Goal: Information Seeking & Learning: Learn about a topic

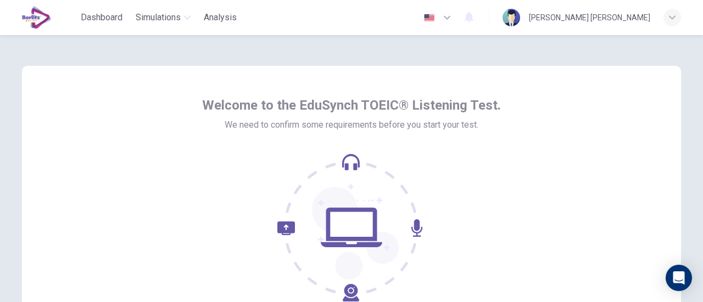
scroll to position [110, 0]
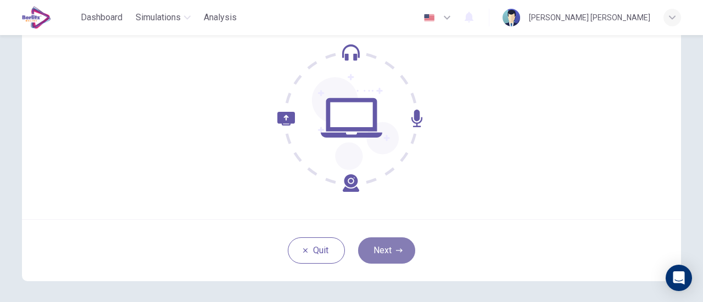
click at [399, 246] on button "Next" at bounding box center [386, 251] width 57 height 26
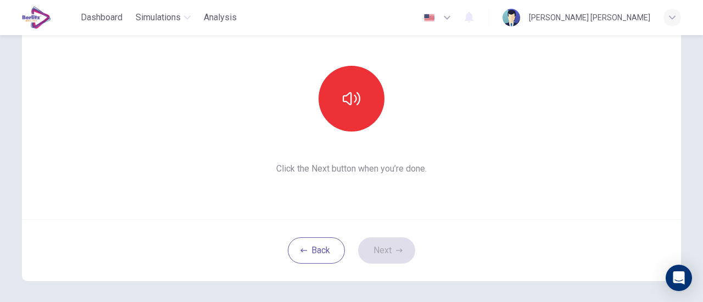
scroll to position [55, 0]
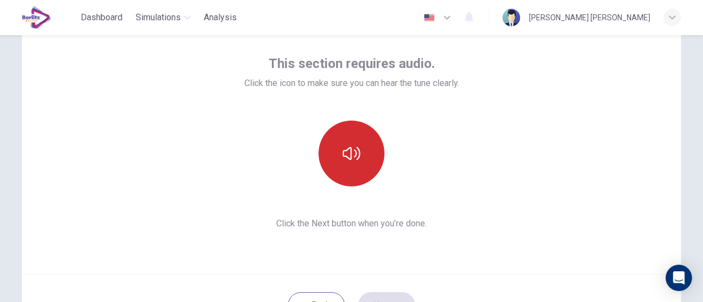
click at [343, 153] on icon "button" at bounding box center [352, 154] width 18 height 18
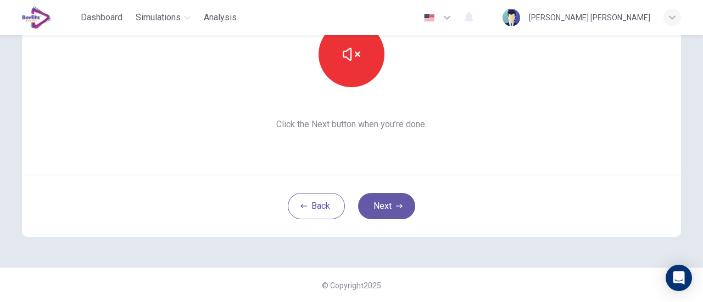
scroll to position [99, 0]
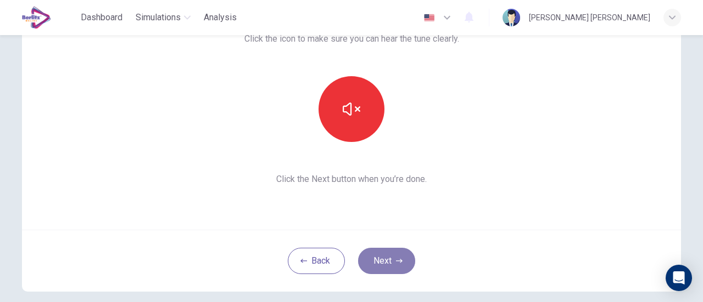
click at [381, 260] on button "Next" at bounding box center [386, 261] width 57 height 26
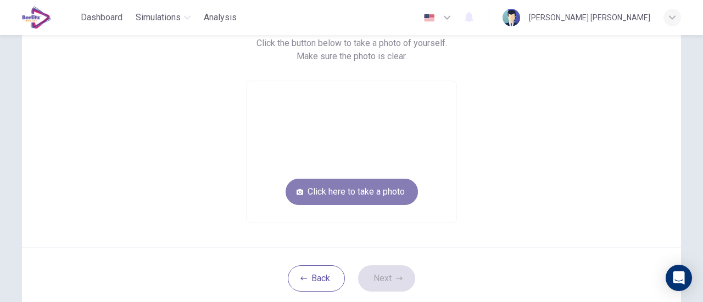
click at [375, 204] on button "Click here to take a photo" at bounding box center [351, 192] width 132 height 26
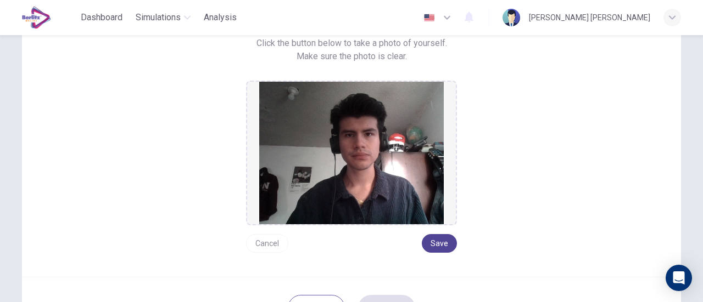
click at [433, 239] on button "Save" at bounding box center [439, 243] width 35 height 19
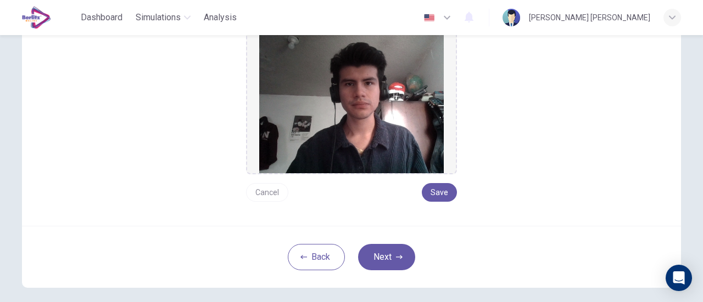
scroll to position [201, 0]
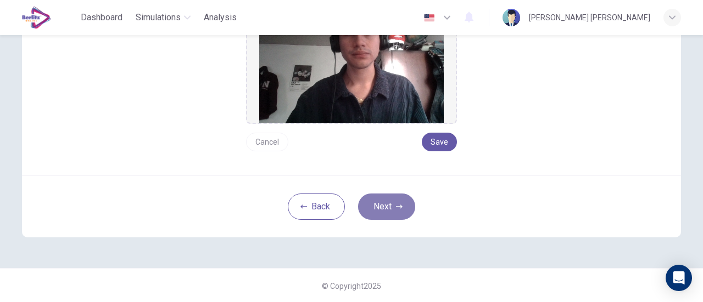
click at [402, 201] on button "Next" at bounding box center [386, 207] width 57 height 26
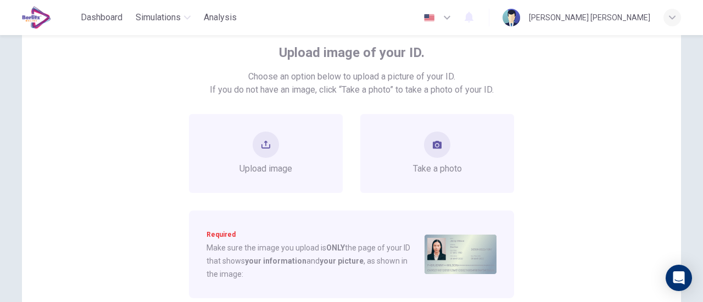
scroll to position [0, 0]
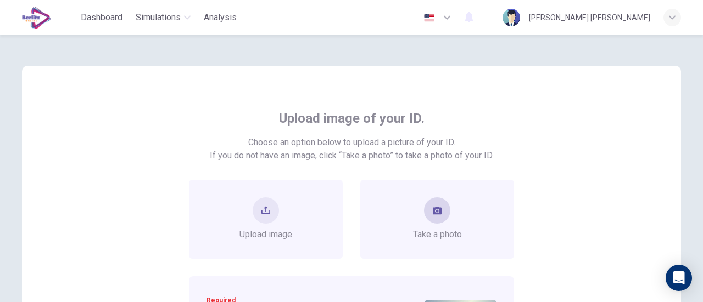
click at [447, 204] on div "Take a photo" at bounding box center [437, 220] width 49 height 44
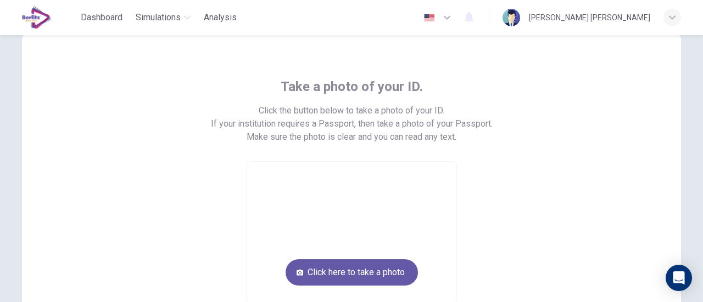
scroll to position [55, 0]
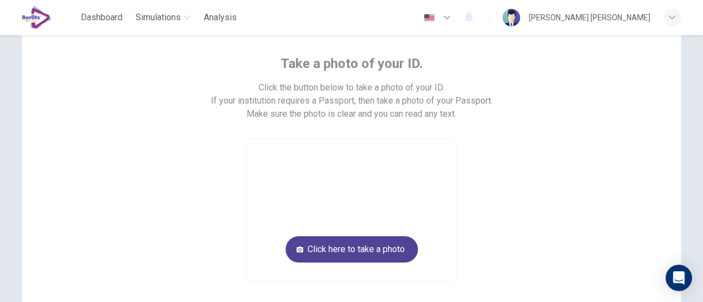
click at [377, 248] on button "Click here to take a photo" at bounding box center [351, 250] width 132 height 26
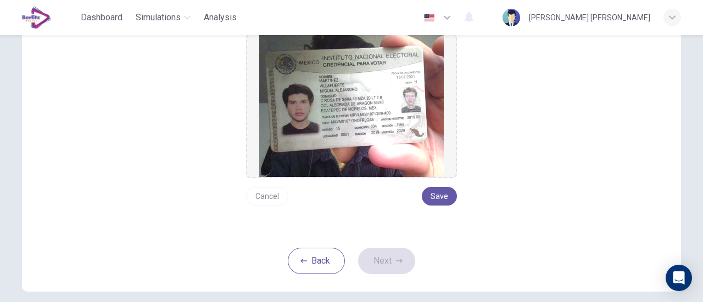
scroll to position [165, 0]
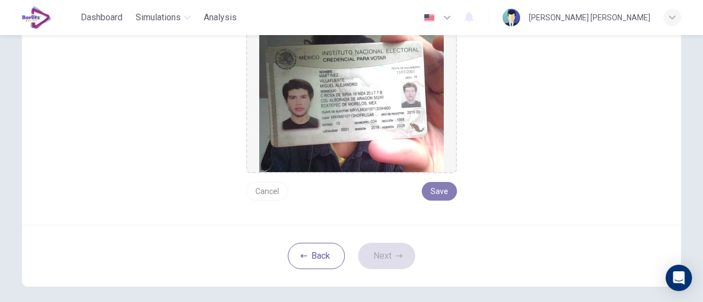
click at [439, 188] on button "Save" at bounding box center [439, 191] width 35 height 19
click at [405, 253] on button "Next" at bounding box center [386, 256] width 57 height 26
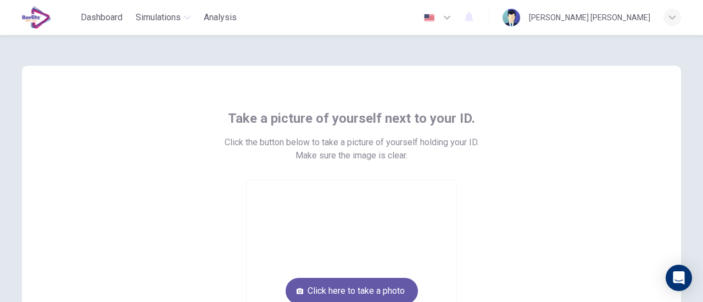
scroll to position [110, 0]
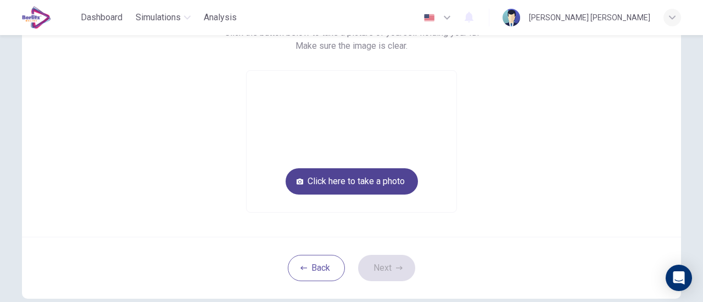
click at [325, 183] on button "Click here to take a photo" at bounding box center [351, 182] width 132 height 26
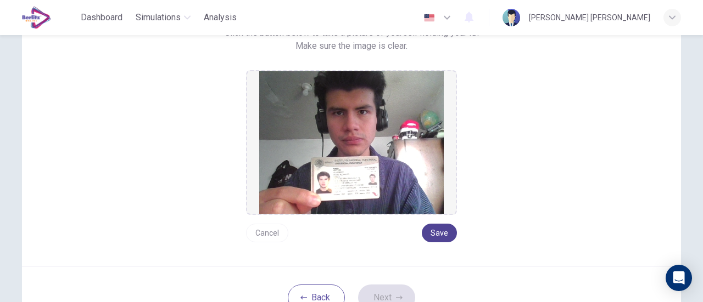
click at [441, 236] on button "Save" at bounding box center [439, 233] width 35 height 19
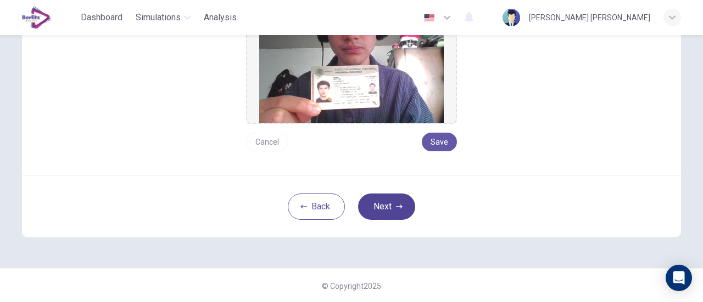
click at [397, 204] on icon "button" at bounding box center [399, 207] width 7 height 7
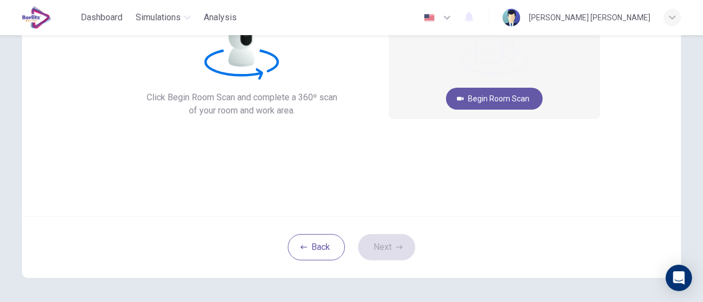
scroll to position [44, 0]
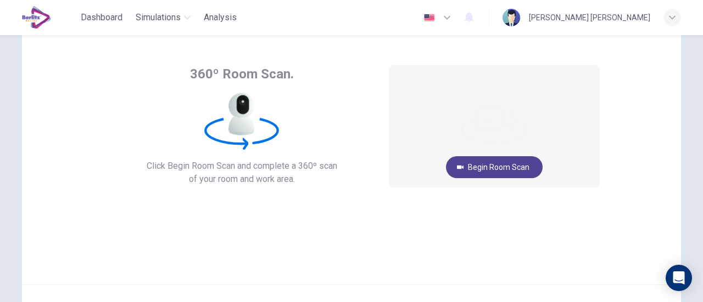
click at [519, 167] on button "Begin Room Scan" at bounding box center [494, 167] width 97 height 22
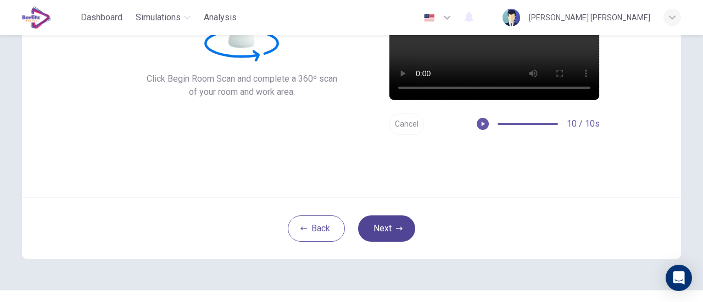
scroll to position [154, 0]
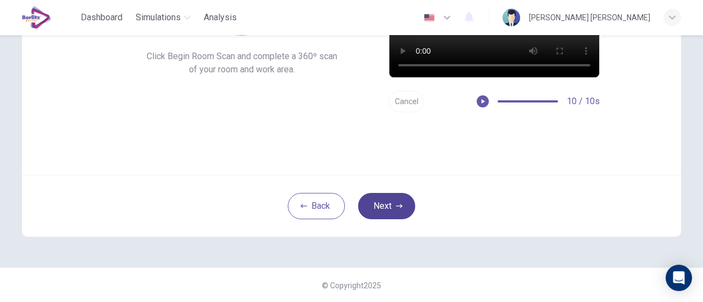
click at [390, 205] on button "Next" at bounding box center [386, 206] width 57 height 26
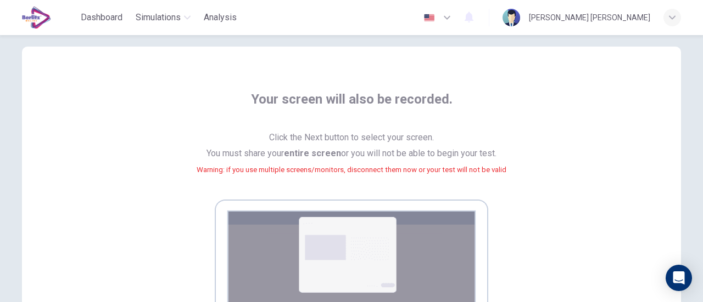
scroll to position [0, 0]
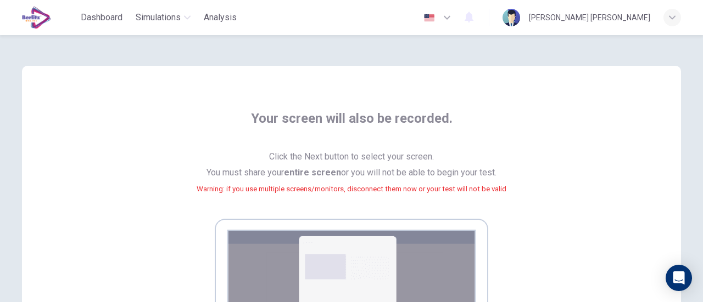
click at [320, 154] on span "Click the Next button to select your screen. You must share your entire screen …" at bounding box center [352, 179] width 310 height 61
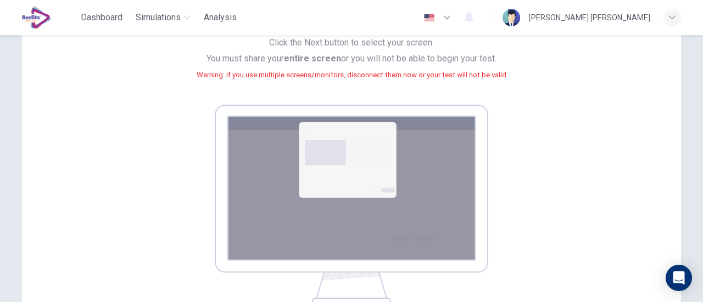
scroll to position [220, 0]
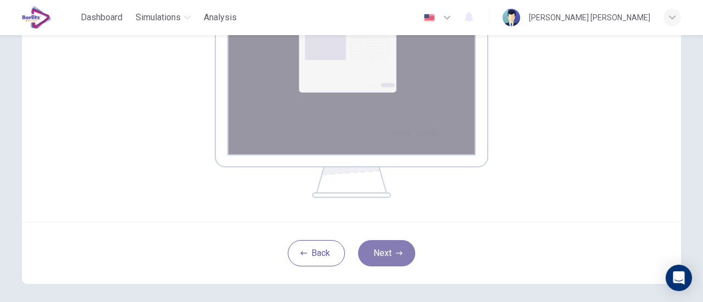
click at [390, 248] on button "Next" at bounding box center [386, 253] width 57 height 26
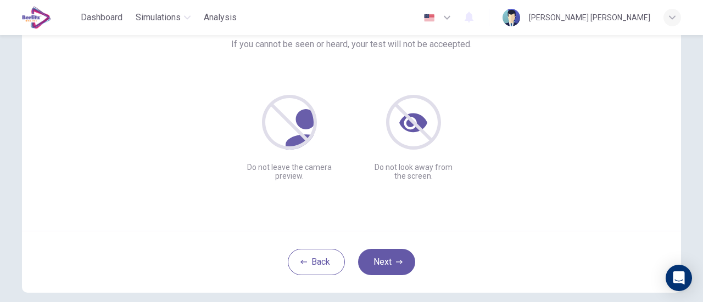
scroll to position [154, 0]
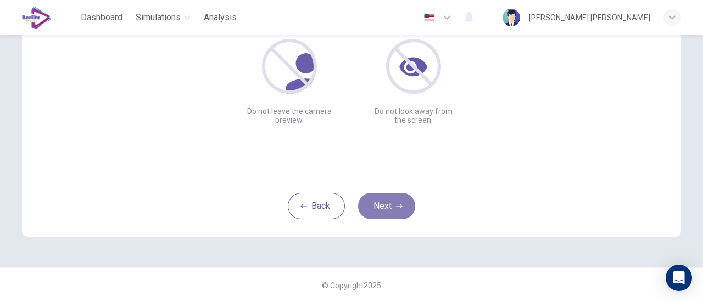
click at [406, 203] on button "Next" at bounding box center [386, 206] width 57 height 26
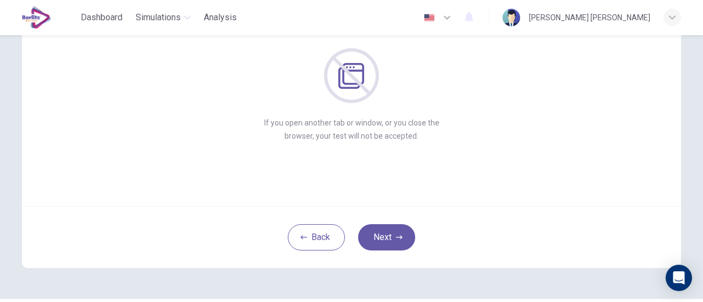
scroll to position [99, 0]
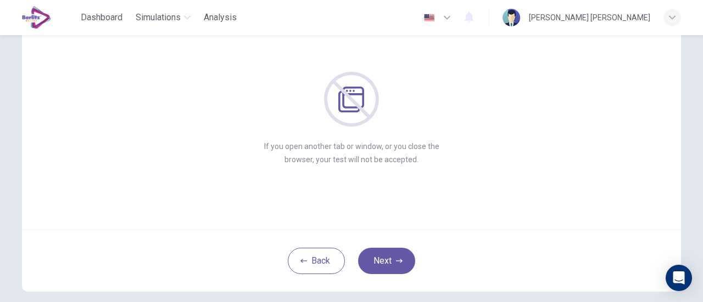
click at [466, 141] on div "Do not leave your web browser If you open another tab or window, or you close t…" at bounding box center [351, 88] width 496 height 156
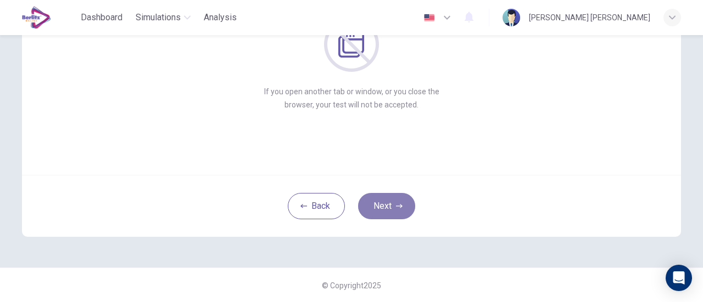
click at [388, 201] on button "Next" at bounding box center [386, 206] width 57 height 26
click at [395, 200] on button "Next" at bounding box center [386, 206] width 57 height 26
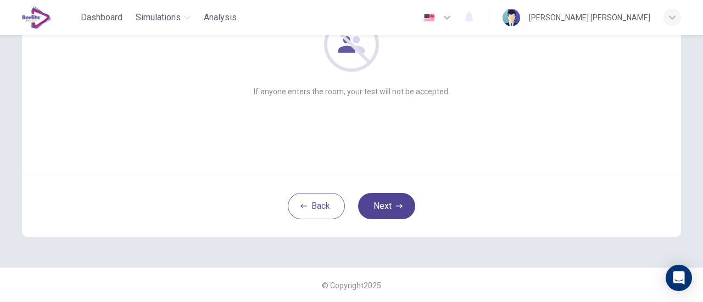
click at [384, 205] on button "Next" at bounding box center [386, 206] width 57 height 26
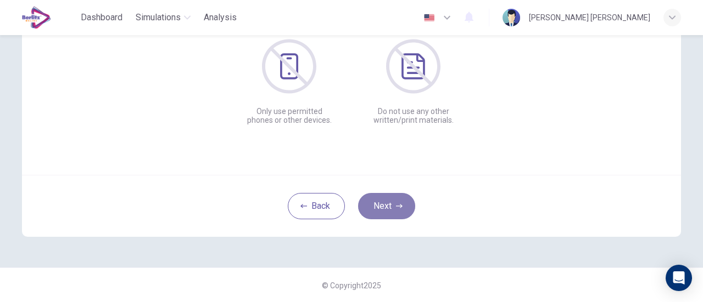
click at [391, 203] on button "Next" at bounding box center [386, 206] width 57 height 26
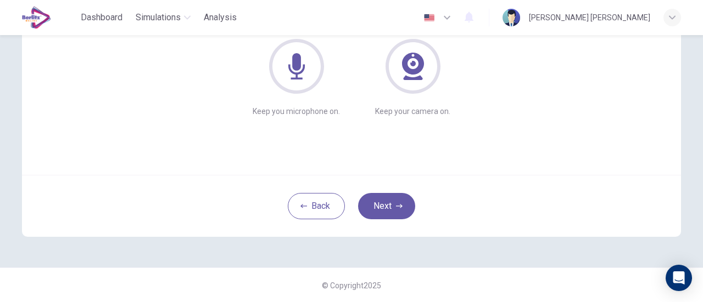
click at [302, 105] on div "Keep you microphone on." at bounding box center [296, 77] width 87 height 77
click at [299, 66] on icon at bounding box center [296, 66] width 55 height 55
click at [403, 209] on button "Next" at bounding box center [386, 206] width 57 height 26
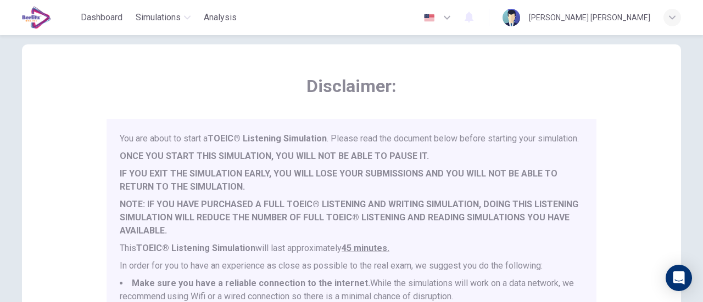
scroll to position [0, 0]
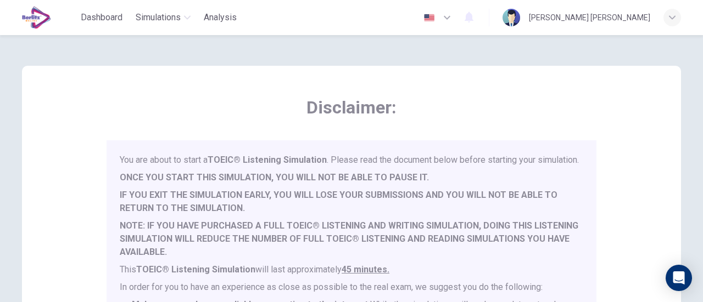
click at [386, 116] on span "Disclaimer:" at bounding box center [352, 108] width 490 height 22
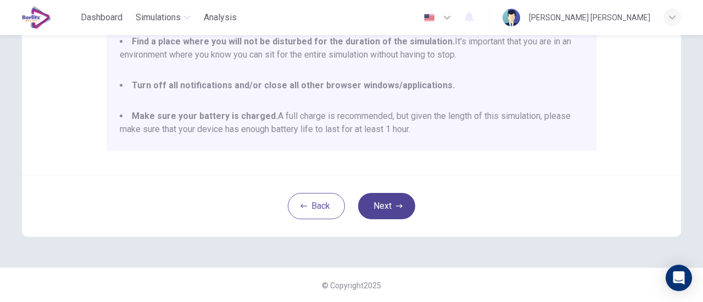
click at [391, 205] on button "Next" at bounding box center [386, 206] width 57 height 26
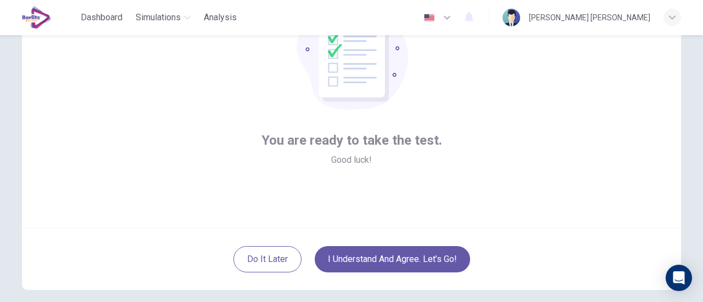
scroll to position [154, 0]
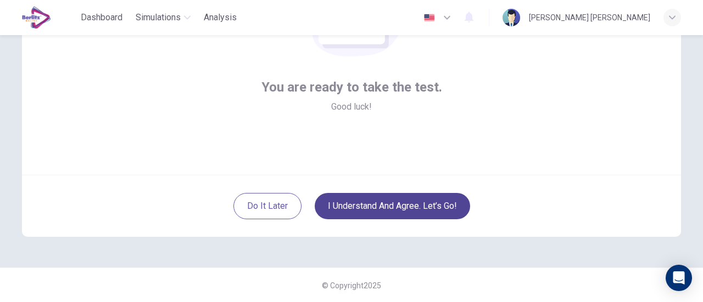
click at [400, 208] on button "I understand and agree. Let’s go!" at bounding box center [392, 206] width 155 height 26
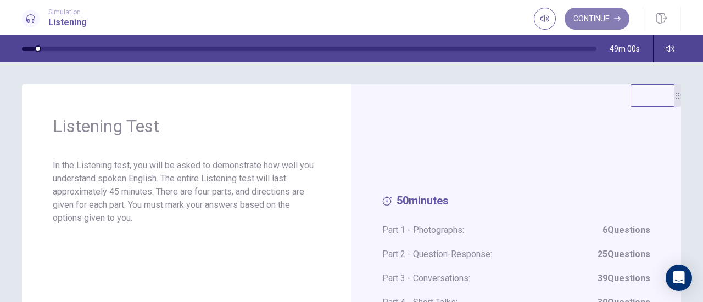
click at [624, 19] on button "Continue" at bounding box center [596, 19] width 65 height 22
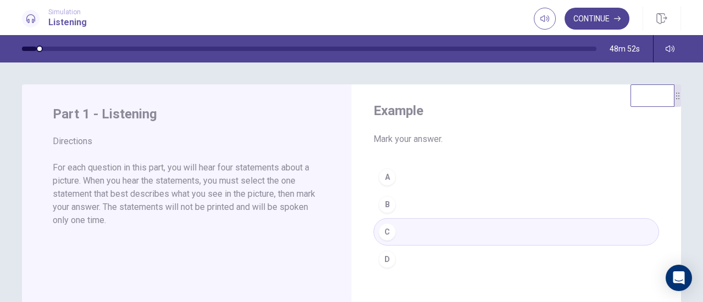
click at [603, 20] on button "Continue" at bounding box center [596, 19] width 65 height 22
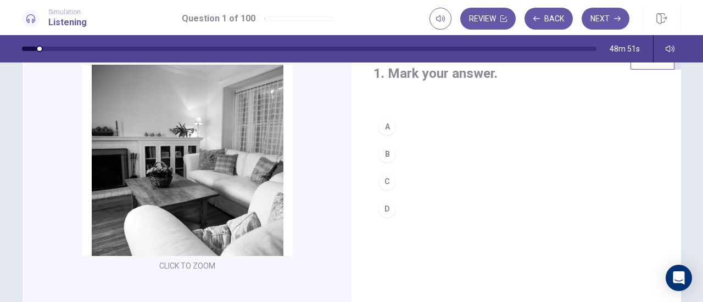
scroll to position [55, 0]
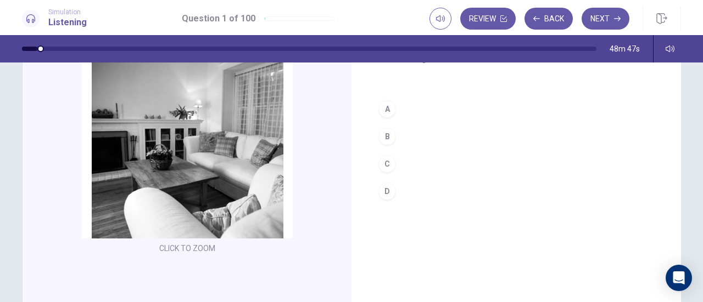
drag, startPoint x: 34, startPoint y: 48, endPoint x: 20, endPoint y: 49, distance: 13.8
click at [20, 49] on div "48m 47s" at bounding box center [351, 48] width 694 height 27
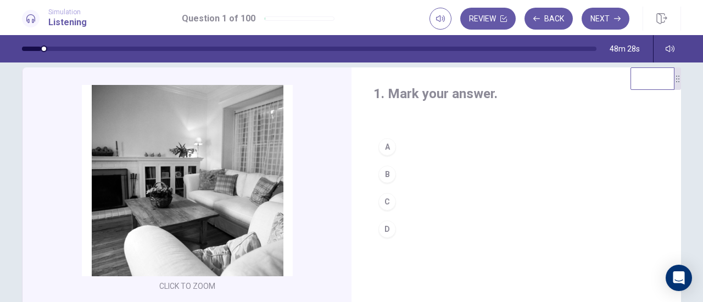
scroll to position [0, 0]
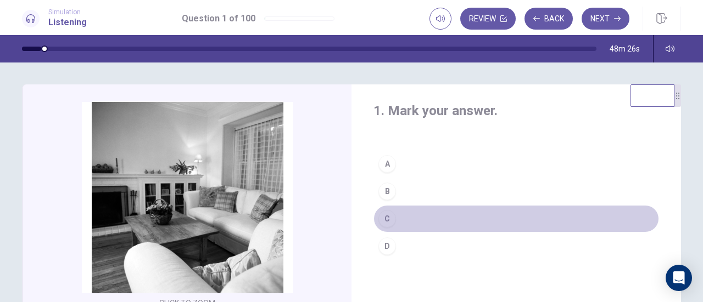
click at [382, 222] on div "C" at bounding box center [387, 219] width 18 height 18
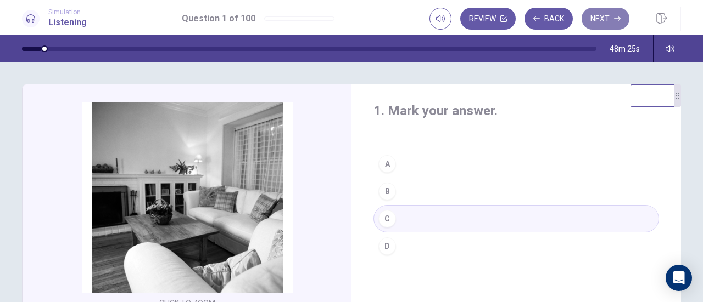
click at [610, 20] on button "Next" at bounding box center [605, 19] width 48 height 22
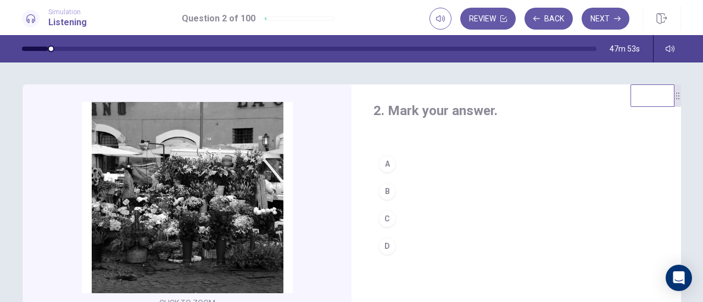
scroll to position [55, 0]
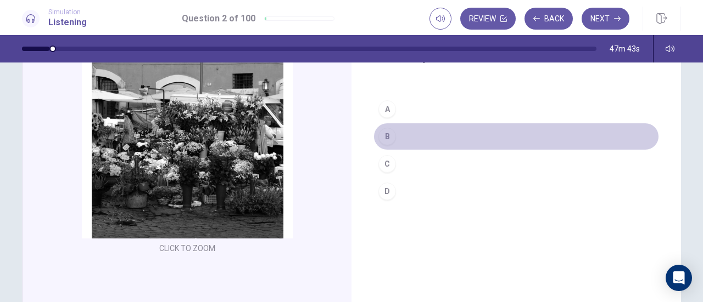
click at [387, 135] on div "B" at bounding box center [387, 137] width 18 height 18
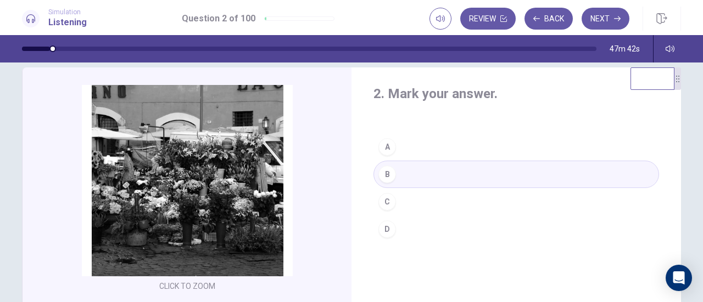
scroll to position [0, 0]
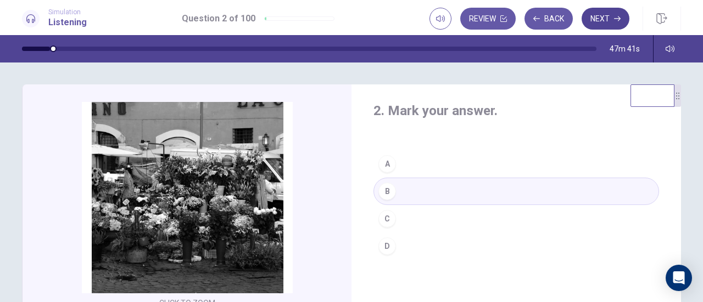
click at [605, 21] on button "Next" at bounding box center [605, 19] width 48 height 22
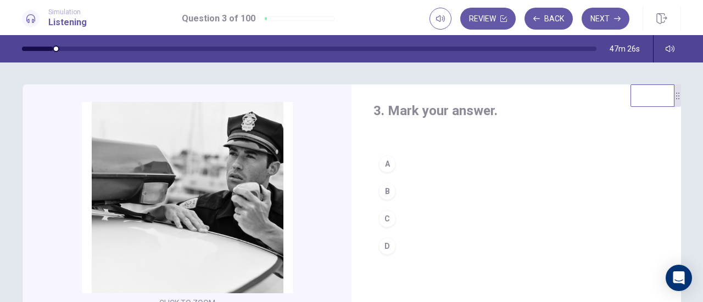
scroll to position [55, 0]
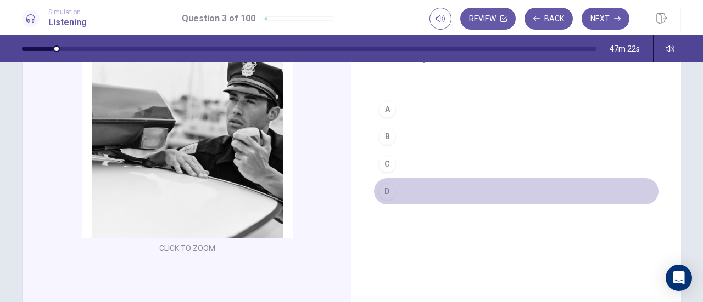
click at [384, 187] on div "D" at bounding box center [387, 192] width 18 height 18
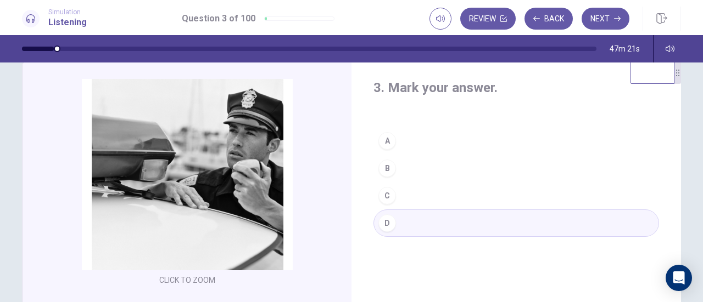
scroll to position [0, 0]
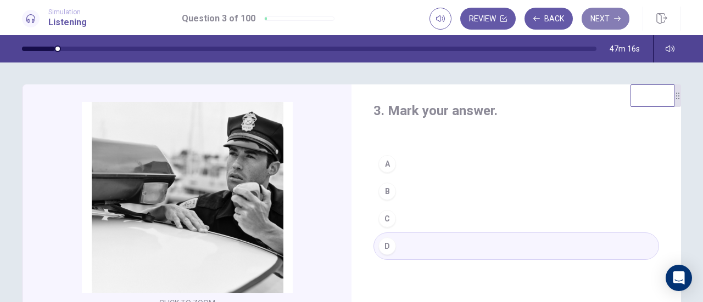
click at [596, 18] on button "Next" at bounding box center [605, 19] width 48 height 22
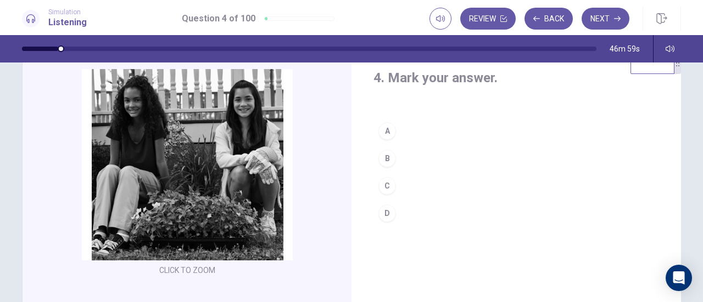
scroll to position [55, 0]
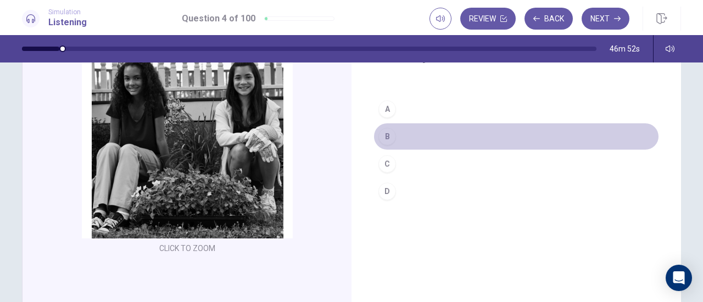
click at [389, 134] on div "B" at bounding box center [387, 137] width 18 height 18
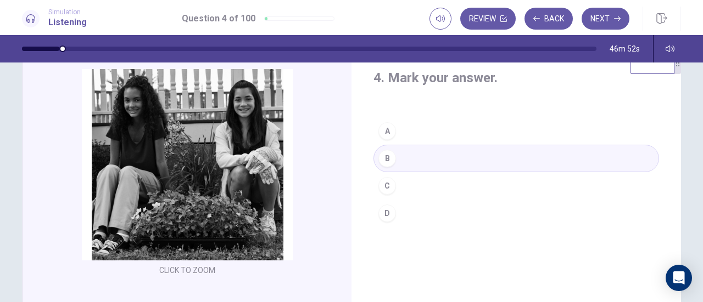
scroll to position [0, 0]
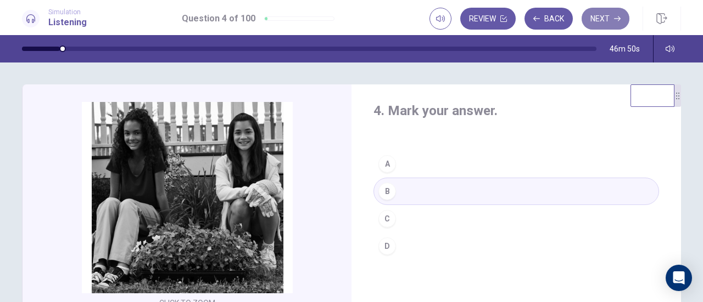
click at [618, 20] on icon "button" at bounding box center [617, 18] width 7 height 7
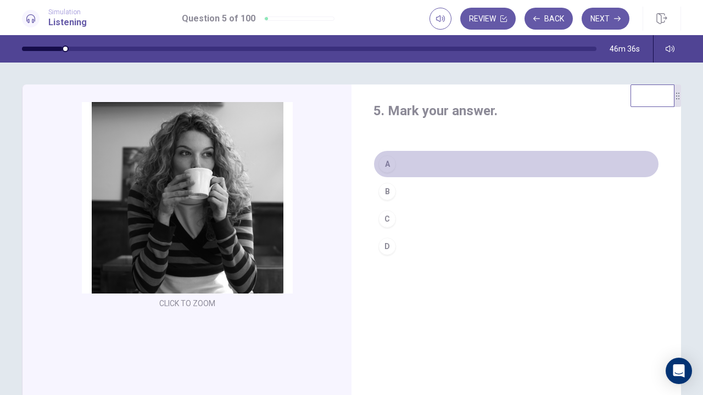
click at [382, 167] on div "A" at bounding box center [387, 164] width 18 height 18
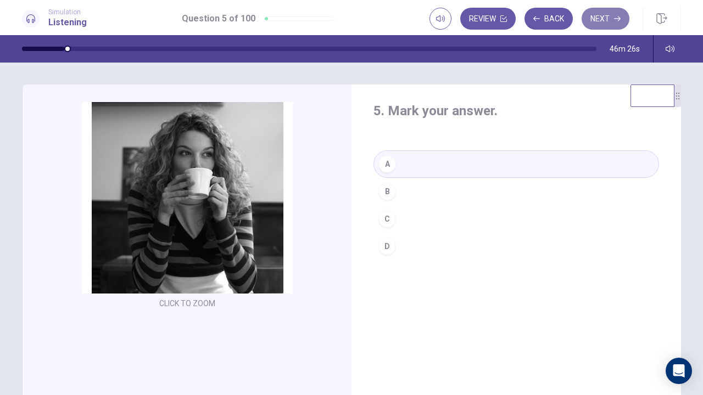
click at [603, 22] on button "Next" at bounding box center [605, 19] width 48 height 22
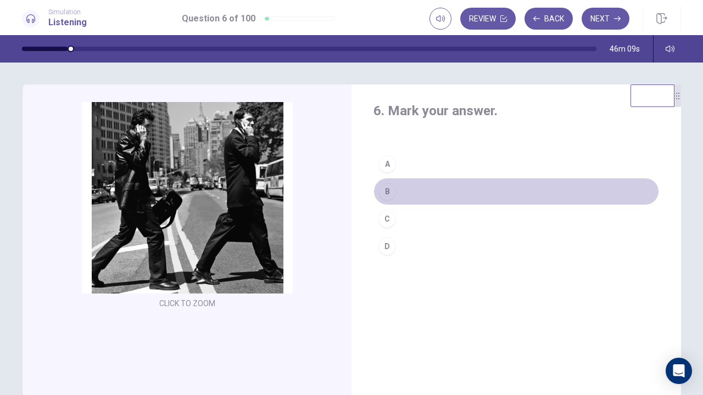
click at [385, 187] on div "B" at bounding box center [387, 192] width 18 height 18
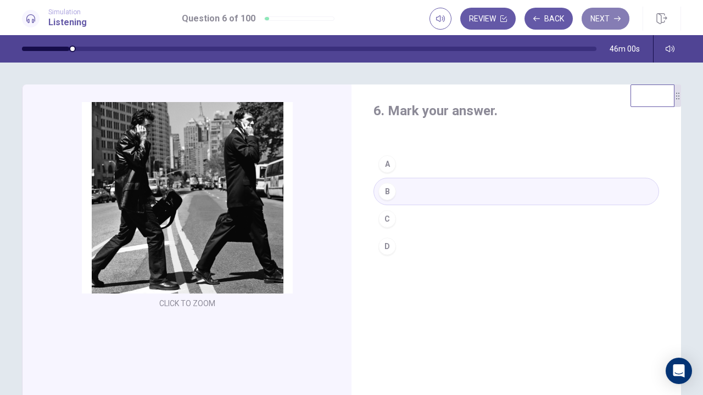
click at [595, 26] on button "Next" at bounding box center [605, 19] width 48 height 22
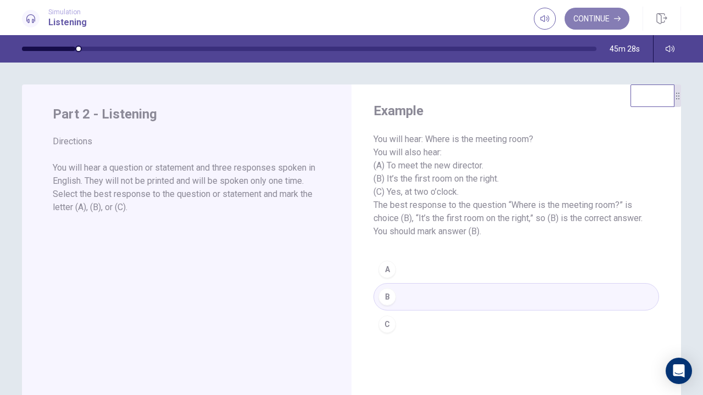
click at [616, 16] on icon "button" at bounding box center [617, 18] width 7 height 7
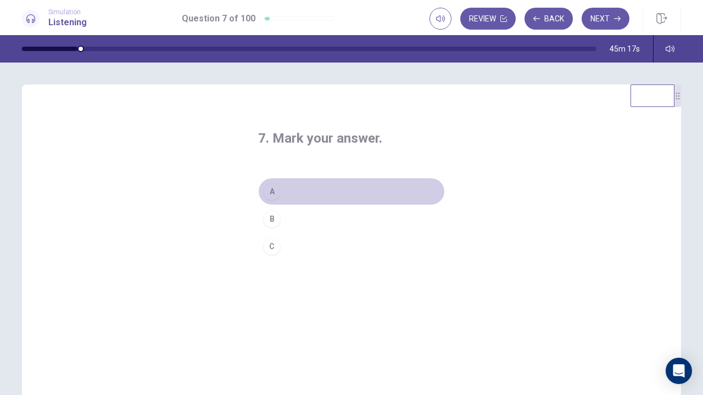
click at [269, 197] on div "A" at bounding box center [272, 192] width 18 height 18
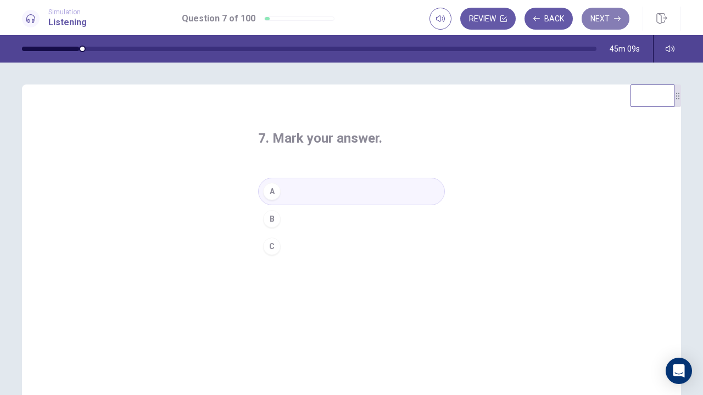
click at [609, 23] on button "Next" at bounding box center [605, 19] width 48 height 22
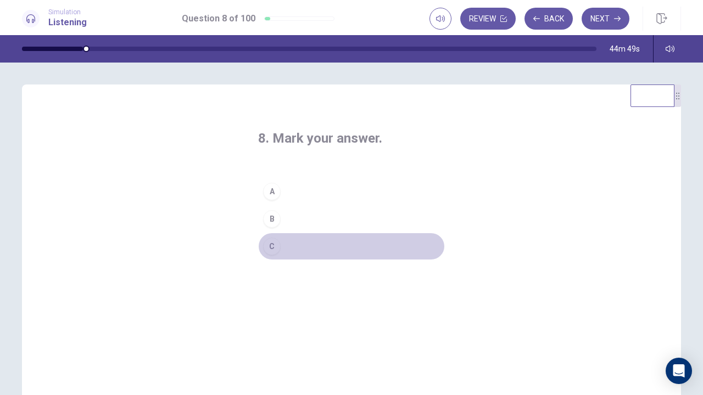
click at [284, 244] on button "C" at bounding box center [351, 246] width 187 height 27
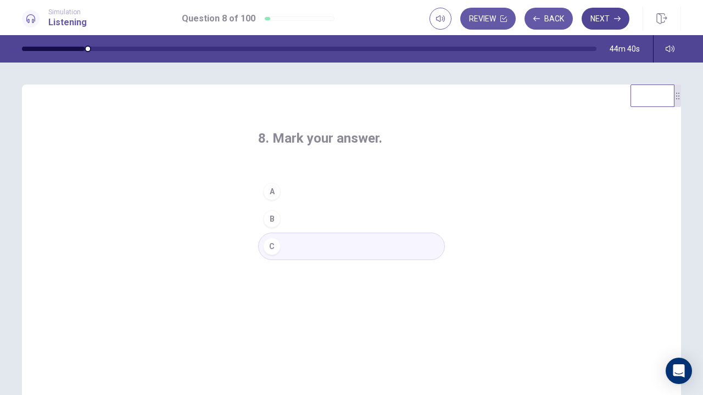
click at [595, 22] on button "Next" at bounding box center [605, 19] width 48 height 22
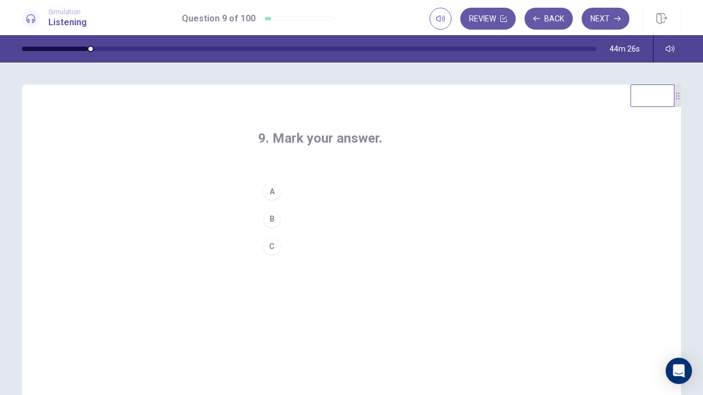
click at [274, 215] on div "B" at bounding box center [272, 219] width 18 height 18
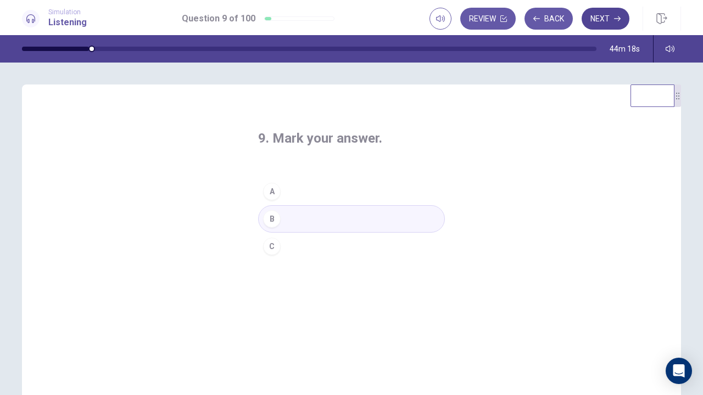
click at [602, 23] on button "Next" at bounding box center [605, 19] width 48 height 22
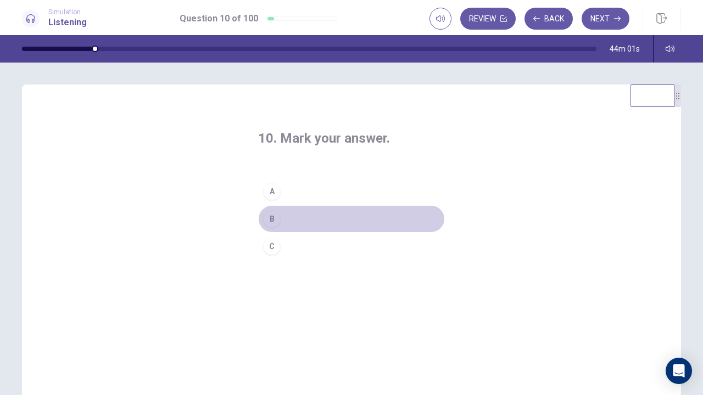
click at [270, 218] on div "B" at bounding box center [272, 219] width 18 height 18
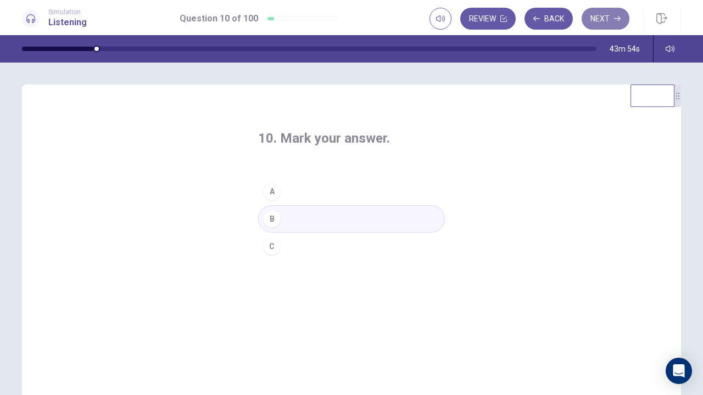
click at [619, 10] on button "Next" at bounding box center [605, 19] width 48 height 22
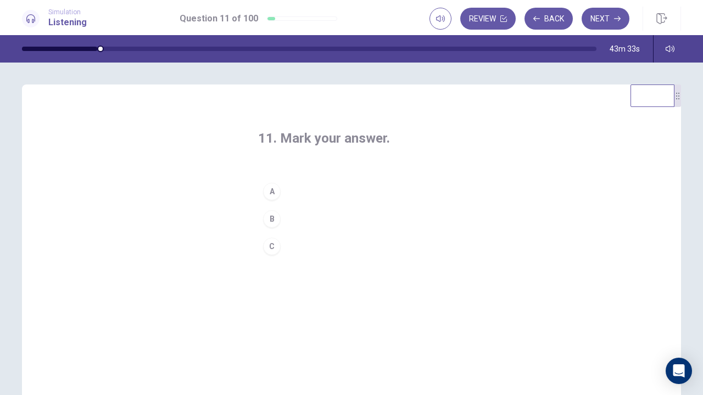
click at [283, 245] on button "C" at bounding box center [351, 246] width 187 height 27
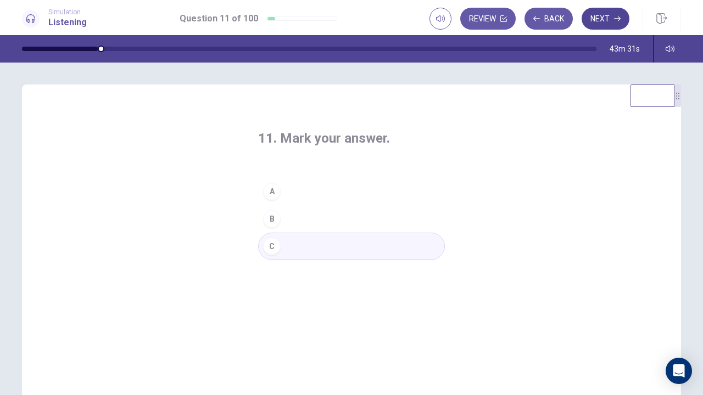
click at [591, 20] on button "Next" at bounding box center [605, 19] width 48 height 22
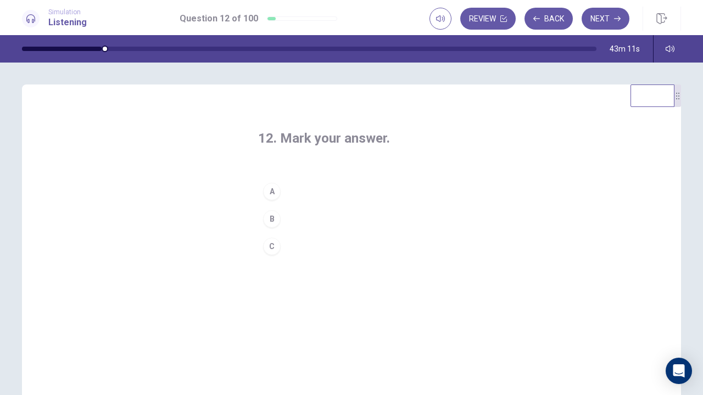
click at [273, 247] on div "C" at bounding box center [272, 247] width 18 height 18
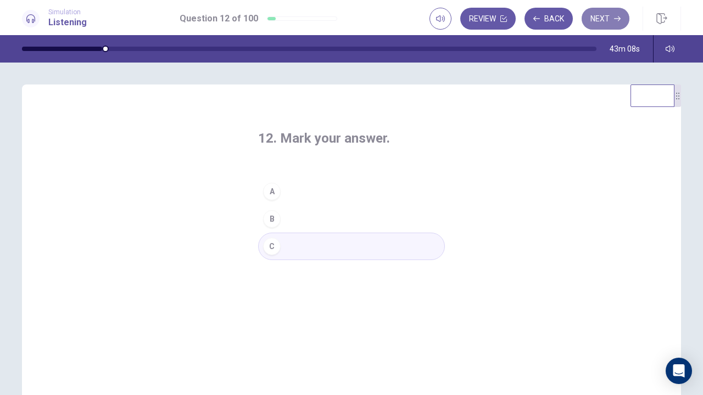
click at [604, 25] on button "Next" at bounding box center [605, 19] width 48 height 22
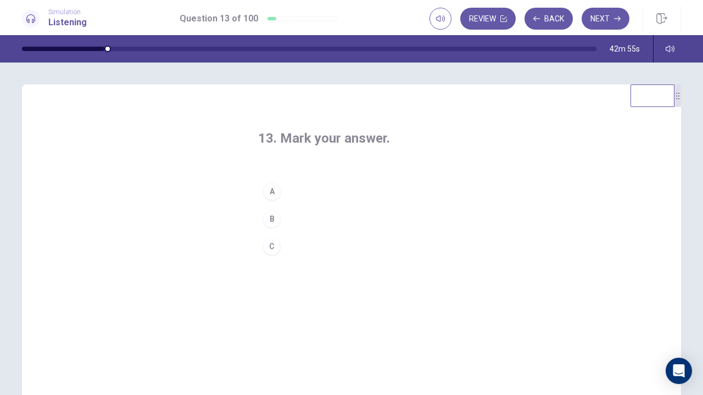
click at [283, 193] on button "A" at bounding box center [351, 191] width 187 height 27
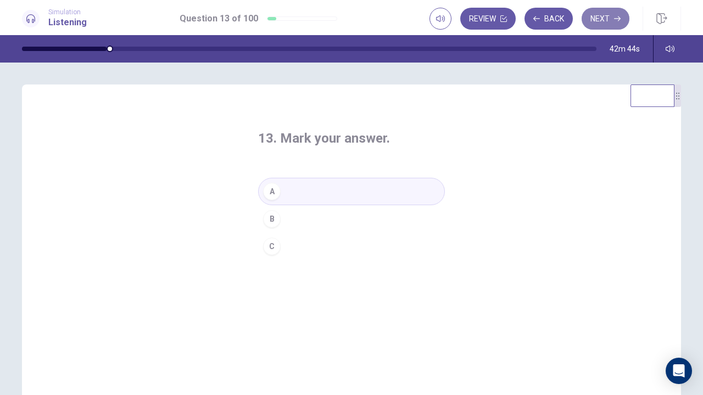
click at [616, 24] on button "Next" at bounding box center [605, 19] width 48 height 22
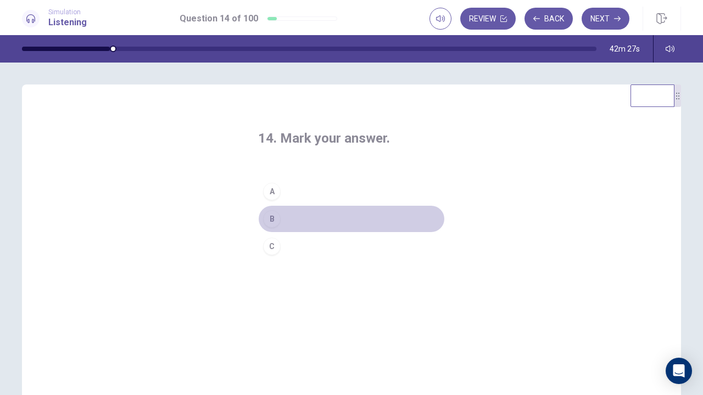
click at [277, 224] on button "B" at bounding box center [351, 218] width 187 height 27
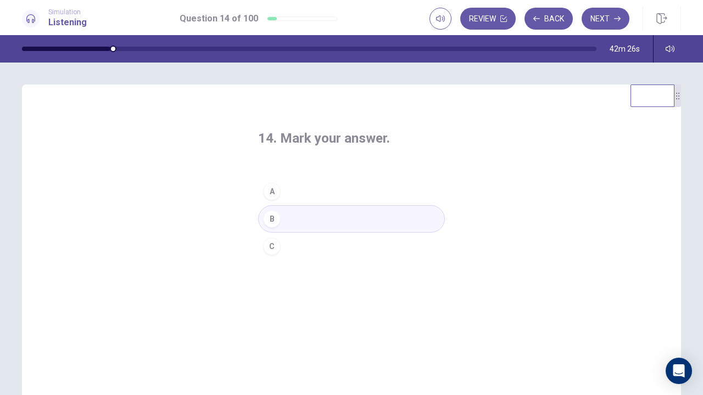
click at [348, 238] on button "C" at bounding box center [351, 246] width 187 height 27
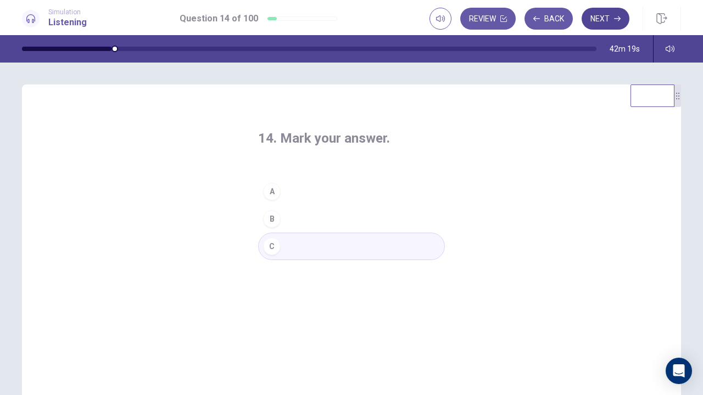
click at [608, 16] on button "Next" at bounding box center [605, 19] width 48 height 22
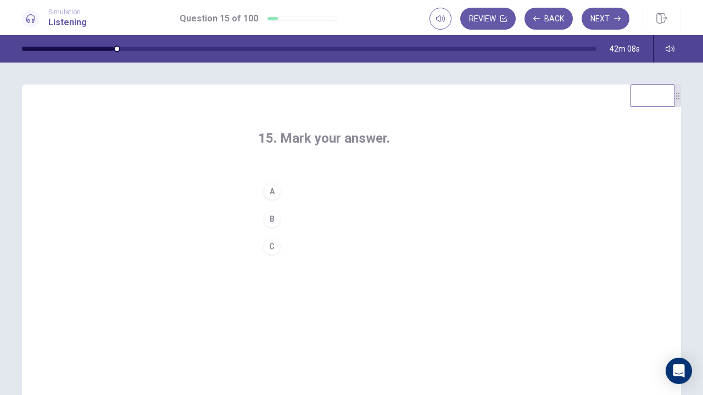
click at [283, 190] on button "A" at bounding box center [351, 191] width 187 height 27
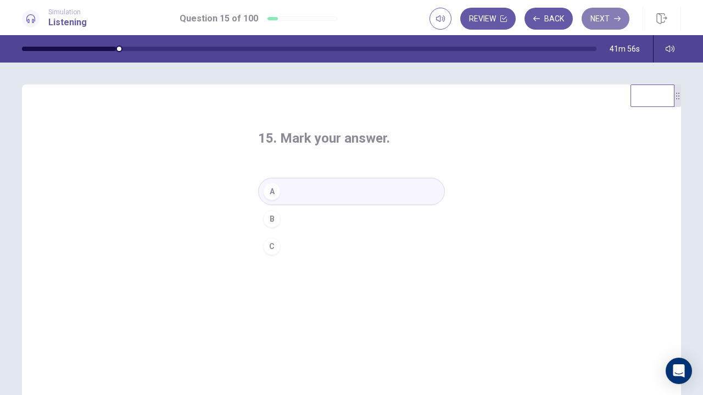
click at [606, 18] on button "Next" at bounding box center [605, 19] width 48 height 22
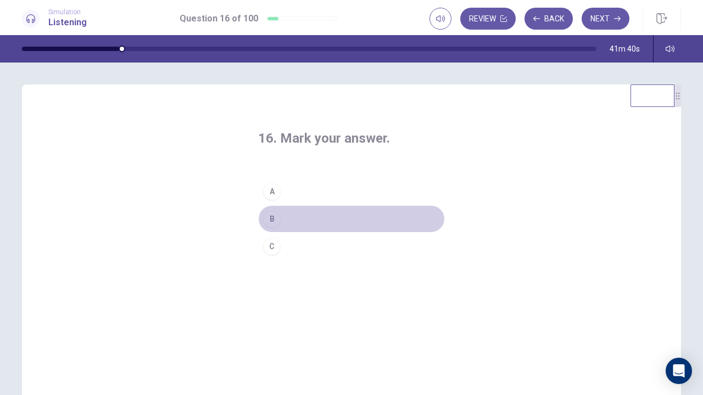
click at [280, 214] on button "B" at bounding box center [351, 218] width 187 height 27
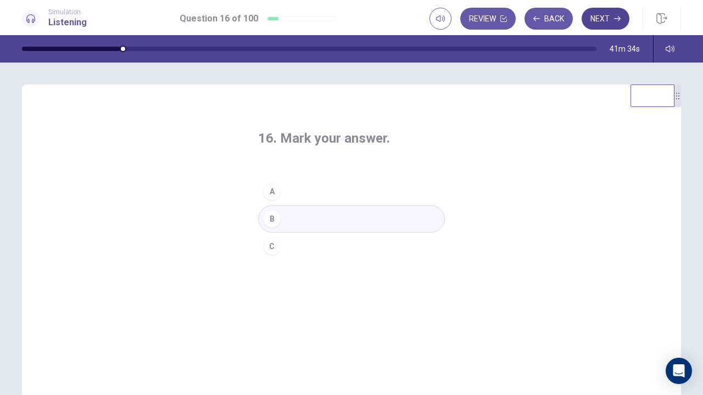
click at [608, 25] on button "Next" at bounding box center [605, 19] width 48 height 22
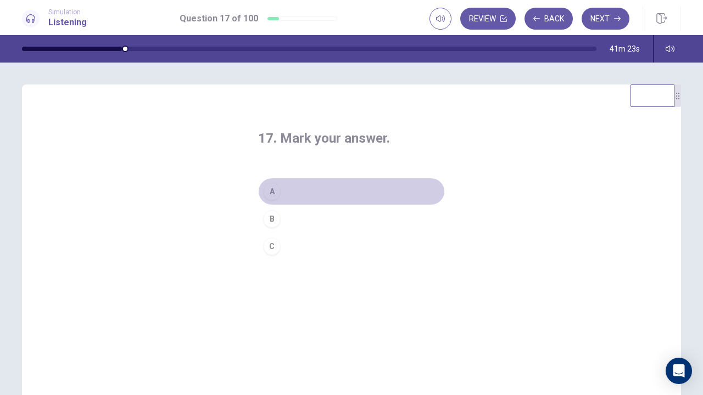
click at [296, 190] on button "A" at bounding box center [351, 191] width 187 height 27
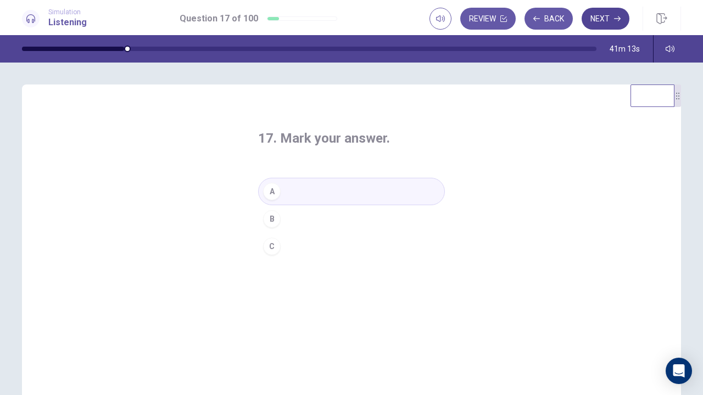
click at [602, 20] on button "Next" at bounding box center [605, 19] width 48 height 22
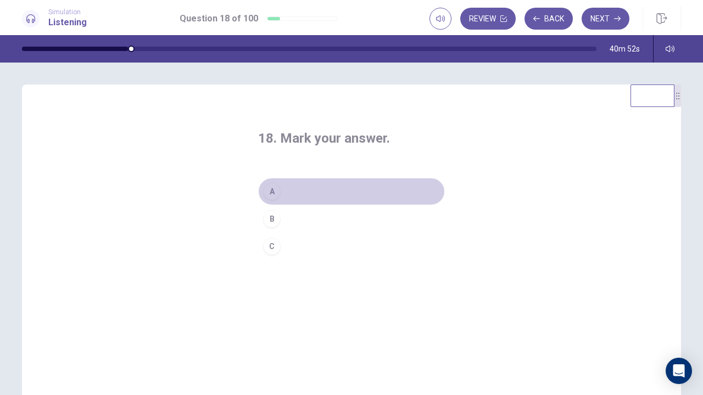
click at [295, 191] on button "A" at bounding box center [351, 191] width 187 height 27
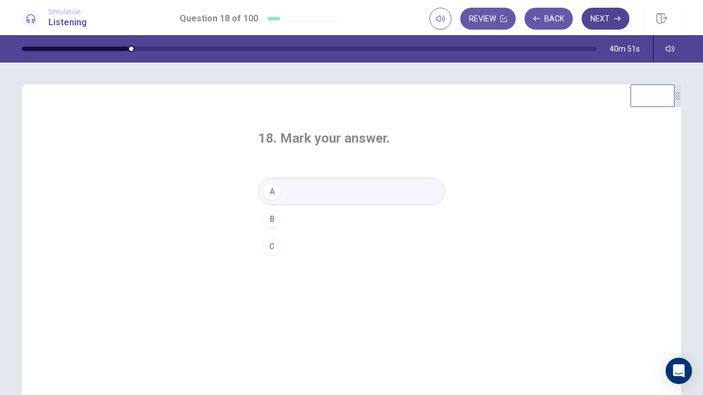
click at [621, 25] on button "Next" at bounding box center [605, 19] width 48 height 22
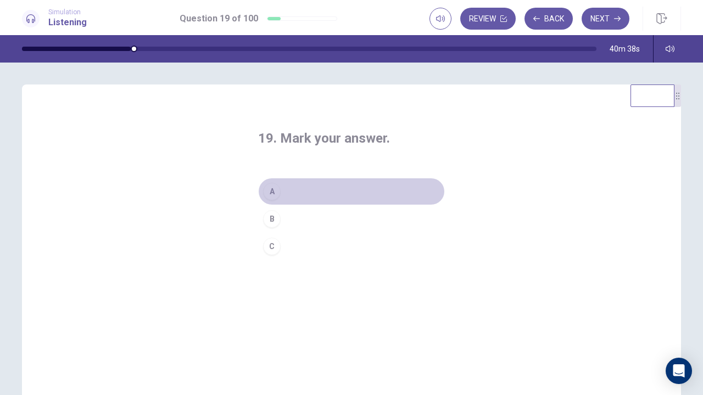
click at [267, 194] on div "A" at bounding box center [272, 192] width 18 height 18
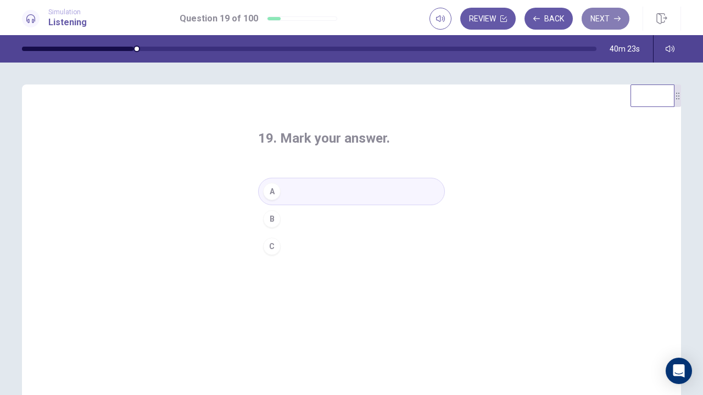
click at [612, 24] on button "Next" at bounding box center [605, 19] width 48 height 22
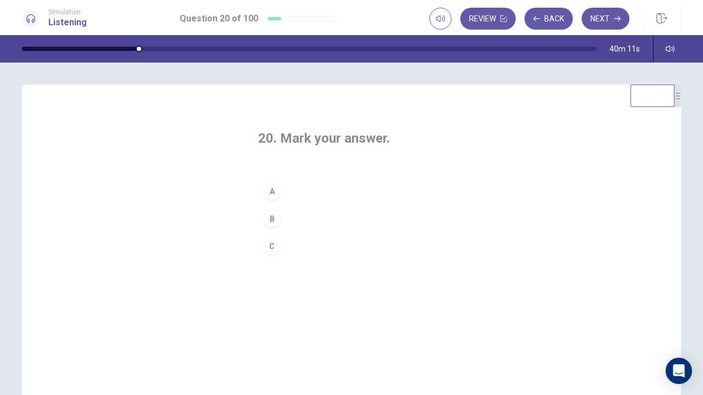
click at [294, 243] on button "C" at bounding box center [351, 246] width 187 height 27
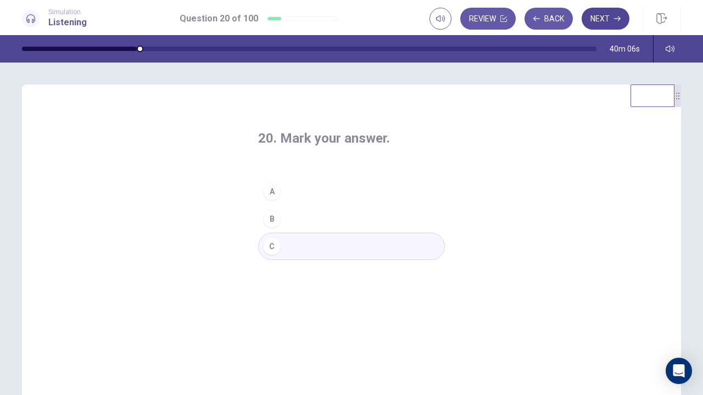
click at [623, 19] on button "Next" at bounding box center [605, 19] width 48 height 22
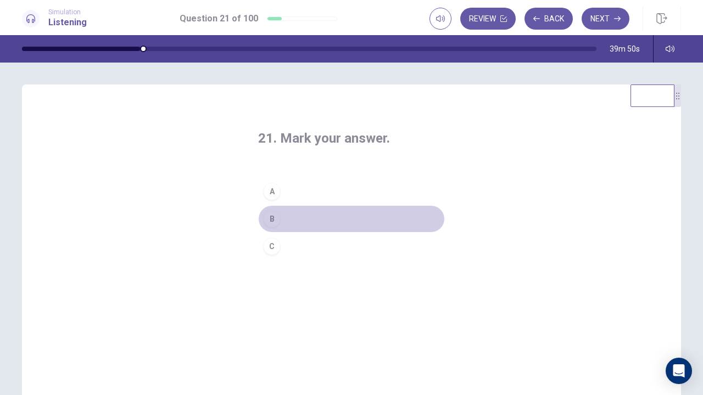
click at [278, 214] on button "B" at bounding box center [351, 218] width 187 height 27
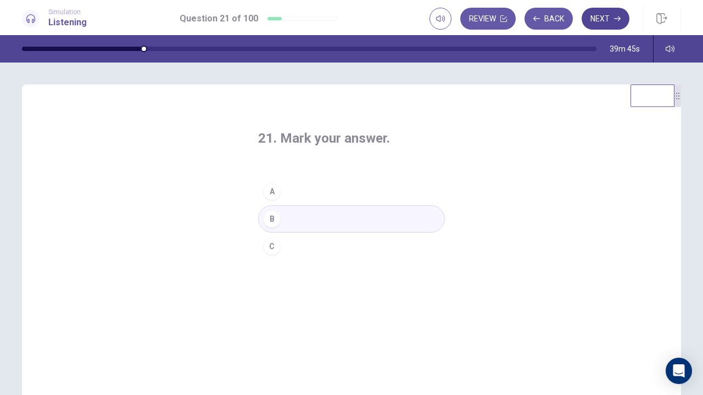
click at [624, 17] on button "Next" at bounding box center [605, 19] width 48 height 22
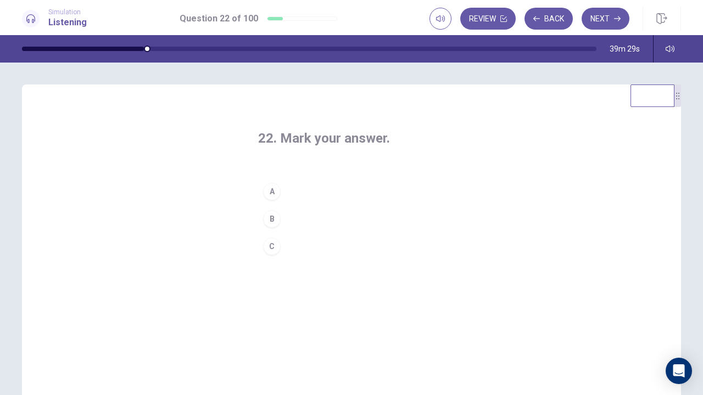
click at [302, 216] on button "B" at bounding box center [351, 218] width 187 height 27
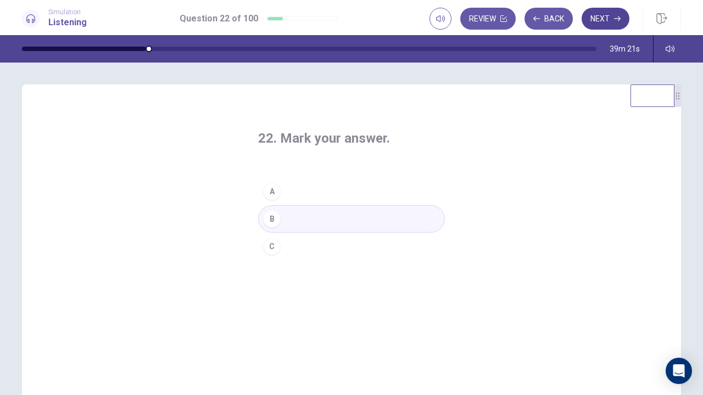
click at [599, 18] on button "Next" at bounding box center [605, 19] width 48 height 22
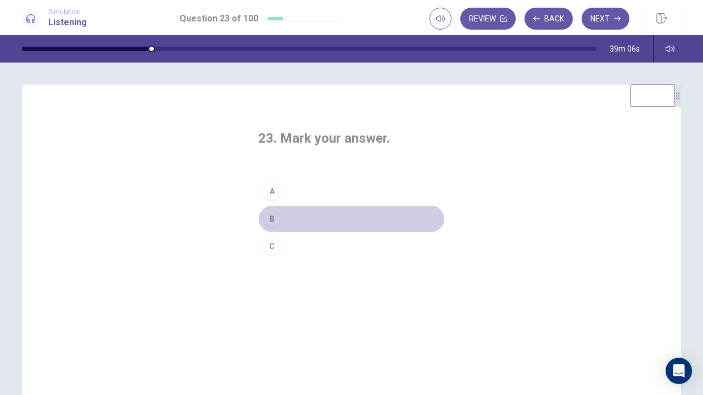
click at [292, 215] on button "B" at bounding box center [351, 218] width 187 height 27
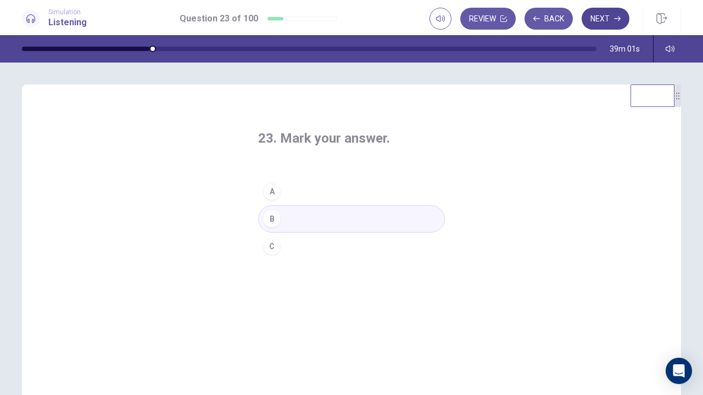
click at [618, 21] on icon "button" at bounding box center [617, 18] width 7 height 7
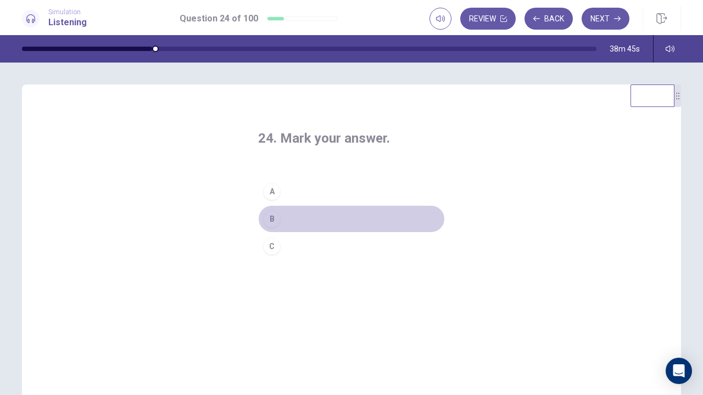
click at [298, 216] on button "B" at bounding box center [351, 218] width 187 height 27
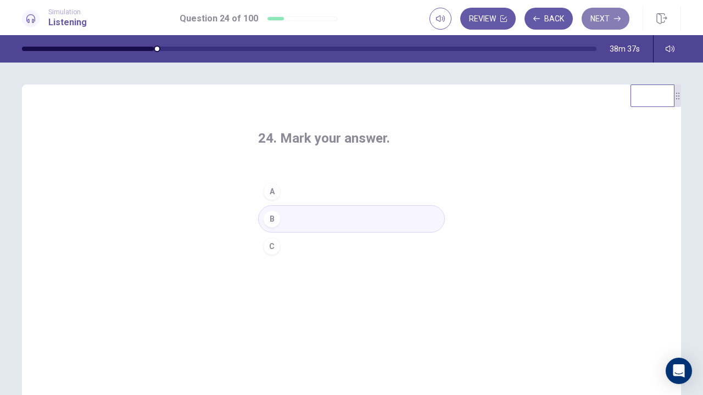
click at [602, 26] on button "Next" at bounding box center [605, 19] width 48 height 22
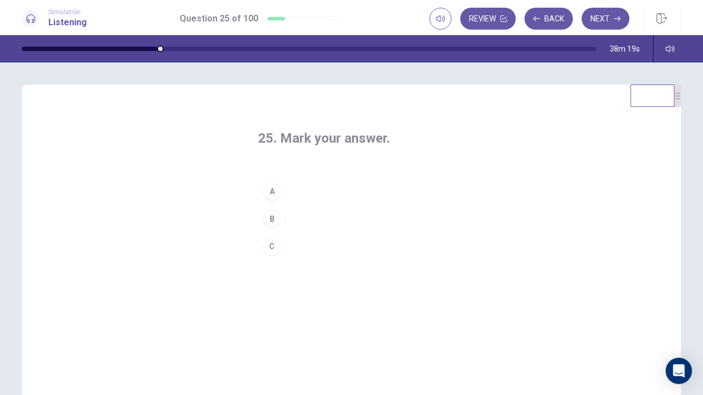
click at [281, 214] on button "B" at bounding box center [351, 218] width 187 height 27
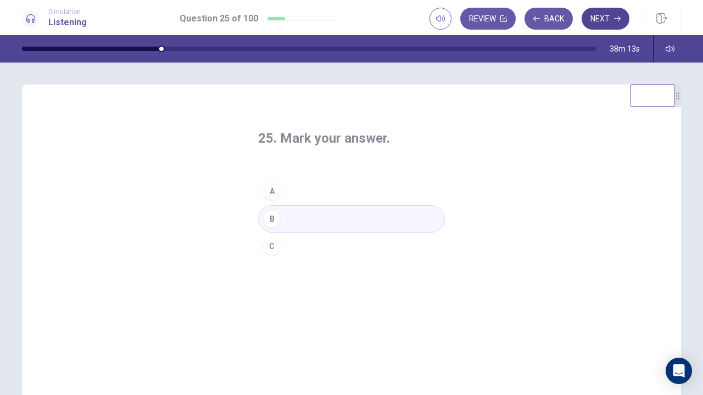
click at [618, 22] on button "Next" at bounding box center [605, 19] width 48 height 22
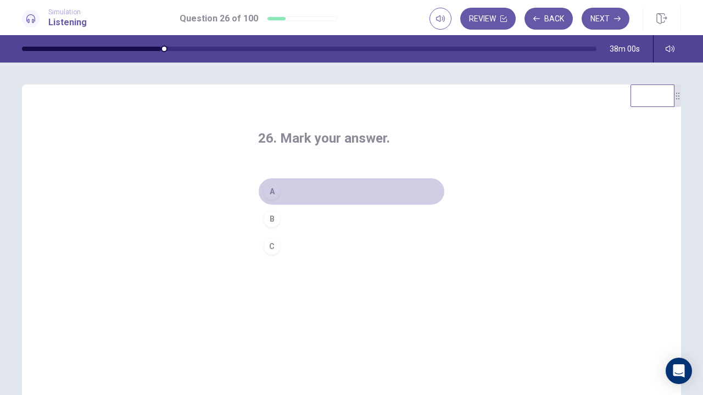
click at [292, 187] on button "A" at bounding box center [351, 191] width 187 height 27
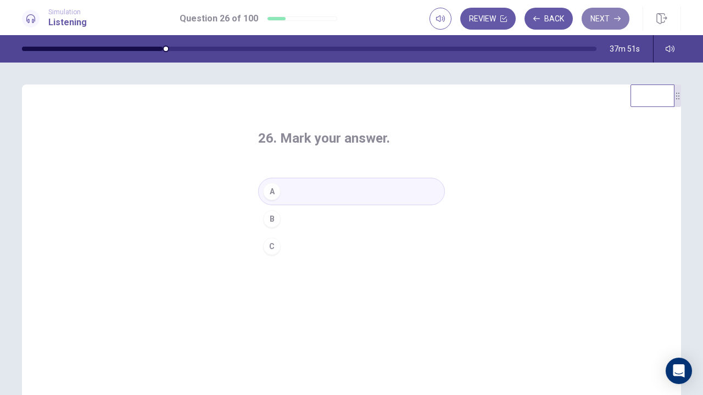
click at [613, 17] on button "Next" at bounding box center [605, 19] width 48 height 22
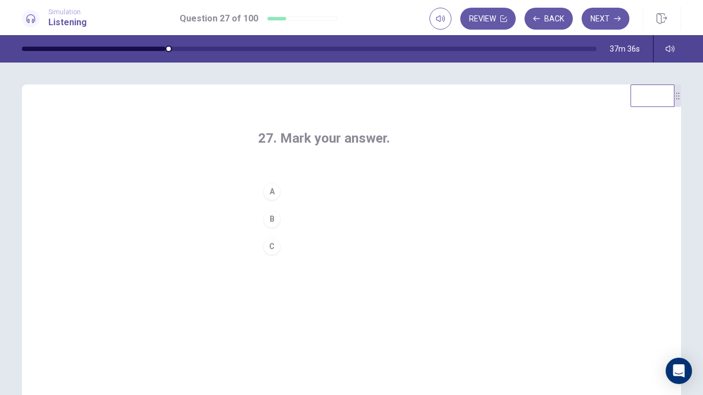
click at [284, 197] on button "A" at bounding box center [351, 191] width 187 height 27
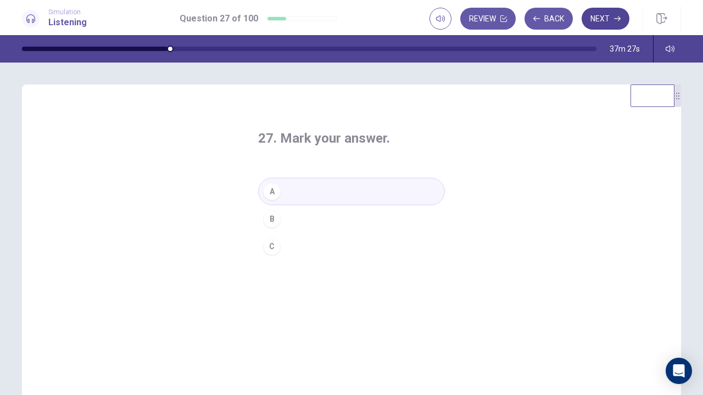
click at [597, 22] on button "Next" at bounding box center [605, 19] width 48 height 22
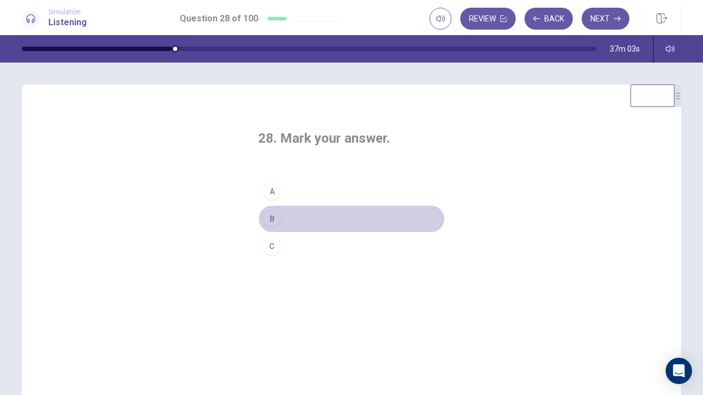
click at [300, 223] on button "B" at bounding box center [351, 218] width 187 height 27
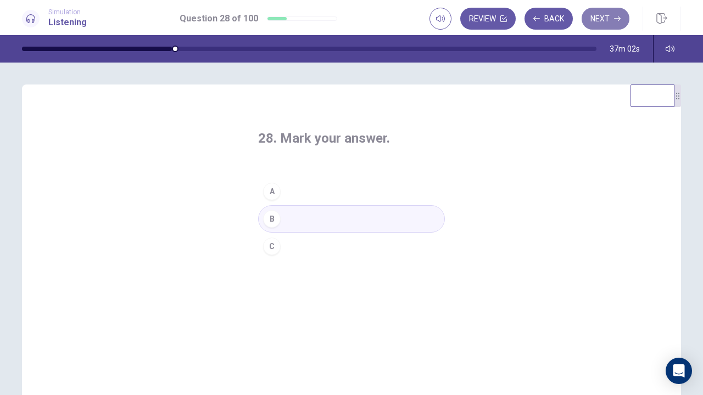
click at [598, 15] on button "Next" at bounding box center [605, 19] width 48 height 22
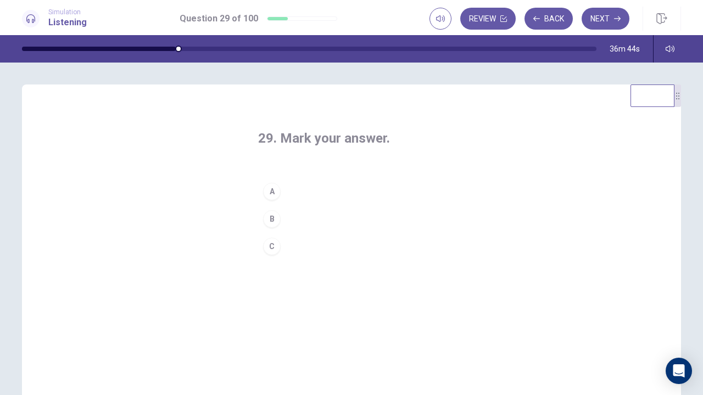
click at [306, 242] on button "C" at bounding box center [351, 246] width 187 height 27
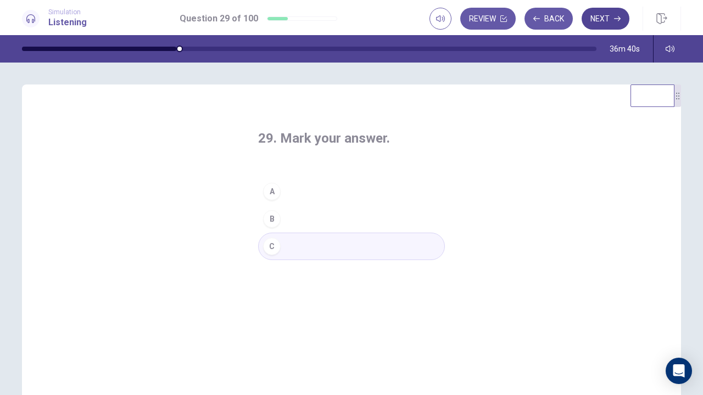
click at [616, 27] on button "Next" at bounding box center [605, 19] width 48 height 22
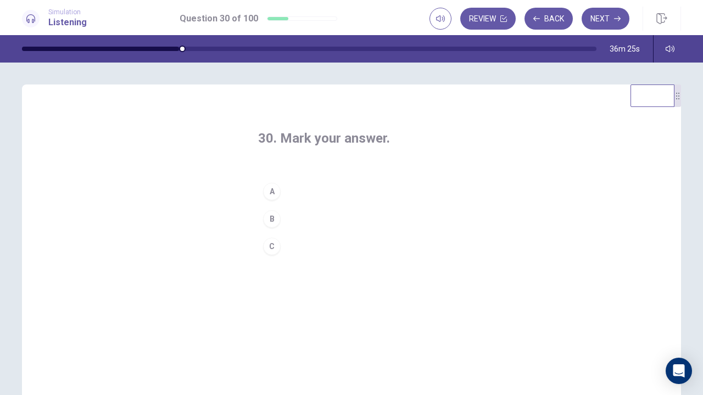
click at [279, 187] on button "A" at bounding box center [351, 191] width 187 height 27
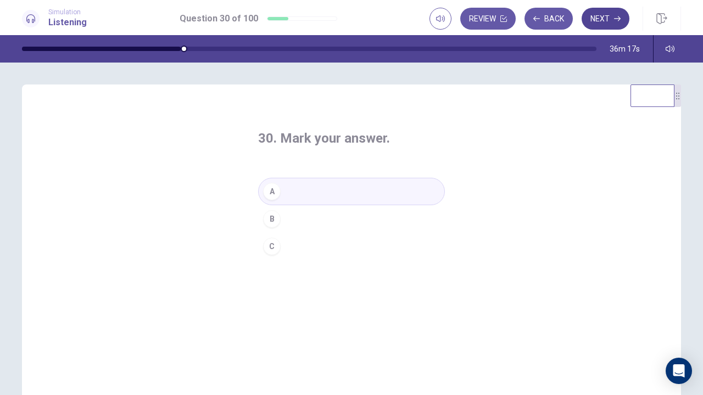
click at [609, 23] on button "Next" at bounding box center [605, 19] width 48 height 22
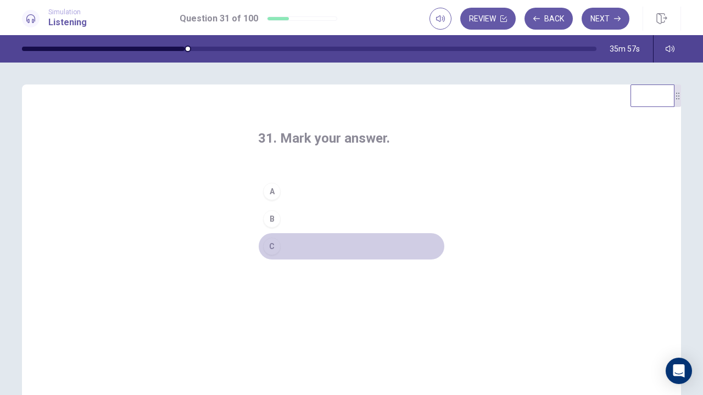
click at [268, 241] on div "C" at bounding box center [272, 247] width 18 height 18
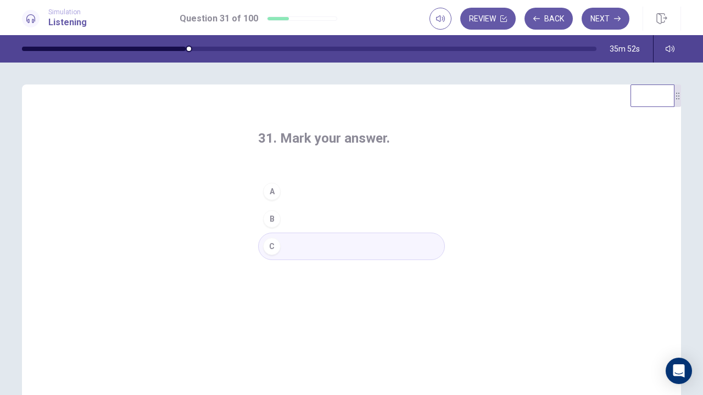
click at [296, 211] on button "B" at bounding box center [351, 218] width 187 height 27
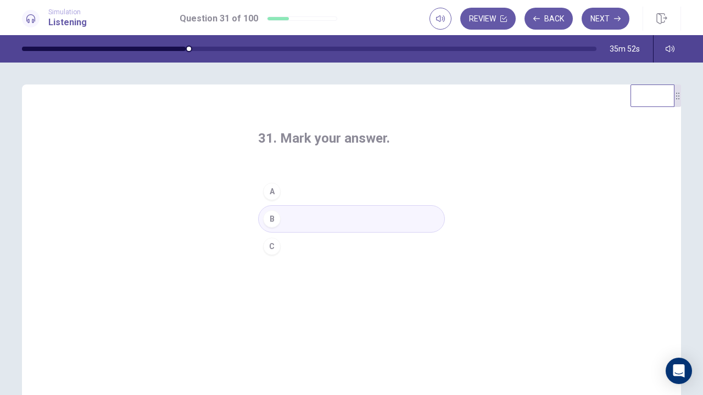
click at [320, 240] on button "C" at bounding box center [351, 246] width 187 height 27
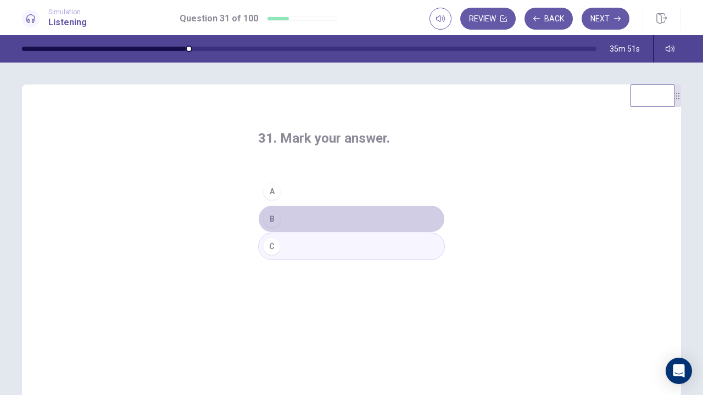
click at [354, 212] on button "B" at bounding box center [351, 218] width 187 height 27
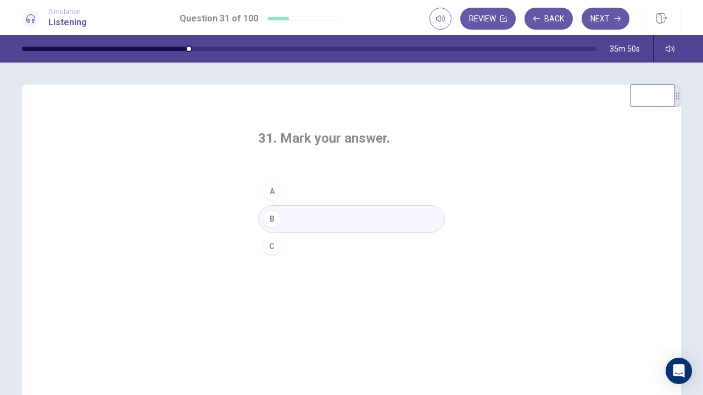
click at [362, 193] on button "A" at bounding box center [351, 191] width 187 height 27
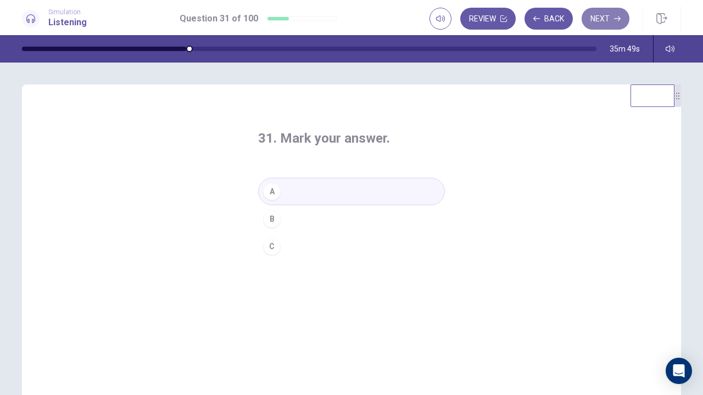
click at [604, 15] on button "Next" at bounding box center [605, 19] width 48 height 22
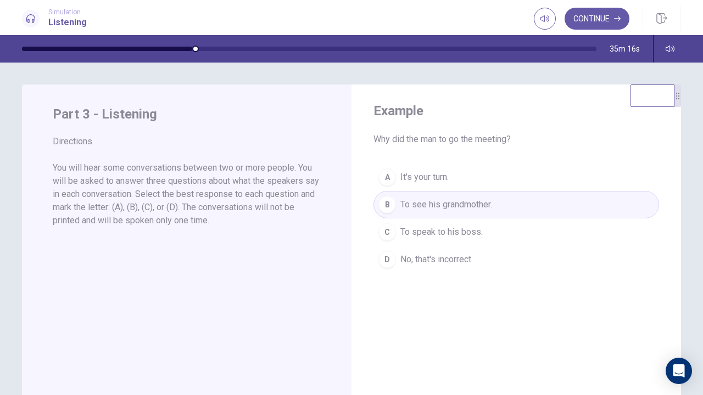
click at [457, 108] on h4 "Example" at bounding box center [515, 111] width 285 height 18
click at [598, 11] on button "Continue" at bounding box center [596, 19] width 65 height 22
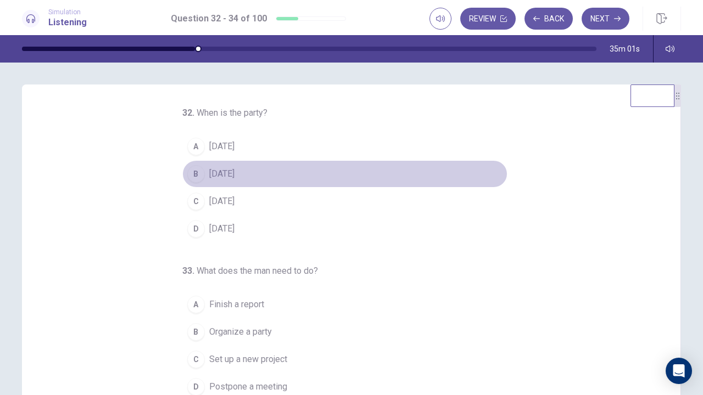
click at [257, 180] on button "B [DATE]" at bounding box center [344, 173] width 325 height 27
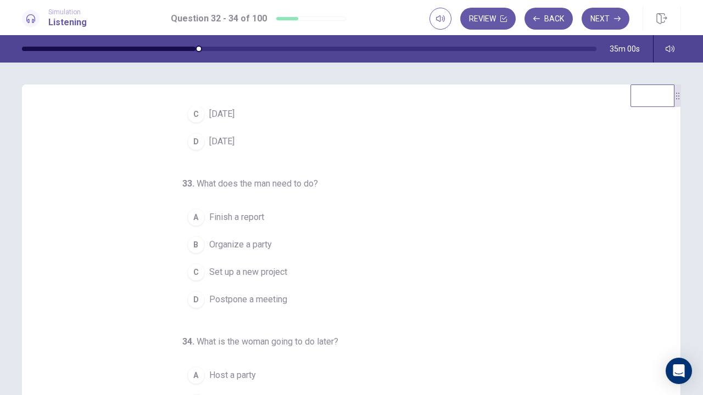
scroll to position [110, 0]
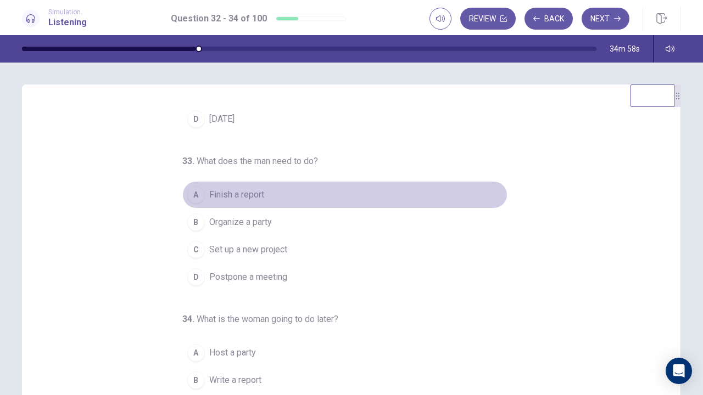
click at [285, 191] on button "A Finish a report" at bounding box center [344, 194] width 325 height 27
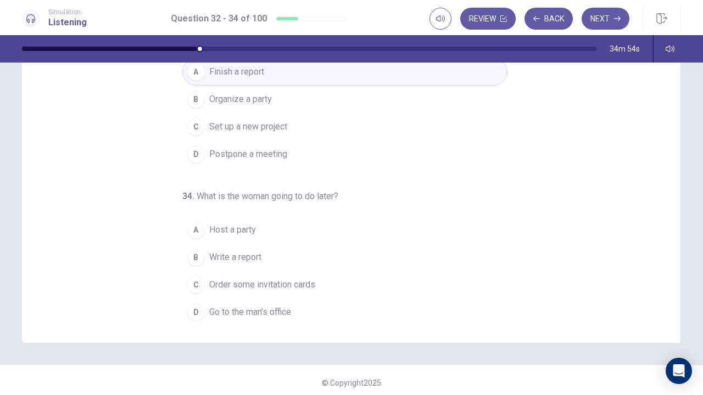
scroll to position [128, 0]
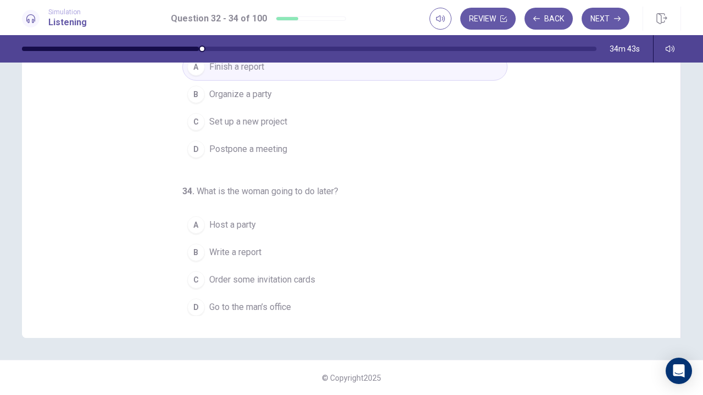
click at [281, 294] on button "D Go to the man’s office" at bounding box center [344, 307] width 325 height 27
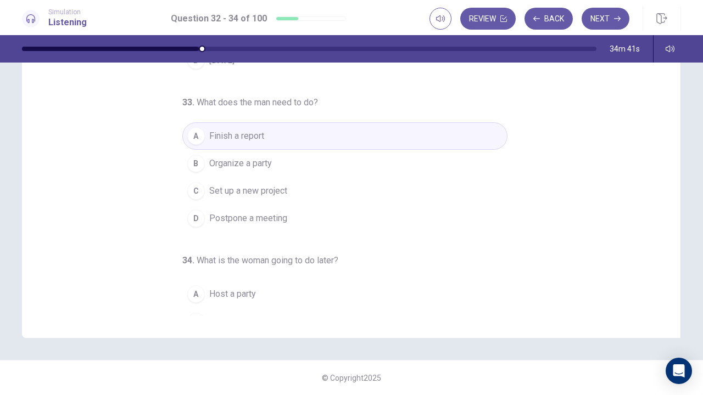
scroll to position [0, 0]
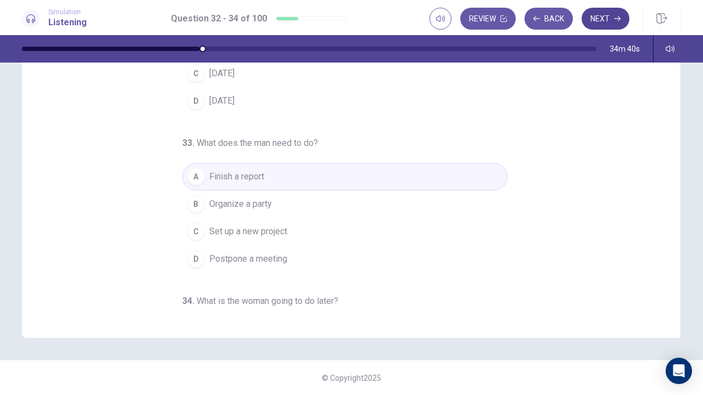
click at [618, 21] on icon "button" at bounding box center [617, 18] width 7 height 5
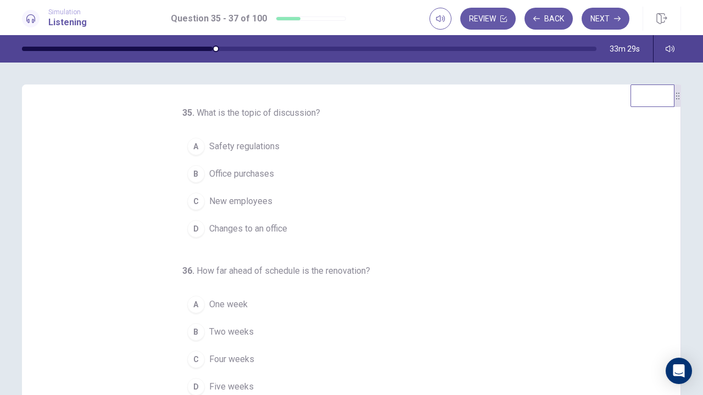
click at [292, 228] on button "D Changes to an office" at bounding box center [344, 228] width 325 height 27
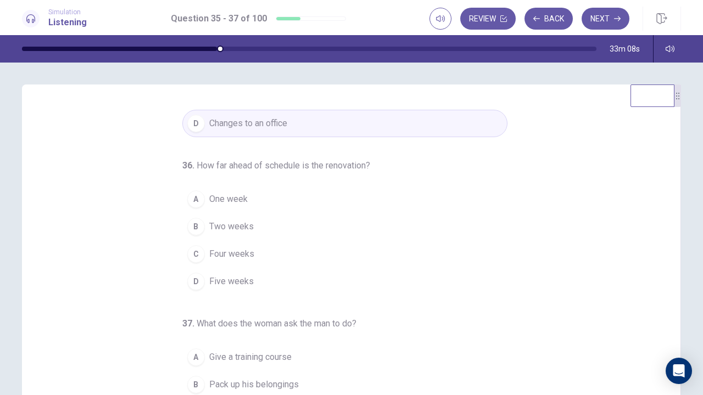
scroll to position [110, 0]
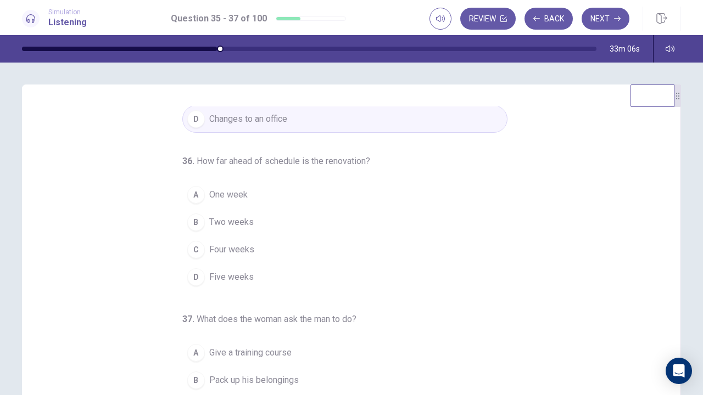
click at [256, 218] on button "B Two weeks" at bounding box center [344, 222] width 325 height 27
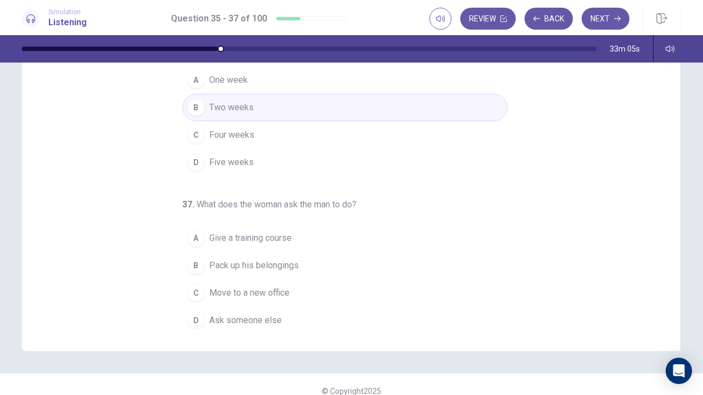
scroll to position [128, 0]
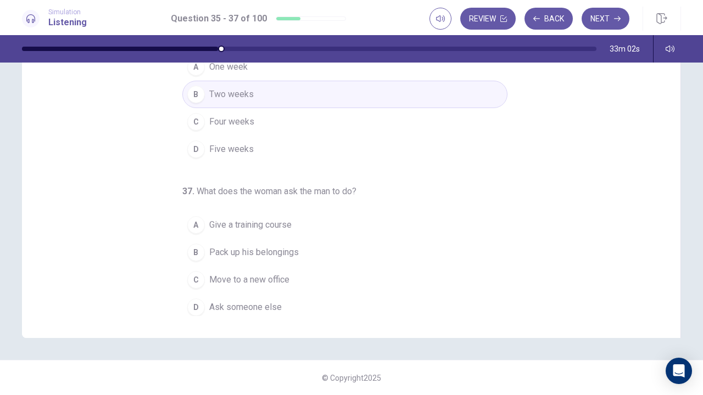
click at [275, 249] on span "Pack up his belongings" at bounding box center [253, 252] width 89 height 13
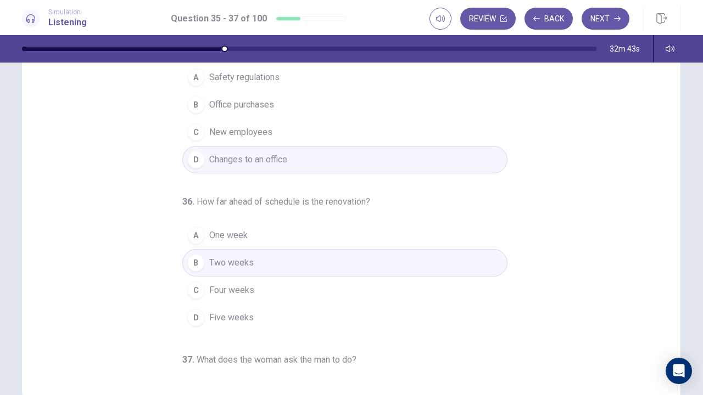
scroll to position [0, 0]
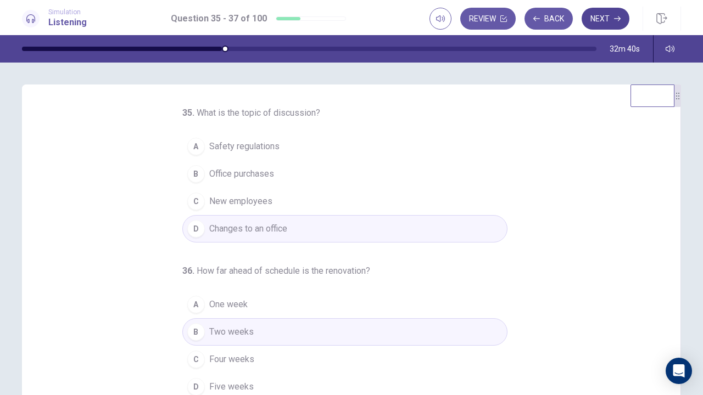
click at [605, 16] on button "Next" at bounding box center [605, 19] width 48 height 22
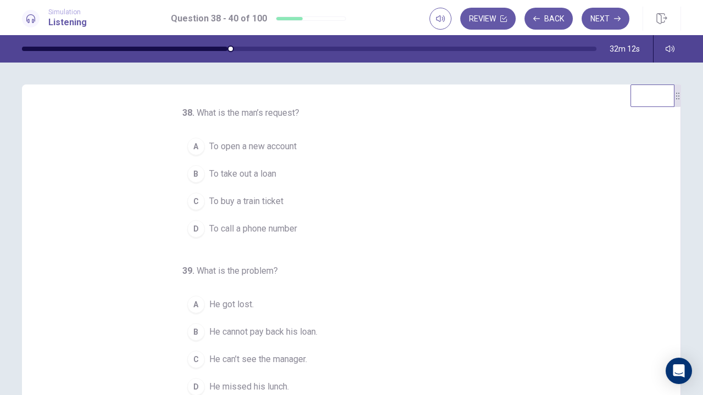
click at [269, 175] on span "To take out a loan" at bounding box center [242, 173] width 67 height 13
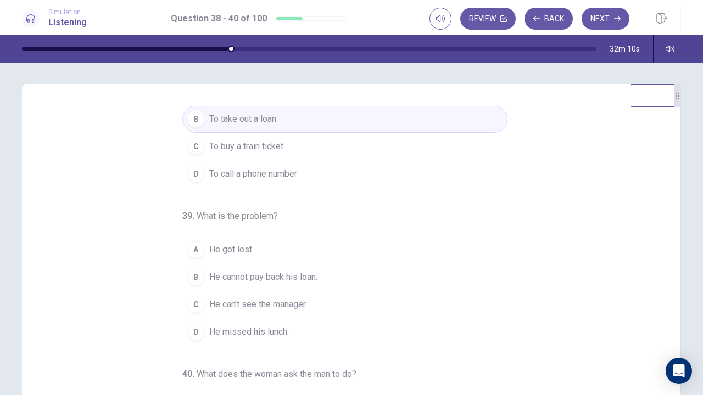
scroll to position [110, 0]
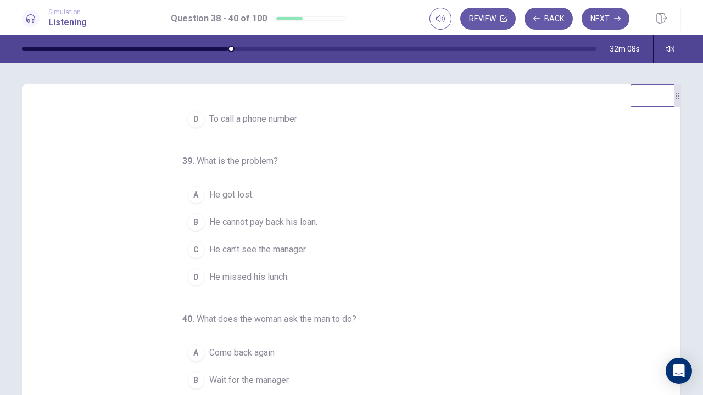
click at [338, 243] on button "C He can’t see the manager." at bounding box center [344, 249] width 325 height 27
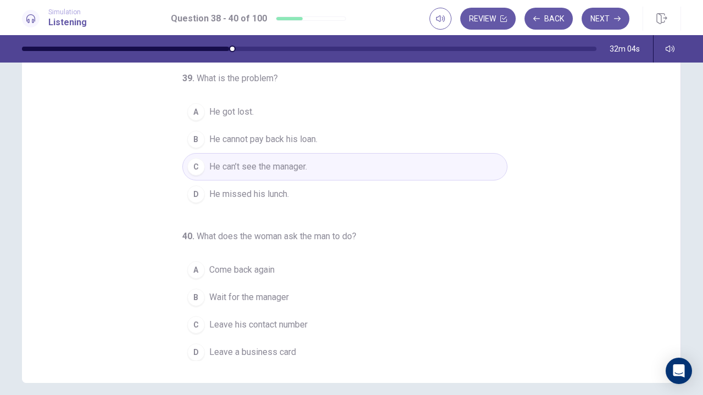
scroll to position [128, 0]
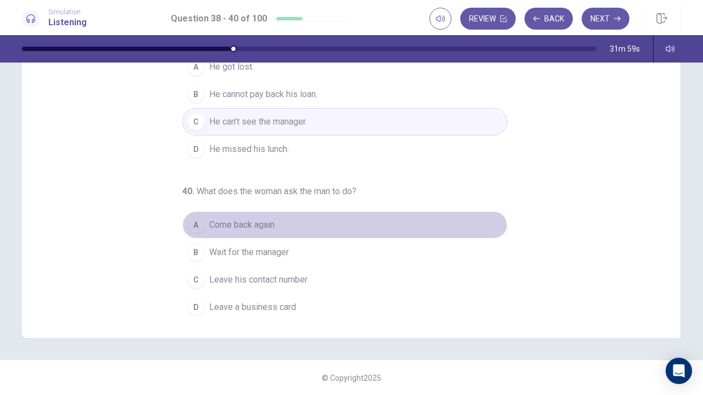
click at [256, 225] on span "Come back again" at bounding box center [241, 224] width 65 height 13
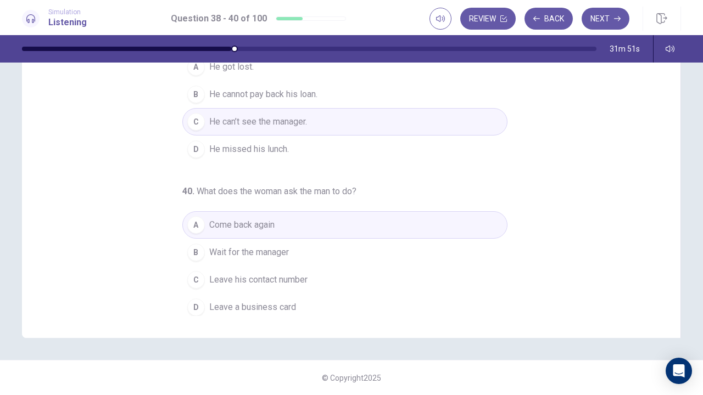
click at [310, 276] on button "C Leave his contact number" at bounding box center [344, 279] width 325 height 27
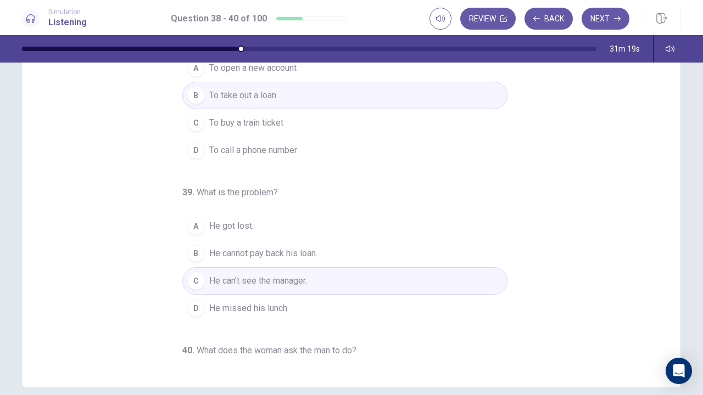
scroll to position [0, 0]
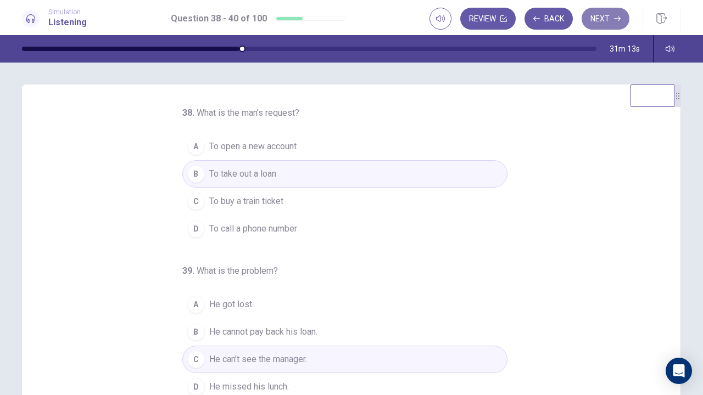
click at [602, 21] on button "Next" at bounding box center [605, 19] width 48 height 22
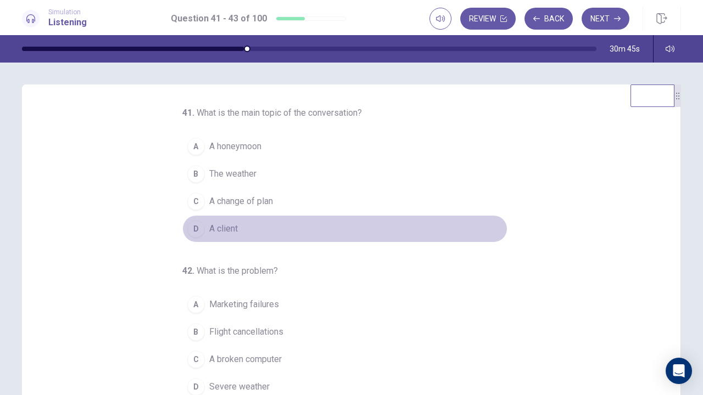
click at [267, 225] on button "D A client" at bounding box center [344, 228] width 325 height 27
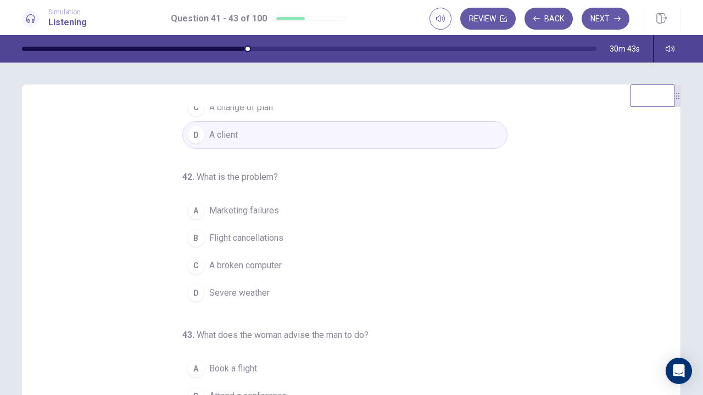
scroll to position [110, 0]
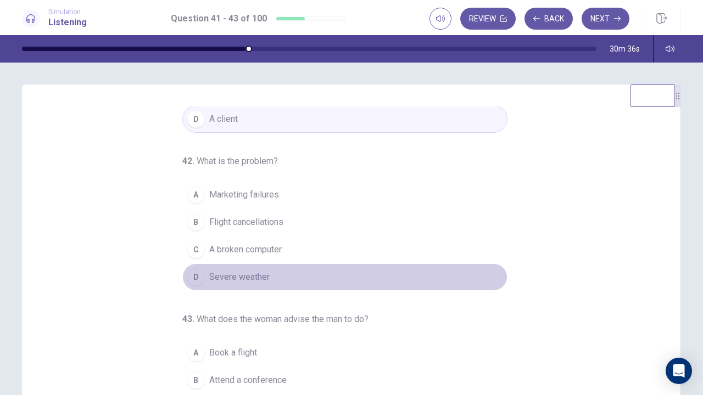
click at [275, 268] on button "D Severe weather" at bounding box center [344, 277] width 325 height 27
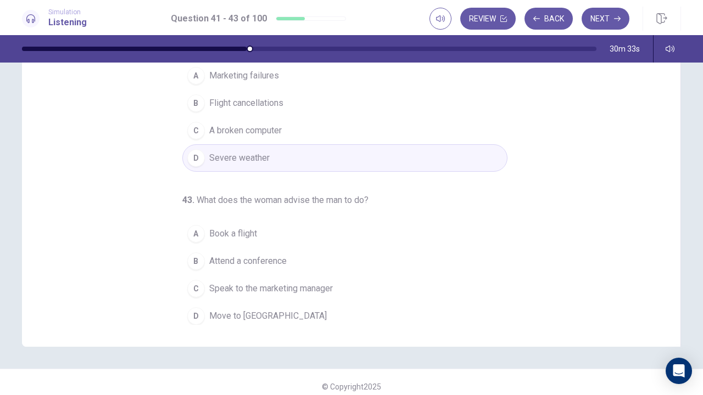
scroll to position [128, 0]
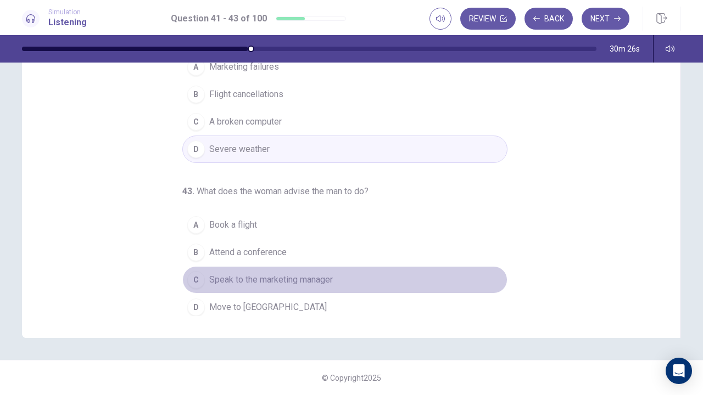
click at [312, 268] on button "C Speak to the marketing manager" at bounding box center [344, 279] width 325 height 27
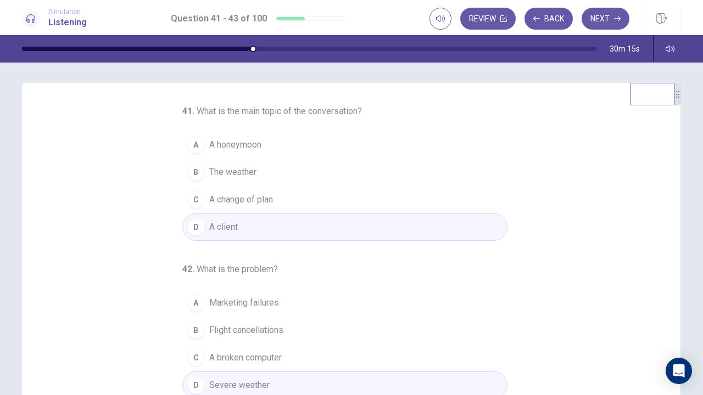
scroll to position [0, 0]
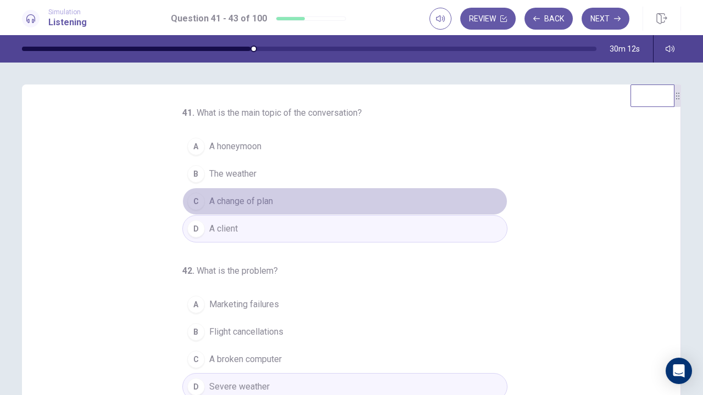
click at [267, 198] on span "A change of plan" at bounding box center [241, 201] width 64 height 13
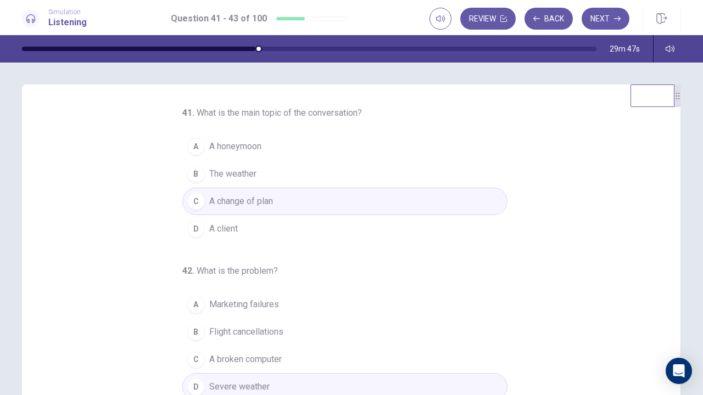
click at [260, 239] on button "D A client" at bounding box center [344, 228] width 325 height 27
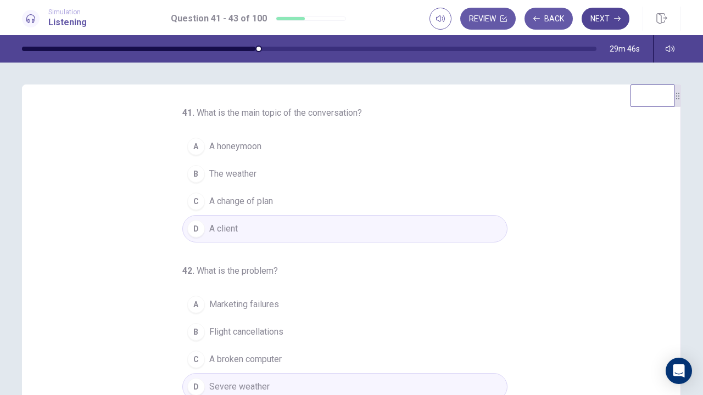
click at [608, 27] on button "Next" at bounding box center [605, 19] width 48 height 22
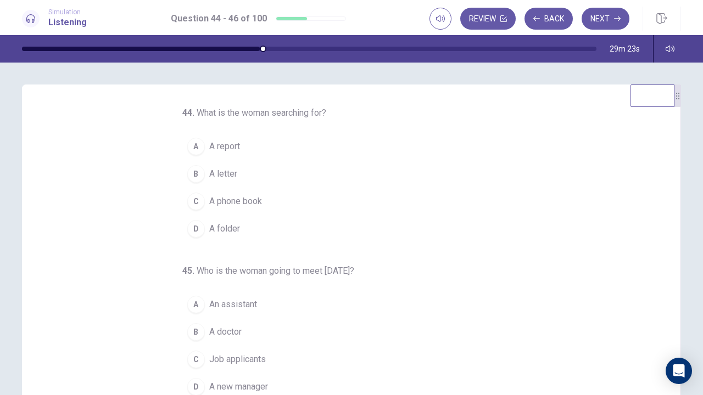
click at [250, 224] on button "D A folder" at bounding box center [344, 228] width 325 height 27
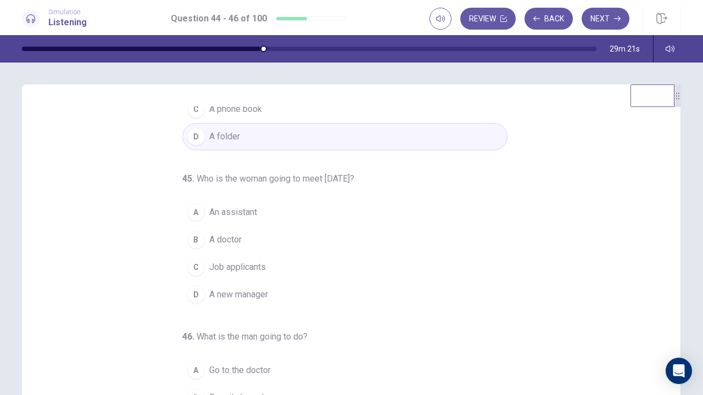
scroll to position [110, 0]
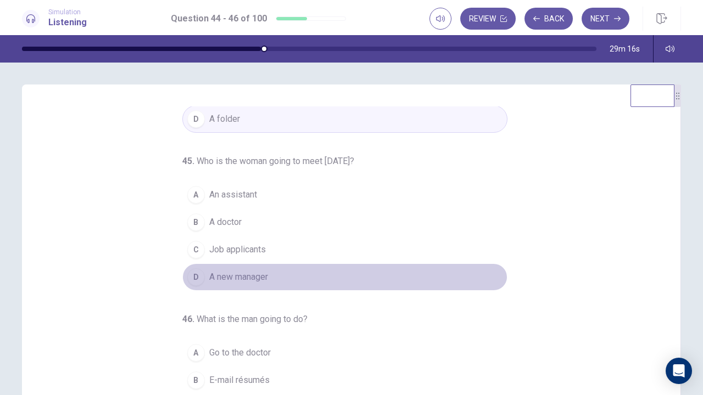
click at [247, 278] on span "A new manager" at bounding box center [238, 277] width 59 height 13
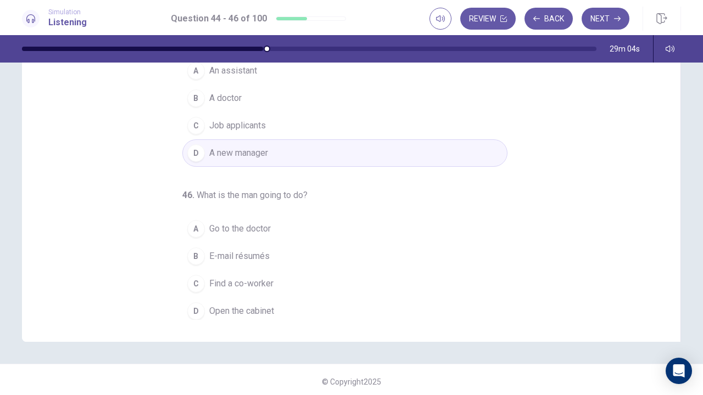
scroll to position [128, 0]
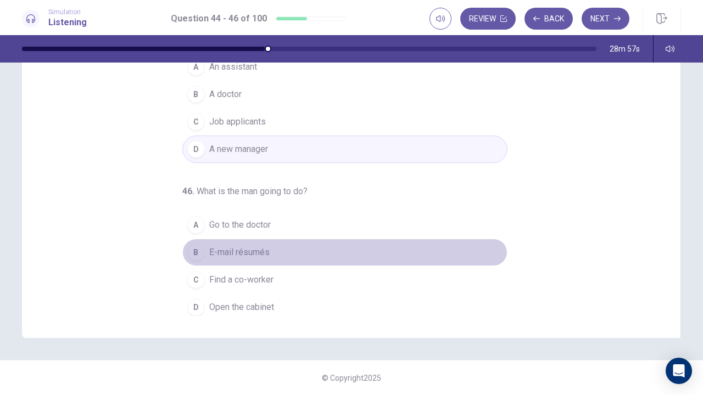
click at [268, 251] on button "B E-mail résumés" at bounding box center [344, 252] width 325 height 27
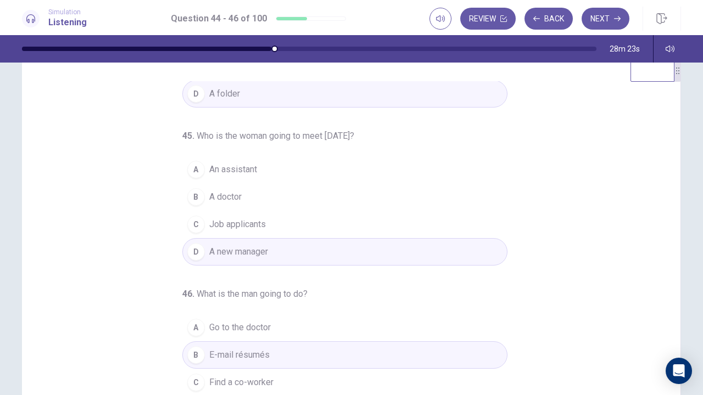
scroll to position [0, 0]
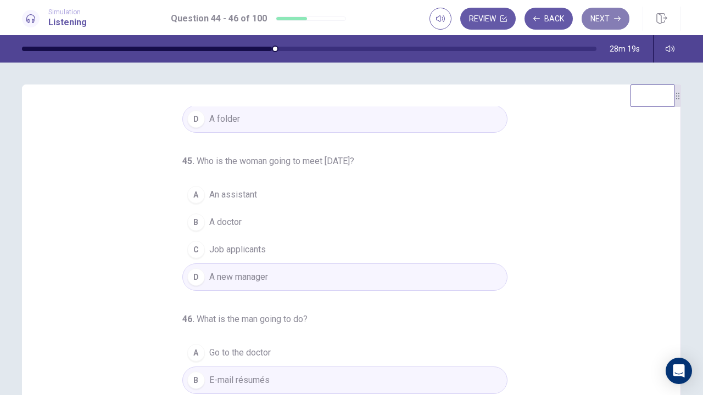
click at [605, 18] on button "Next" at bounding box center [605, 19] width 48 height 22
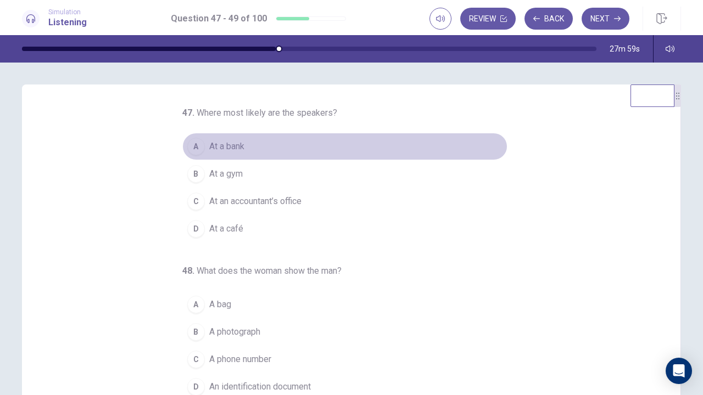
click at [232, 138] on button "A At a bank" at bounding box center [344, 146] width 325 height 27
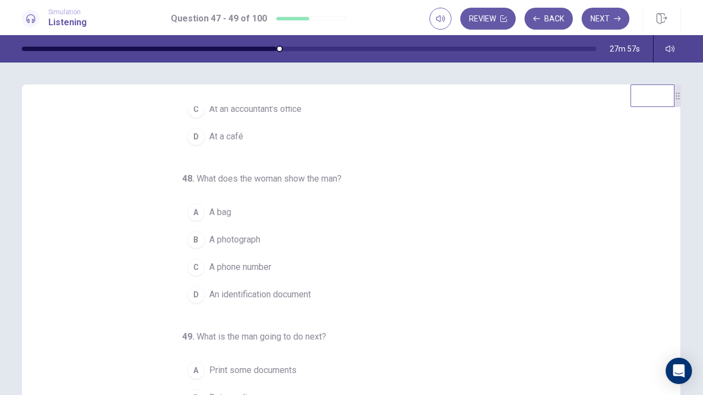
scroll to position [110, 0]
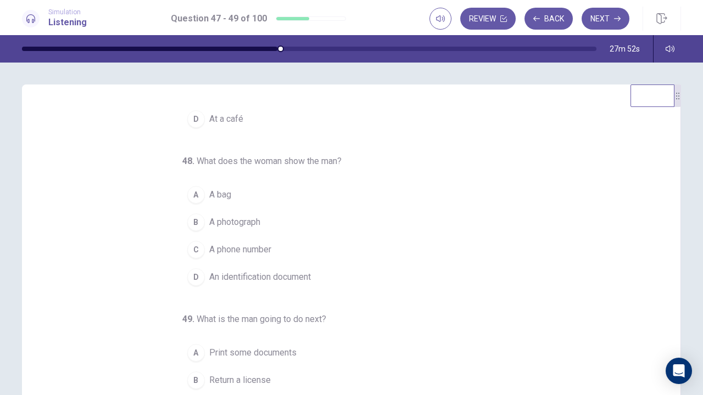
click at [302, 280] on span "An identification document" at bounding box center [260, 277] width 102 height 13
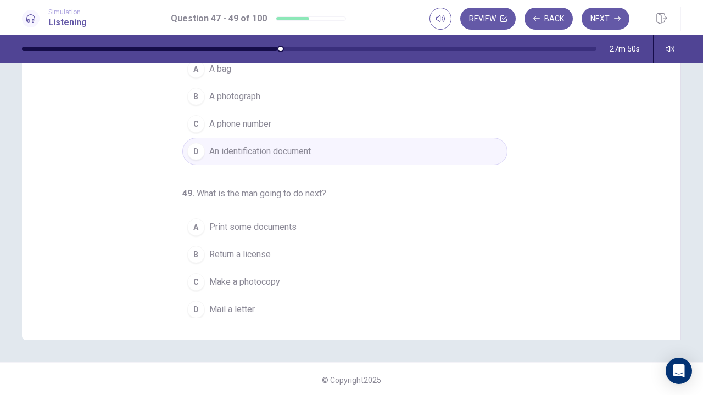
scroll to position [128, 0]
click at [272, 273] on span "Make a photocopy" at bounding box center [244, 279] width 71 height 13
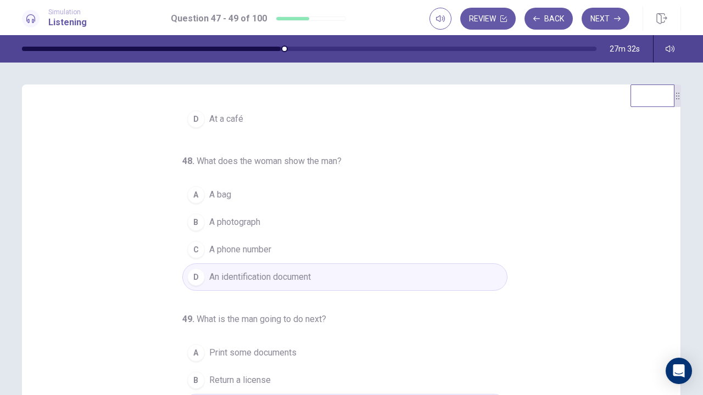
scroll to position [110, 0]
click at [608, 15] on button "Next" at bounding box center [605, 19] width 48 height 22
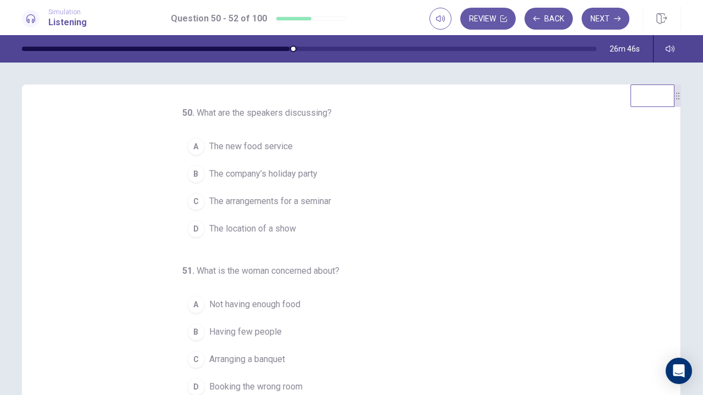
scroll to position [0, 0]
click at [323, 203] on span "The arrangements for a seminar" at bounding box center [270, 201] width 122 height 13
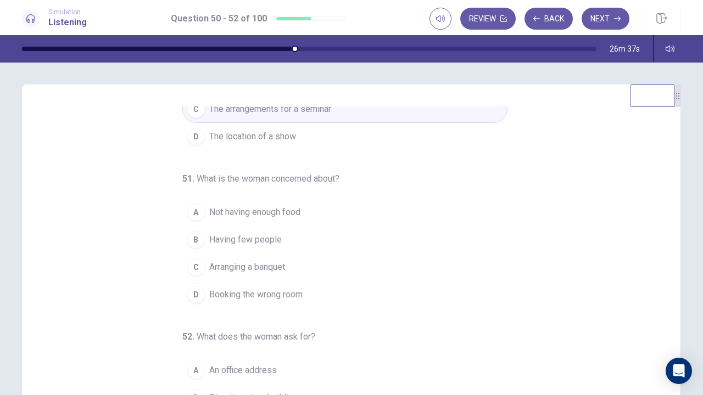
scroll to position [110, 0]
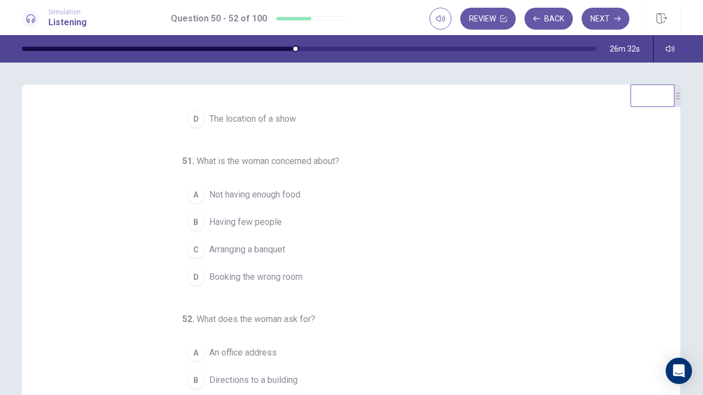
click at [284, 226] on button "B Having few people" at bounding box center [344, 222] width 325 height 27
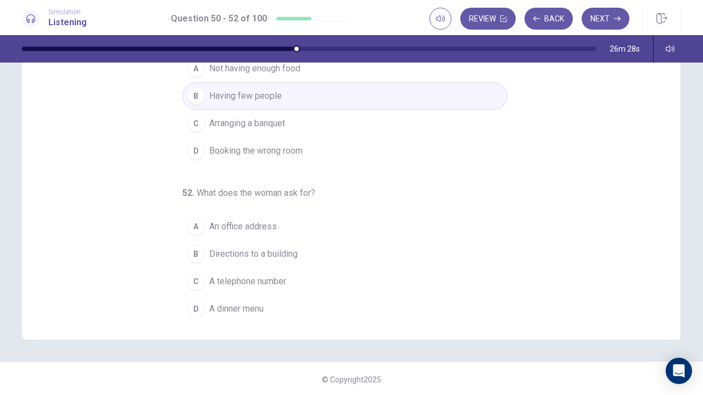
scroll to position [128, 0]
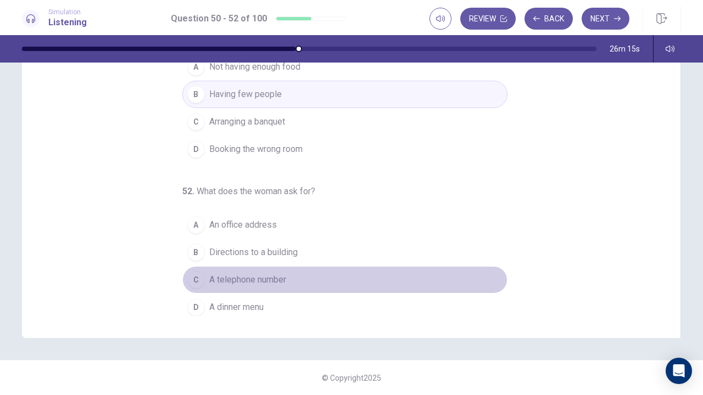
click at [287, 279] on button "C A telephone number" at bounding box center [344, 279] width 325 height 27
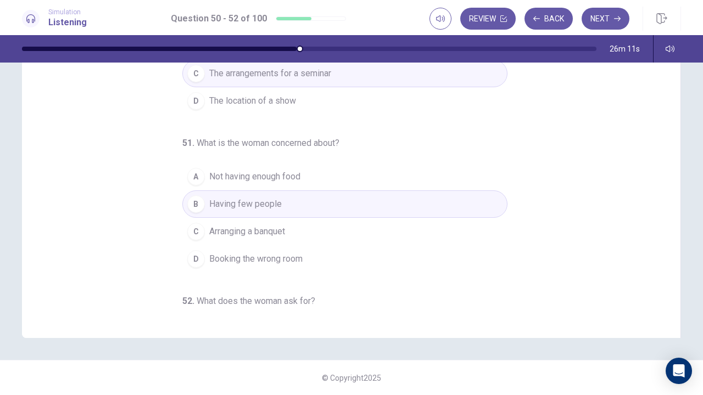
scroll to position [0, 0]
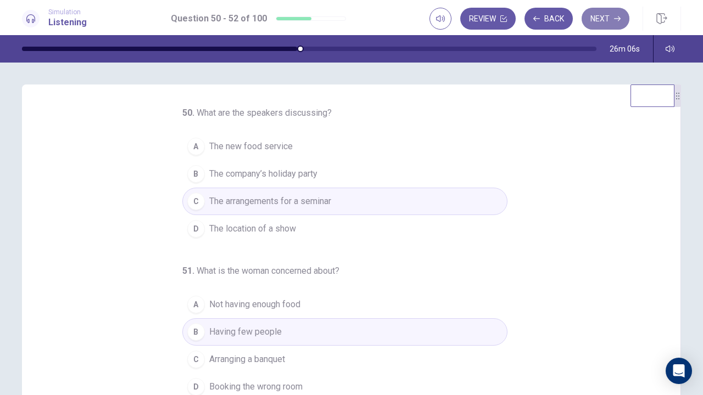
click at [617, 20] on icon "button" at bounding box center [617, 18] width 7 height 7
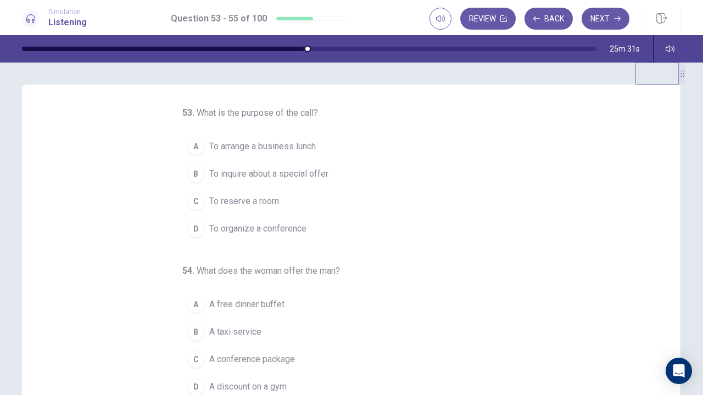
drag, startPoint x: 675, startPoint y: 104, endPoint x: 688, endPoint y: 41, distance: 64.0
click at [688, 41] on div "Simulation Listening Question 53 - 55 of 100 Review Back Next Question 53 - 55 …" at bounding box center [351, 197] width 703 height 395
click at [300, 195] on button "C To reserve a room" at bounding box center [344, 201] width 325 height 27
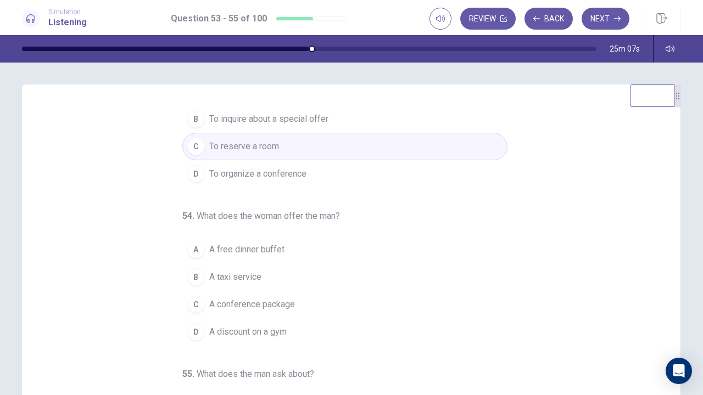
scroll to position [110, 0]
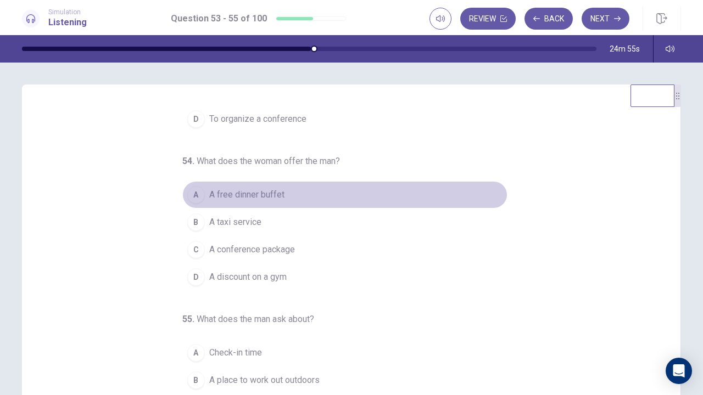
click at [306, 194] on button "A A free dinner buffet" at bounding box center [344, 194] width 325 height 27
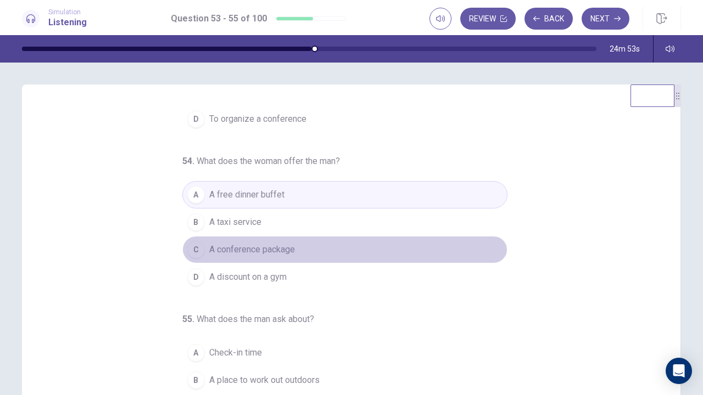
click at [305, 239] on button "C A conference package" at bounding box center [344, 249] width 325 height 27
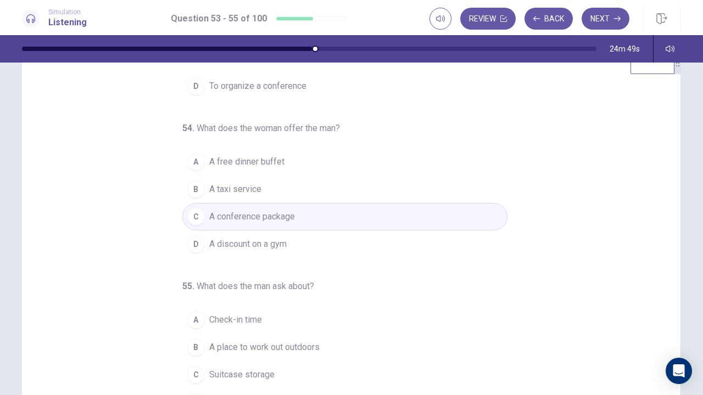
scroll to position [128, 0]
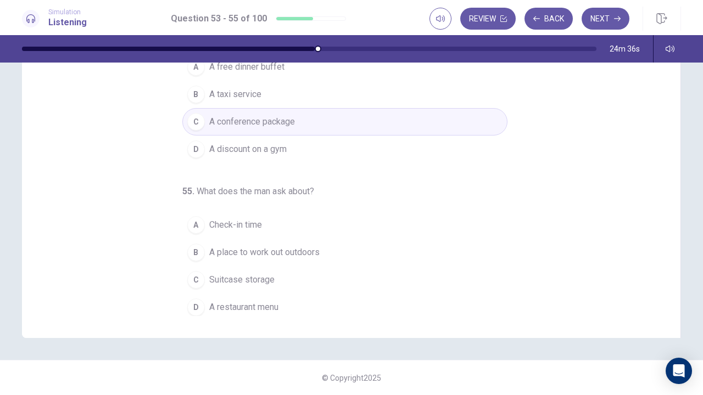
click at [277, 250] on span "A place to work out outdoors" at bounding box center [264, 252] width 110 height 13
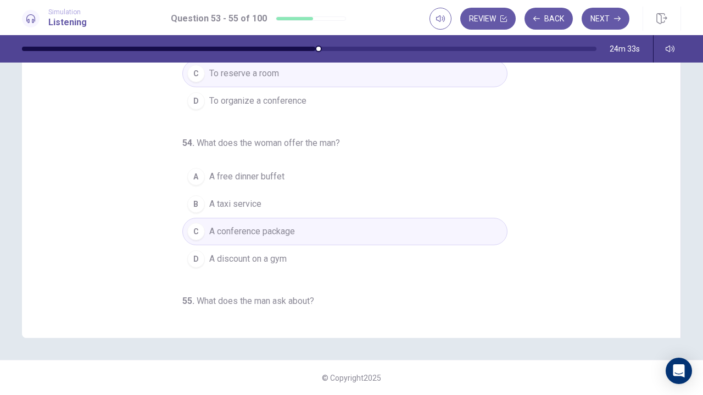
scroll to position [0, 0]
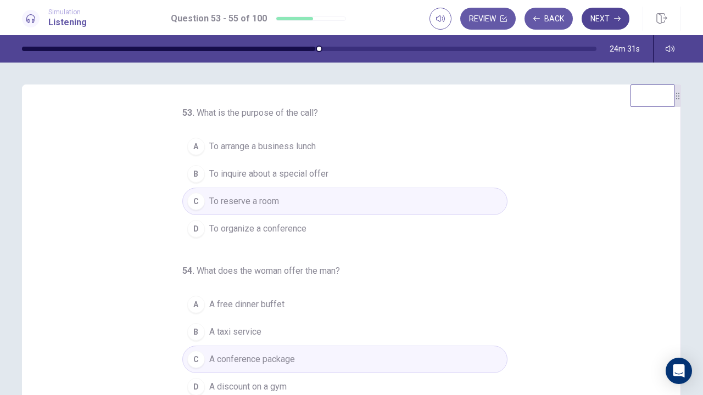
click at [620, 16] on icon "button" at bounding box center [617, 18] width 7 height 7
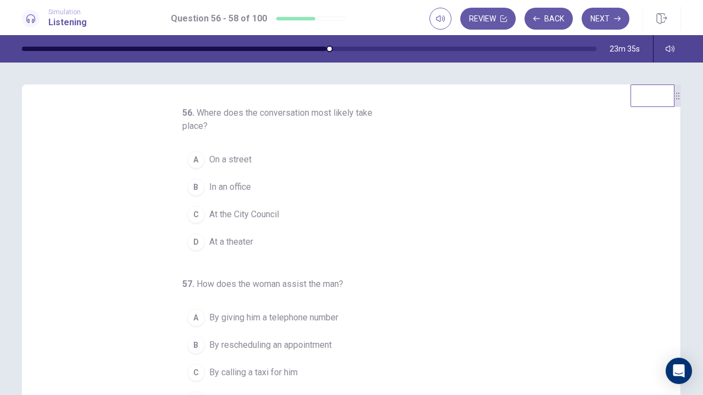
click at [254, 161] on button "A On a street" at bounding box center [344, 159] width 325 height 27
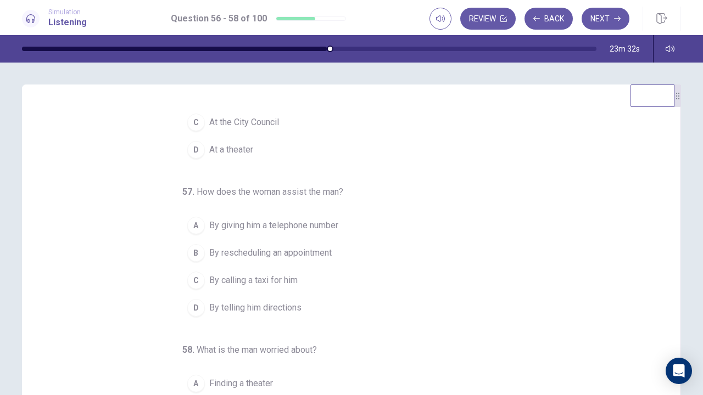
scroll to position [110, 0]
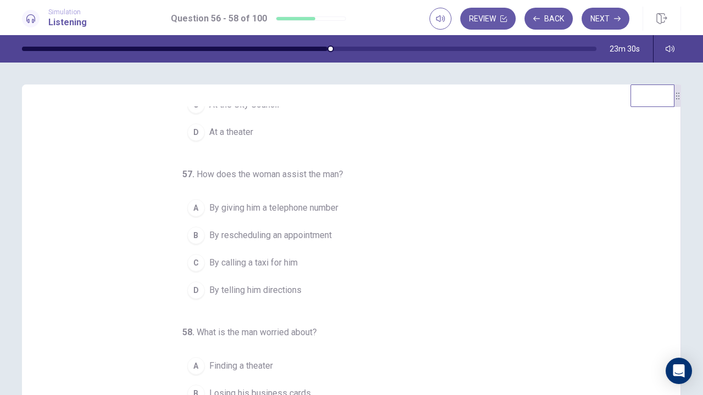
click at [255, 277] on button "D By telling him directions" at bounding box center [344, 290] width 325 height 27
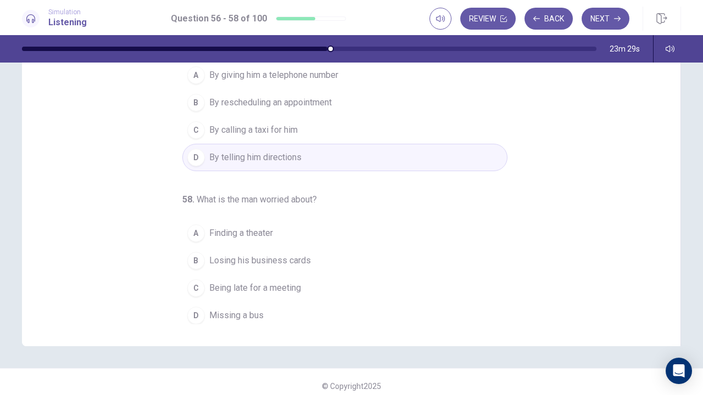
scroll to position [128, 0]
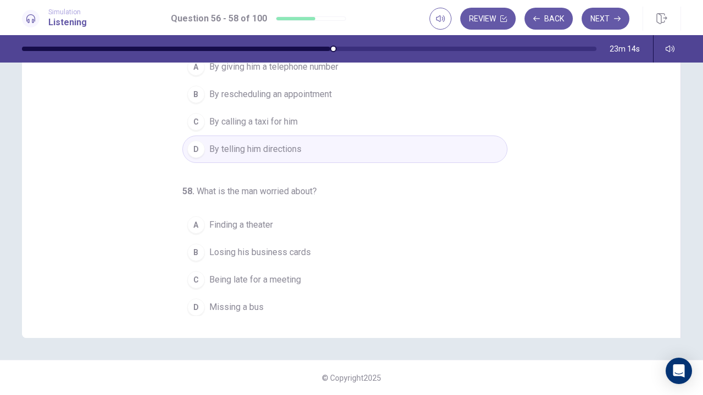
click at [302, 272] on button "C Being late for a meeting" at bounding box center [344, 279] width 325 height 27
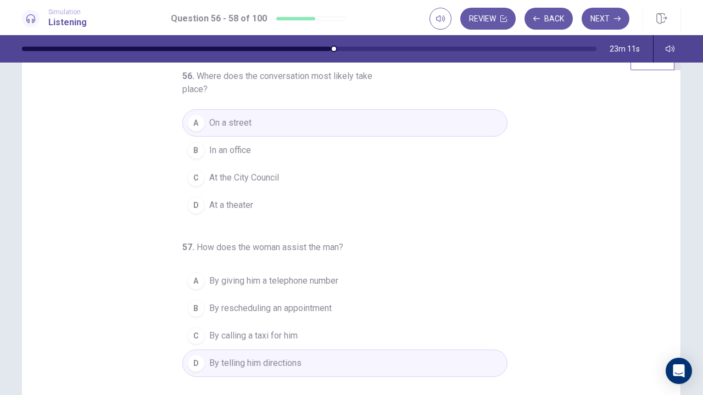
scroll to position [0, 0]
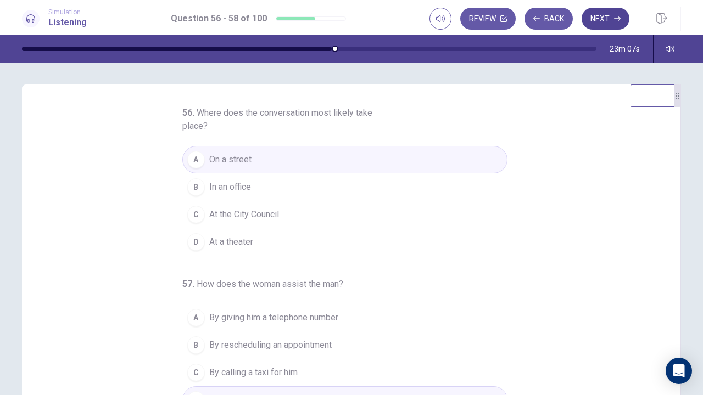
click at [608, 18] on button "Next" at bounding box center [605, 19] width 48 height 22
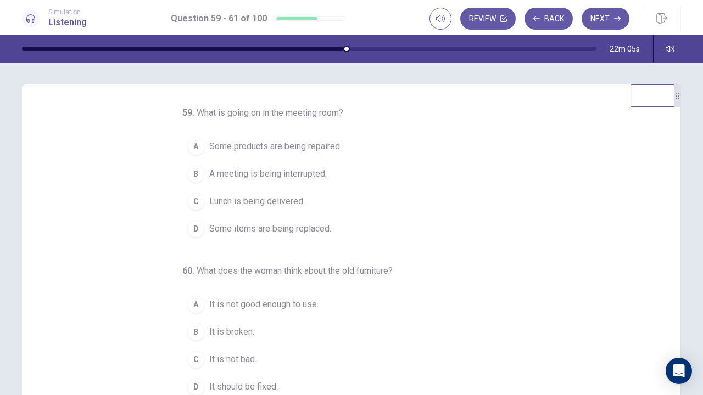
click at [291, 226] on span "Some items are being replaced." at bounding box center [270, 228] width 122 height 13
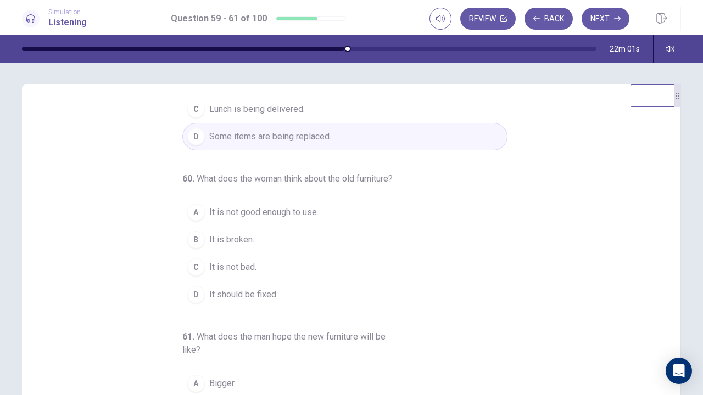
scroll to position [110, 0]
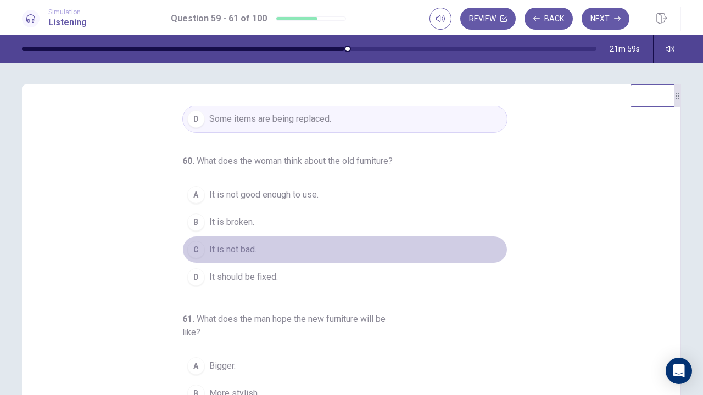
click at [275, 262] on button "C It is not bad." at bounding box center [344, 249] width 325 height 27
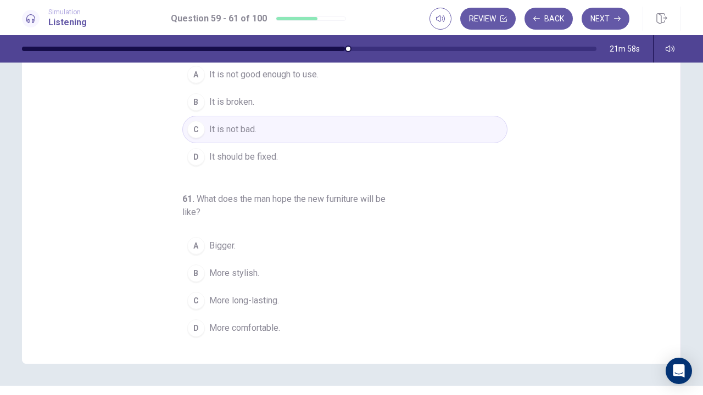
scroll to position [128, 0]
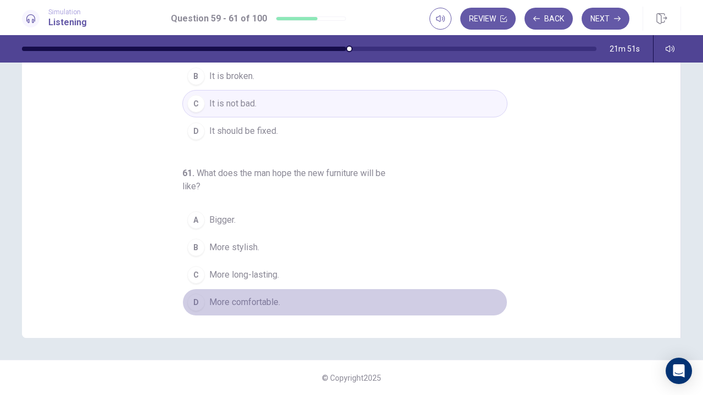
click at [268, 302] on span "More comfortable." at bounding box center [244, 302] width 71 height 13
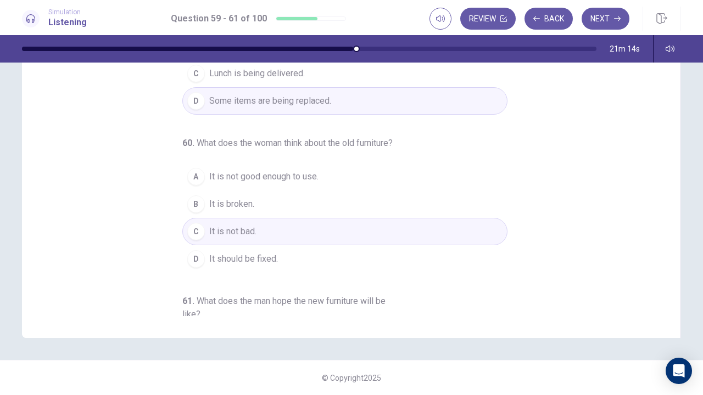
scroll to position [0, 0]
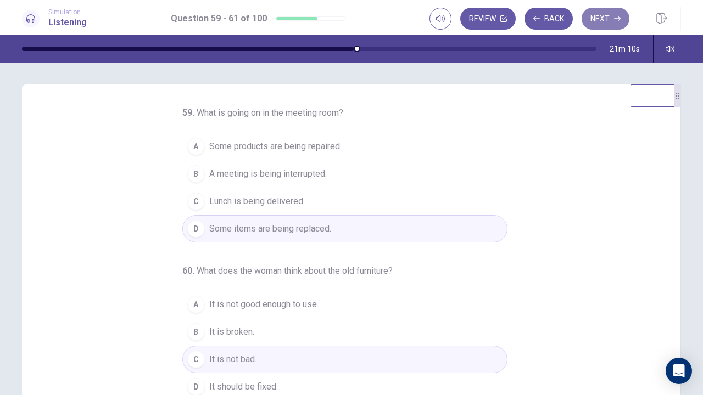
click at [609, 17] on button "Next" at bounding box center [605, 19] width 48 height 22
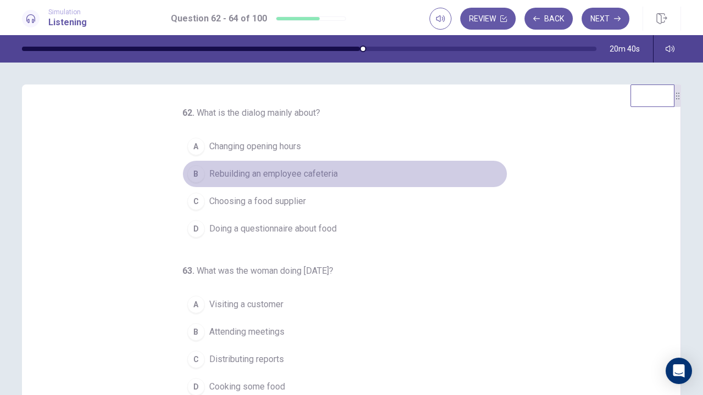
click at [351, 176] on button "B Rebuilding an employee cafeteria" at bounding box center [344, 173] width 325 height 27
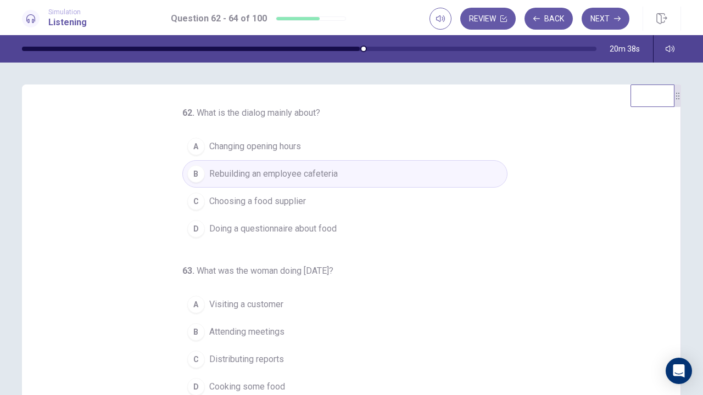
click at [350, 190] on button "C Choosing a food supplier" at bounding box center [344, 201] width 325 height 27
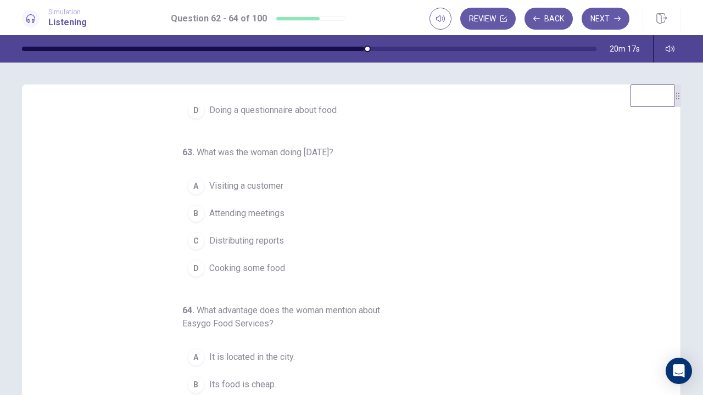
scroll to position [123, 0]
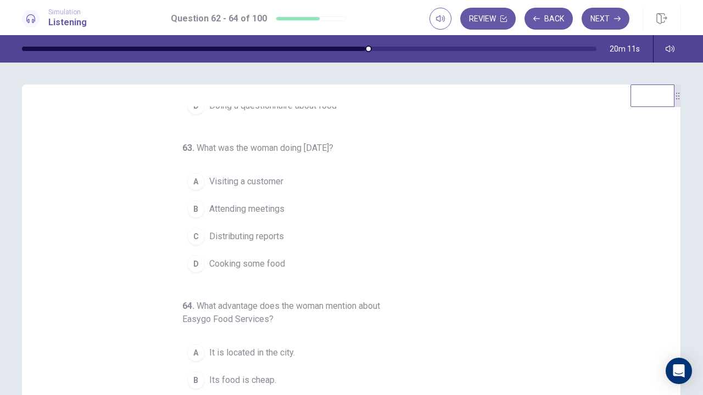
click at [288, 206] on button "B Attending meetings" at bounding box center [344, 208] width 325 height 27
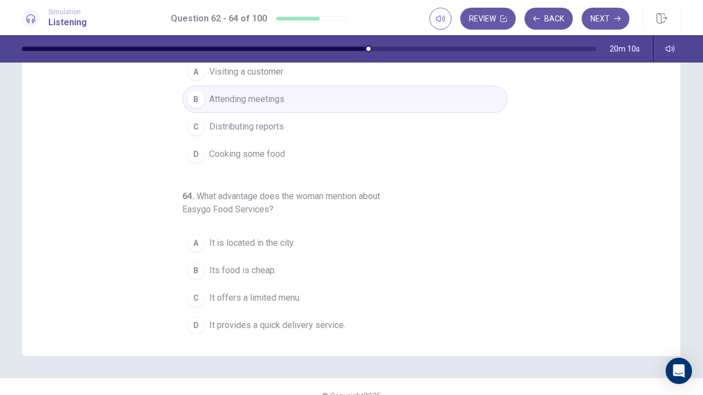
scroll to position [128, 0]
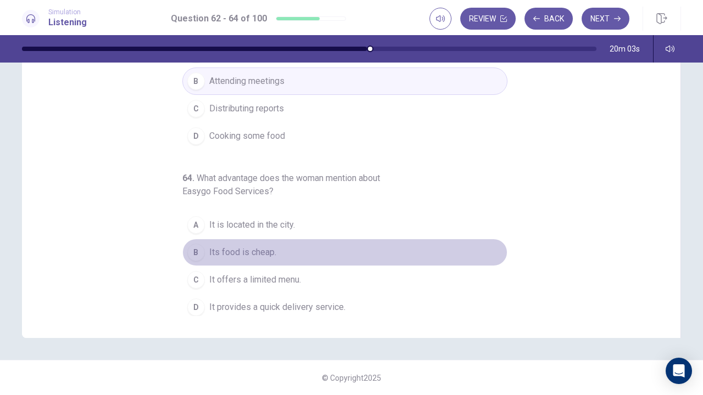
click at [317, 249] on button "B Its food is cheap." at bounding box center [344, 252] width 325 height 27
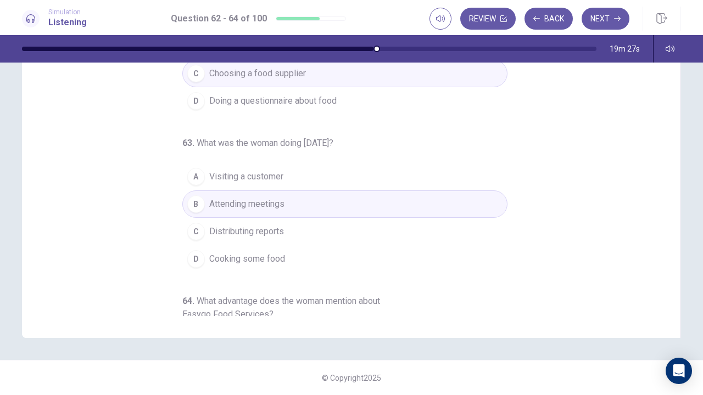
scroll to position [0, 0]
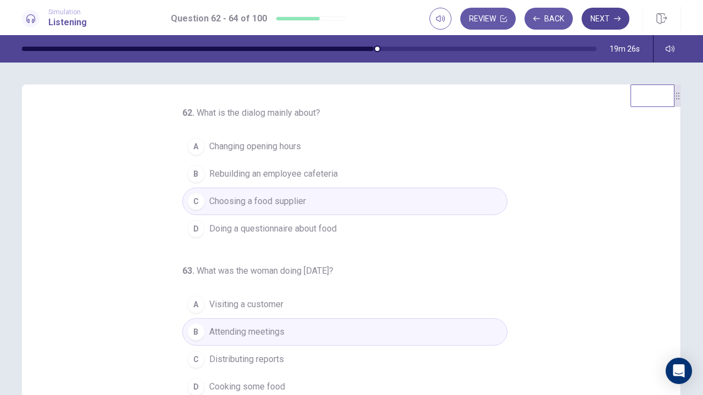
click at [610, 25] on button "Next" at bounding box center [605, 19] width 48 height 22
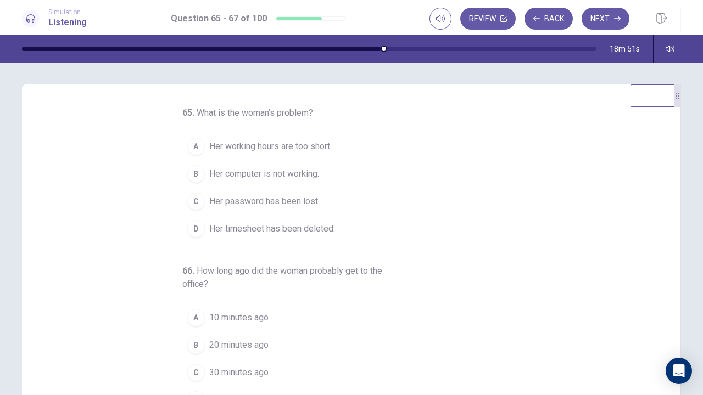
click at [304, 172] on span "Her computer is not working." at bounding box center [264, 173] width 110 height 13
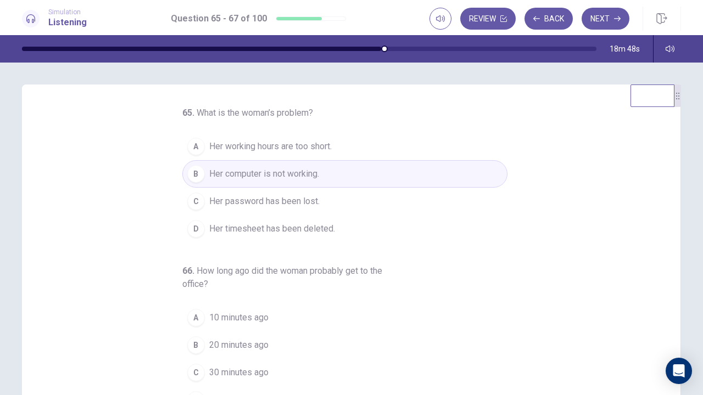
click at [346, 201] on button "C Her password has been lost." at bounding box center [344, 201] width 325 height 27
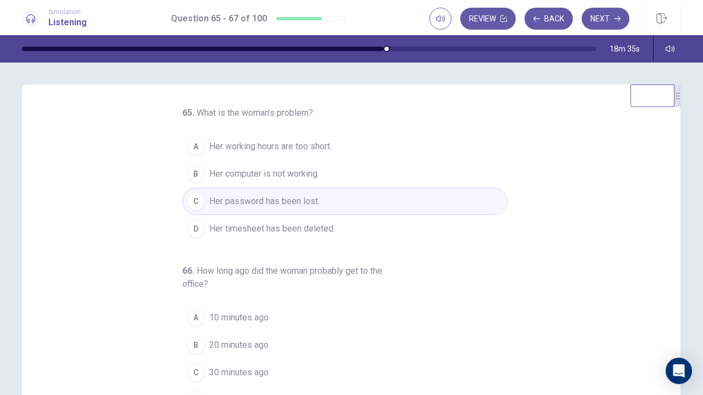
click at [318, 181] on button "B Her computer is not working." at bounding box center [344, 173] width 325 height 27
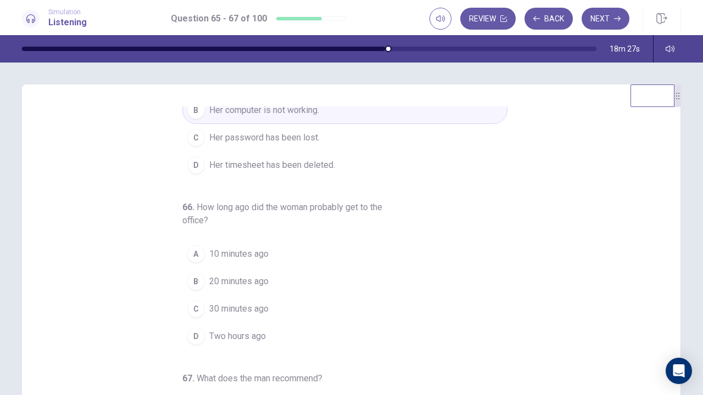
scroll to position [110, 0]
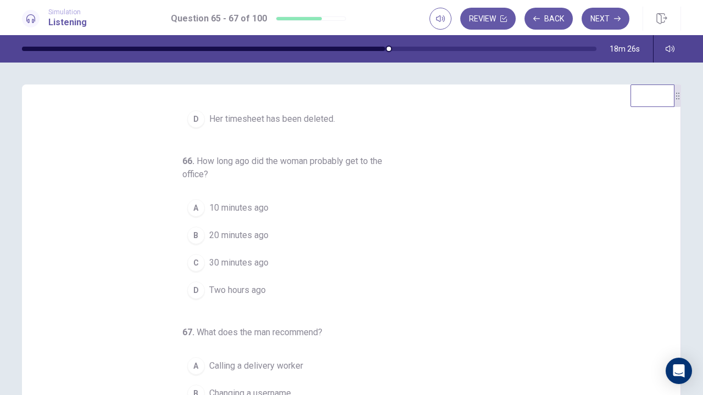
click at [237, 206] on span "10 minutes ago" at bounding box center [238, 207] width 59 height 13
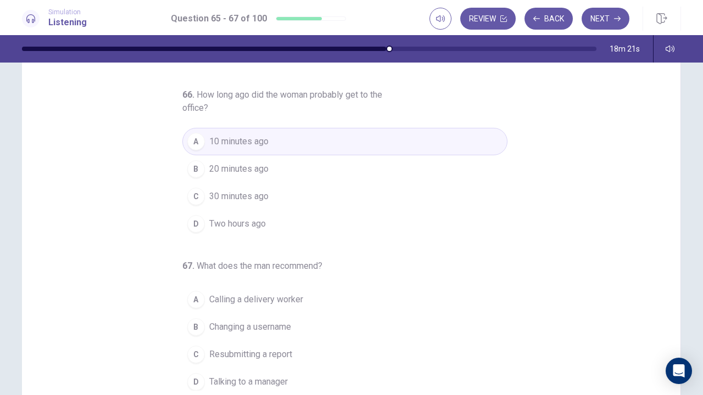
scroll to position [128, 0]
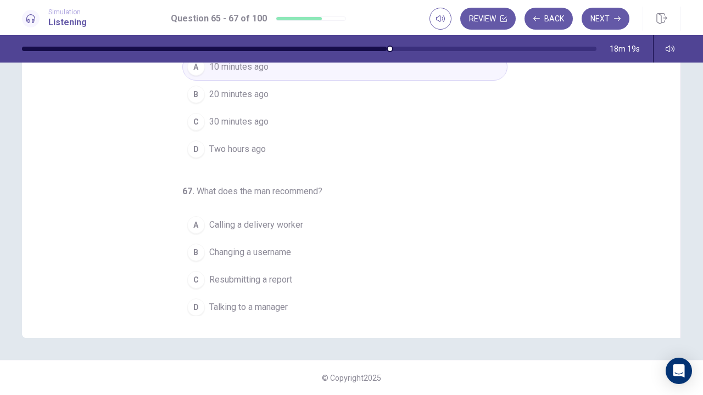
click at [294, 297] on button "D Talking to a manager" at bounding box center [344, 307] width 325 height 27
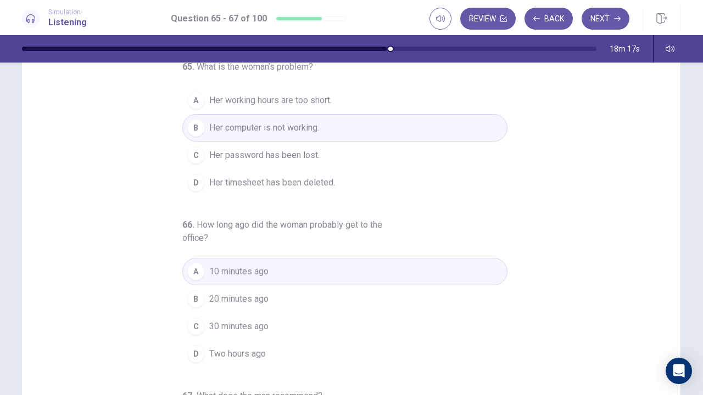
scroll to position [0, 0]
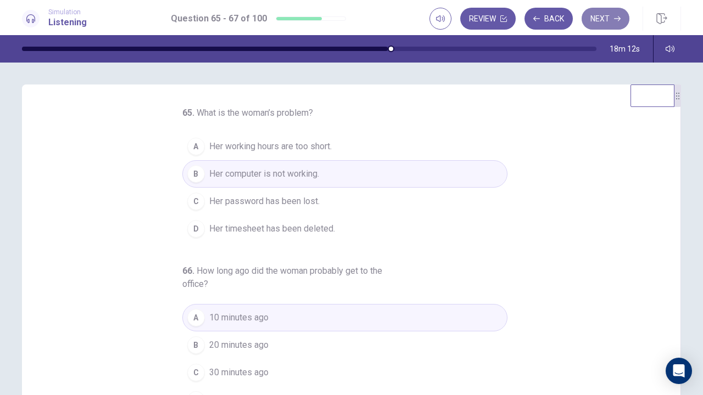
click at [610, 16] on button "Next" at bounding box center [605, 19] width 48 height 22
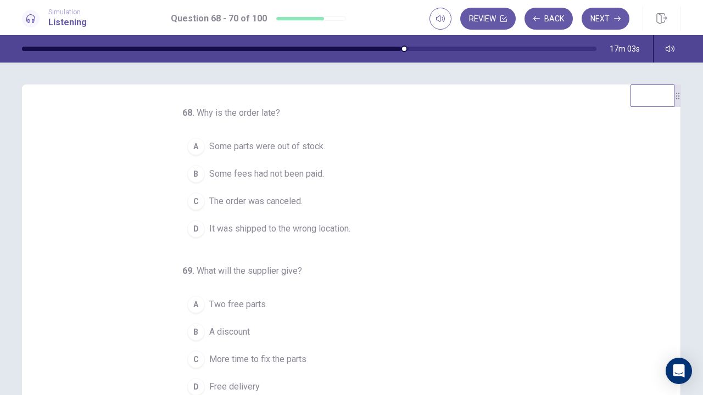
click at [324, 225] on span "It was shipped to the wrong location." at bounding box center [279, 228] width 141 height 13
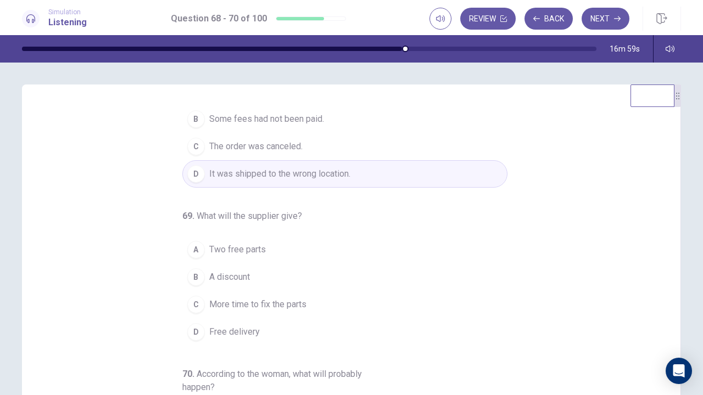
scroll to position [110, 0]
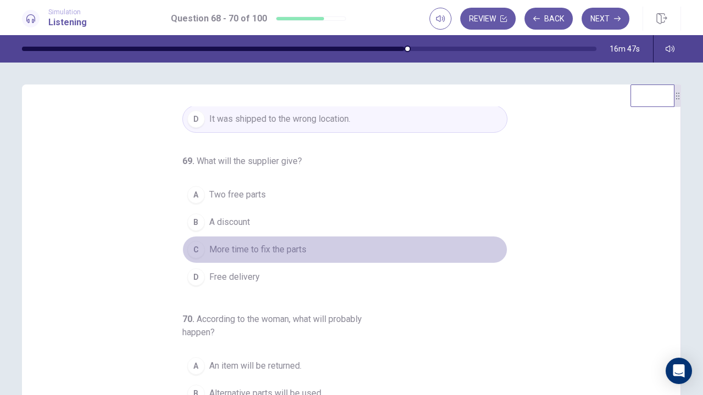
click at [296, 249] on span "More time to fix the parts" at bounding box center [257, 249] width 97 height 13
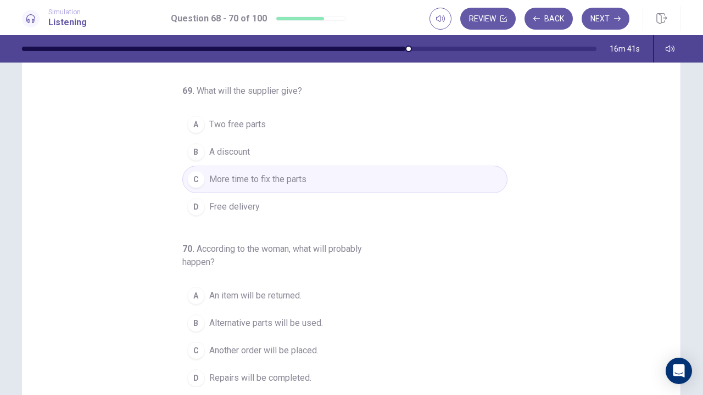
scroll to position [128, 0]
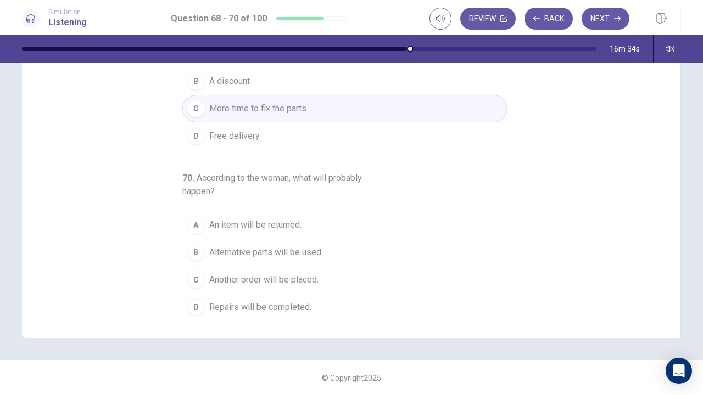
click at [318, 275] on button "C Another order will be placed." at bounding box center [344, 279] width 325 height 27
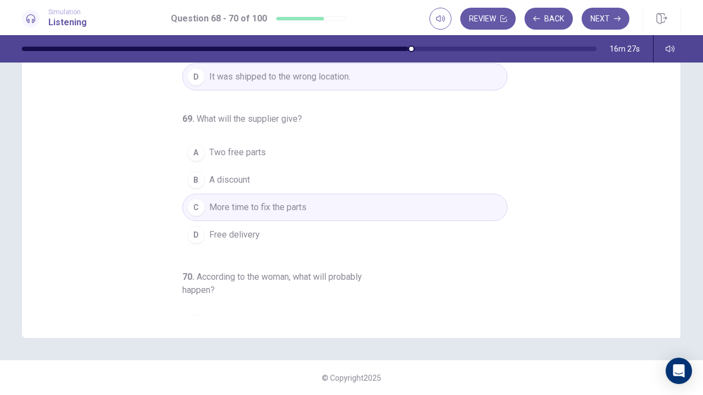
scroll to position [13, 0]
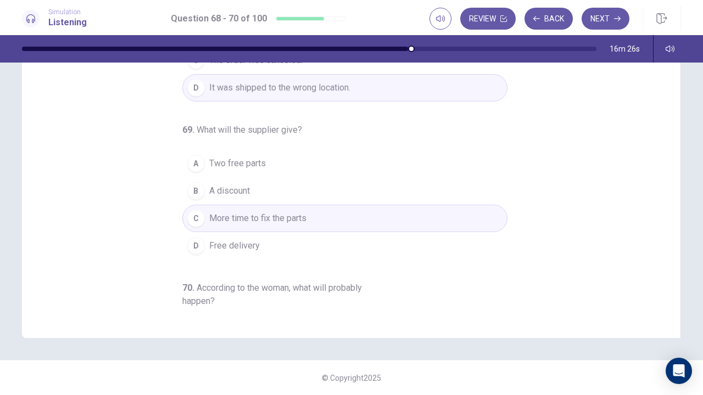
click at [285, 243] on button "D Free delivery" at bounding box center [344, 245] width 325 height 27
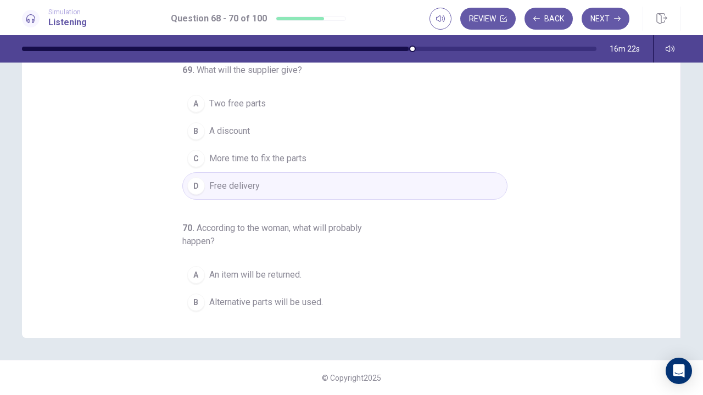
scroll to position [0, 0]
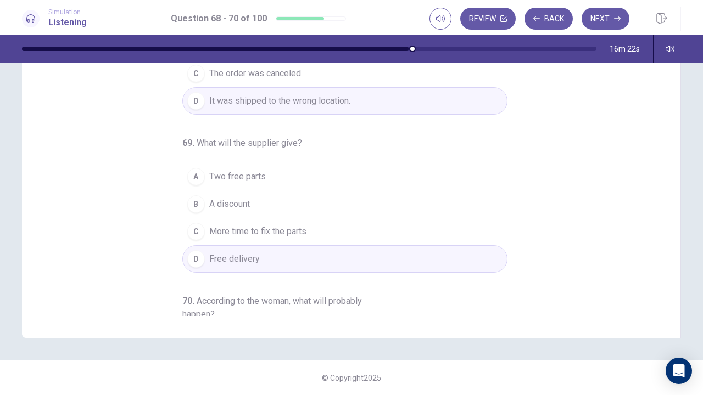
click at [297, 169] on button "A Two free parts" at bounding box center [344, 176] width 325 height 27
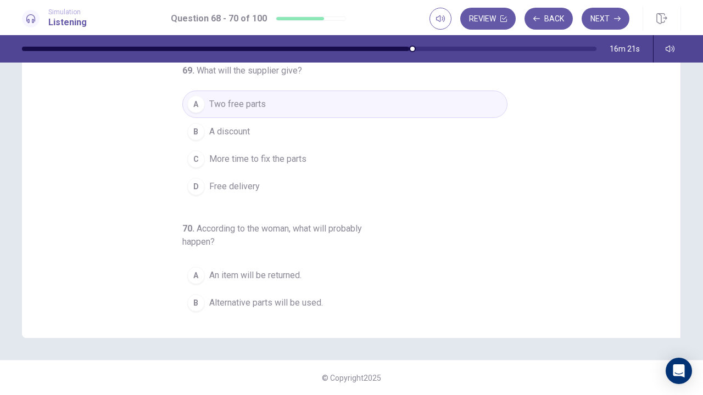
scroll to position [123, 0]
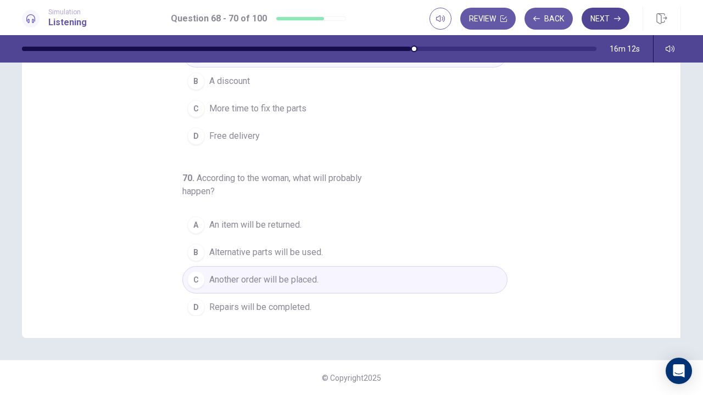
click at [599, 21] on button "Next" at bounding box center [605, 19] width 48 height 22
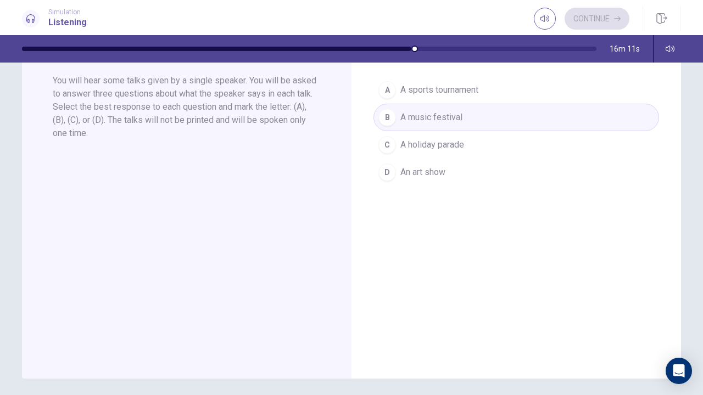
scroll to position [0, 0]
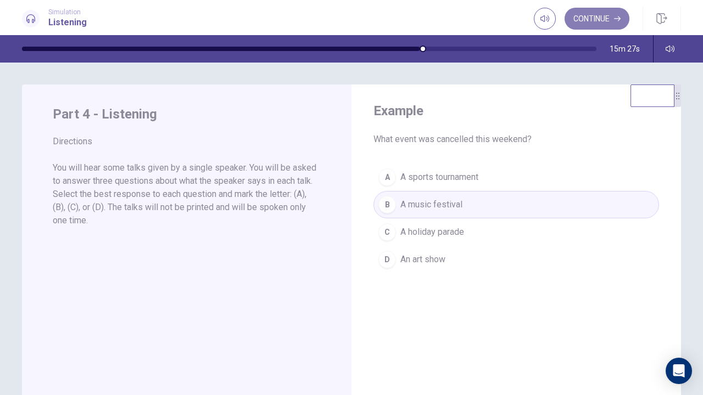
click at [605, 14] on button "Continue" at bounding box center [596, 19] width 65 height 22
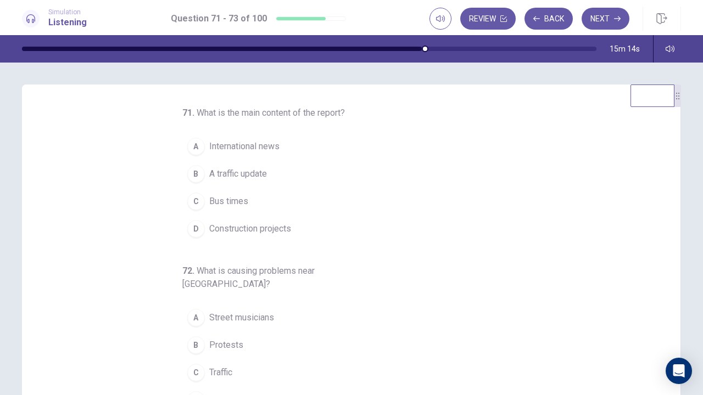
click at [251, 170] on span "A traffic update" at bounding box center [238, 173] width 58 height 13
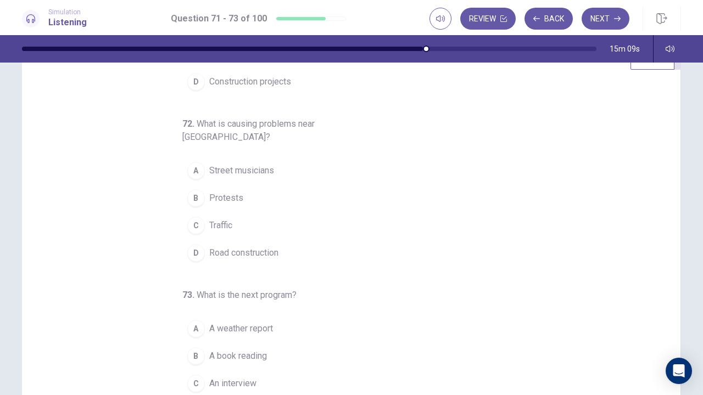
scroll to position [55, 0]
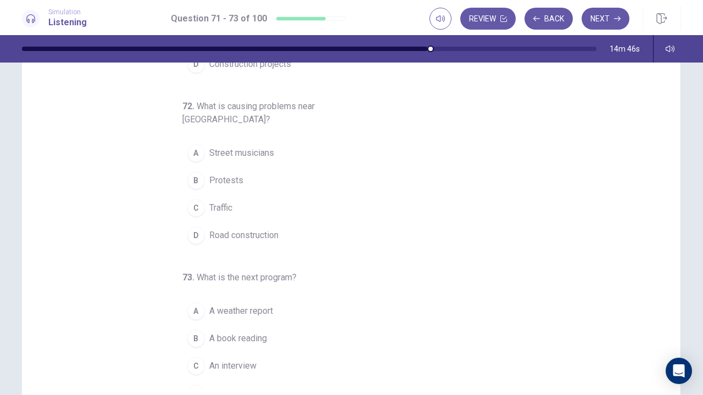
click at [257, 229] on span "Road construction" at bounding box center [243, 235] width 69 height 13
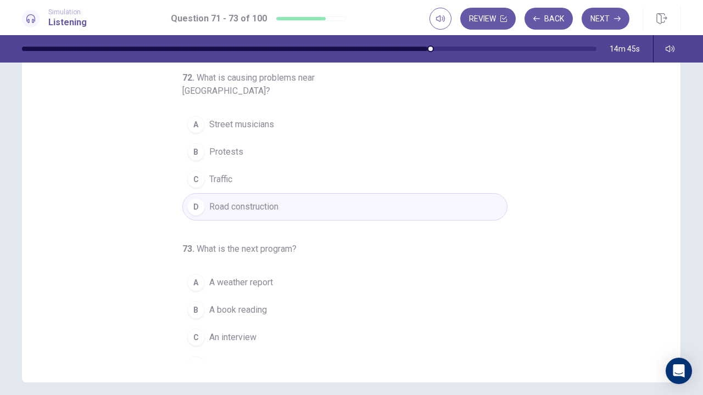
scroll to position [128, 0]
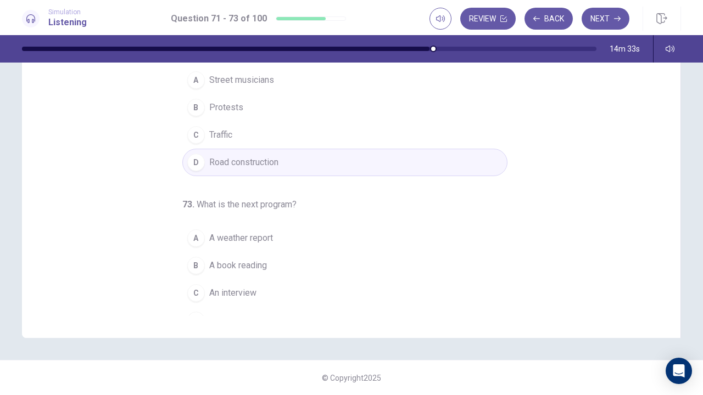
click at [234, 287] on span "An interview" at bounding box center [232, 293] width 47 height 13
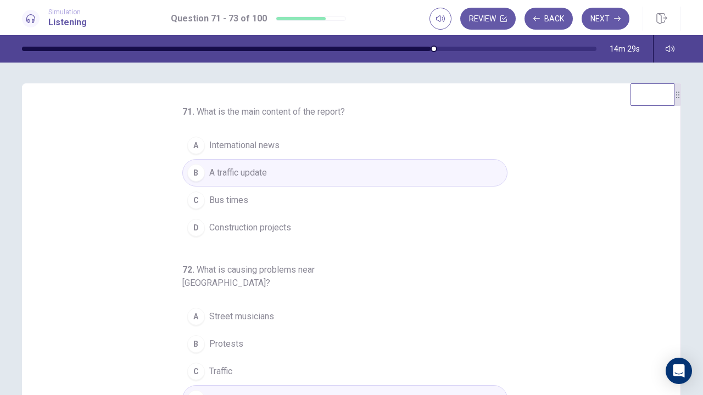
scroll to position [0, 0]
click at [616, 20] on icon "button" at bounding box center [617, 18] width 7 height 7
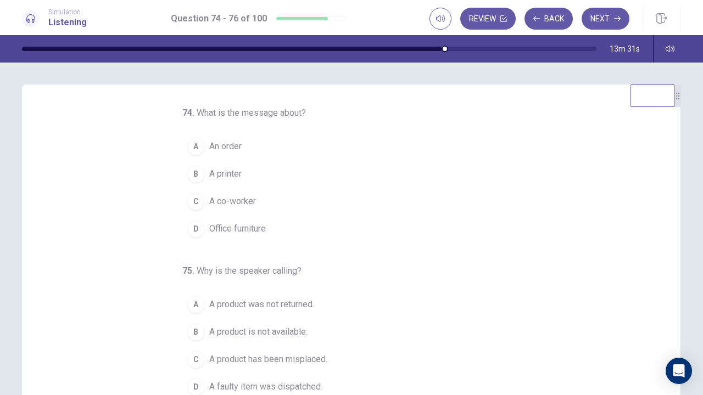
click at [315, 148] on button "A An order" at bounding box center [344, 146] width 325 height 27
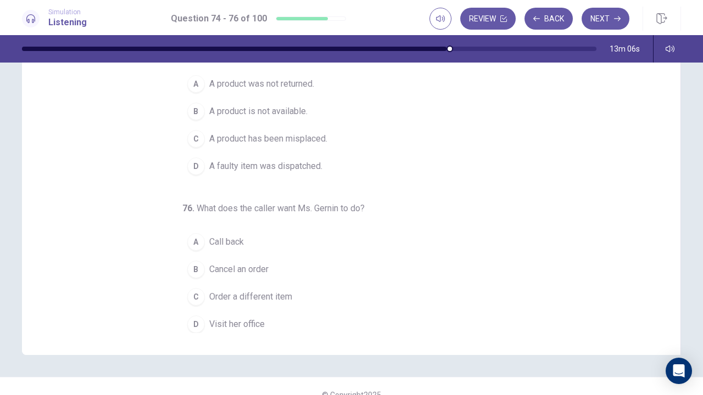
scroll to position [127, 0]
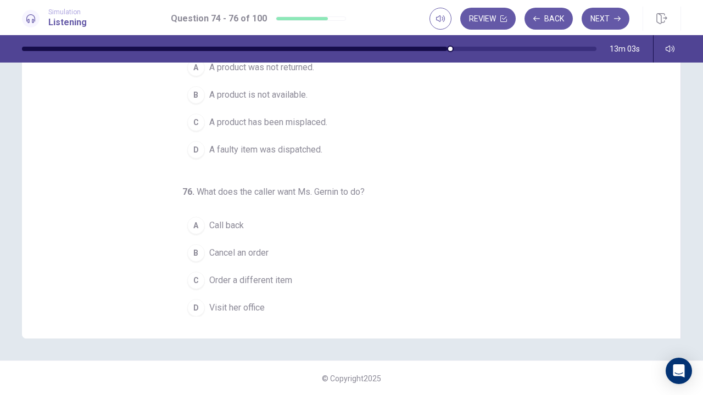
click at [339, 216] on button "A Call back" at bounding box center [344, 225] width 325 height 27
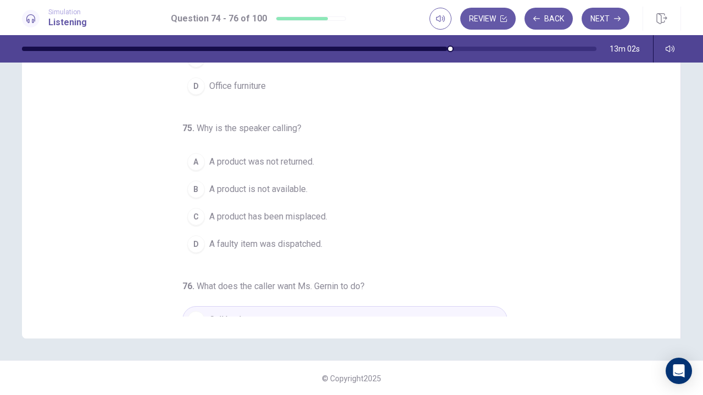
scroll to position [13, 0]
click at [377, 216] on button "C A product has been misplaced." at bounding box center [344, 218] width 325 height 27
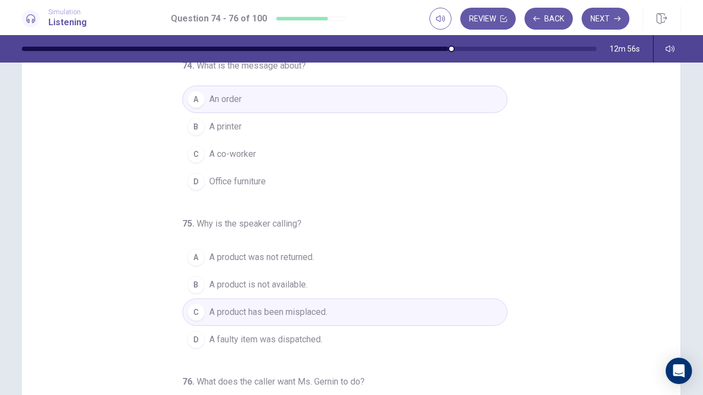
scroll to position [0, 0]
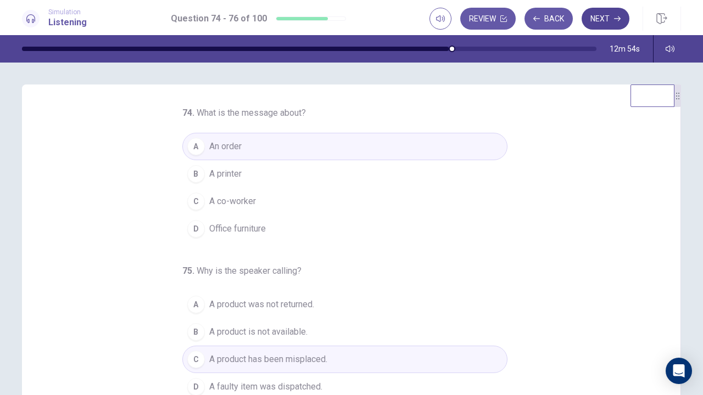
click at [610, 22] on button "Next" at bounding box center [605, 19] width 48 height 22
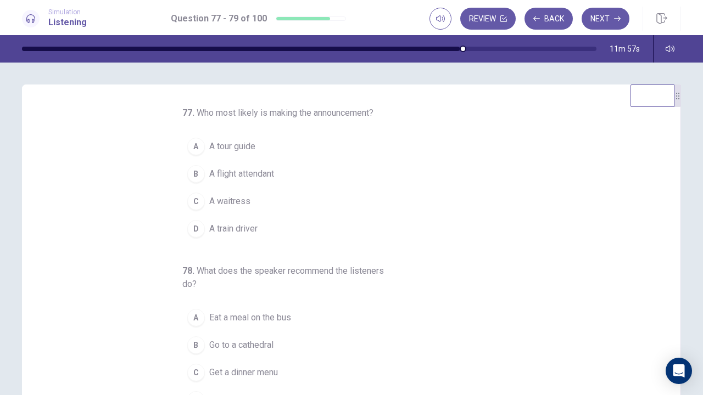
click at [263, 154] on button "A A tour guide" at bounding box center [344, 146] width 325 height 27
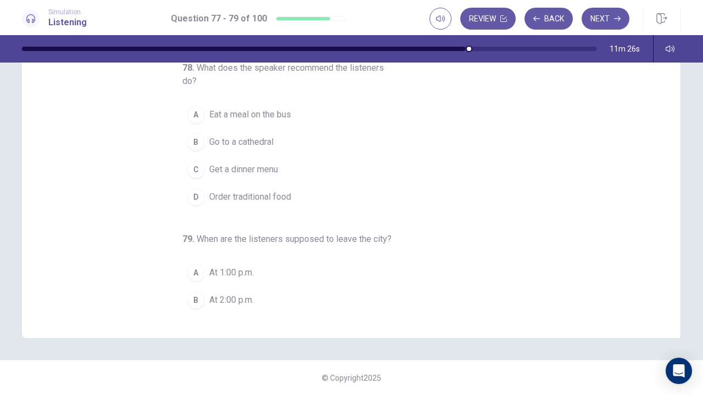
scroll to position [76, 0]
click at [351, 173] on button "C Get a dinner menu" at bounding box center [344, 168] width 325 height 27
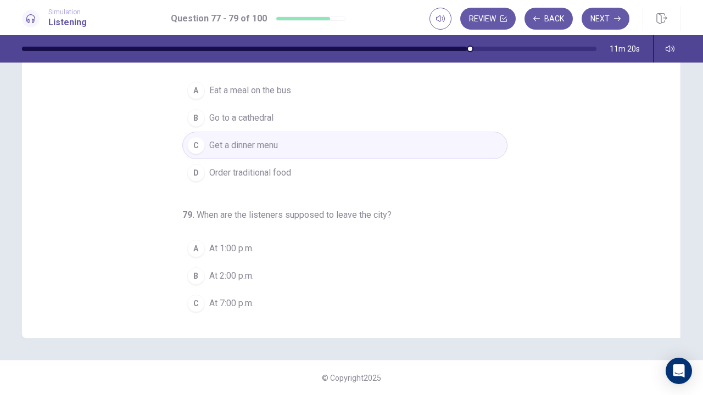
scroll to position [123, 0]
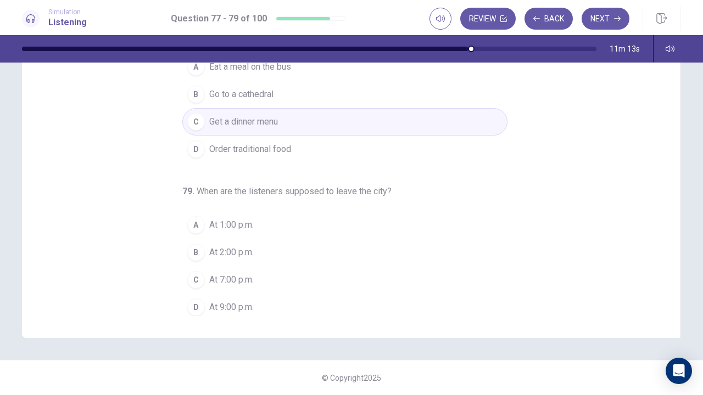
click at [310, 273] on button "C At 7:00 p.m." at bounding box center [344, 279] width 325 height 27
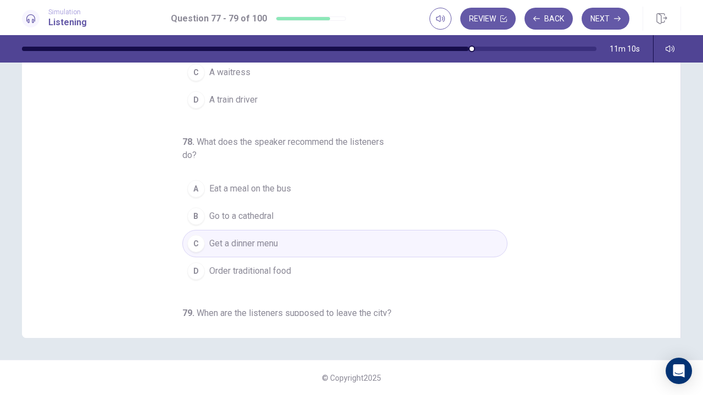
scroll to position [0, 0]
click at [611, 25] on button "Next" at bounding box center [605, 19] width 48 height 22
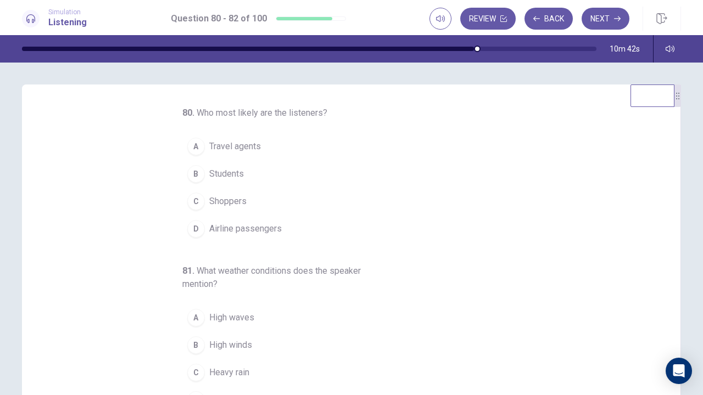
click at [283, 156] on button "A Travel agents" at bounding box center [344, 146] width 325 height 27
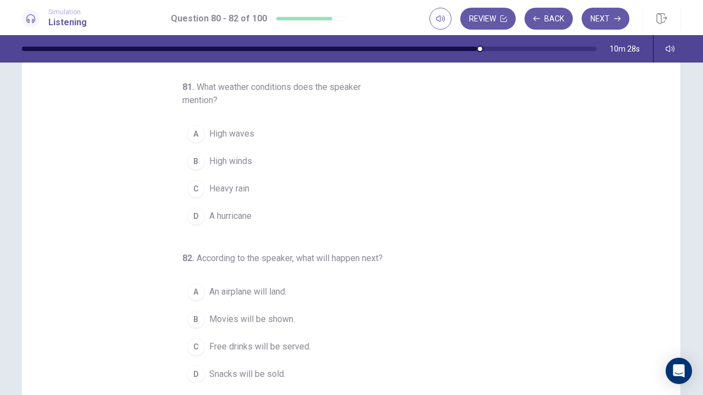
scroll to position [60, 0]
click at [316, 159] on button "B High winds" at bounding box center [344, 161] width 325 height 27
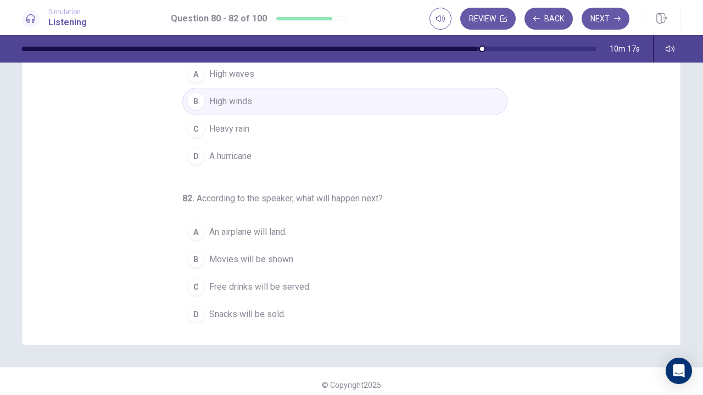
scroll to position [128, 0]
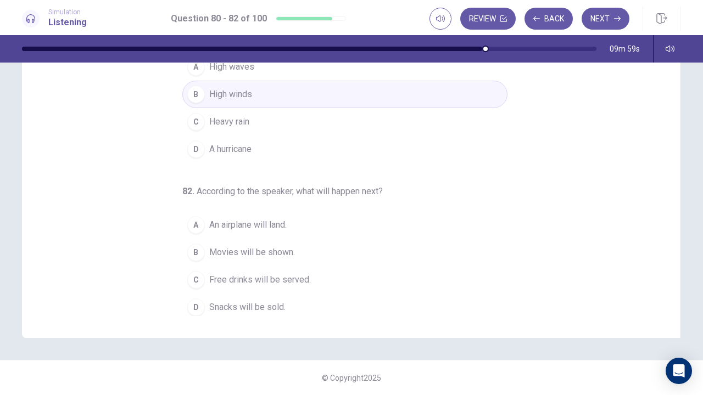
click at [310, 281] on button "C Free drinks will be served." at bounding box center [344, 279] width 325 height 27
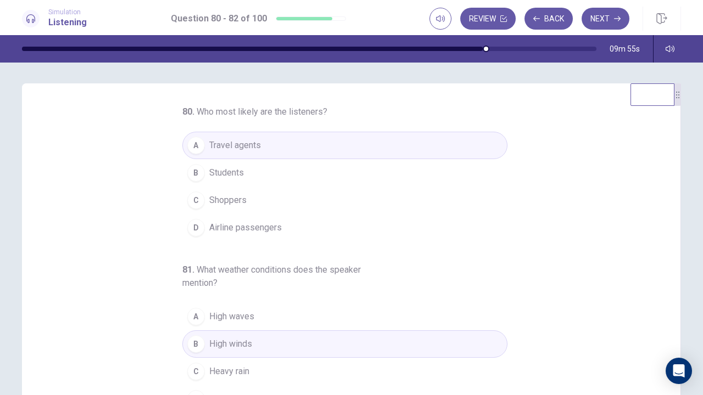
scroll to position [0, 0]
click at [618, 15] on icon "button" at bounding box center [617, 18] width 7 height 7
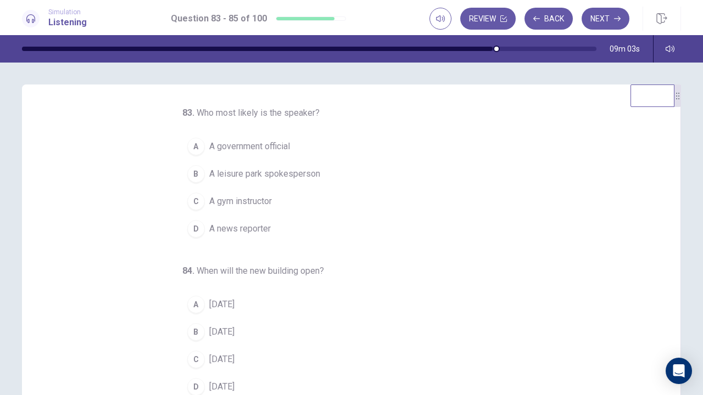
click at [286, 230] on button "D A news reporter" at bounding box center [344, 228] width 325 height 27
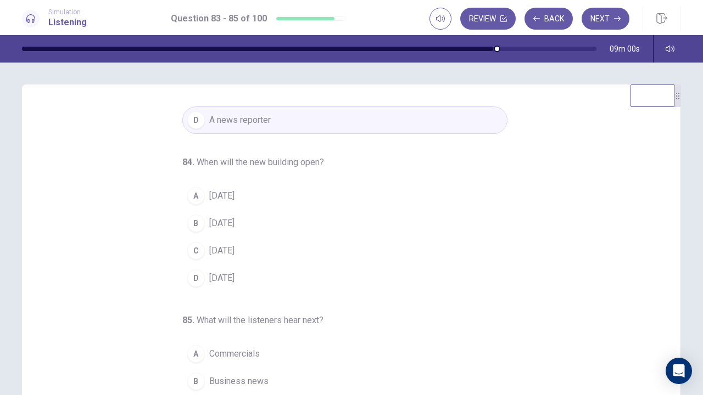
scroll to position [110, 0]
click at [298, 209] on button "B [DATE]" at bounding box center [344, 222] width 325 height 27
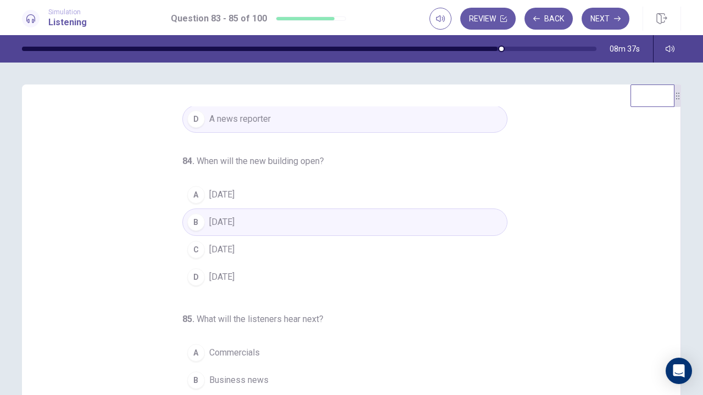
click at [328, 195] on button "A [DATE]" at bounding box center [344, 194] width 325 height 27
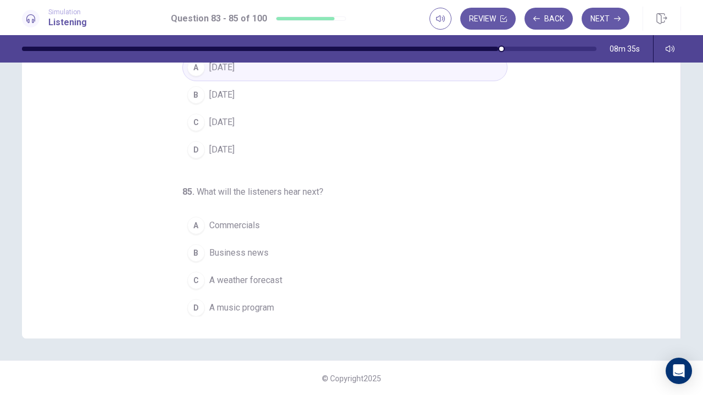
scroll to position [128, 0]
click at [290, 272] on button "C A weather forecast" at bounding box center [344, 279] width 325 height 27
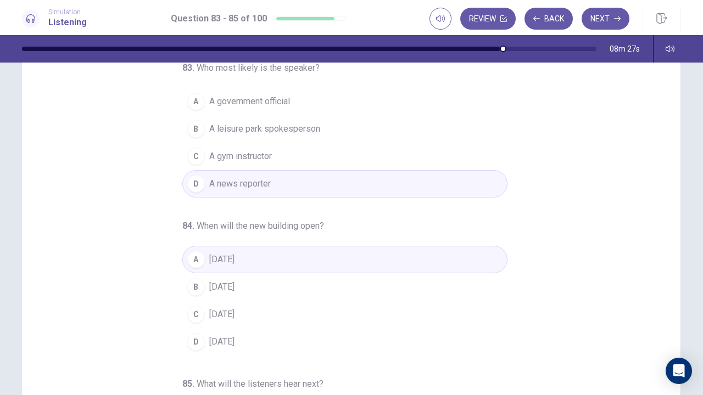
scroll to position [0, 0]
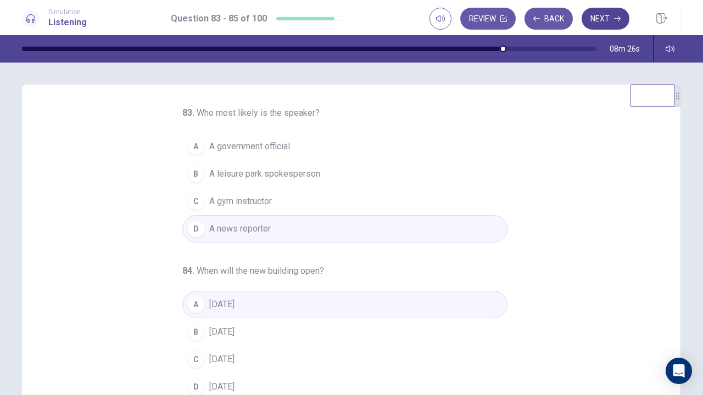
click at [611, 29] on button "Next" at bounding box center [605, 19] width 48 height 22
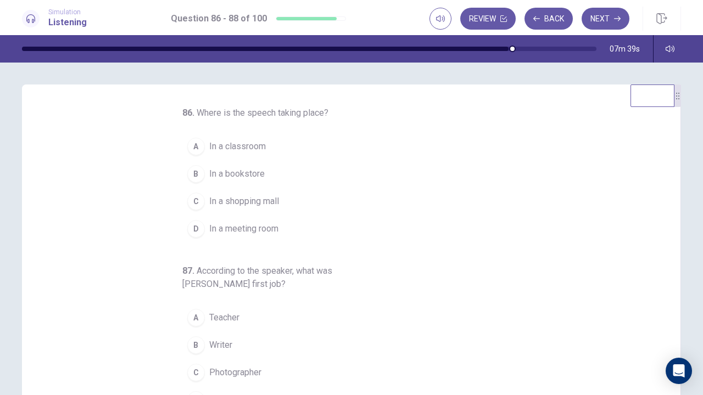
click at [322, 226] on button "D In a meeting room" at bounding box center [344, 228] width 325 height 27
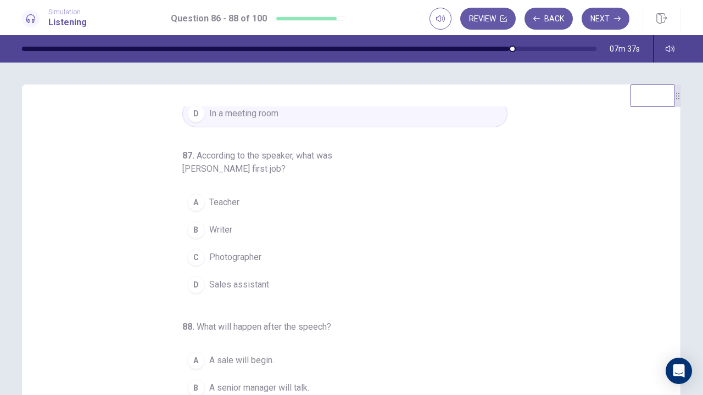
scroll to position [115, 0]
click at [279, 203] on button "A Teacher" at bounding box center [344, 202] width 325 height 27
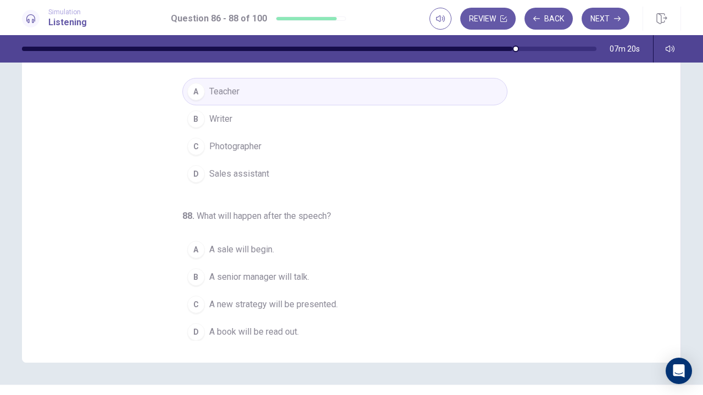
scroll to position [128, 0]
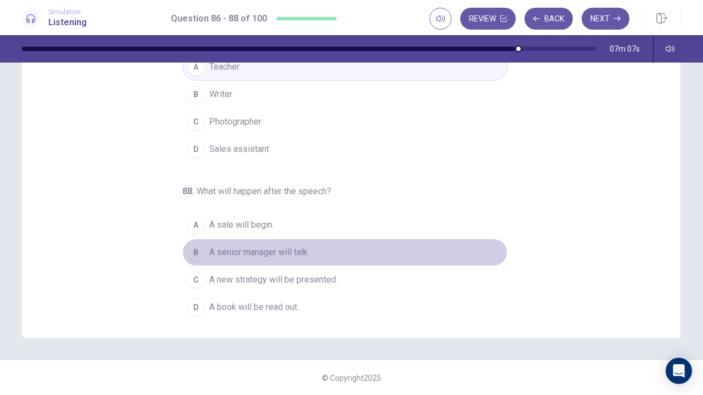
click at [314, 254] on button "B A senior manager will talk." at bounding box center [344, 252] width 325 height 27
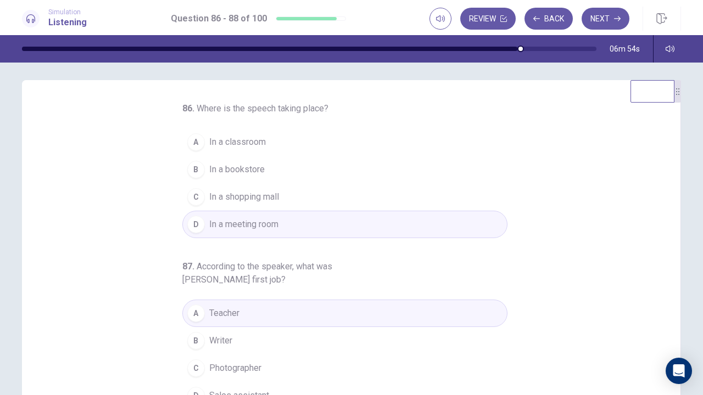
scroll to position [0, 0]
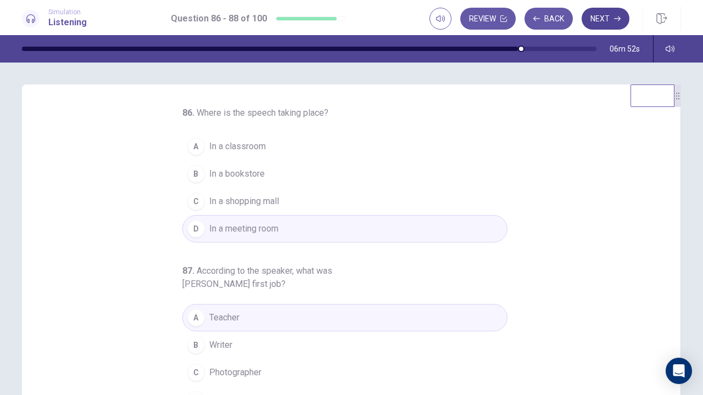
click at [611, 21] on button "Next" at bounding box center [605, 19] width 48 height 22
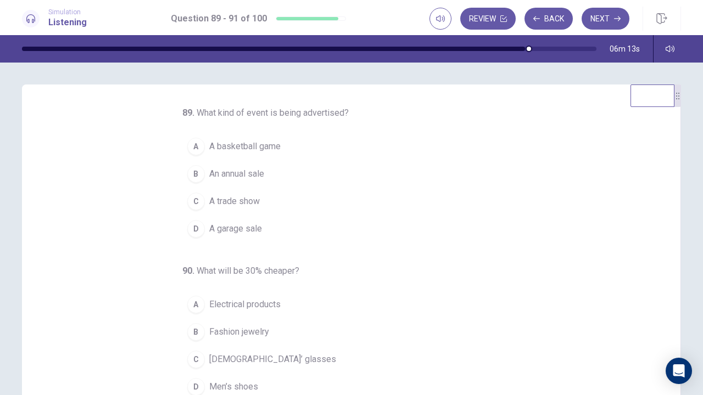
click at [337, 173] on button "B An annual sale" at bounding box center [344, 173] width 325 height 27
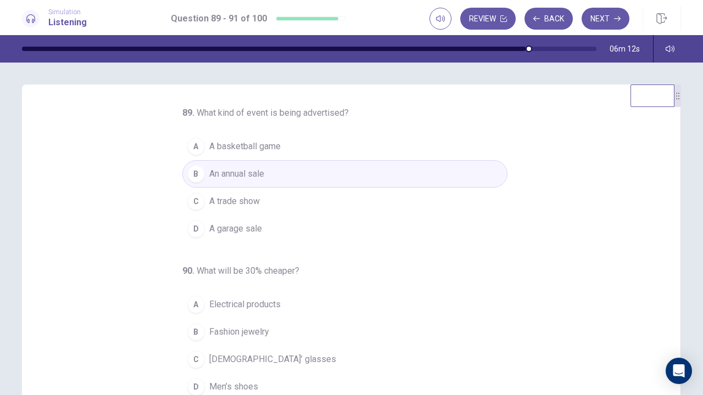
click at [376, 276] on div "90 . What will be 30% cheaper? A Electrical products B Fashion jewelry C [DEMOG…" at bounding box center [344, 333] width 325 height 136
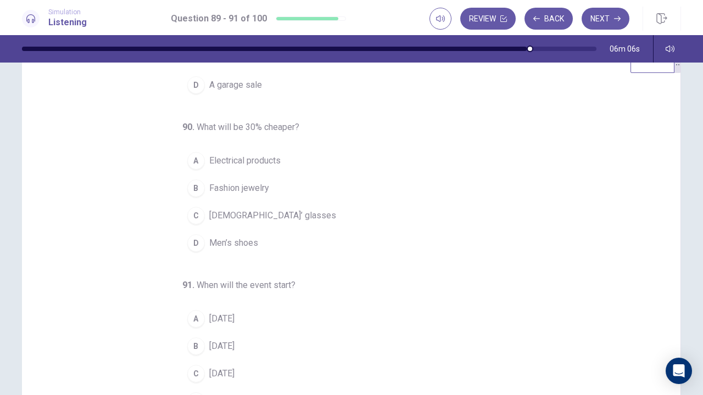
scroll to position [34, 0]
click at [373, 169] on button "A Electrical products" at bounding box center [344, 160] width 325 height 27
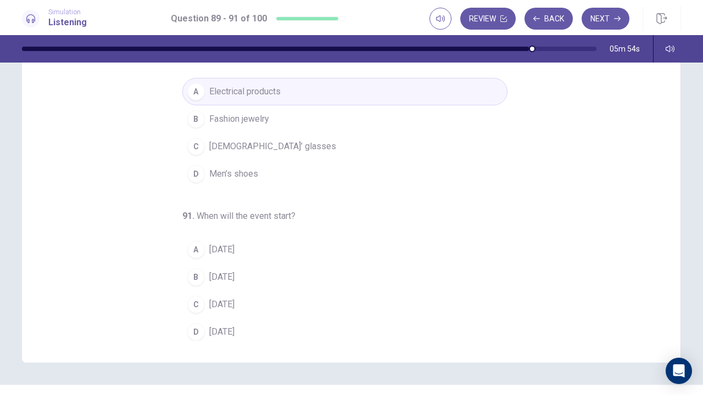
scroll to position [128, 0]
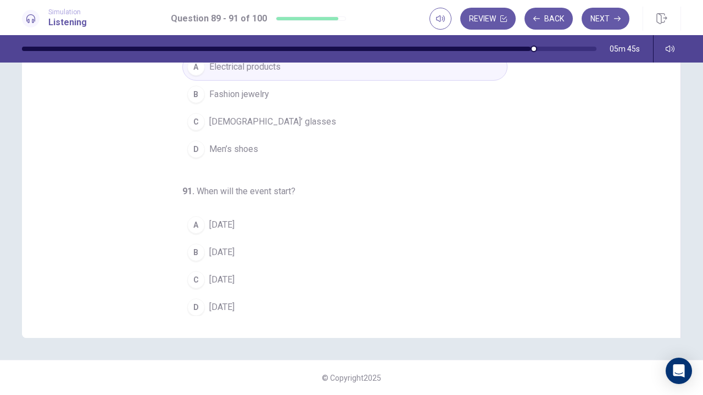
click at [333, 225] on button "A [DATE]" at bounding box center [344, 224] width 325 height 27
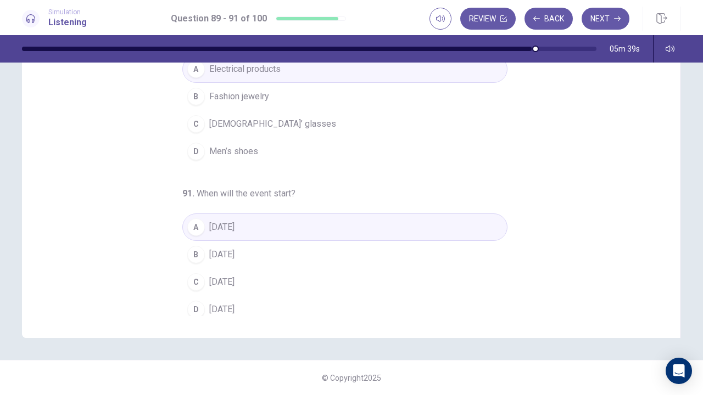
scroll to position [110, 0]
click at [316, 260] on button "B [DATE]" at bounding box center [344, 252] width 325 height 27
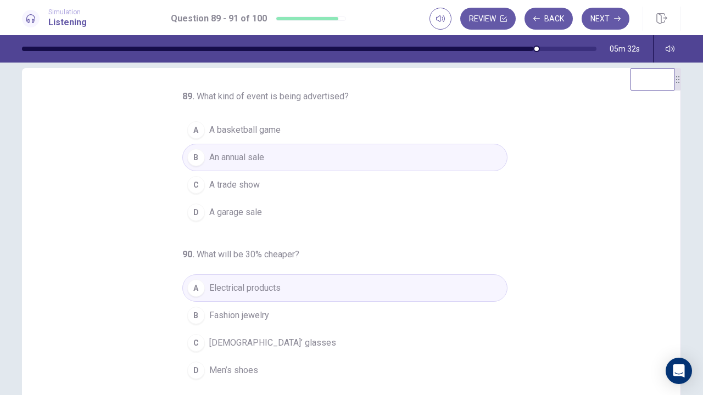
scroll to position [0, 0]
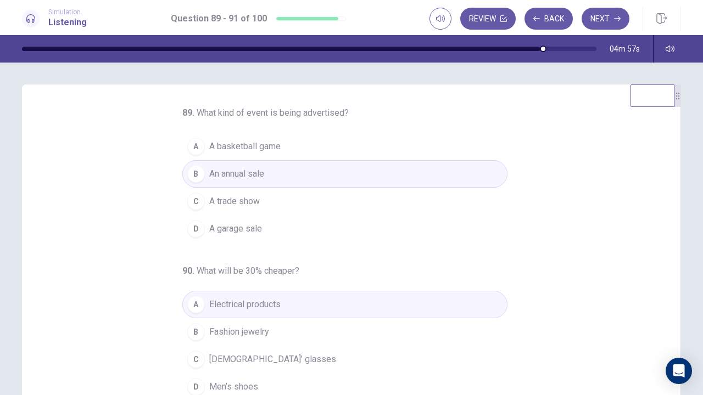
click at [627, 8] on div "Review Back Next" at bounding box center [529, 19] width 200 height 22
click at [606, 13] on button "Next" at bounding box center [605, 19] width 48 height 22
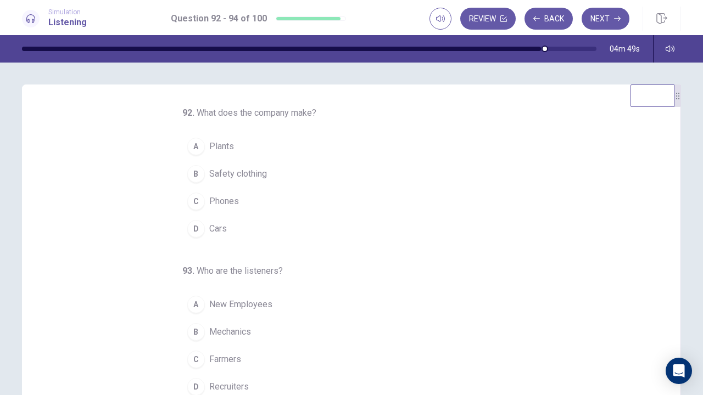
click at [243, 239] on button "D Cars" at bounding box center [344, 228] width 325 height 27
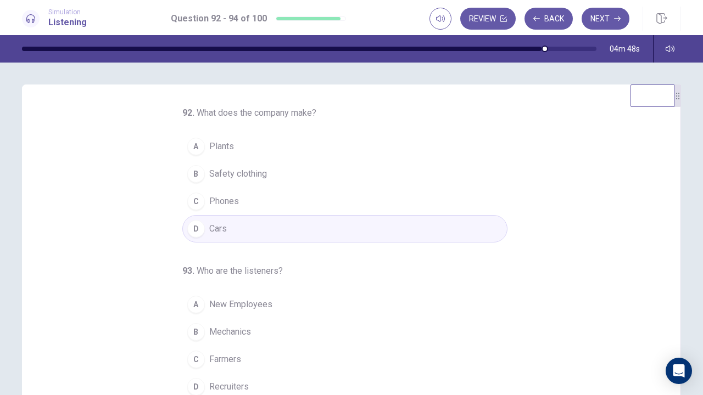
click at [251, 229] on button "D Cars" at bounding box center [344, 228] width 325 height 27
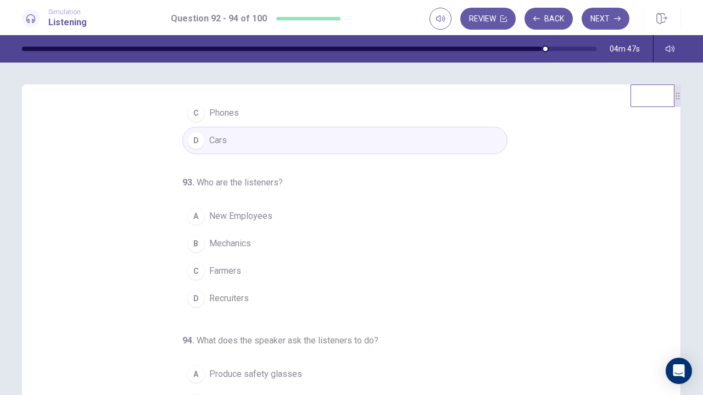
scroll to position [89, 0]
click at [259, 299] on button "D Recruiters" at bounding box center [344, 297] width 325 height 27
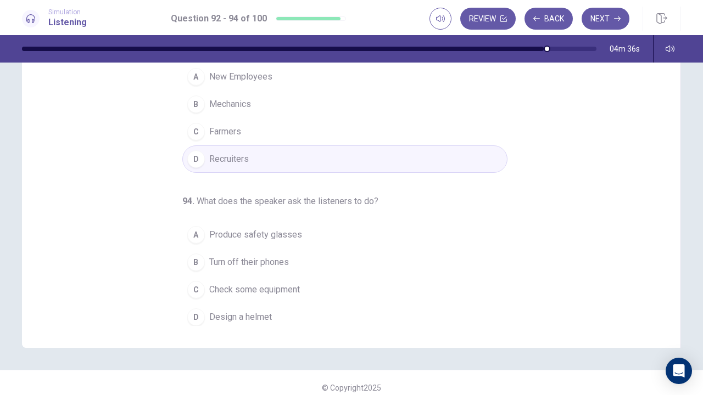
scroll to position [128, 0]
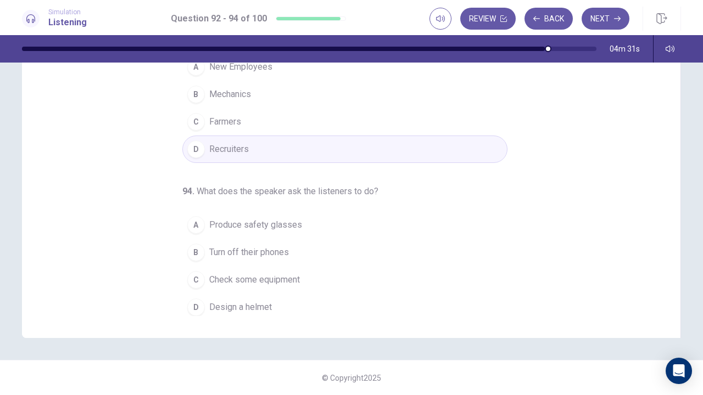
click at [312, 248] on button "B Turn off their phones" at bounding box center [344, 252] width 325 height 27
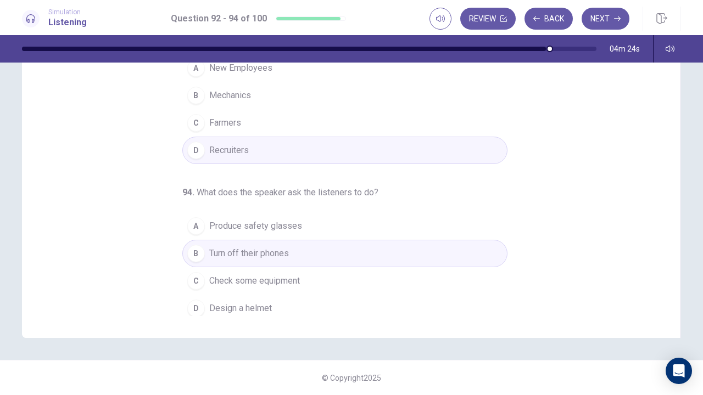
scroll to position [110, 0]
click at [363, 222] on button "A Produce safety glasses" at bounding box center [344, 224] width 325 height 27
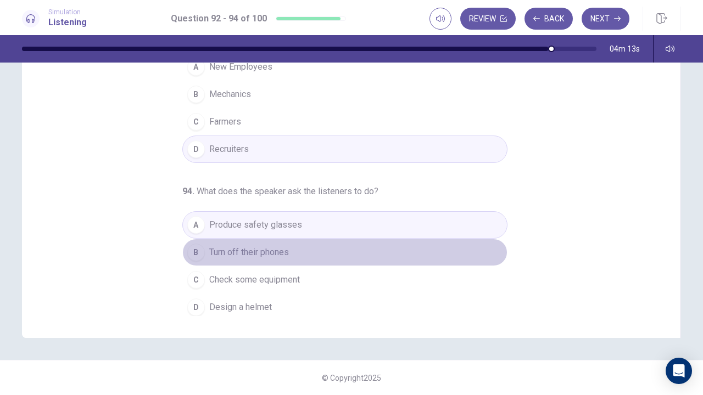
click at [328, 245] on button "B Turn off their phones" at bounding box center [344, 252] width 325 height 27
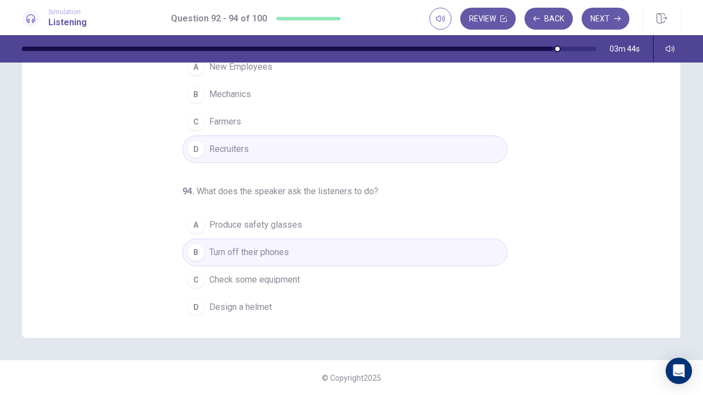
scroll to position [127, 0]
click at [617, 19] on icon "button" at bounding box center [617, 18] width 7 height 5
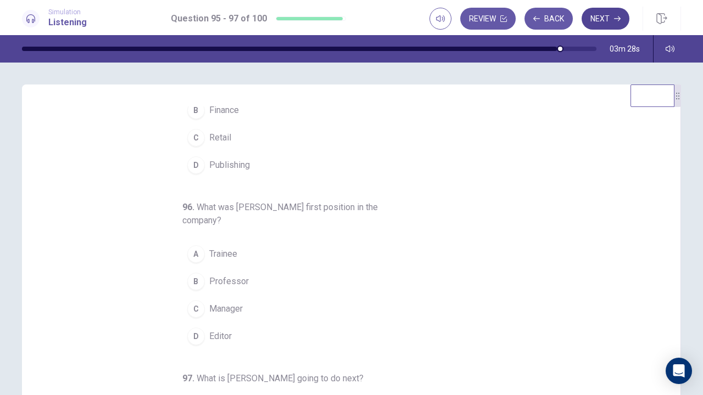
scroll to position [0, 0]
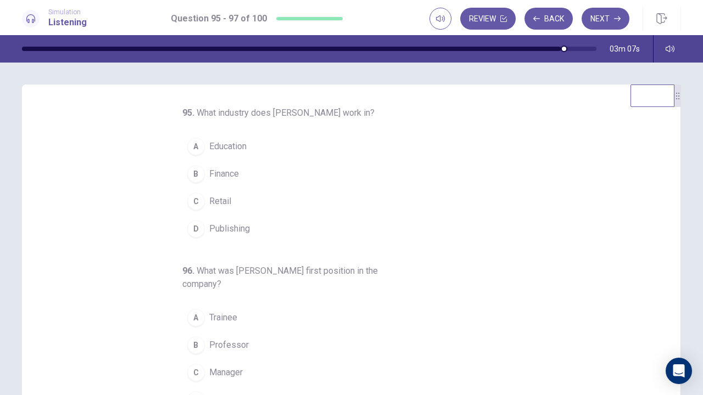
click at [347, 205] on button "C Retail" at bounding box center [344, 201] width 325 height 27
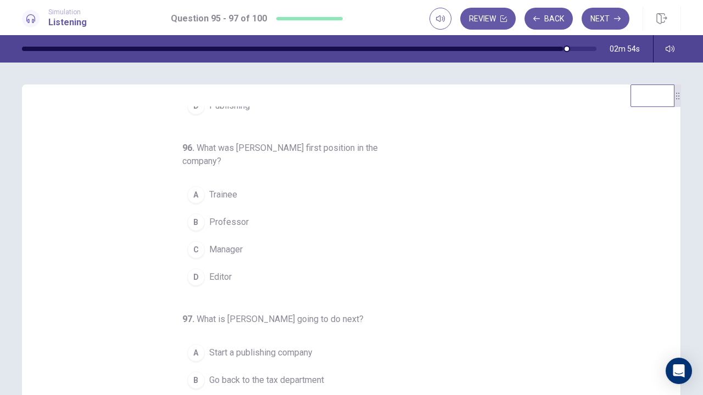
click at [374, 243] on button "C Manager" at bounding box center [344, 249] width 325 height 27
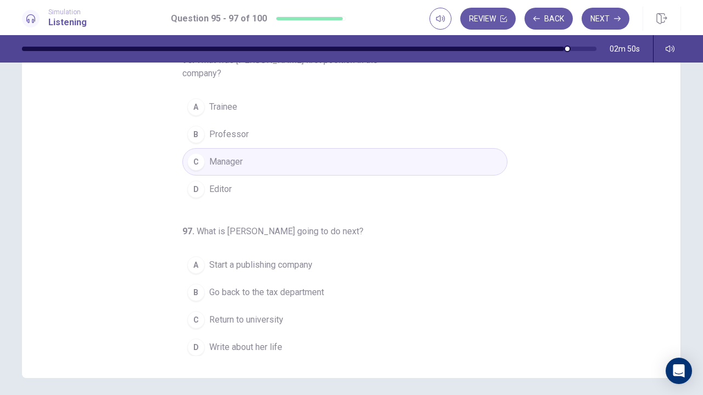
scroll to position [128, 0]
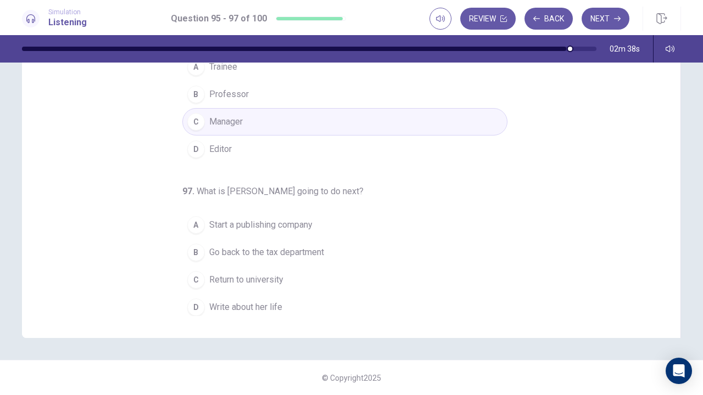
click at [332, 300] on button "D Write about her life" at bounding box center [344, 307] width 325 height 27
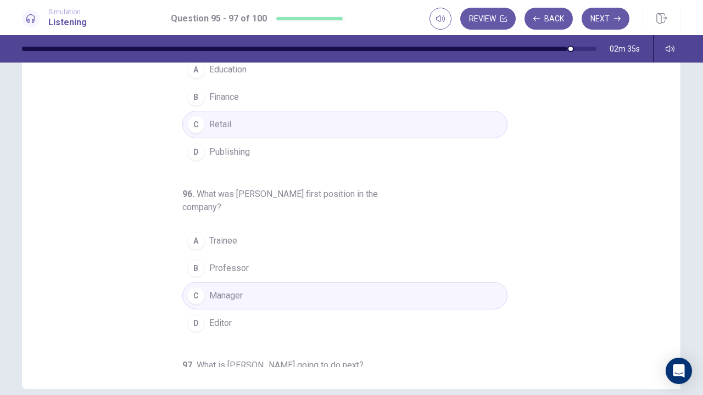
scroll to position [77, 0]
click at [336, 257] on button "B Professor" at bounding box center [344, 268] width 325 height 27
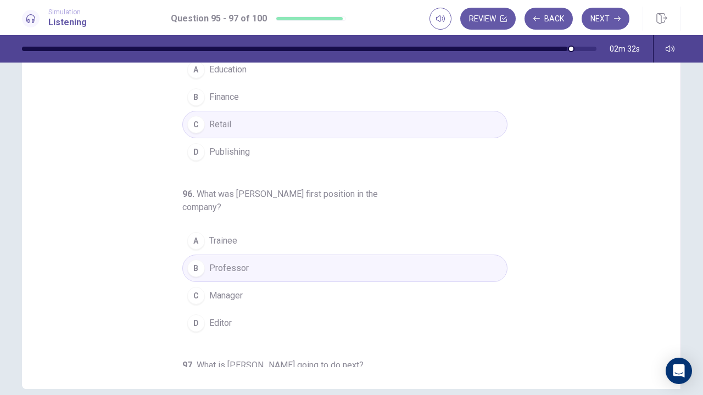
click at [422, 94] on button "B Finance" at bounding box center [344, 96] width 325 height 27
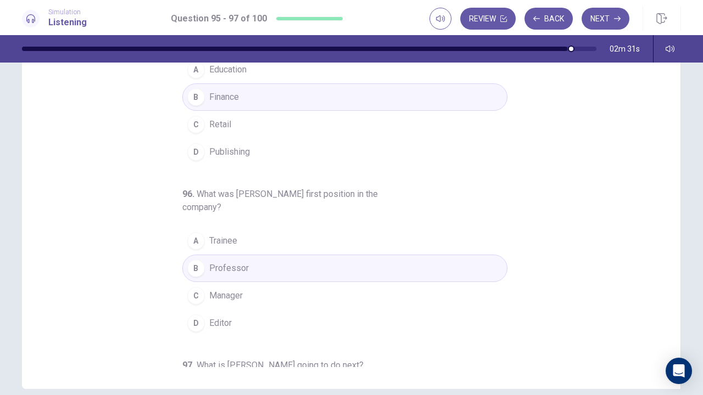
click at [335, 255] on button "B Professor" at bounding box center [344, 268] width 325 height 27
click at [314, 246] on button "A Trainee" at bounding box center [344, 240] width 325 height 27
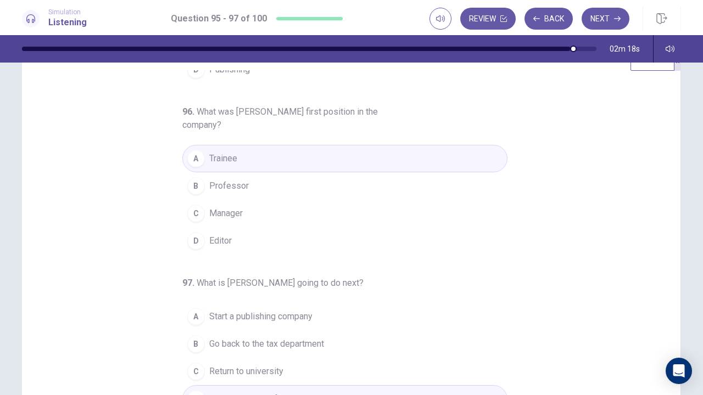
scroll to position [128, 0]
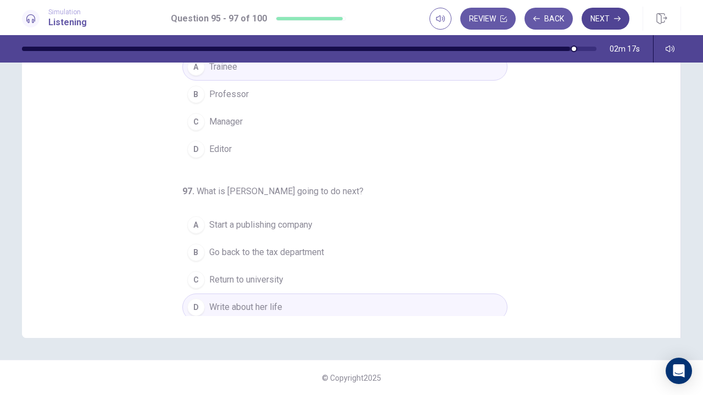
click at [613, 20] on button "Next" at bounding box center [605, 19] width 48 height 22
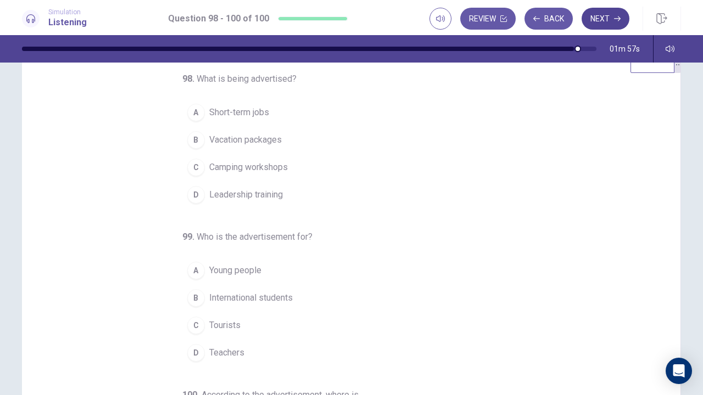
scroll to position [0, 0]
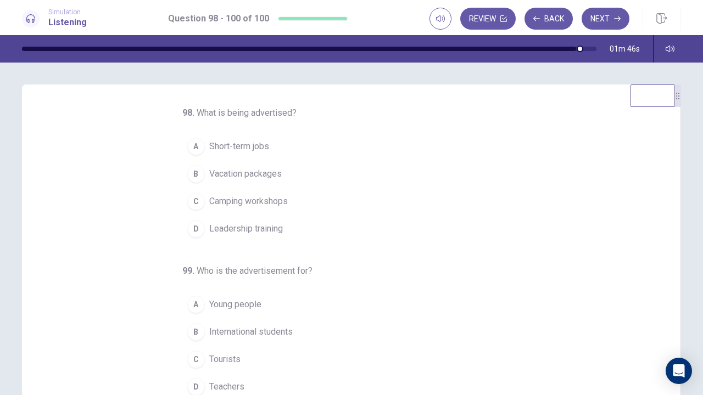
click at [310, 152] on button "A Short-term jobs" at bounding box center [344, 146] width 325 height 27
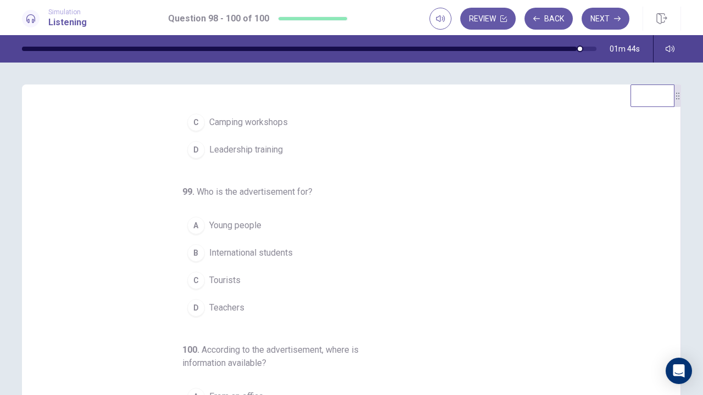
scroll to position [96, 0]
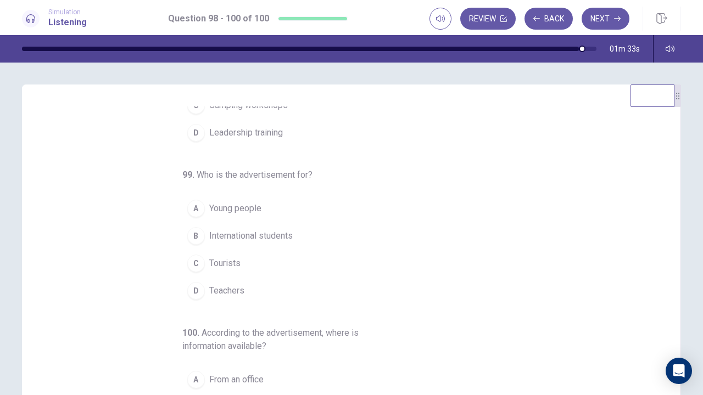
click at [367, 239] on button "B International students" at bounding box center [344, 235] width 325 height 27
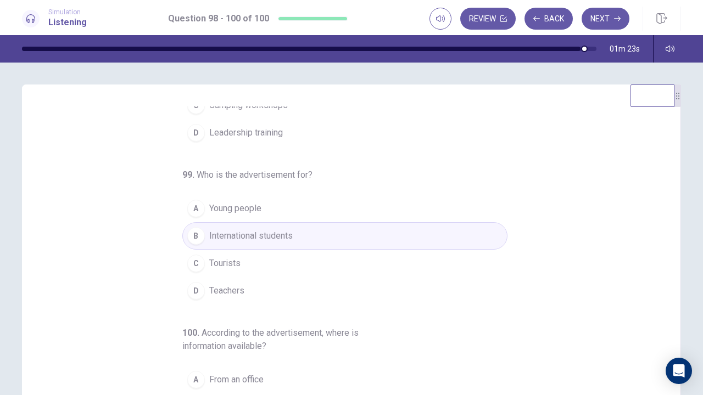
click at [447, 210] on button "A Young people" at bounding box center [344, 208] width 325 height 27
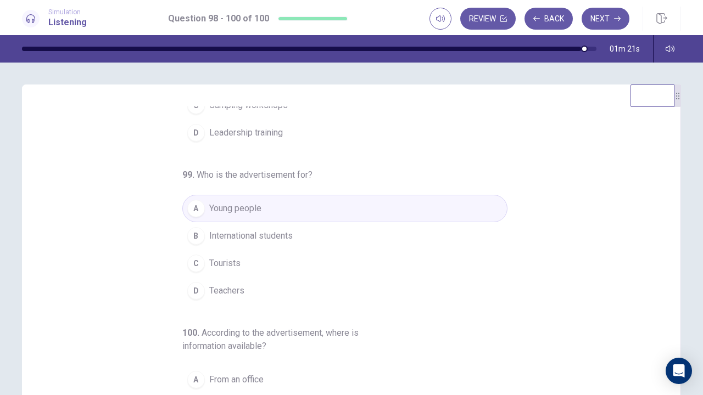
click at [446, 236] on button "B International students" at bounding box center [344, 235] width 325 height 27
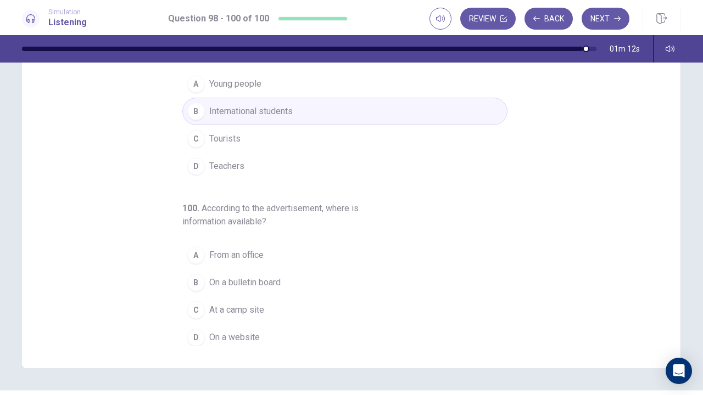
scroll to position [69, 0]
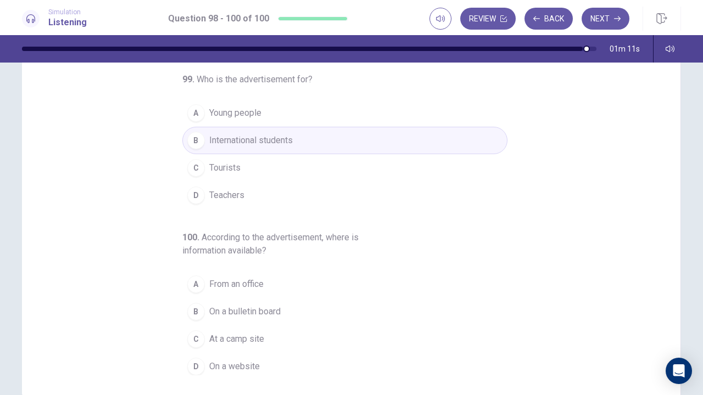
click at [374, 117] on button "A Young people" at bounding box center [344, 112] width 325 height 27
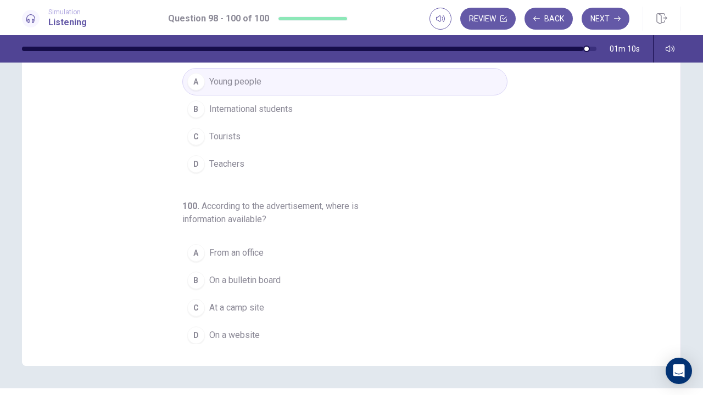
scroll to position [128, 0]
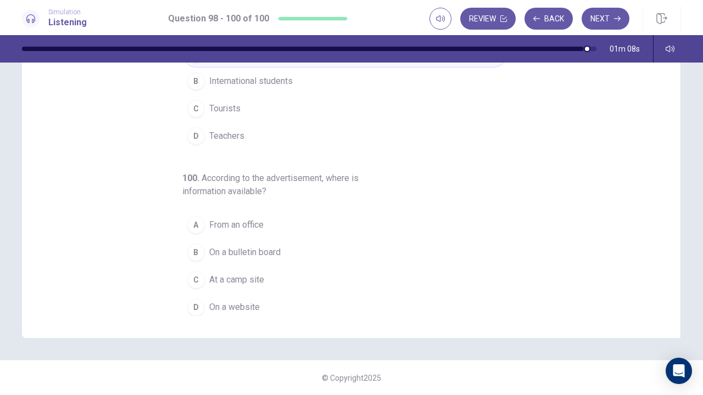
click at [376, 302] on button "D On a website" at bounding box center [344, 307] width 325 height 27
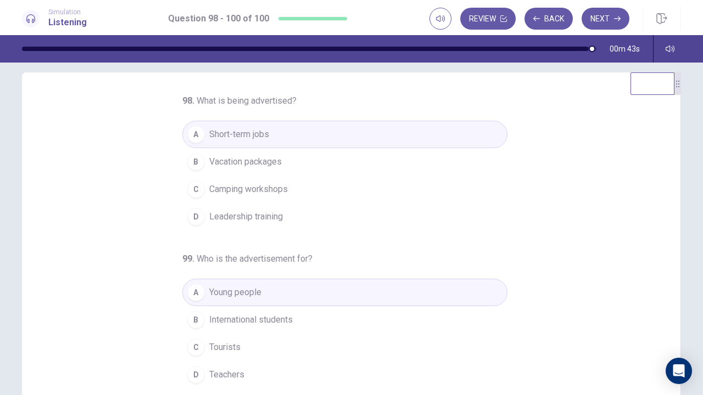
scroll to position [0, 0]
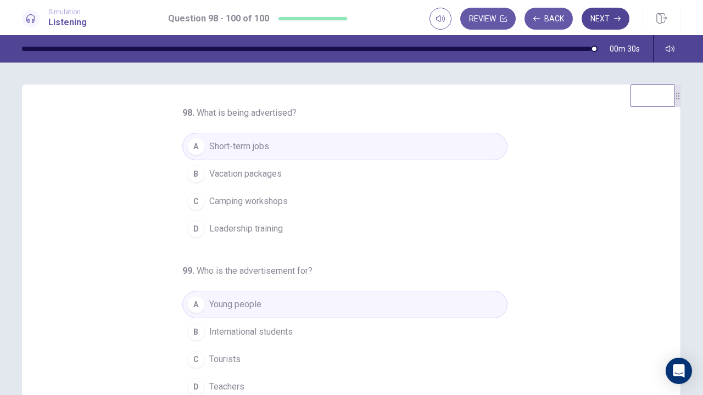
click at [609, 20] on button "Next" at bounding box center [605, 19] width 48 height 22
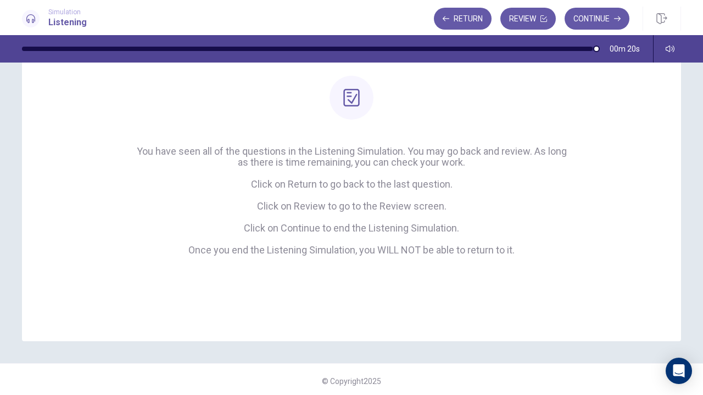
scroll to position [98, 0]
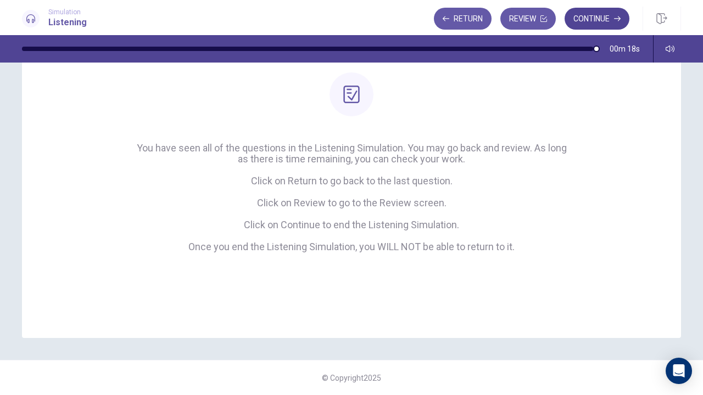
click at [609, 18] on button "Continue" at bounding box center [596, 19] width 65 height 22
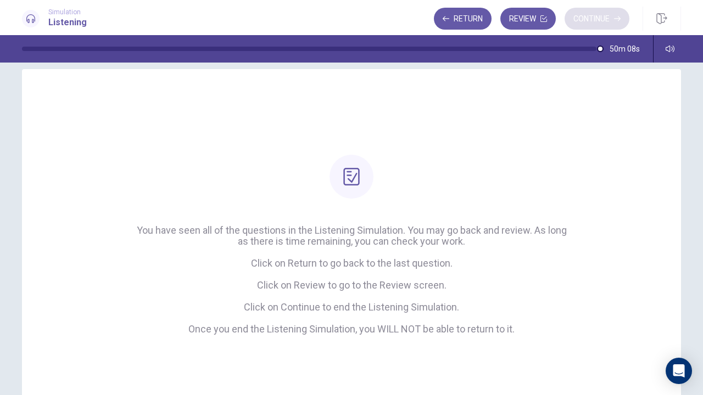
scroll to position [0, 0]
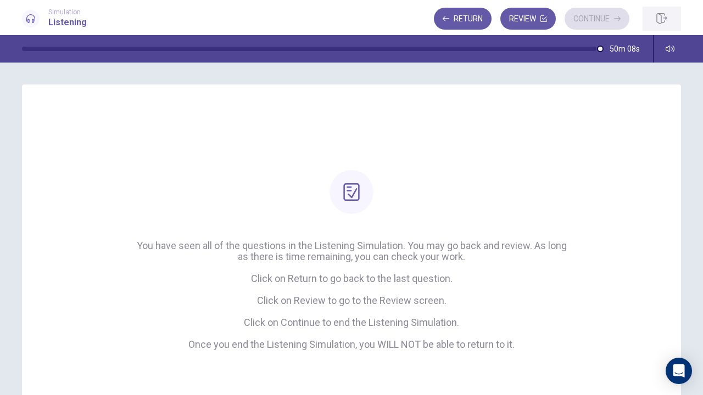
click at [665, 16] on icon "button" at bounding box center [661, 18] width 10 height 11
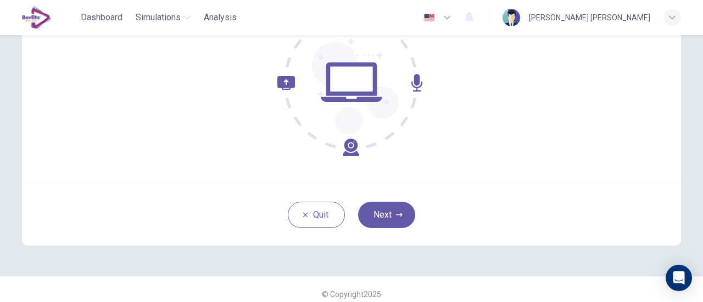
scroll to position [154, 0]
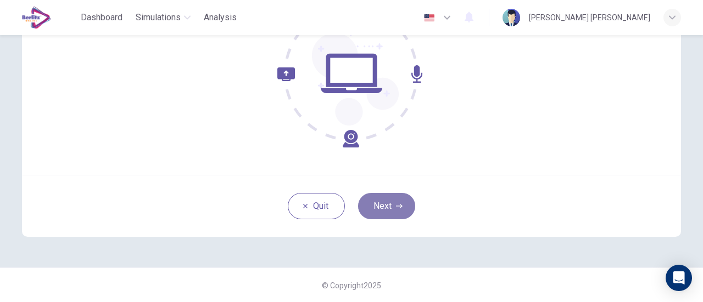
click at [391, 206] on button "Next" at bounding box center [386, 206] width 57 height 26
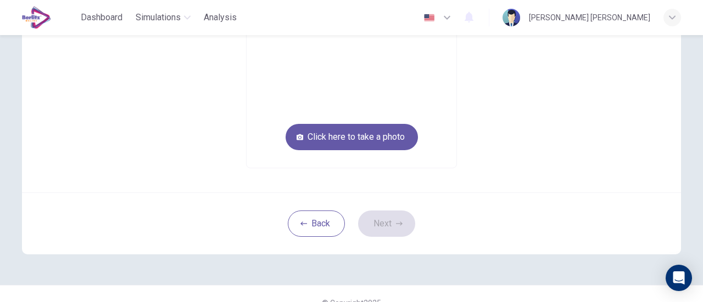
scroll to position [99, 0]
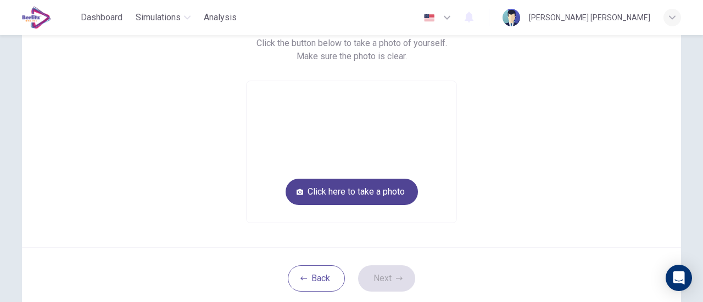
click at [394, 190] on button "Click here to take a photo" at bounding box center [351, 192] width 132 height 26
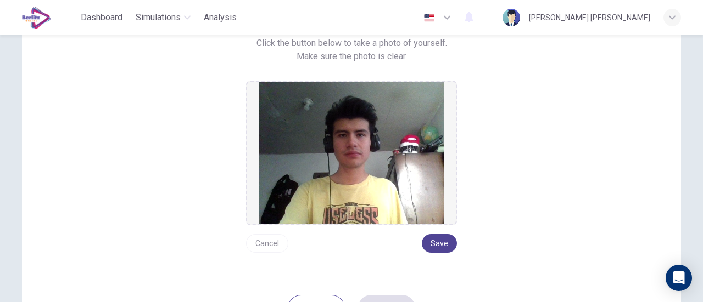
click at [437, 244] on button "Save" at bounding box center [439, 243] width 35 height 19
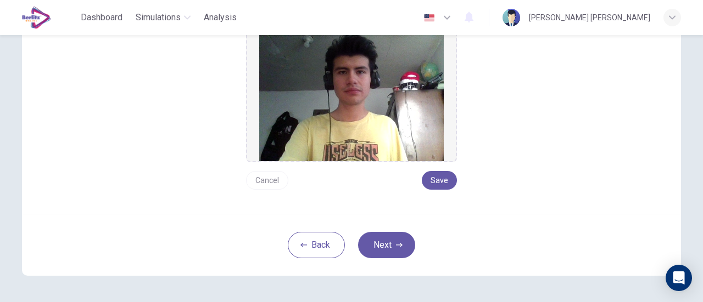
scroll to position [201, 0]
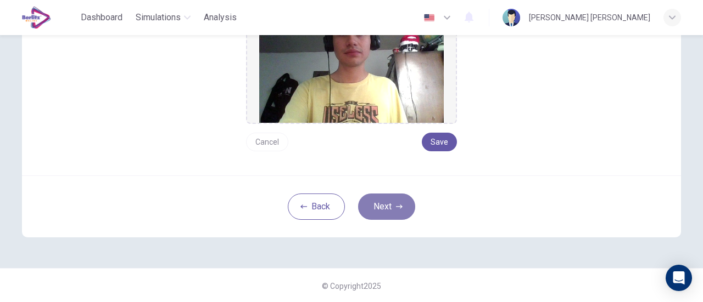
click at [406, 208] on button "Next" at bounding box center [386, 207] width 57 height 26
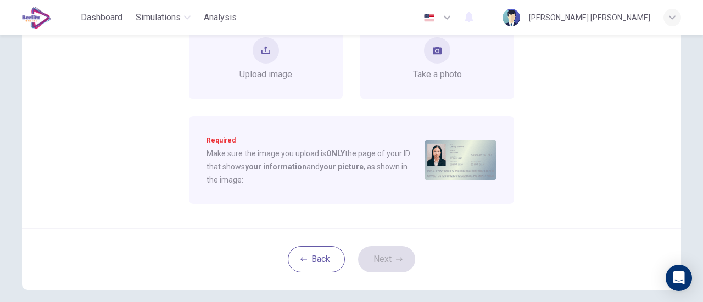
scroll to position [36, 0]
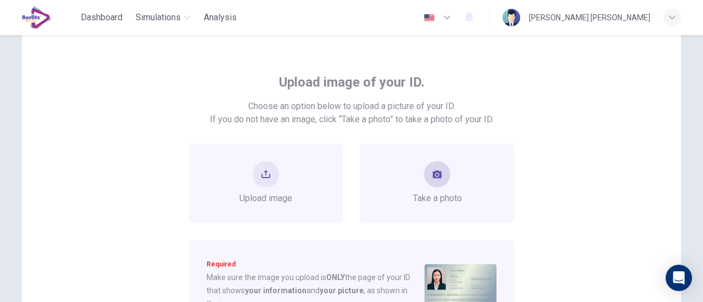
click at [430, 198] on span "Take a photo" at bounding box center [437, 198] width 49 height 13
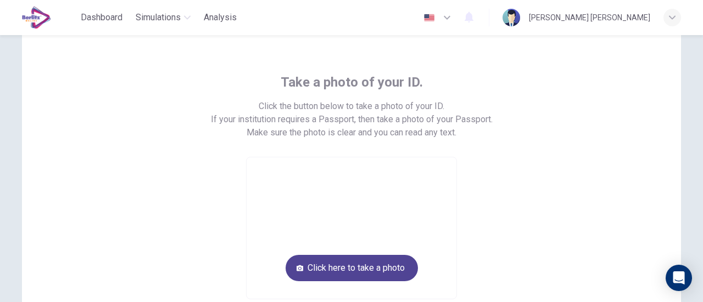
click at [348, 264] on button "Click here to take a photo" at bounding box center [351, 268] width 132 height 26
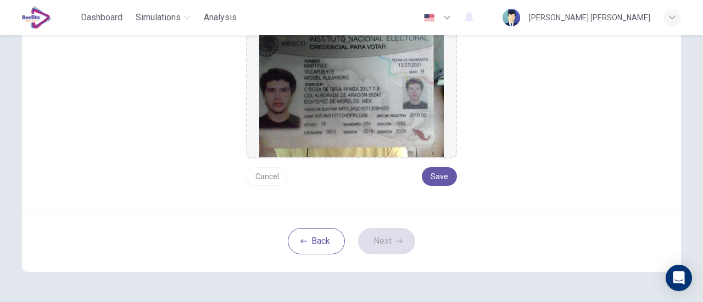
scroll to position [211, 0]
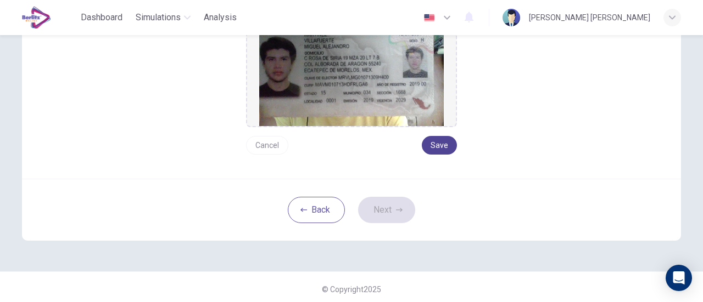
click at [424, 150] on button "Save" at bounding box center [439, 145] width 35 height 19
click at [401, 217] on button "Next" at bounding box center [386, 210] width 57 height 26
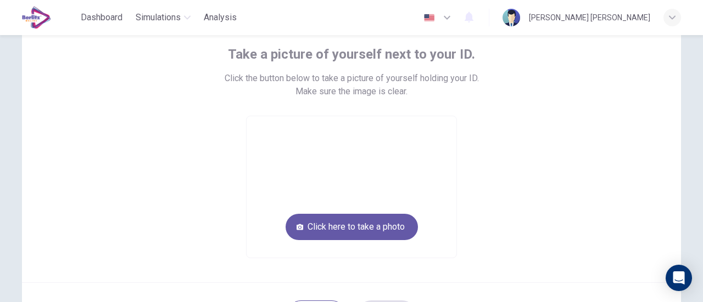
scroll to position [64, 0]
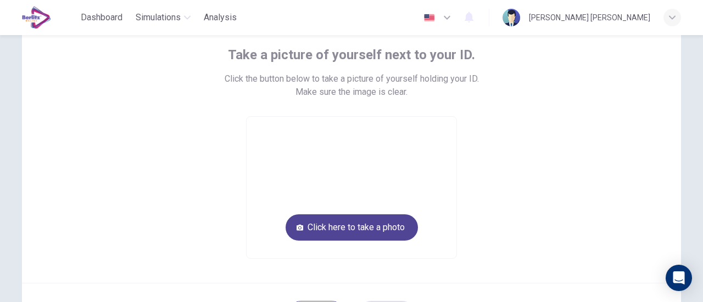
click at [336, 225] on button "Click here to take a photo" at bounding box center [351, 228] width 132 height 26
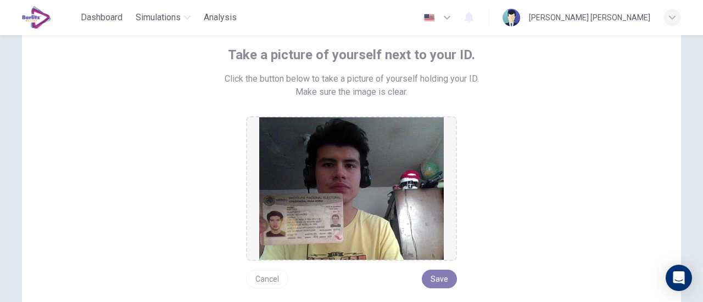
click at [436, 274] on button "Save" at bounding box center [439, 279] width 35 height 19
click at [441, 279] on button "Save" at bounding box center [439, 279] width 35 height 19
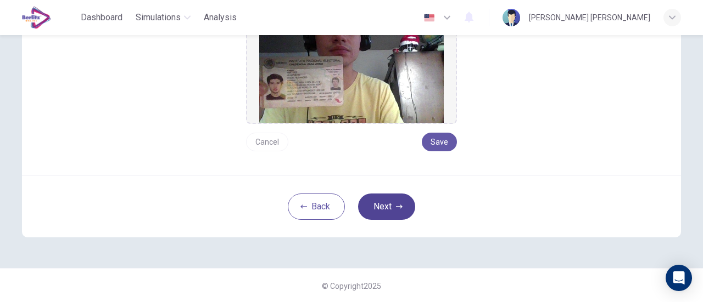
click at [389, 212] on button "Next" at bounding box center [386, 207] width 57 height 26
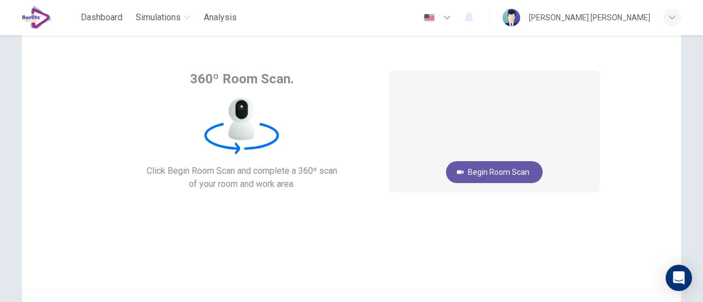
scroll to position [55, 0]
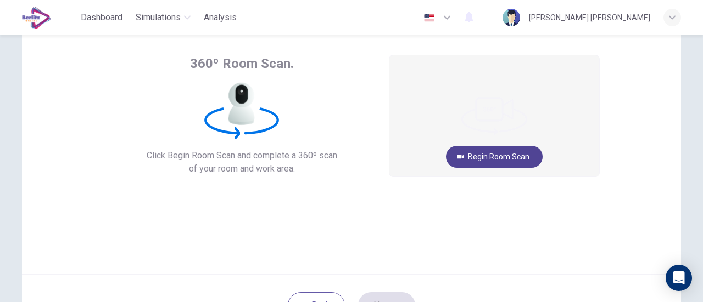
click at [519, 151] on button "Begin Room Scan" at bounding box center [494, 157] width 97 height 22
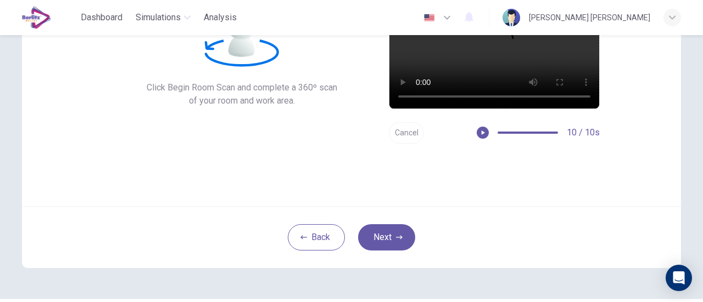
scroll to position [154, 0]
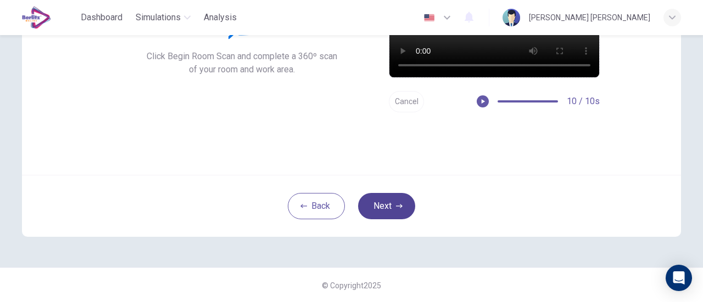
click at [381, 201] on button "Next" at bounding box center [386, 206] width 57 height 26
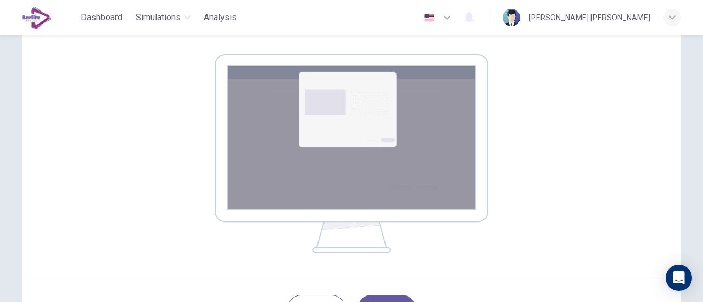
scroll to position [267, 0]
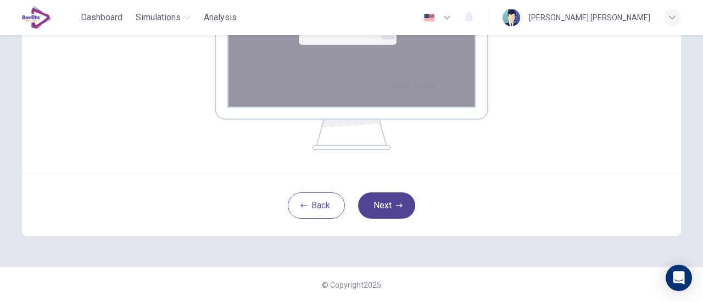
click at [401, 208] on button "Next" at bounding box center [386, 206] width 57 height 26
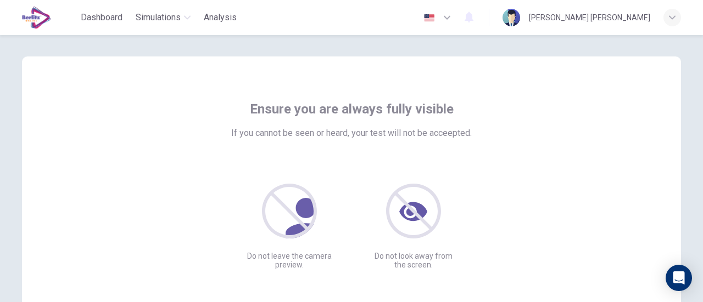
scroll to position [0, 0]
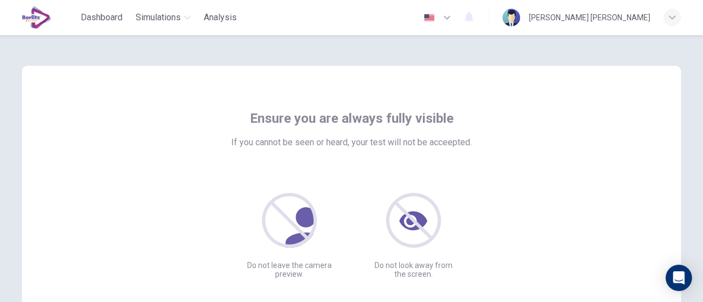
click at [543, 224] on div "Ensure you are always fully visible If you cannot be seen or heard, your test w…" at bounding box center [351, 194] width 496 height 169
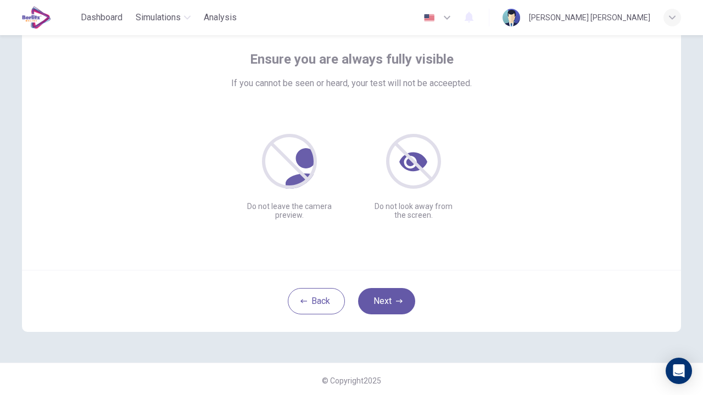
scroll to position [61, 0]
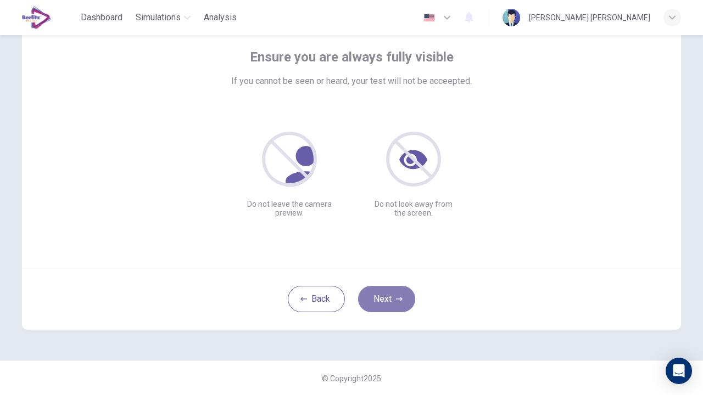
click at [390, 300] on button "Next" at bounding box center [386, 299] width 57 height 26
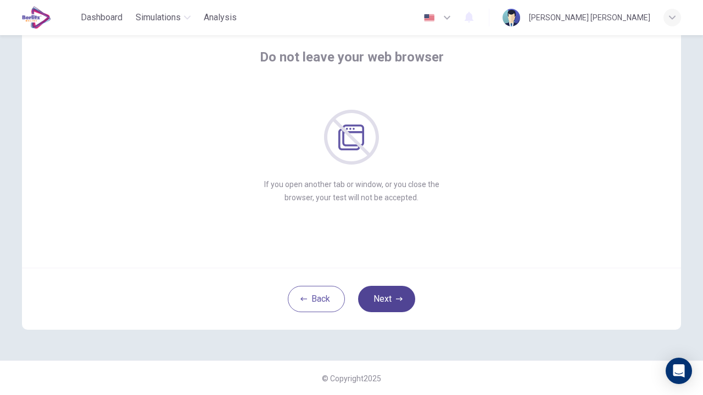
click at [386, 296] on button "Next" at bounding box center [386, 299] width 57 height 26
click at [399, 299] on icon "button" at bounding box center [399, 299] width 7 height 4
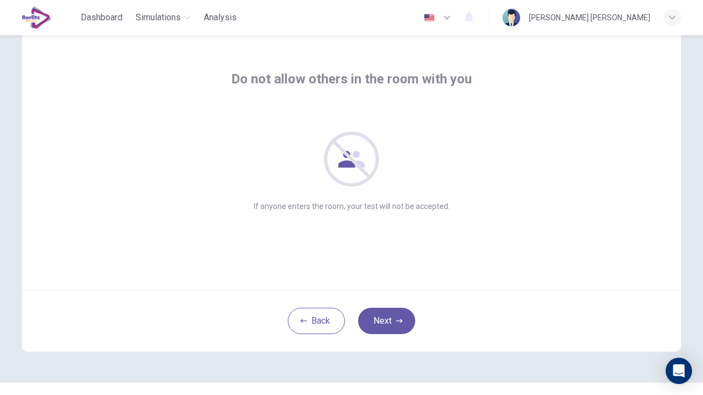
scroll to position [55, 0]
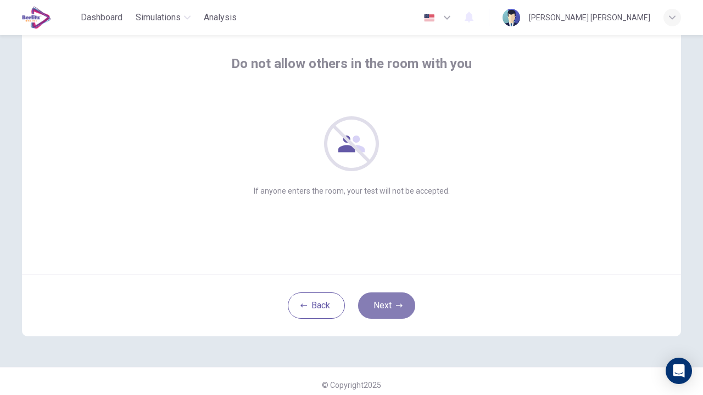
click at [388, 299] on button "Next" at bounding box center [386, 306] width 57 height 26
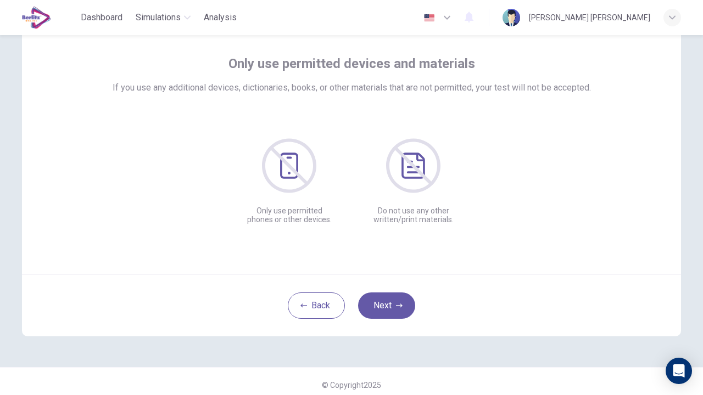
scroll to position [61, 0]
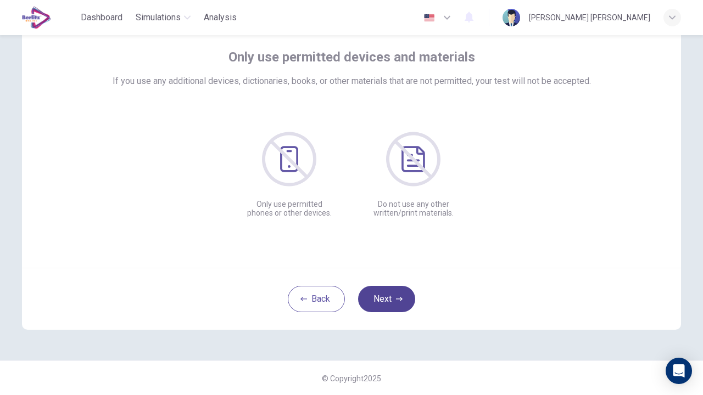
click at [393, 302] on button "Next" at bounding box center [386, 299] width 57 height 26
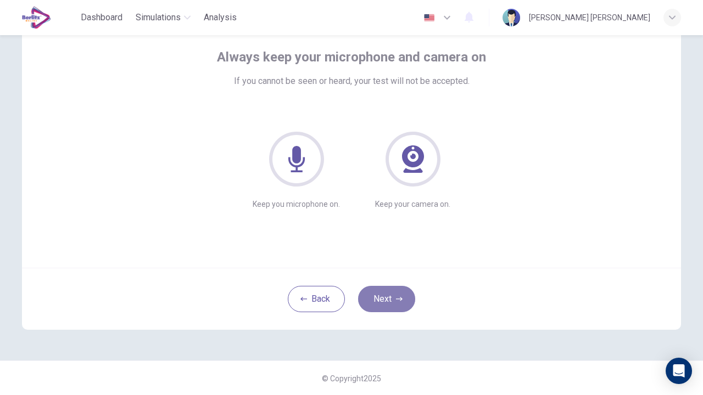
click at [393, 291] on button "Next" at bounding box center [386, 299] width 57 height 26
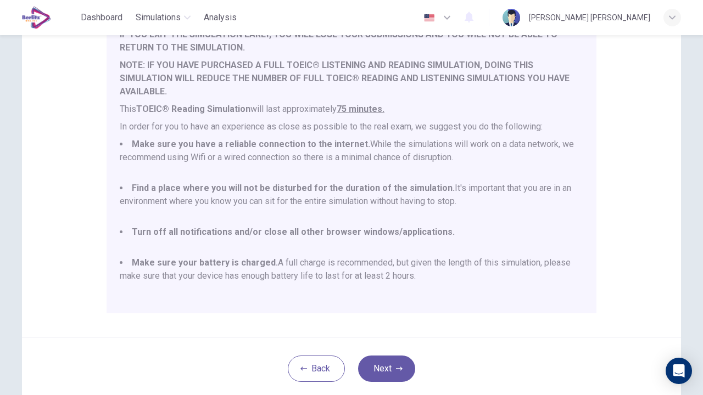
scroll to position [215, 0]
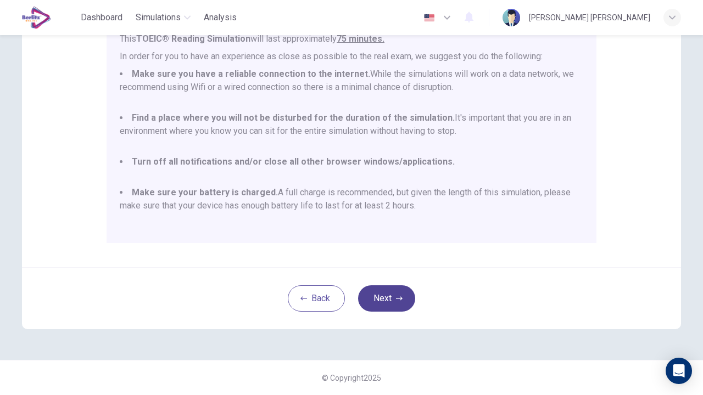
click at [387, 290] on button "Next" at bounding box center [386, 298] width 57 height 26
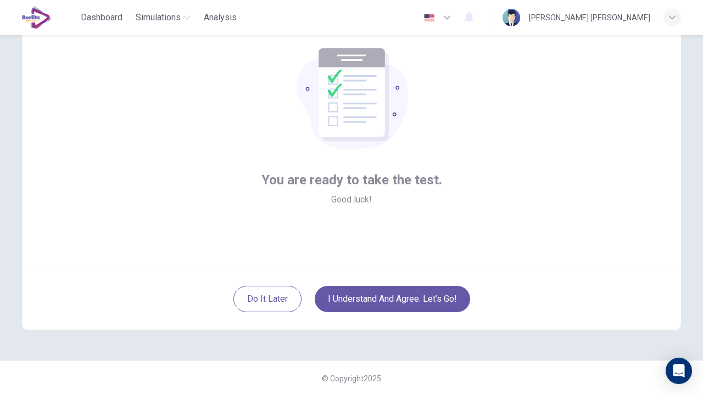
scroll to position [61, 0]
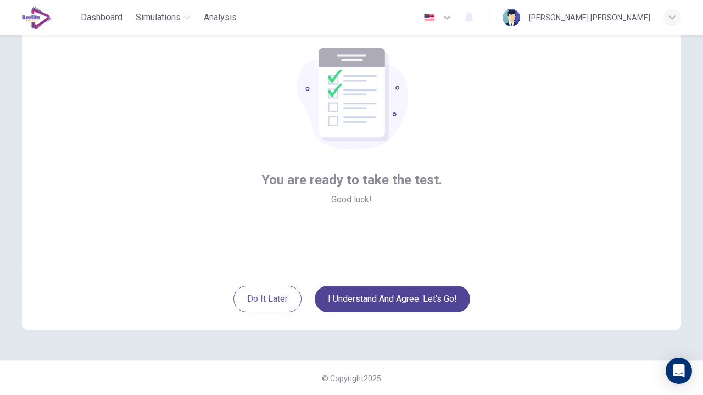
click at [424, 289] on button "I understand and agree. Let’s go!" at bounding box center [392, 299] width 155 height 26
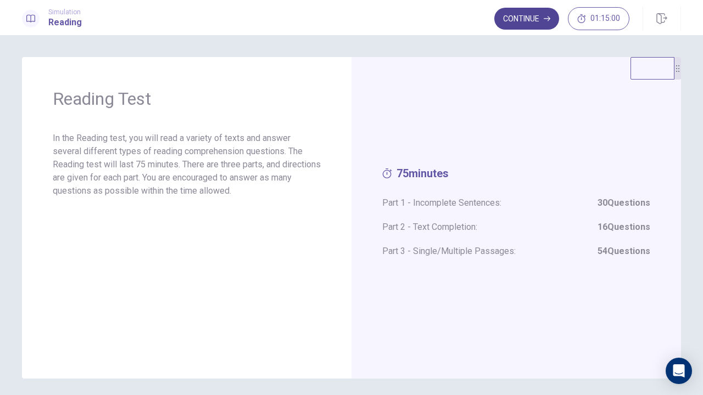
click at [530, 23] on button "Continue" at bounding box center [526, 19] width 65 height 22
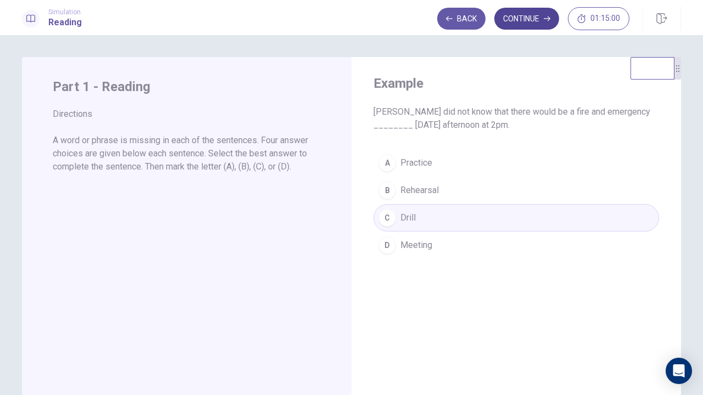
click at [540, 21] on button "Continue" at bounding box center [526, 19] width 65 height 22
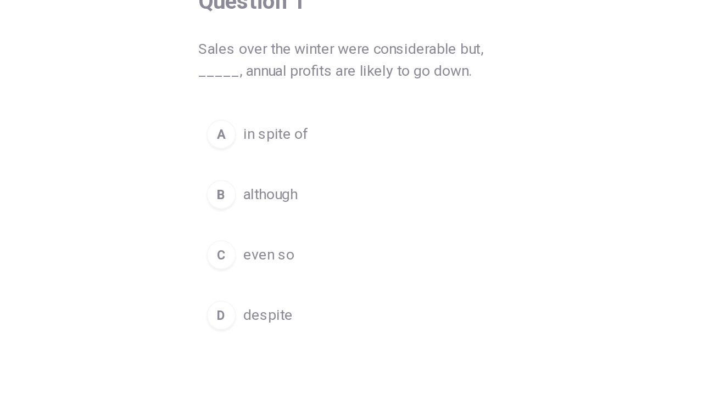
scroll to position [30, 0]
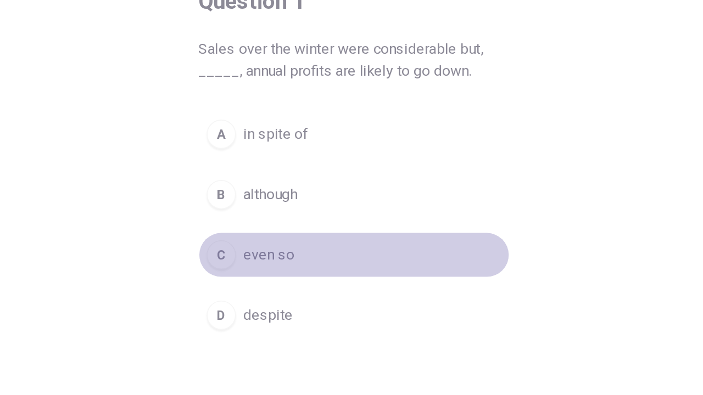
click at [310, 237] on span "even so" at bounding box center [300, 233] width 31 height 13
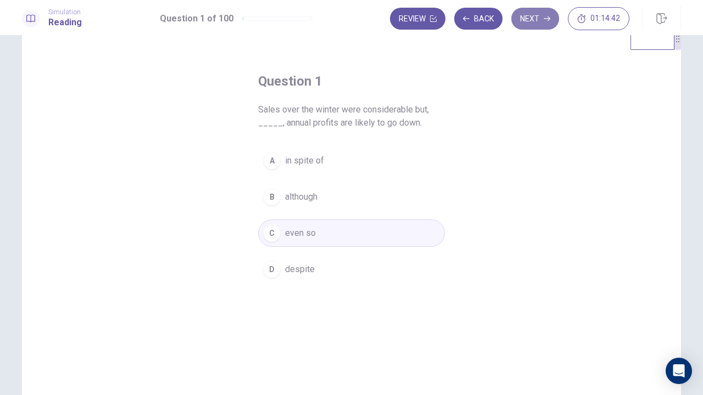
click at [541, 19] on button "Next" at bounding box center [535, 19] width 48 height 22
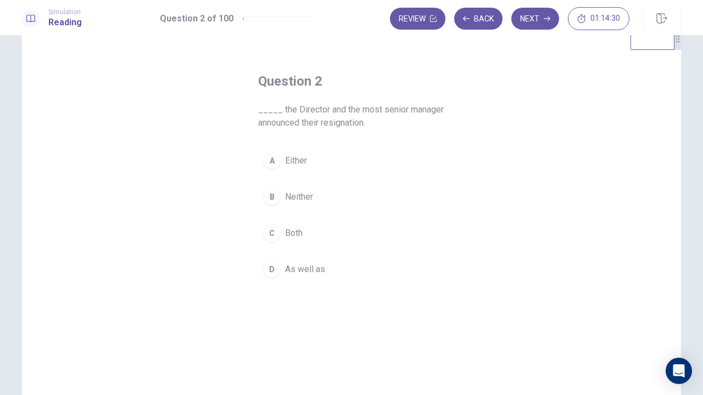
click at [270, 243] on button "C Both" at bounding box center [351, 233] width 187 height 27
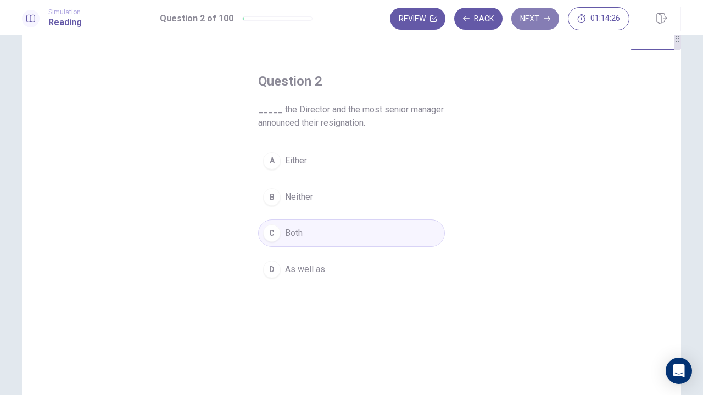
click at [540, 23] on button "Next" at bounding box center [535, 19] width 48 height 22
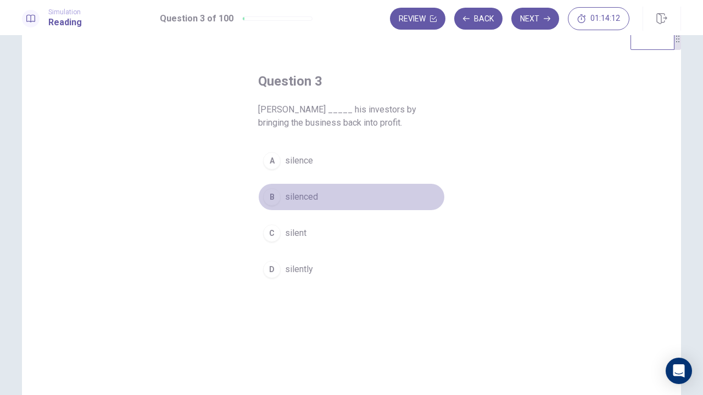
click at [333, 195] on button "B silenced" at bounding box center [351, 196] width 187 height 27
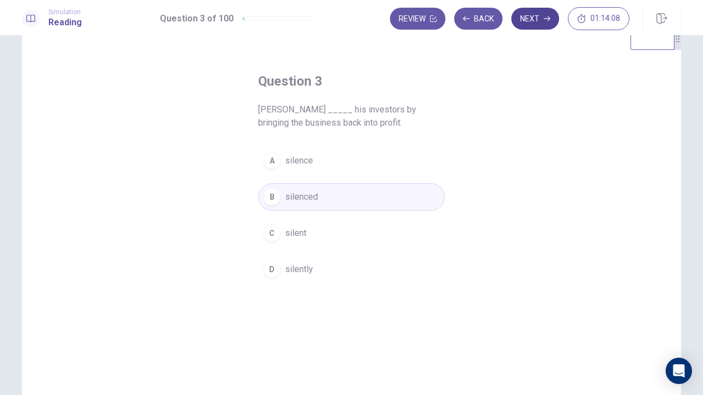
click at [534, 27] on button "Next" at bounding box center [535, 19] width 48 height 22
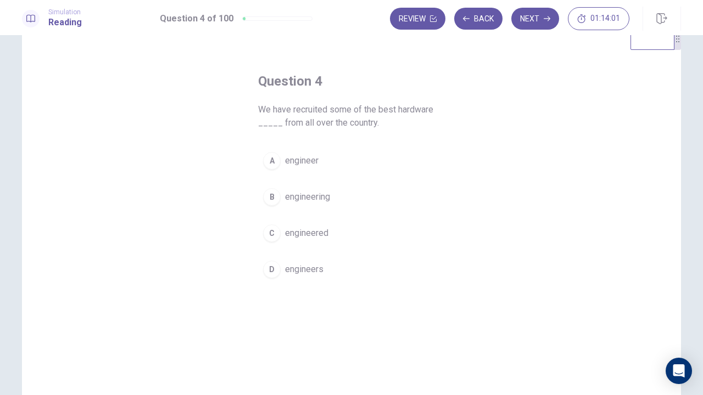
click at [322, 270] on button "D engineers" at bounding box center [351, 269] width 187 height 27
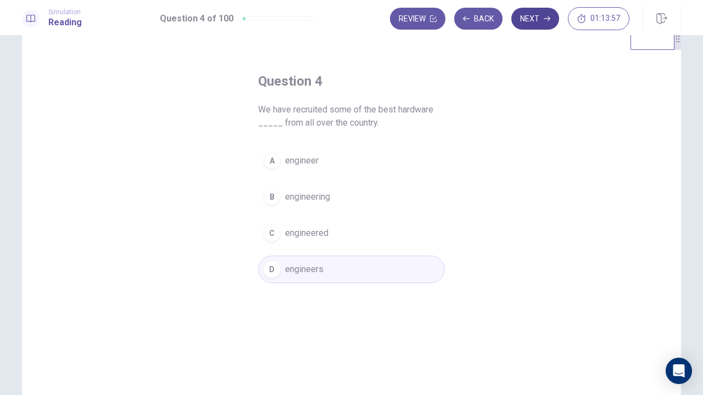
click at [526, 20] on button "Next" at bounding box center [535, 19] width 48 height 22
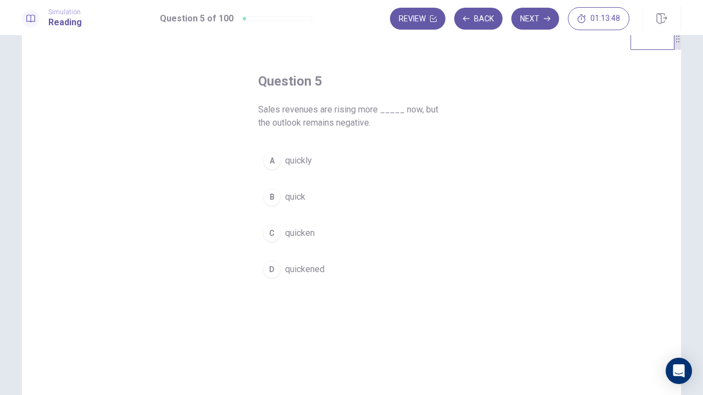
click at [317, 206] on button "B quick" at bounding box center [351, 196] width 187 height 27
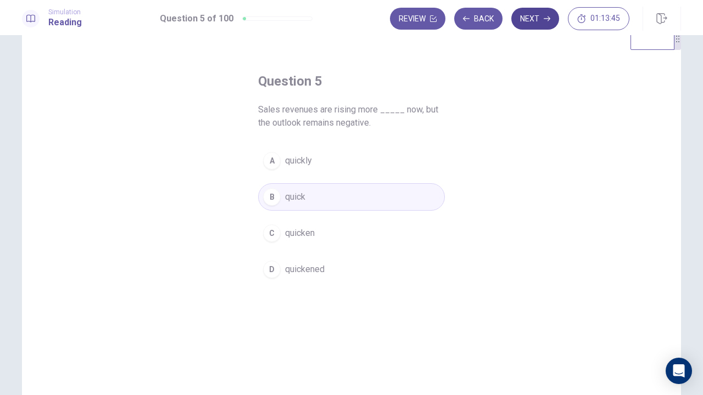
click at [545, 23] on button "Next" at bounding box center [535, 19] width 48 height 22
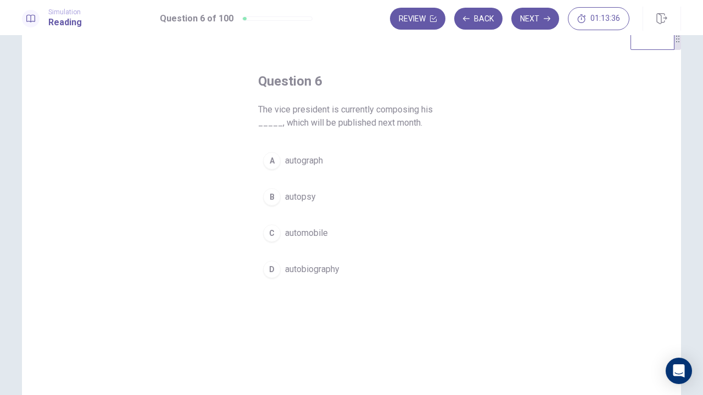
click at [330, 269] on span "autobiography" at bounding box center [312, 269] width 54 height 13
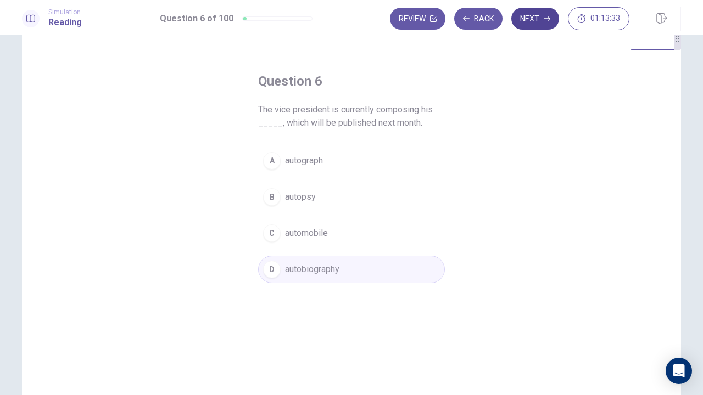
click at [541, 13] on button "Next" at bounding box center [535, 19] width 48 height 22
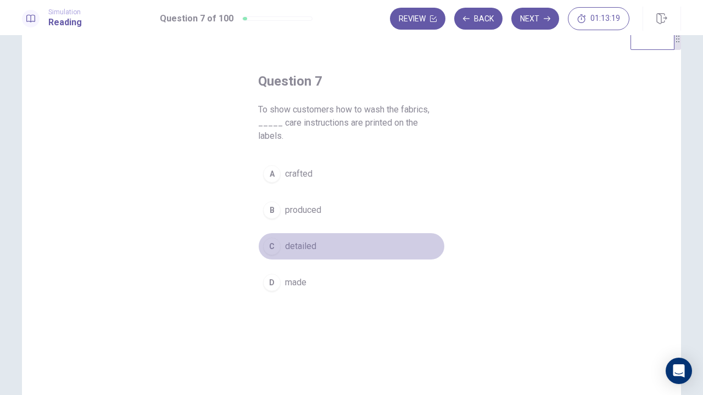
click at [318, 233] on button "C detailed" at bounding box center [351, 246] width 187 height 27
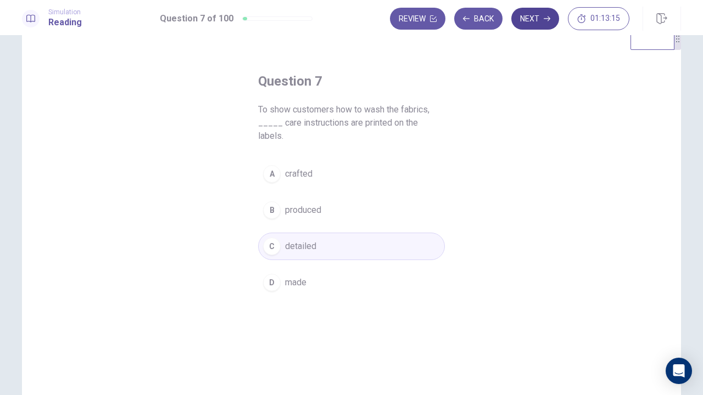
click at [543, 21] on button "Next" at bounding box center [535, 19] width 48 height 22
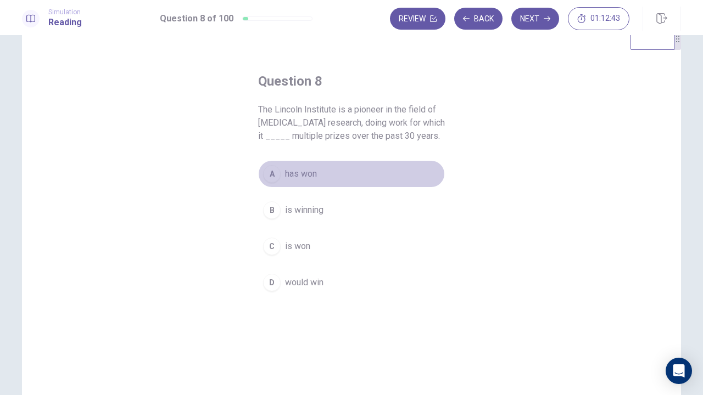
click at [322, 176] on button "A has won" at bounding box center [351, 173] width 187 height 27
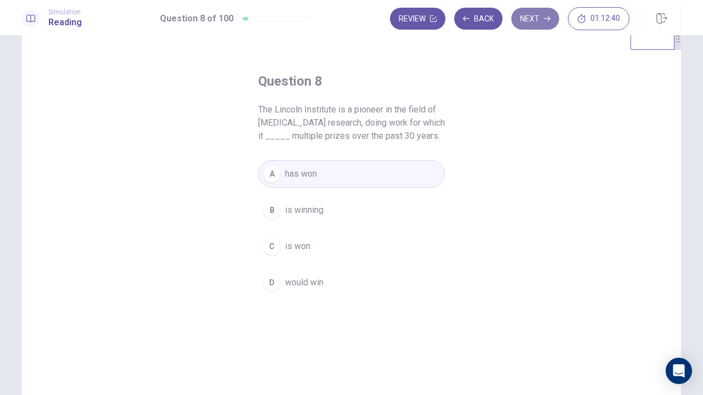
click at [532, 25] on button "Next" at bounding box center [535, 19] width 48 height 22
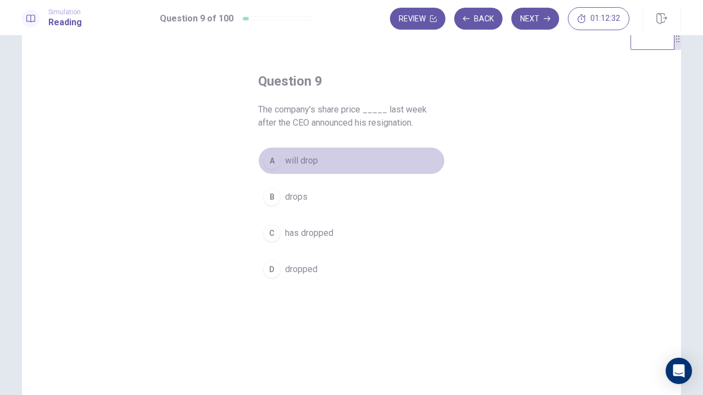
click at [310, 166] on span "will drop" at bounding box center [301, 160] width 33 height 13
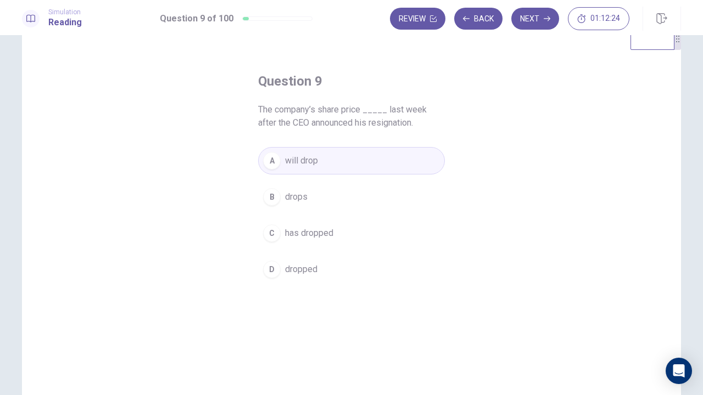
click at [371, 232] on button "C has dropped" at bounding box center [351, 233] width 187 height 27
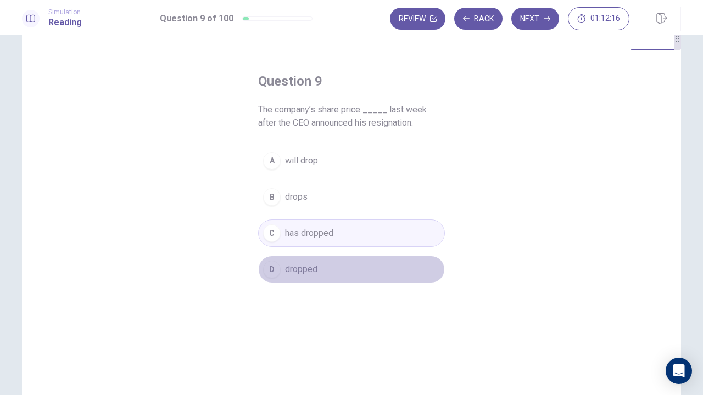
click at [332, 264] on button "D dropped" at bounding box center [351, 269] width 187 height 27
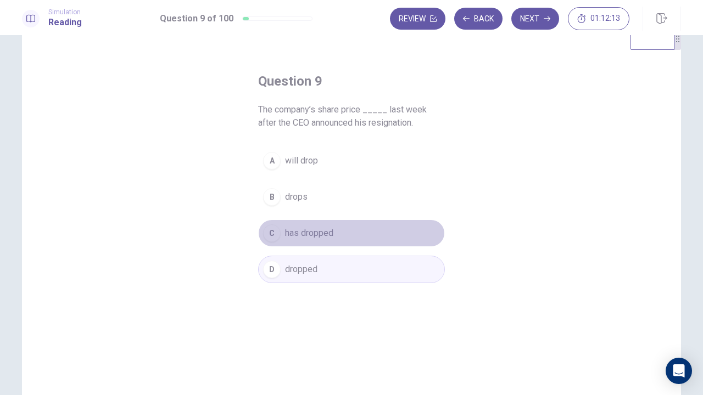
click at [341, 227] on button "C has dropped" at bounding box center [351, 233] width 187 height 27
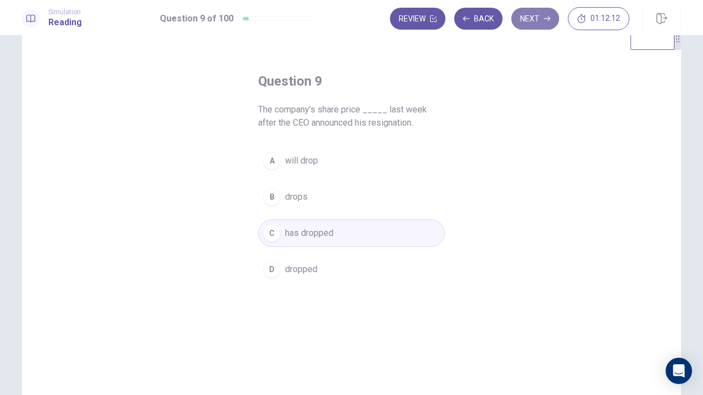
click at [541, 23] on button "Next" at bounding box center [535, 19] width 48 height 22
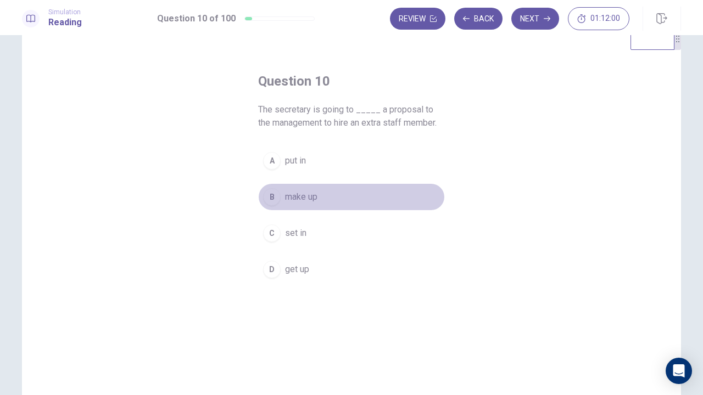
click at [310, 197] on span "make up" at bounding box center [301, 196] width 32 height 13
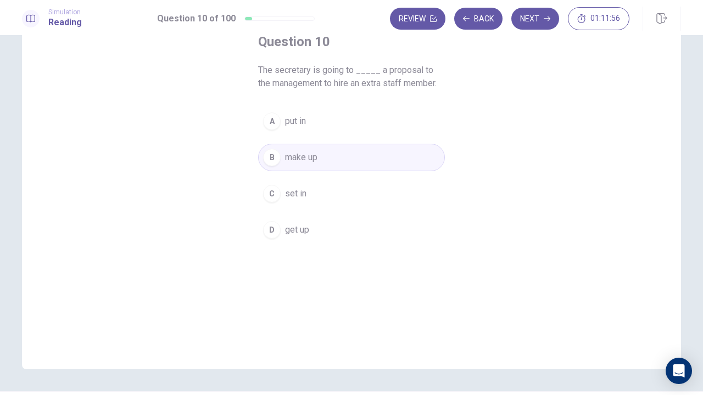
scroll to position [85, 0]
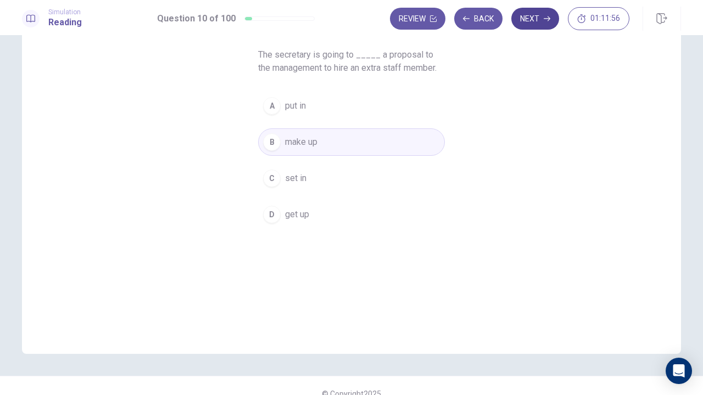
click at [542, 18] on button "Next" at bounding box center [535, 19] width 48 height 22
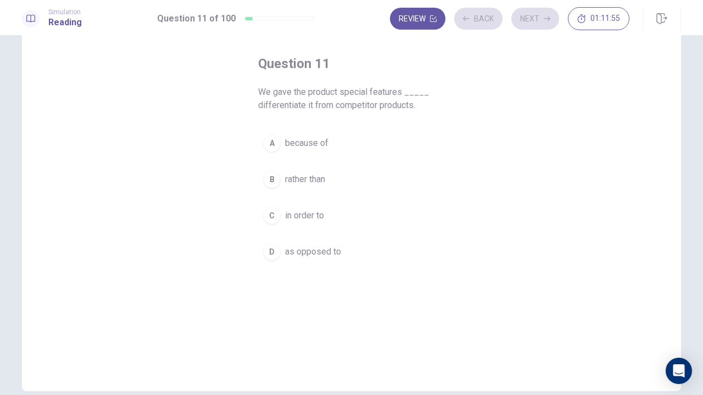
scroll to position [30, 0]
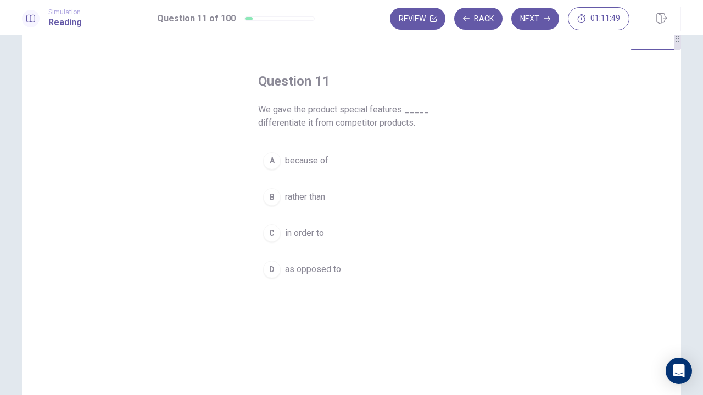
click at [346, 235] on button "C in order to" at bounding box center [351, 233] width 187 height 27
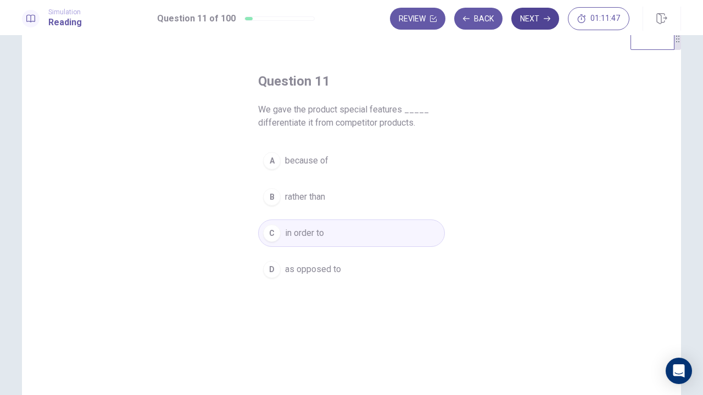
click at [527, 26] on button "Next" at bounding box center [535, 19] width 48 height 22
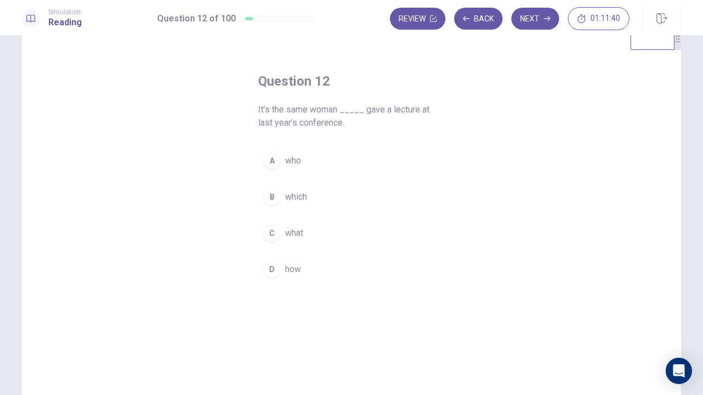
click at [333, 164] on button "A who" at bounding box center [351, 160] width 187 height 27
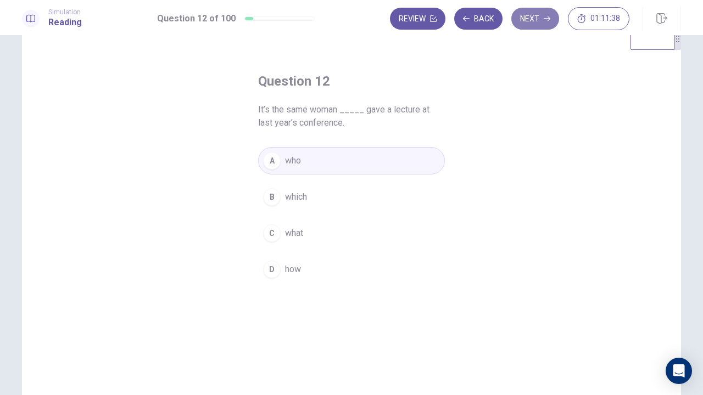
click at [548, 20] on icon "button" at bounding box center [546, 18] width 7 height 5
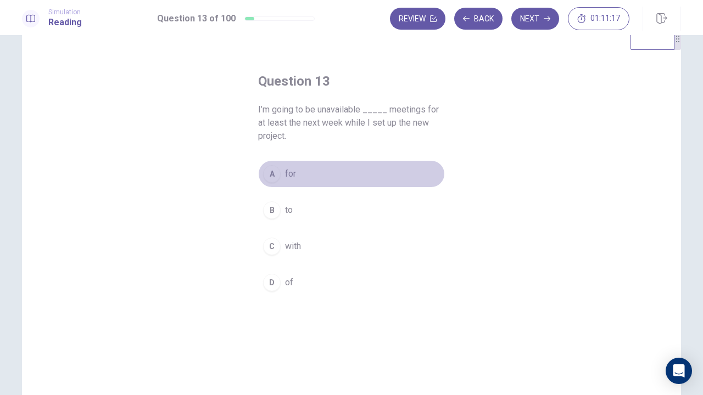
click at [300, 180] on button "A for" at bounding box center [351, 173] width 187 height 27
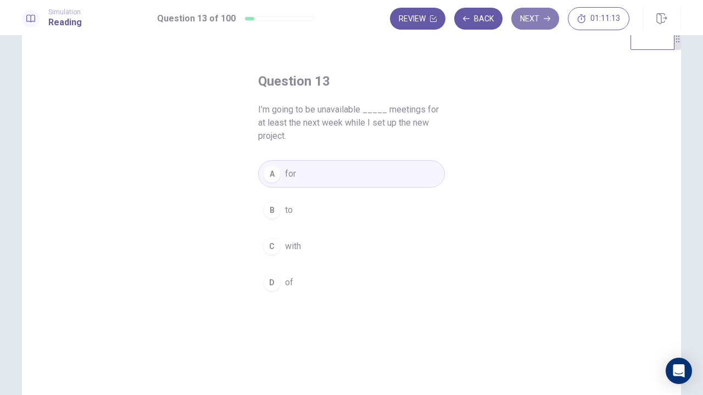
click at [550, 13] on button "Next" at bounding box center [535, 19] width 48 height 22
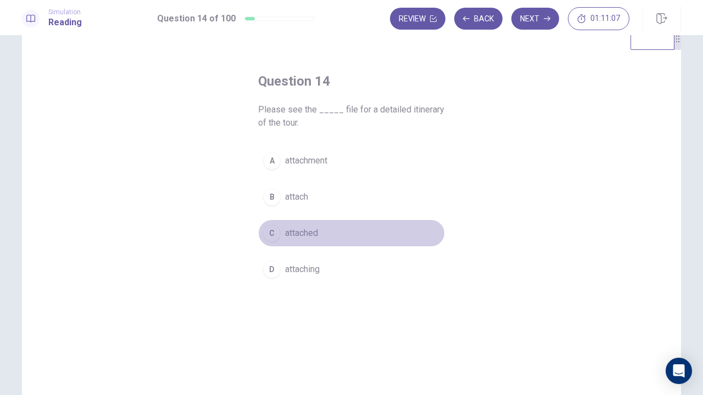
click at [329, 233] on button "C attached" at bounding box center [351, 233] width 187 height 27
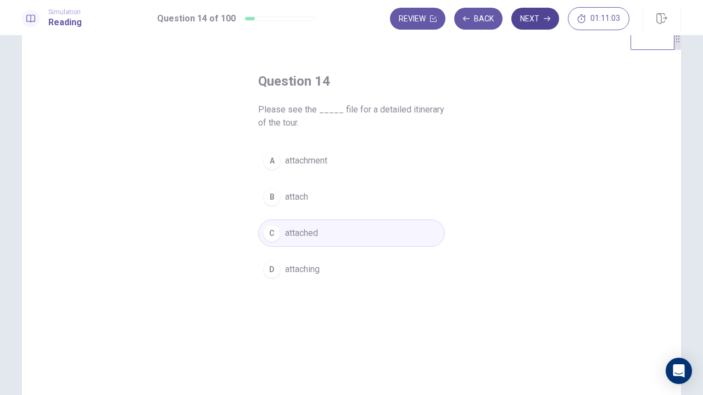
click at [528, 23] on button "Next" at bounding box center [535, 19] width 48 height 22
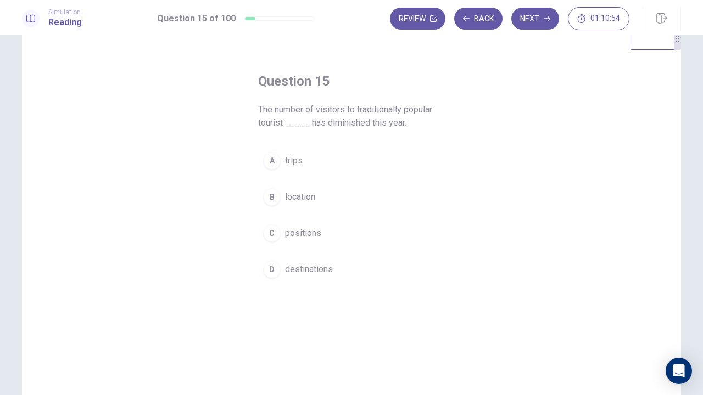
click at [327, 266] on span "destinations" at bounding box center [309, 269] width 48 height 13
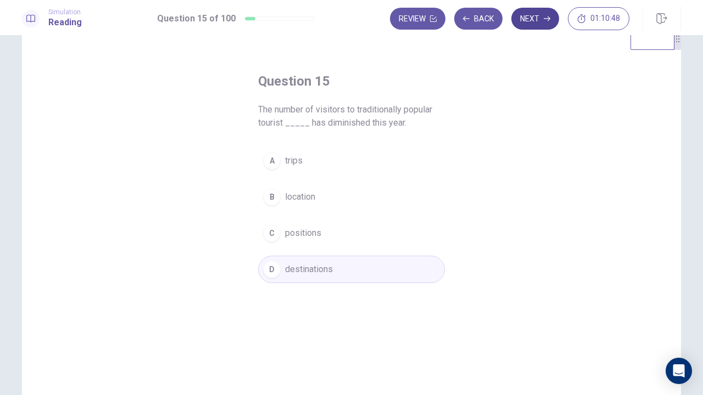
click at [547, 19] on icon "button" at bounding box center [546, 18] width 7 height 5
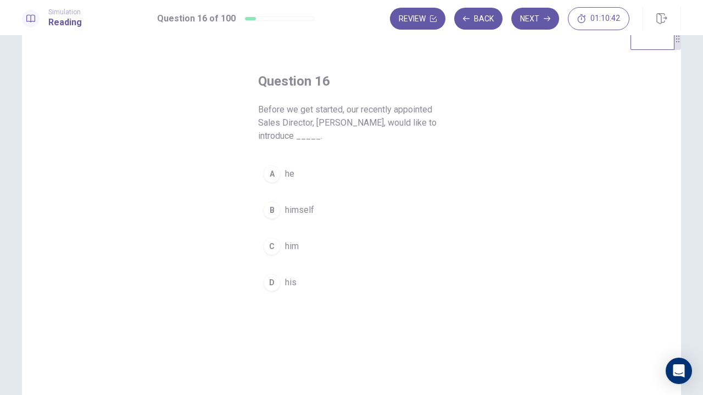
click at [350, 199] on button "B himself" at bounding box center [351, 210] width 187 height 27
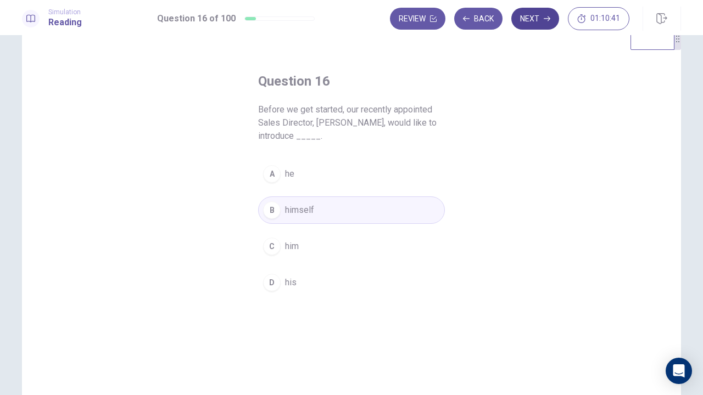
click at [545, 18] on icon "button" at bounding box center [546, 18] width 7 height 7
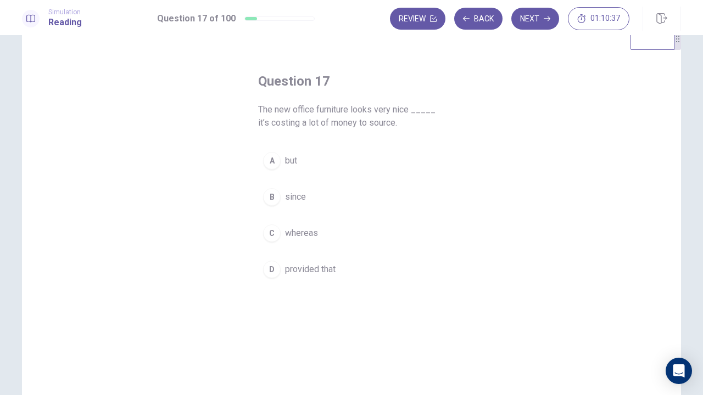
click at [412, 169] on button "A but" at bounding box center [351, 160] width 187 height 27
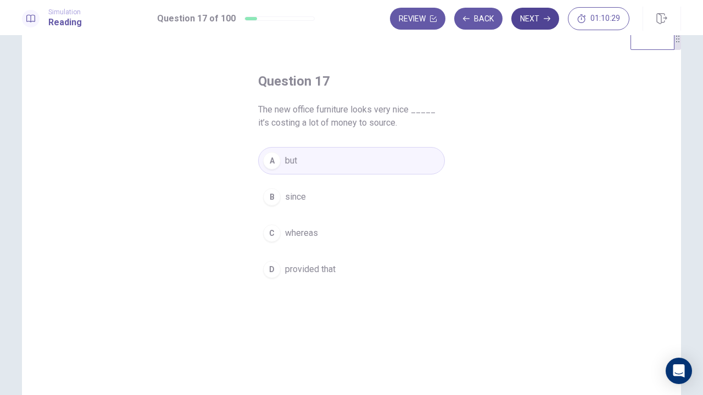
click at [547, 19] on icon "button" at bounding box center [546, 18] width 7 height 5
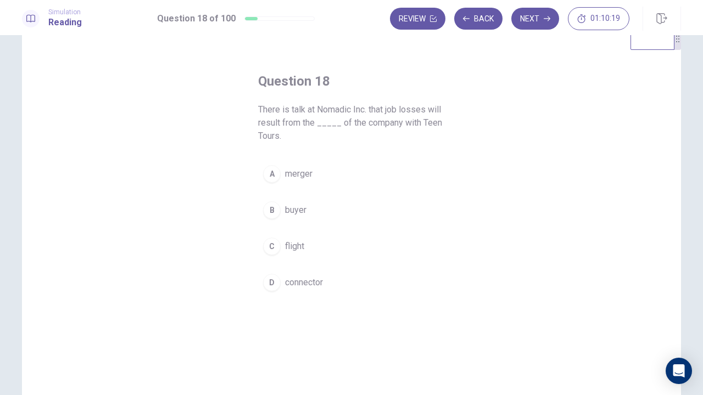
click at [399, 183] on button "A merger" at bounding box center [351, 173] width 187 height 27
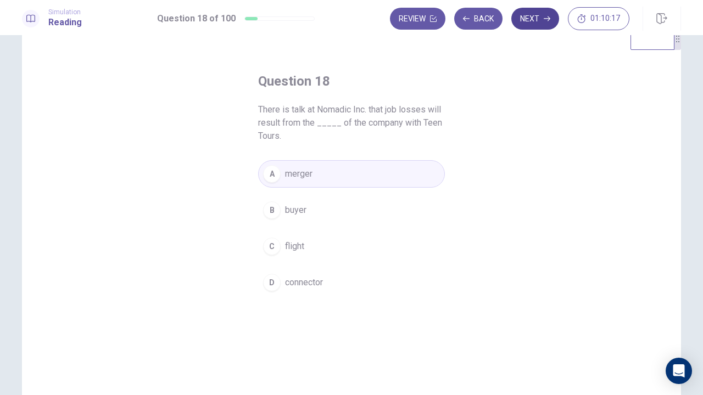
click at [540, 21] on button "Next" at bounding box center [535, 19] width 48 height 22
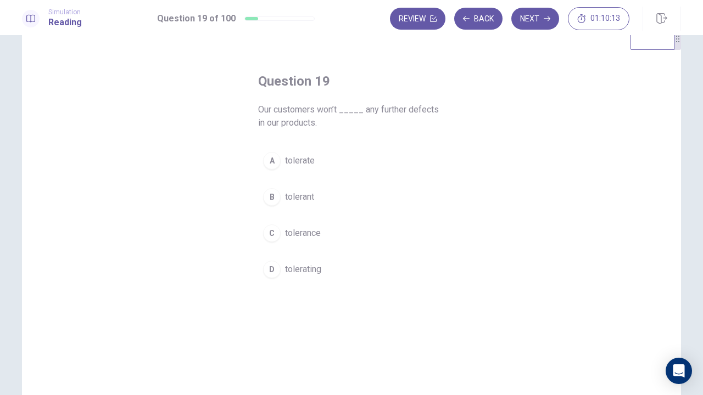
click at [383, 159] on button "A tolerate" at bounding box center [351, 160] width 187 height 27
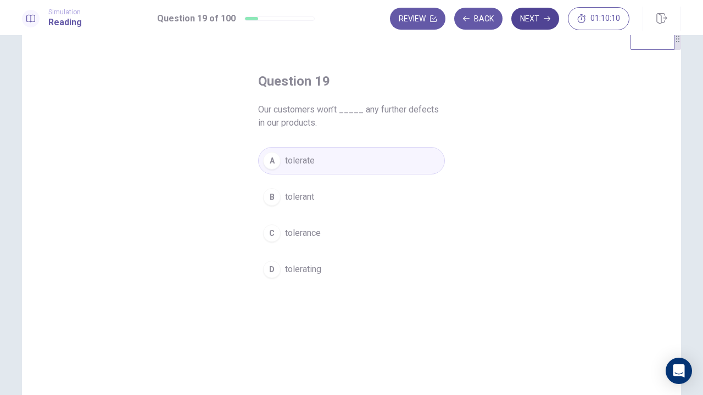
click at [541, 23] on button "Next" at bounding box center [535, 19] width 48 height 22
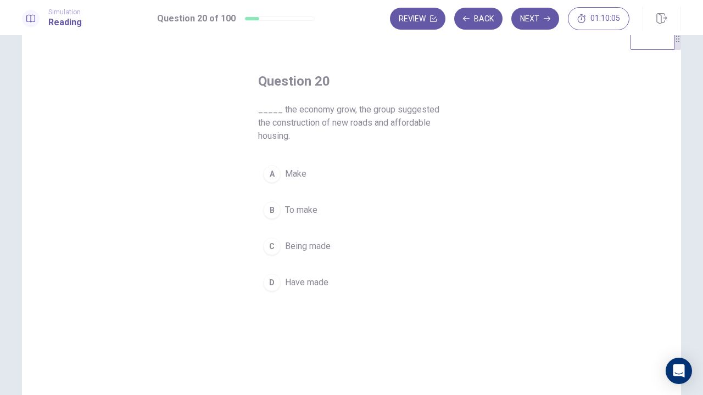
click at [361, 207] on button "B To make" at bounding box center [351, 210] width 187 height 27
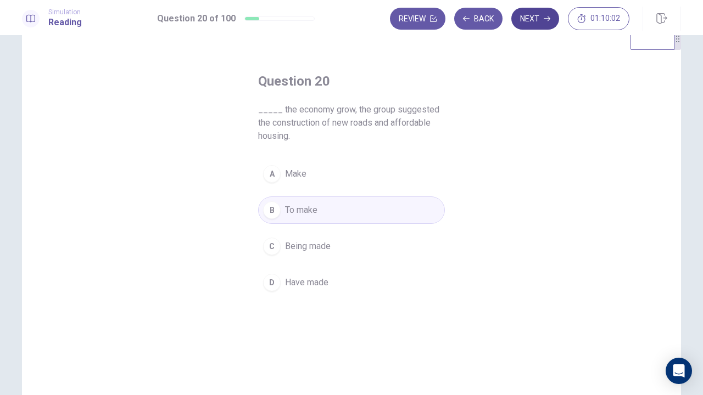
click at [535, 23] on button "Next" at bounding box center [535, 19] width 48 height 22
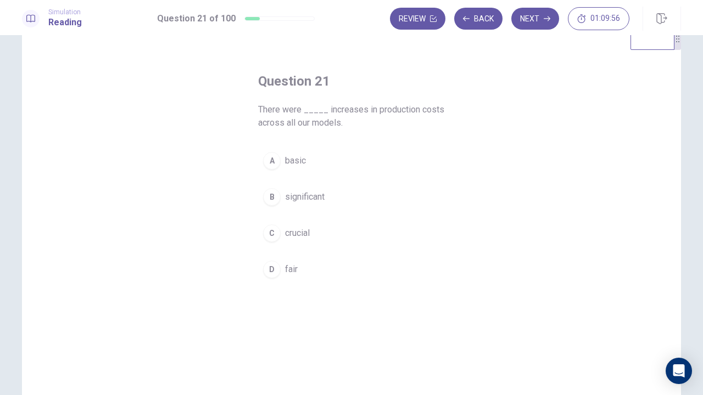
click at [361, 204] on button "B significant" at bounding box center [351, 196] width 187 height 27
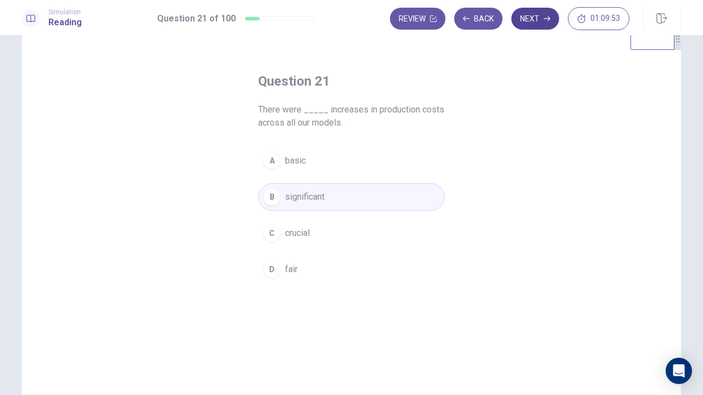
click at [539, 22] on button "Next" at bounding box center [535, 19] width 48 height 22
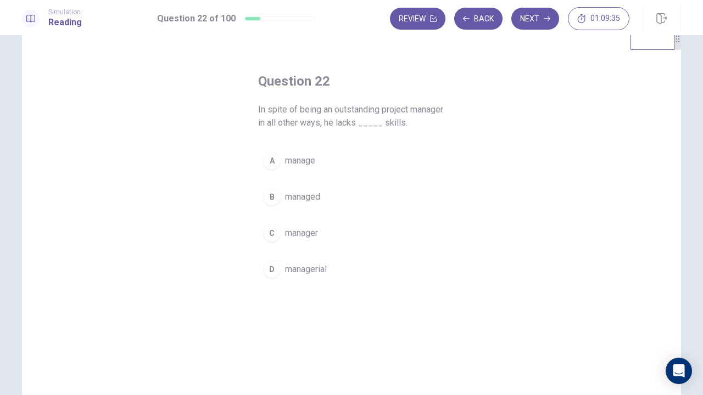
click at [396, 167] on button "A manage" at bounding box center [351, 160] width 187 height 27
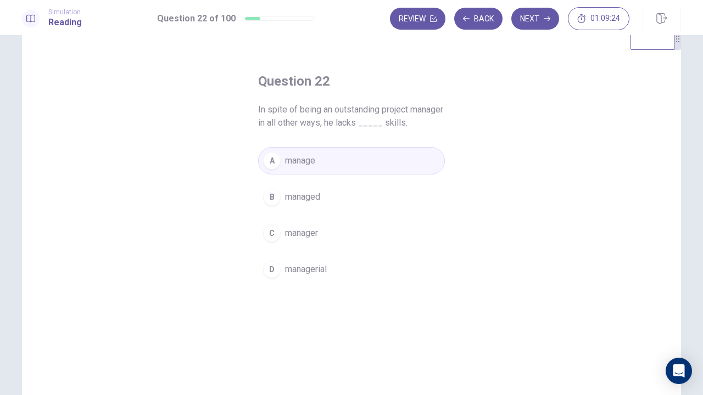
click at [379, 234] on button "C manager" at bounding box center [351, 233] width 187 height 27
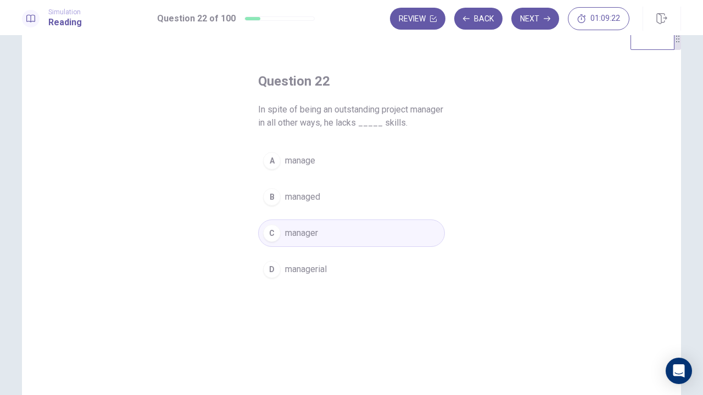
click at [388, 270] on button "D managerial" at bounding box center [351, 269] width 187 height 27
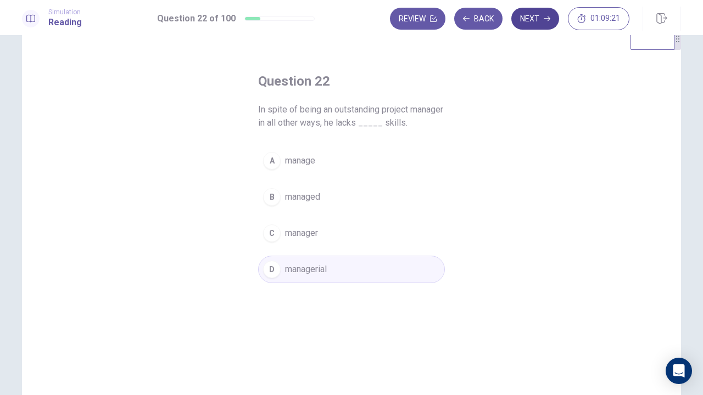
click at [547, 19] on icon "button" at bounding box center [546, 18] width 7 height 5
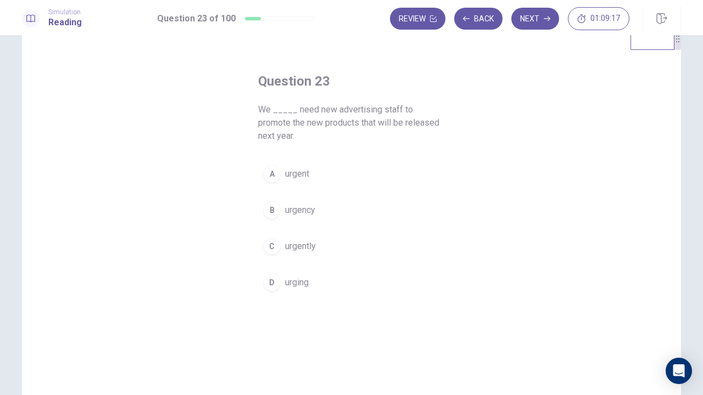
click at [349, 258] on button "C urgently" at bounding box center [351, 246] width 187 height 27
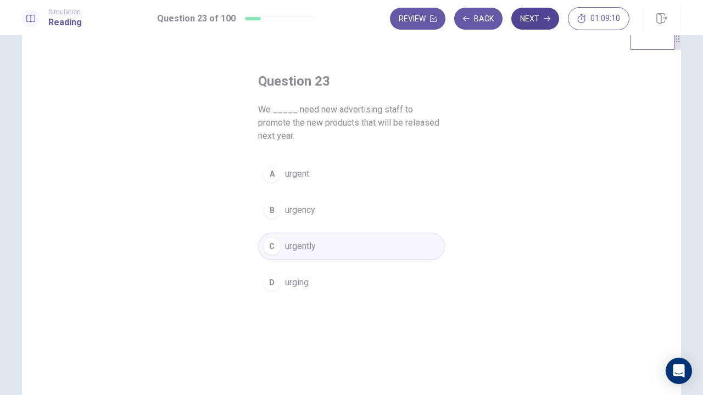
click at [535, 24] on button "Next" at bounding box center [535, 19] width 48 height 22
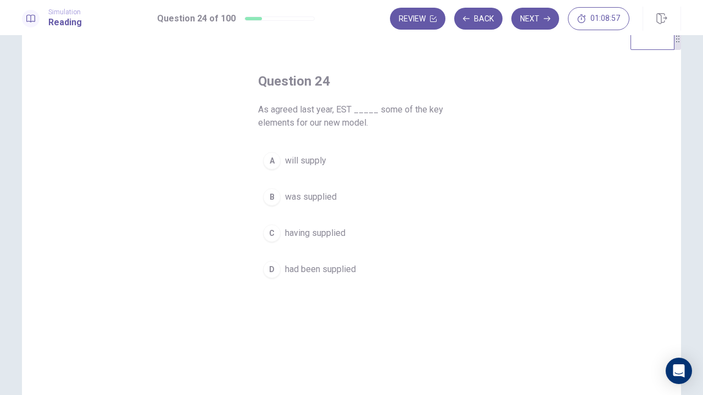
click at [407, 161] on button "A will supply" at bounding box center [351, 160] width 187 height 27
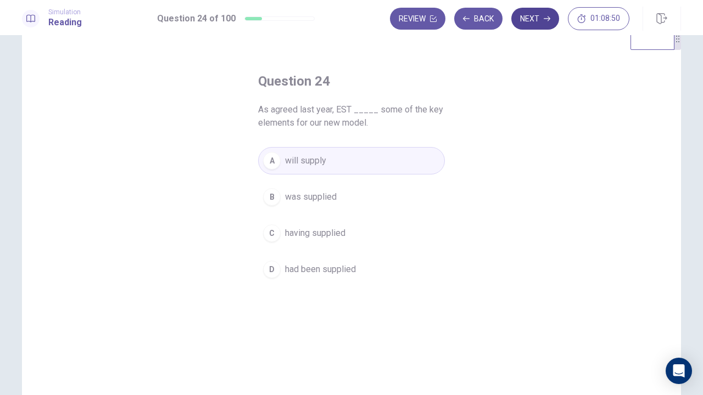
click at [540, 26] on button "Next" at bounding box center [535, 19] width 48 height 22
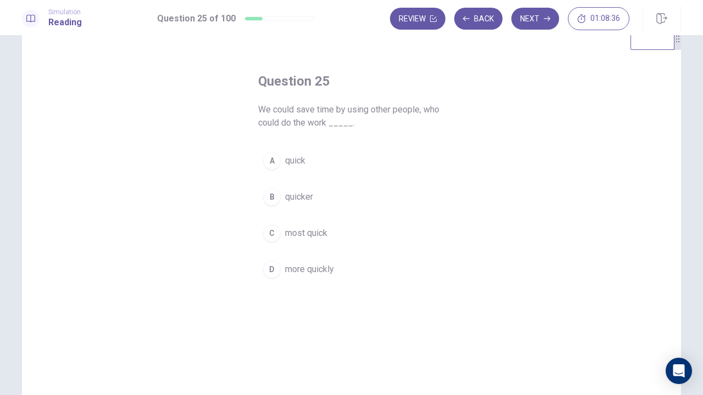
click at [384, 201] on button "B quicker" at bounding box center [351, 196] width 187 height 27
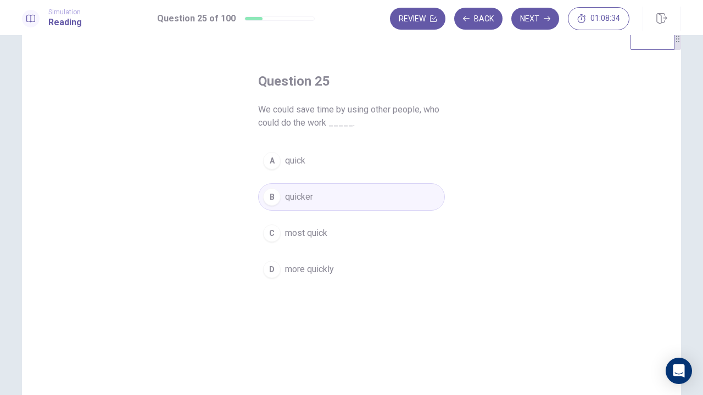
click at [372, 273] on button "D more quickly" at bounding box center [351, 269] width 187 height 27
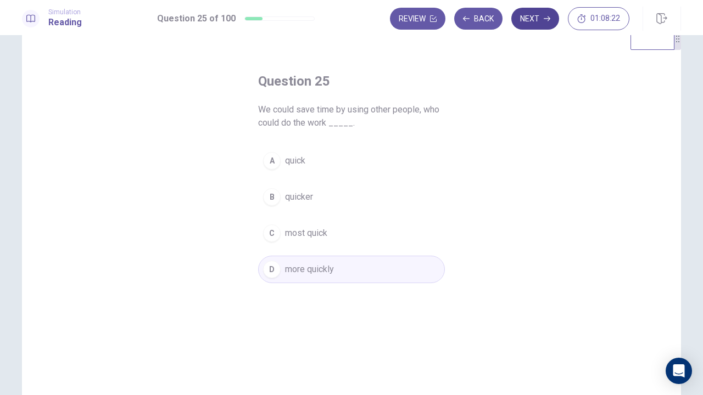
click at [535, 24] on button "Next" at bounding box center [535, 19] width 48 height 22
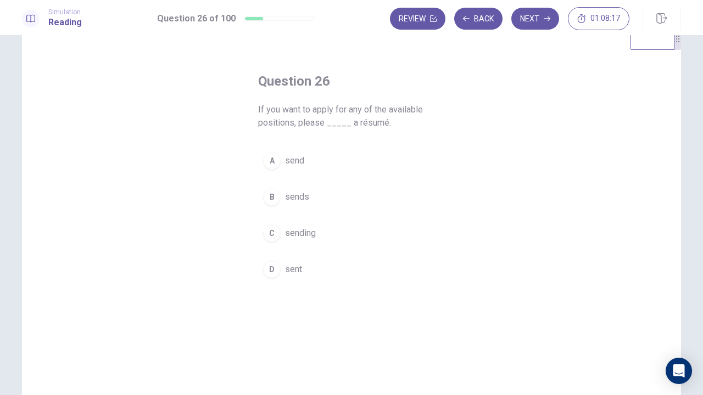
click at [412, 160] on button "A send" at bounding box center [351, 160] width 187 height 27
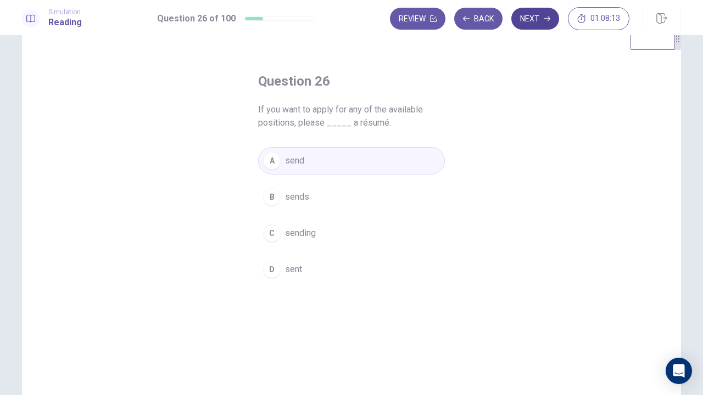
click at [547, 21] on icon "button" at bounding box center [546, 18] width 7 height 7
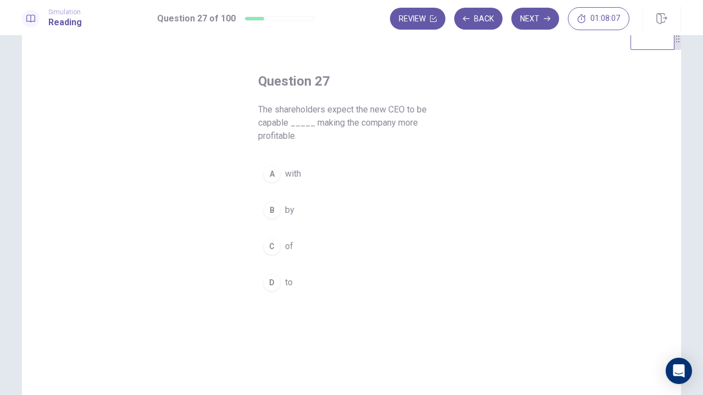
click at [316, 278] on button "D to" at bounding box center [351, 282] width 187 height 27
click at [325, 244] on button "C of" at bounding box center [351, 246] width 187 height 27
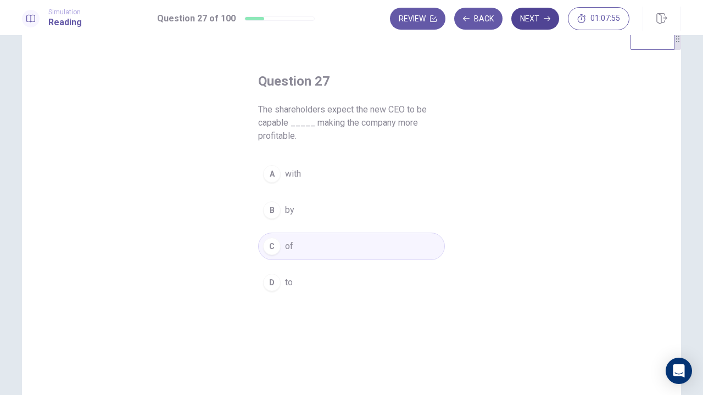
click at [547, 19] on icon "button" at bounding box center [546, 18] width 7 height 5
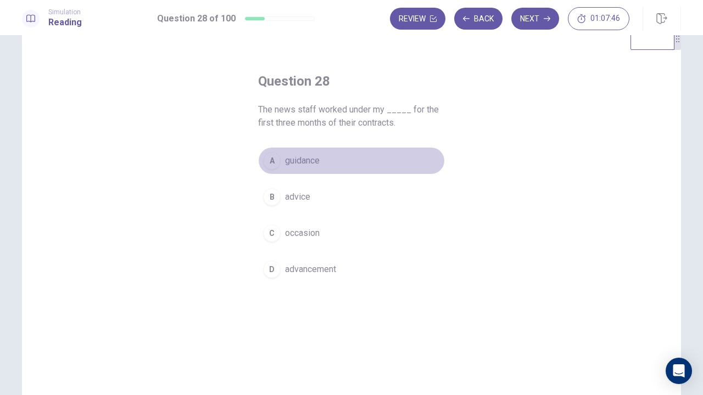
click at [406, 161] on button "A guidance" at bounding box center [351, 160] width 187 height 27
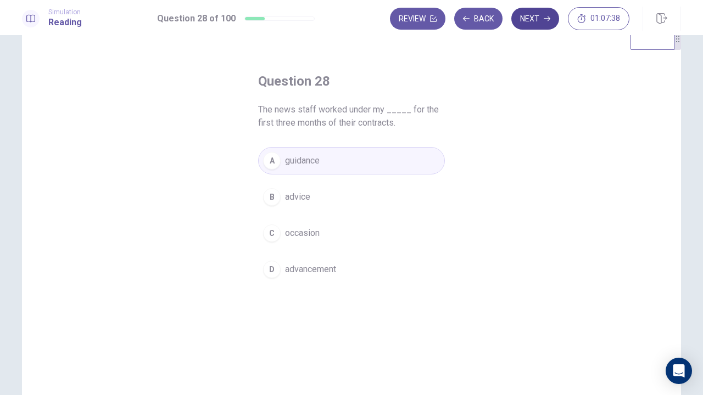
click at [538, 27] on button "Next" at bounding box center [535, 19] width 48 height 22
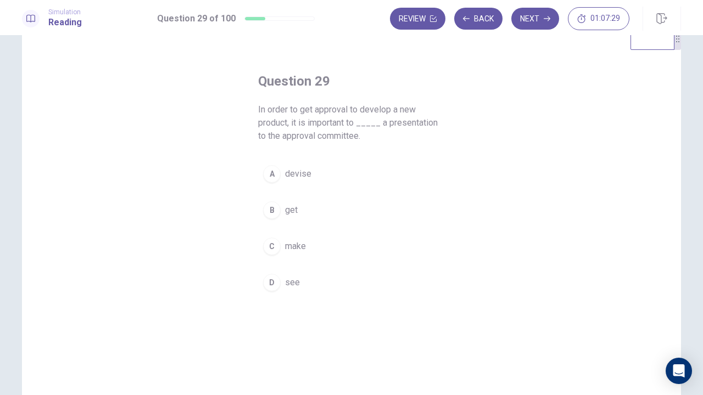
click at [331, 250] on button "C make" at bounding box center [351, 246] width 187 height 27
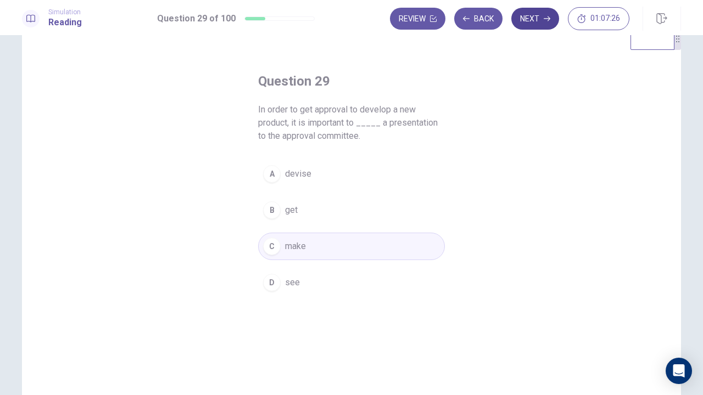
click at [531, 26] on button "Next" at bounding box center [535, 19] width 48 height 22
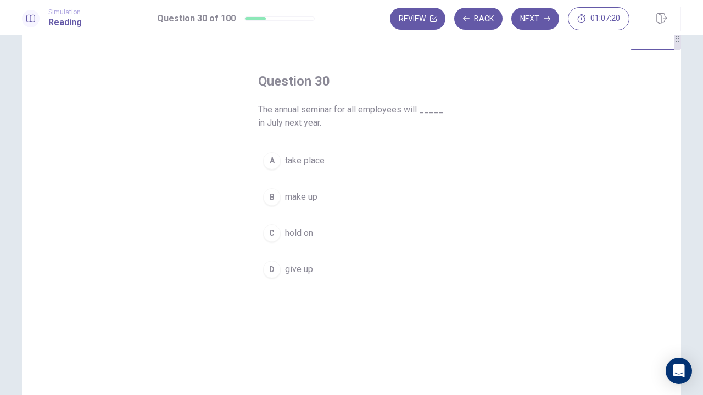
click at [388, 167] on button "A take place" at bounding box center [351, 160] width 187 height 27
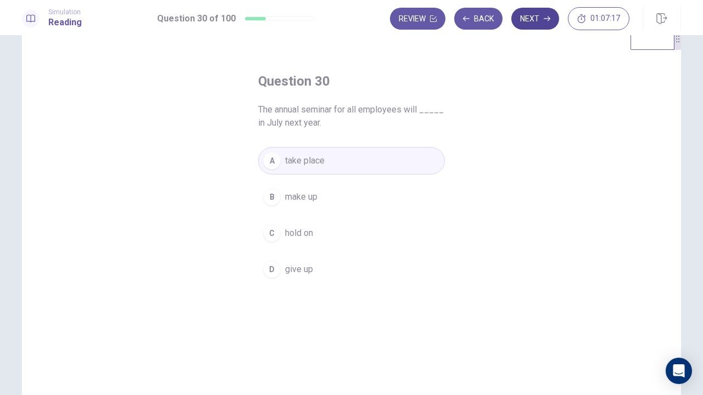
click at [542, 29] on button "Next" at bounding box center [535, 19] width 48 height 22
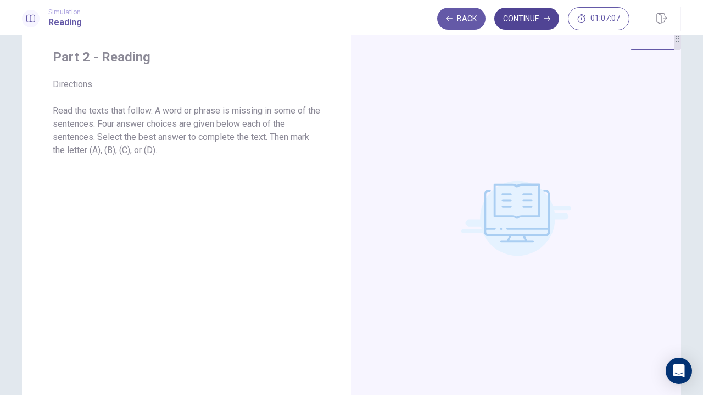
click at [547, 19] on icon "button" at bounding box center [546, 18] width 7 height 5
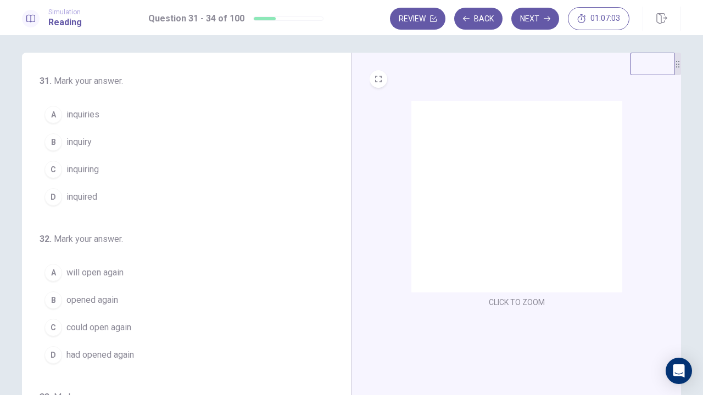
scroll to position [0, 0]
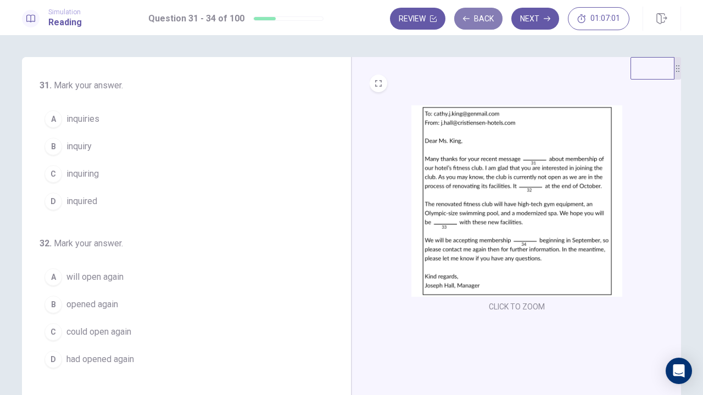
click at [472, 17] on button "Back" at bounding box center [478, 19] width 48 height 22
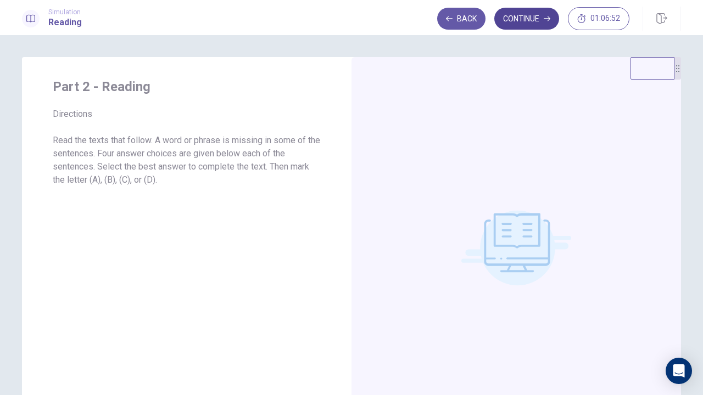
click at [540, 22] on button "Continue" at bounding box center [526, 19] width 65 height 22
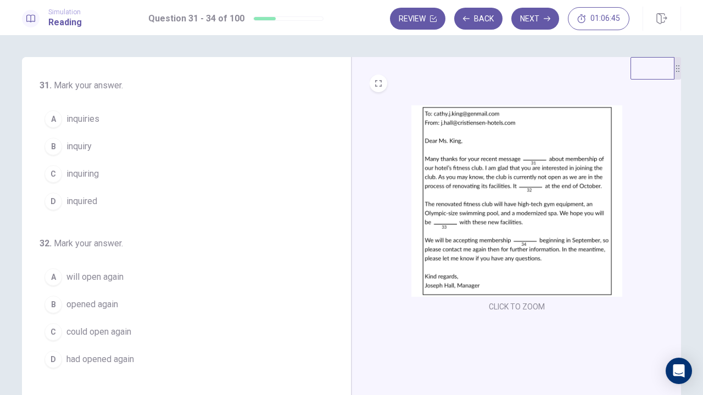
click at [198, 177] on button "C inquiring" at bounding box center [180, 173] width 281 height 27
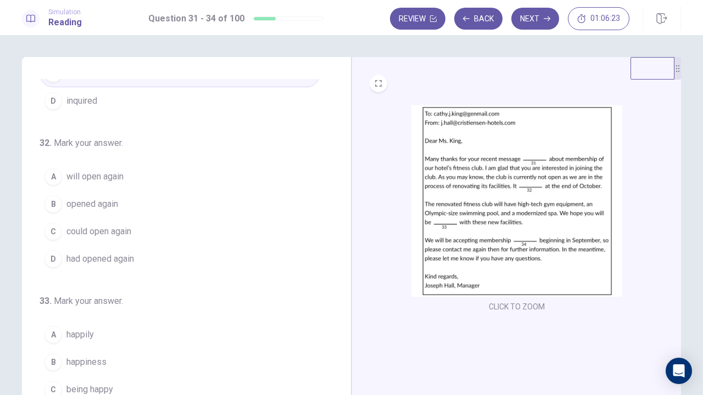
scroll to position [100, 0]
click at [242, 181] on button "A will open again" at bounding box center [180, 177] width 281 height 27
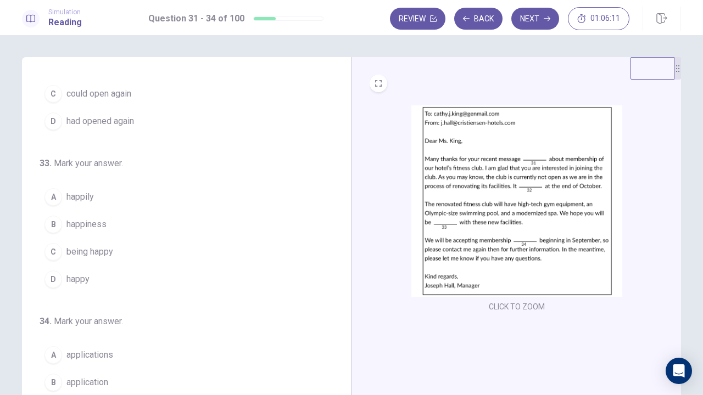
scroll to position [246, 0]
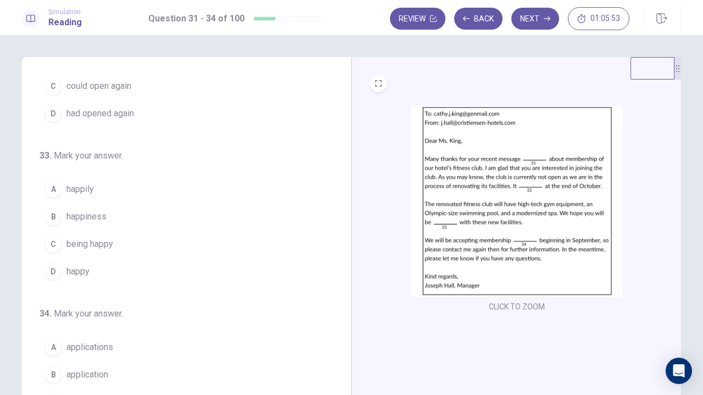
click at [147, 272] on button "D happy" at bounding box center [180, 271] width 281 height 27
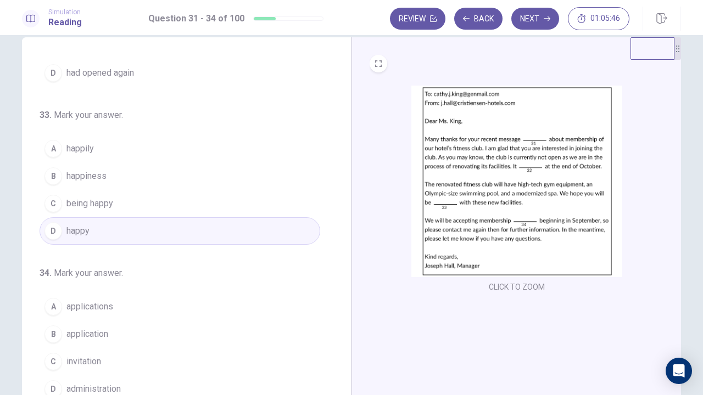
scroll to position [100, 0]
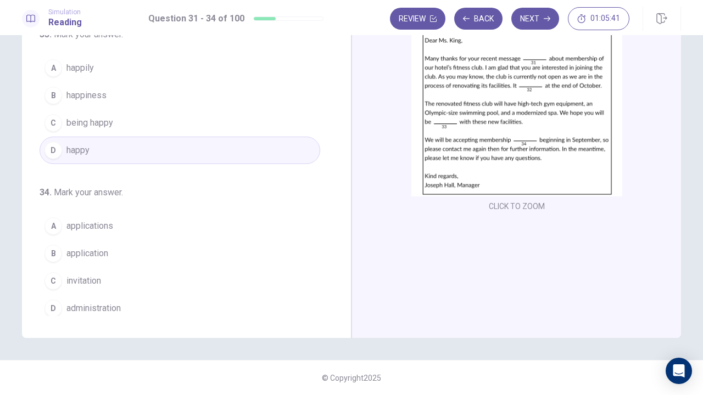
click at [195, 220] on button "A applications" at bounding box center [180, 225] width 281 height 27
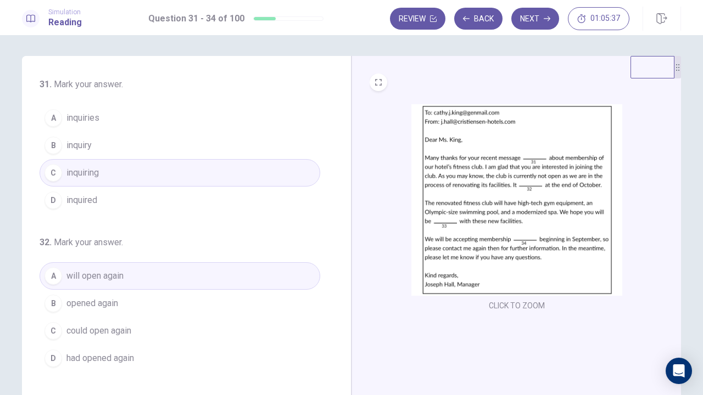
scroll to position [0, 0]
click at [547, 19] on icon "button" at bounding box center [546, 18] width 7 height 5
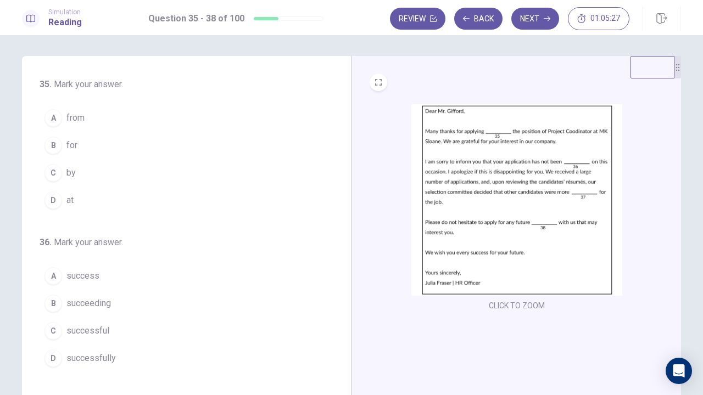
click at [159, 142] on button "B for" at bounding box center [180, 145] width 281 height 27
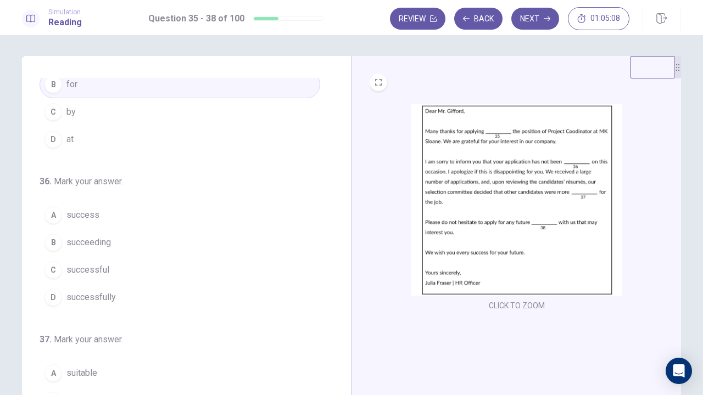
scroll to position [68, 0]
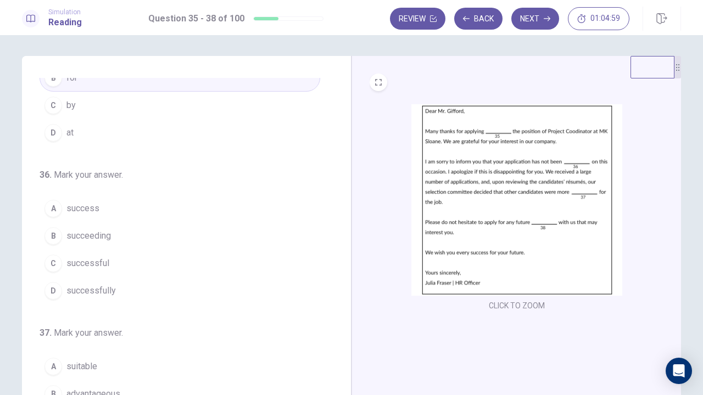
click at [184, 269] on button "C successful" at bounding box center [180, 263] width 281 height 27
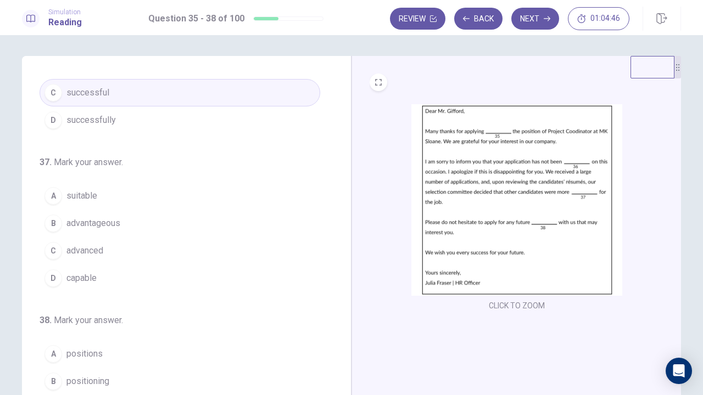
scroll to position [239, 0]
click at [208, 278] on button "D capable" at bounding box center [180, 277] width 281 height 27
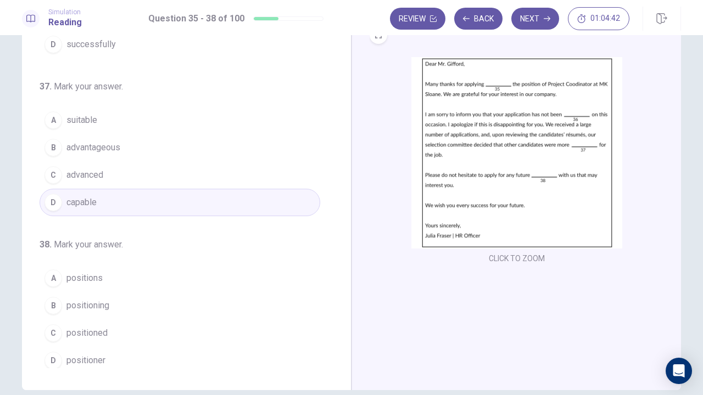
scroll to position [100, 0]
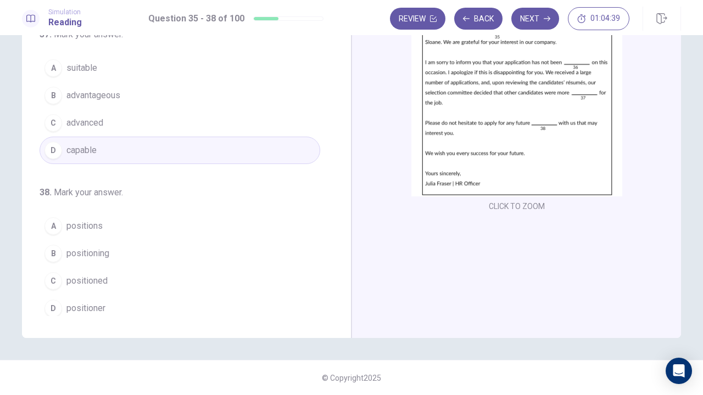
click at [253, 221] on button "A positions" at bounding box center [180, 225] width 281 height 27
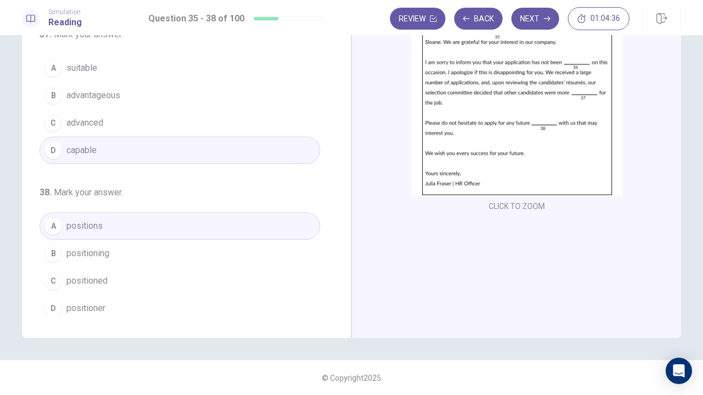
click at [376, 148] on div "CLICK TO ZOOM" at bounding box center [516, 109] width 294 height 209
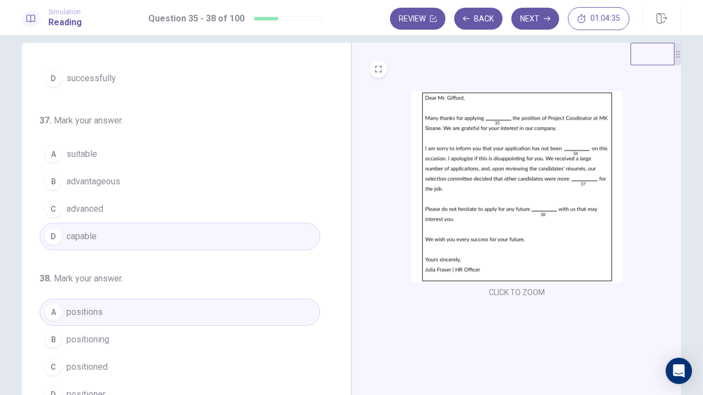
scroll to position [0, 0]
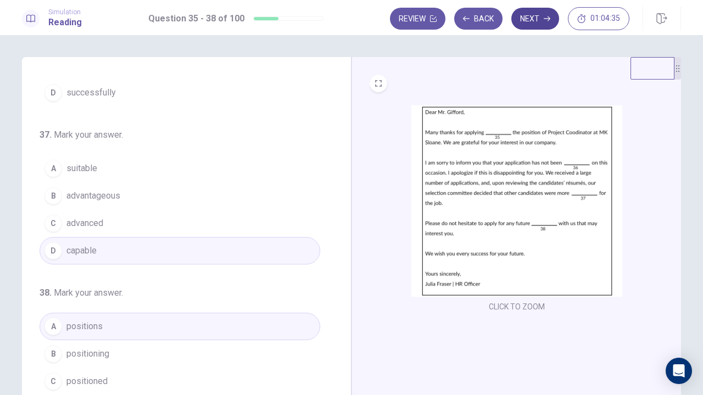
click at [550, 21] on icon "button" at bounding box center [546, 18] width 7 height 7
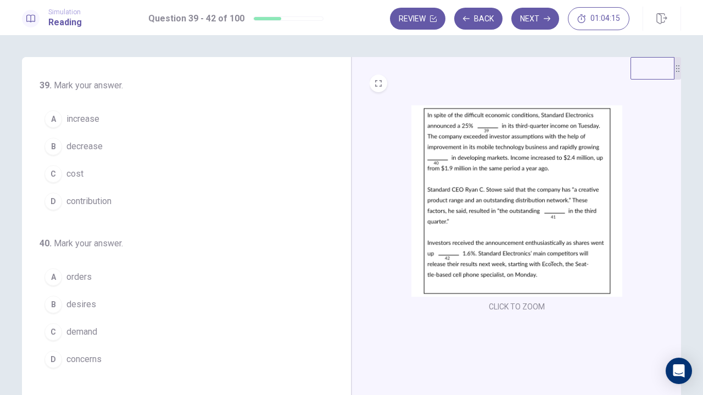
click at [186, 121] on button "A increase" at bounding box center [180, 118] width 281 height 27
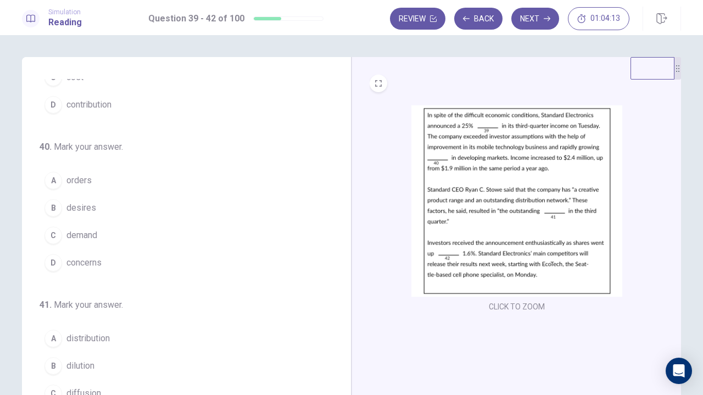
scroll to position [100, 0]
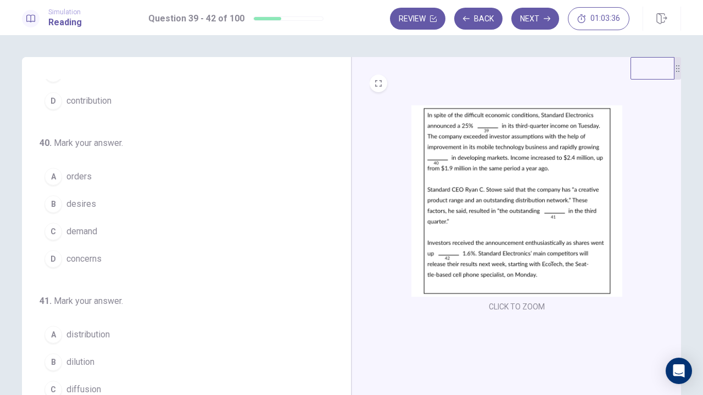
click at [156, 228] on button "C demand" at bounding box center [180, 231] width 281 height 27
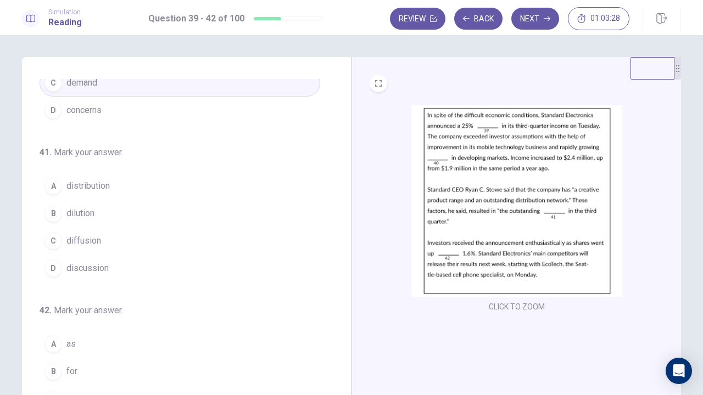
scroll to position [267, 0]
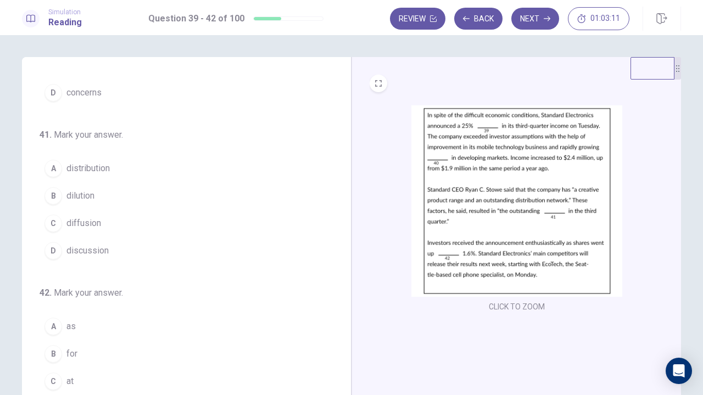
click at [169, 239] on button "D discussion" at bounding box center [180, 250] width 281 height 27
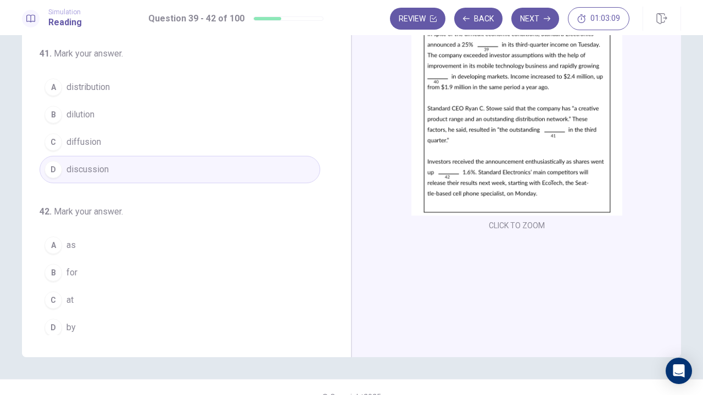
scroll to position [100, 0]
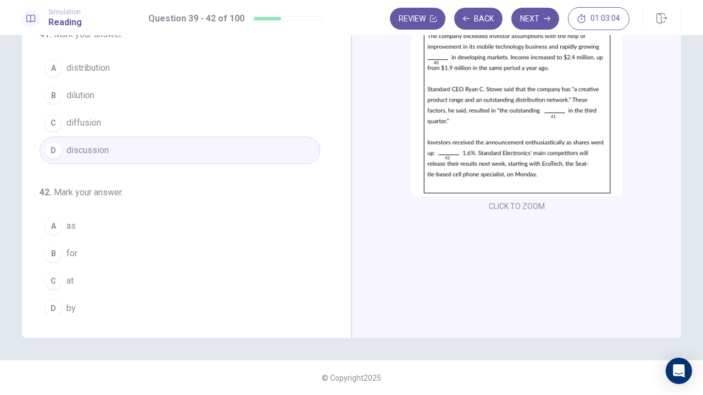
click at [94, 298] on button "D by" at bounding box center [180, 308] width 281 height 27
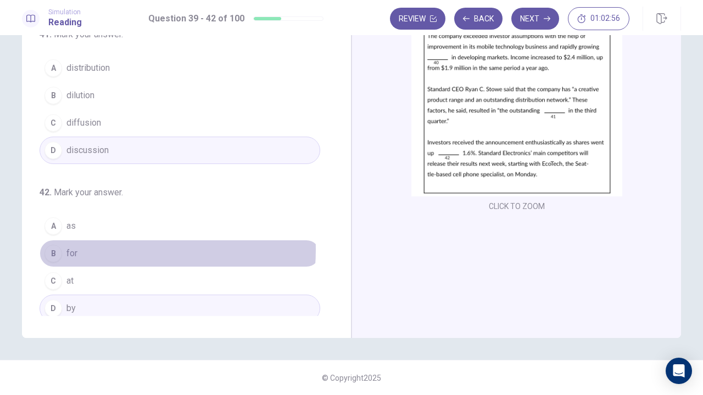
click at [107, 245] on button "B for" at bounding box center [180, 253] width 281 height 27
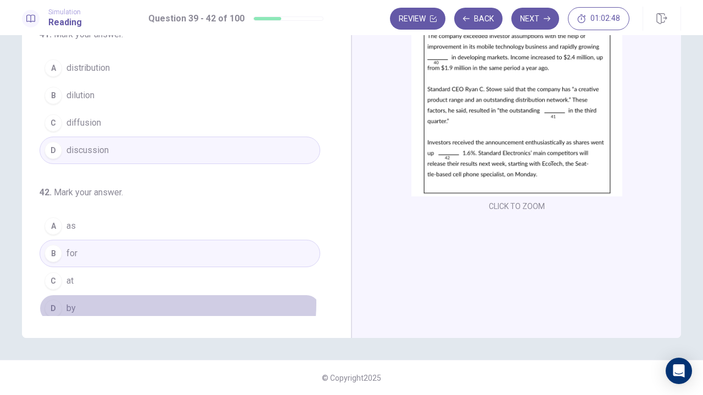
click at [131, 297] on button "D by" at bounding box center [180, 308] width 281 height 27
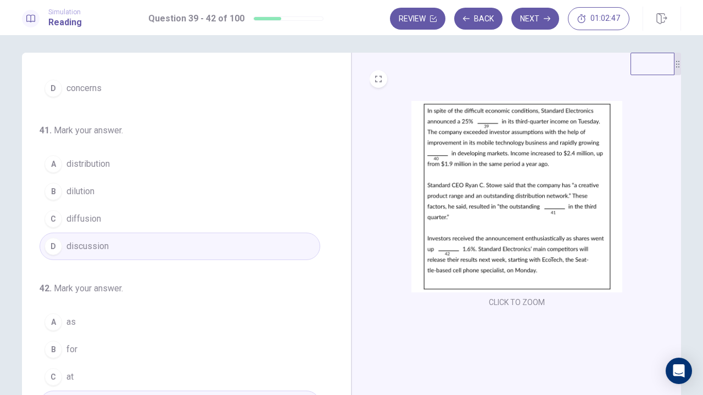
scroll to position [0, 0]
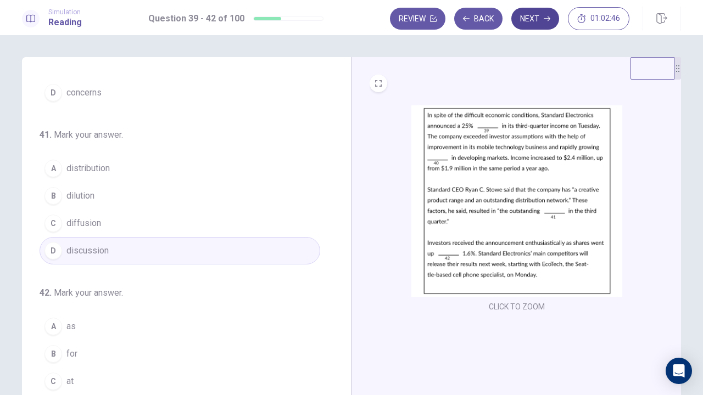
click at [554, 16] on button "Next" at bounding box center [535, 19] width 48 height 22
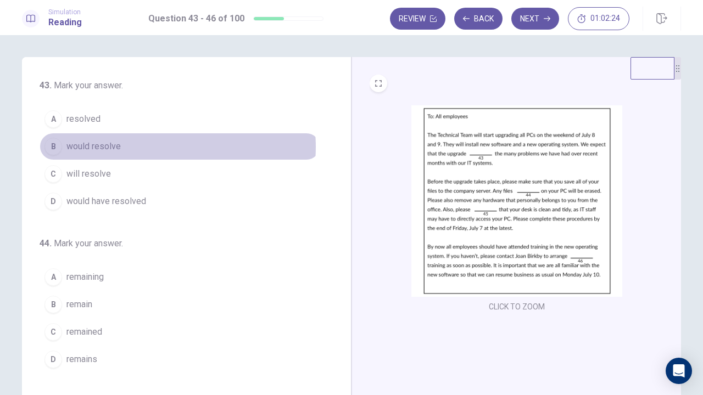
click at [146, 147] on button "B would resolve" at bounding box center [180, 146] width 281 height 27
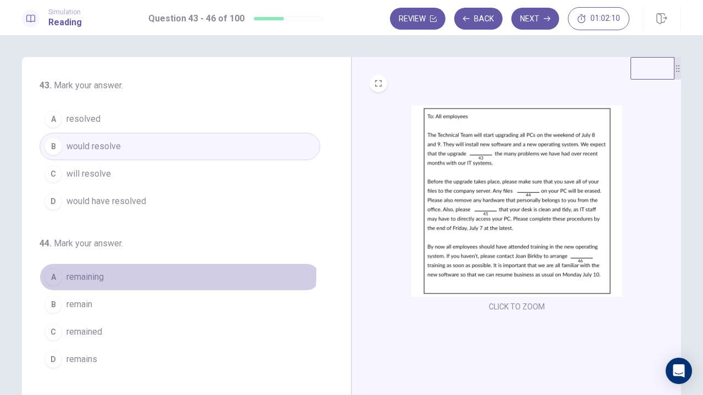
click at [127, 271] on button "A remaining" at bounding box center [180, 277] width 281 height 27
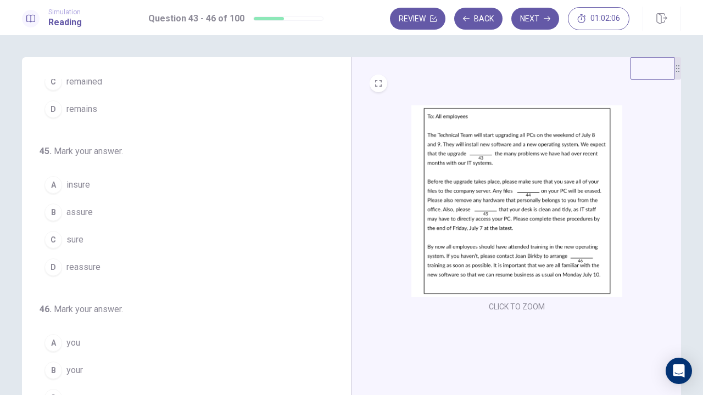
scroll to position [267, 0]
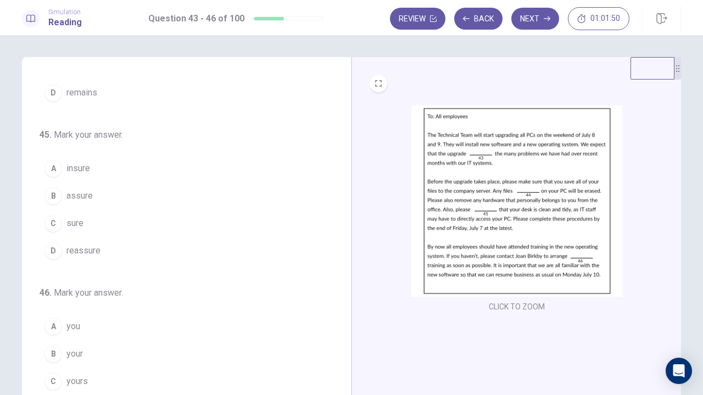
click at [113, 246] on button "D reassure" at bounding box center [180, 250] width 281 height 27
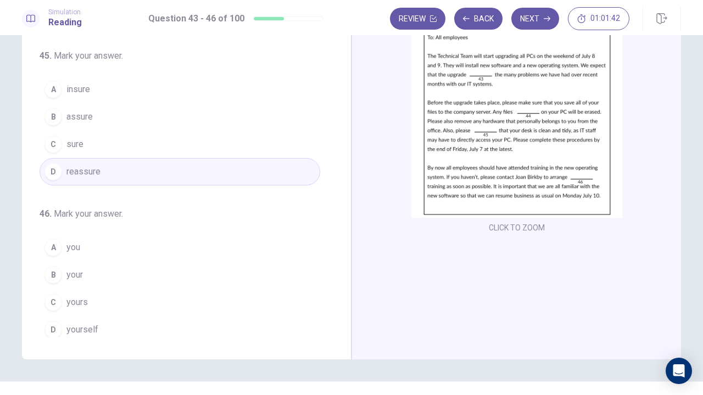
scroll to position [100, 0]
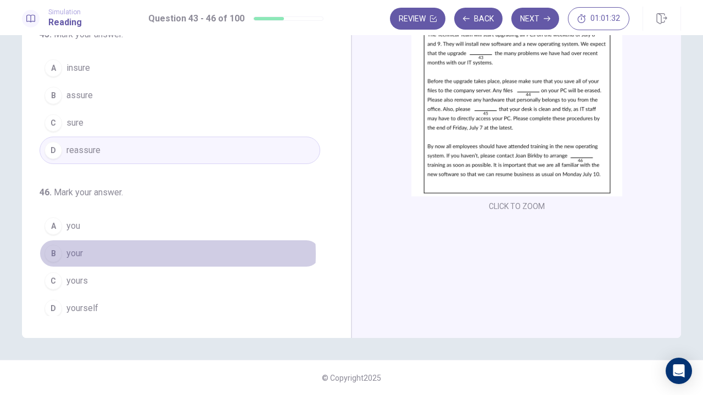
click at [130, 249] on button "B your" at bounding box center [180, 253] width 281 height 27
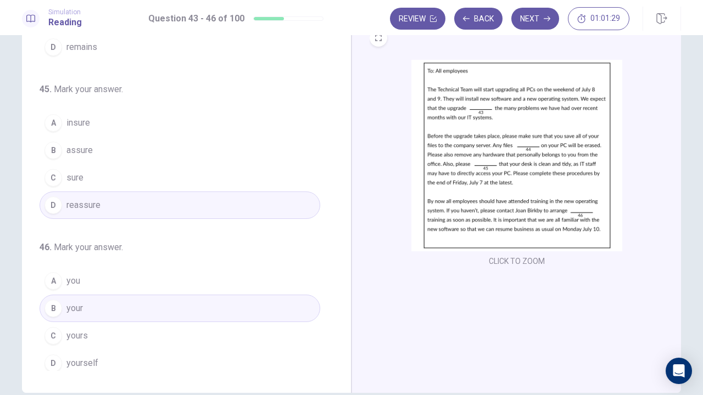
scroll to position [0, 0]
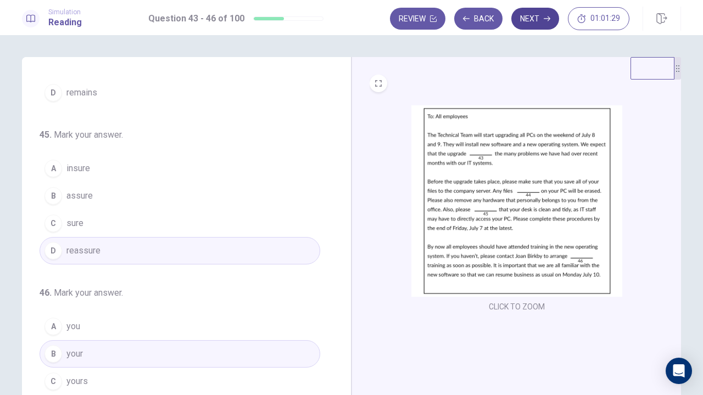
click at [526, 18] on button "Next" at bounding box center [535, 19] width 48 height 22
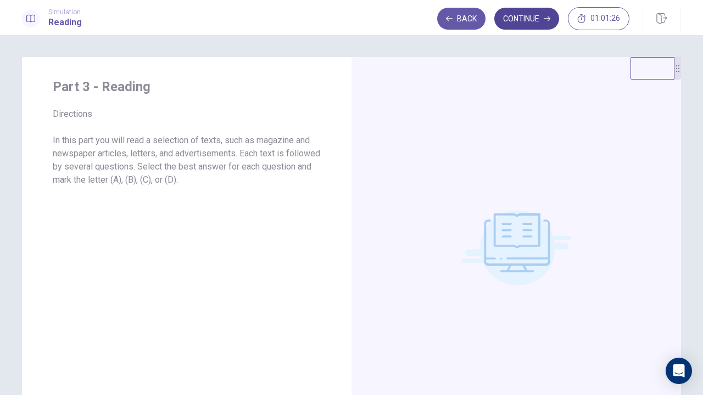
click at [537, 18] on button "Continue" at bounding box center [526, 19] width 65 height 22
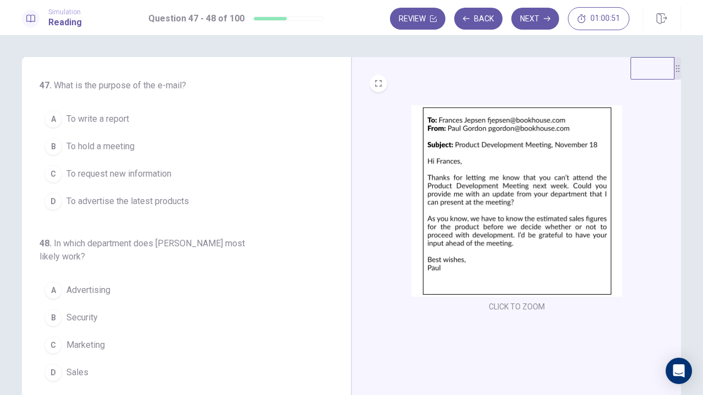
click at [512, 195] on img at bounding box center [516, 201] width 211 height 192
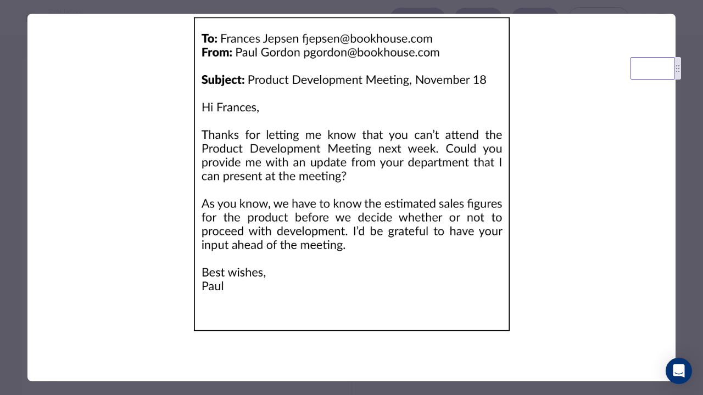
click at [698, 194] on div at bounding box center [351, 197] width 703 height 395
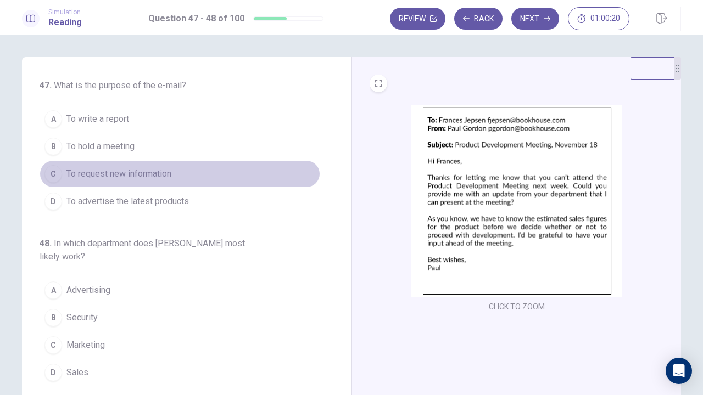
click at [164, 172] on span "To request new information" at bounding box center [118, 173] width 105 height 13
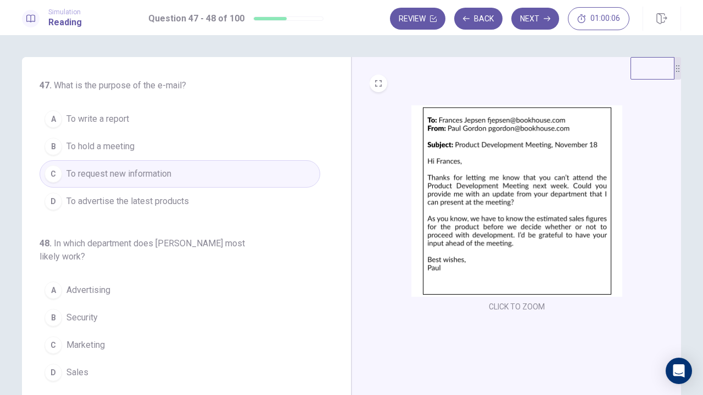
scroll to position [55, 0]
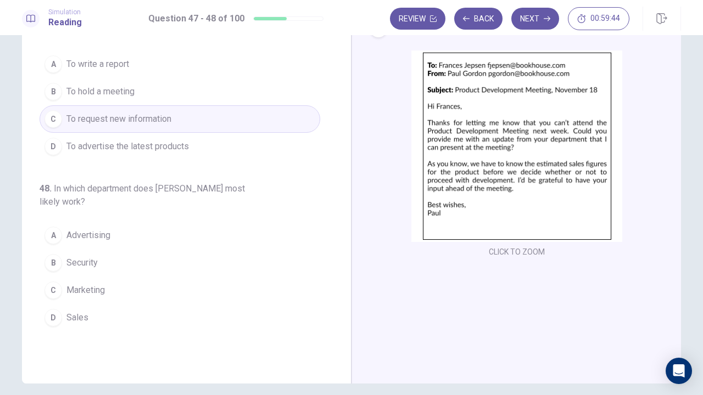
click at [97, 302] on button "D Sales" at bounding box center [180, 317] width 281 height 27
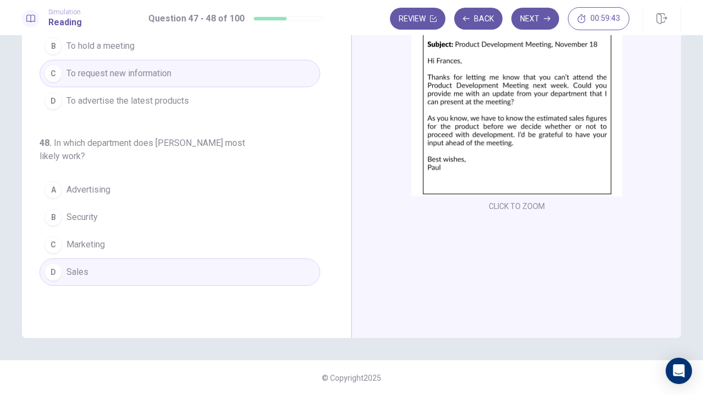
scroll to position [0, 0]
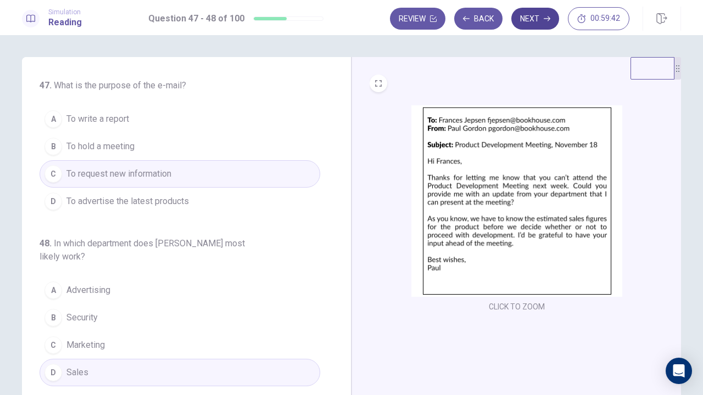
click at [538, 25] on button "Next" at bounding box center [535, 19] width 48 height 22
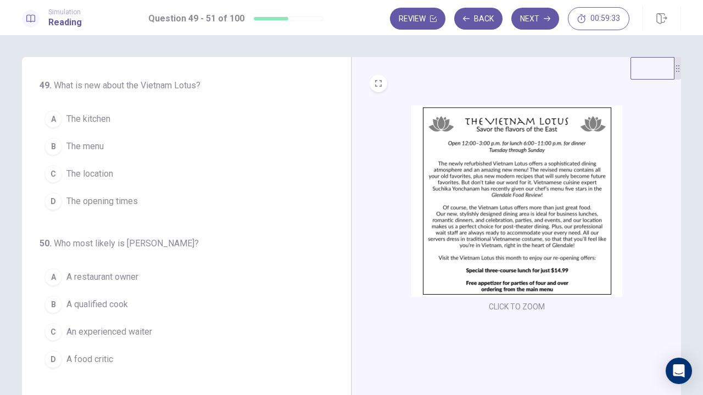
click at [533, 186] on img at bounding box center [516, 201] width 211 height 192
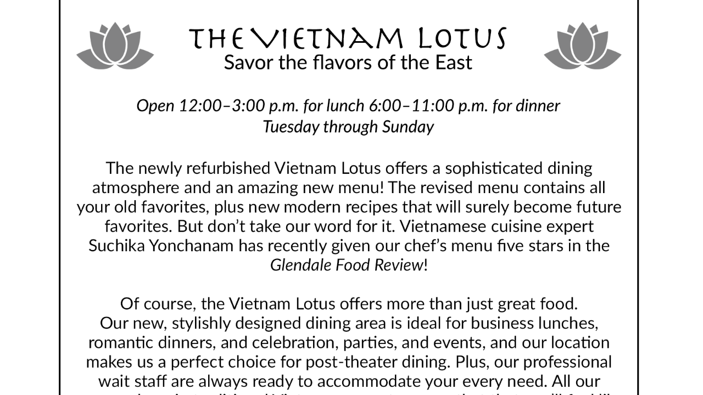
drag, startPoint x: 355, startPoint y: 121, endPoint x: 355, endPoint y: 86, distance: 35.1
click at [355, 86] on img at bounding box center [351, 174] width 648 height 321
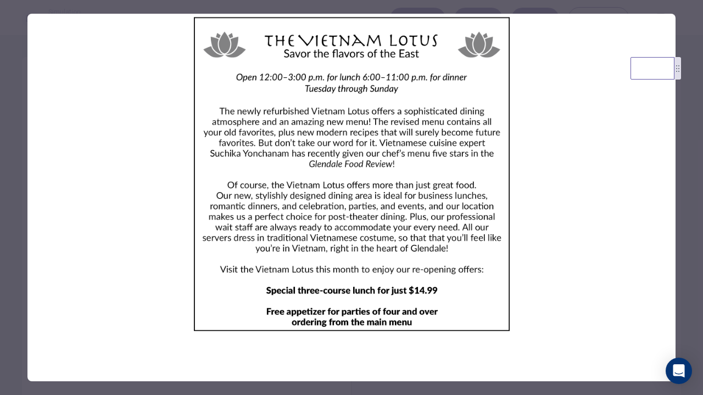
click at [691, 232] on div at bounding box center [351, 197] width 703 height 395
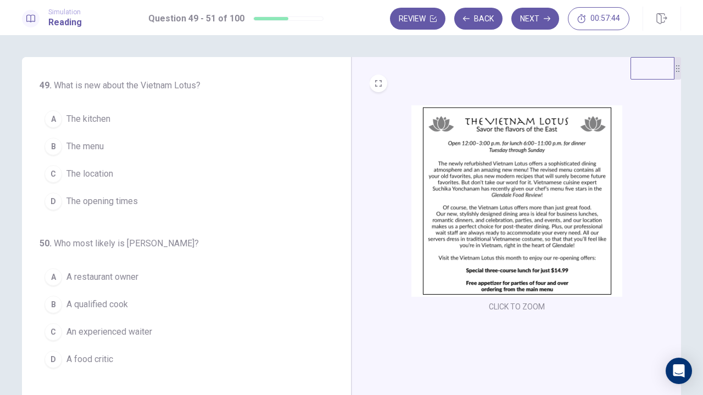
click at [127, 178] on button "C The location" at bounding box center [180, 173] width 281 height 27
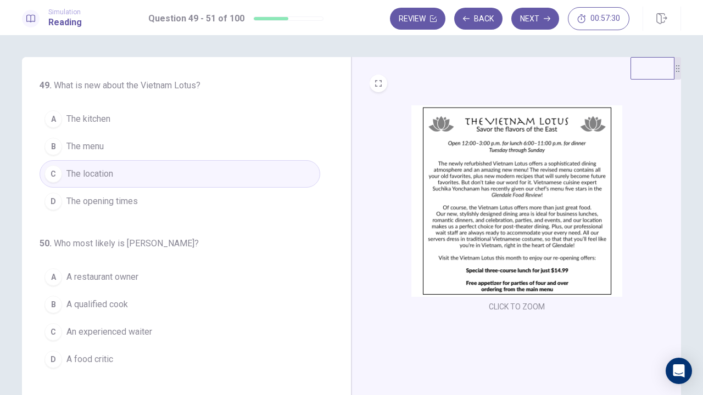
scroll to position [55, 0]
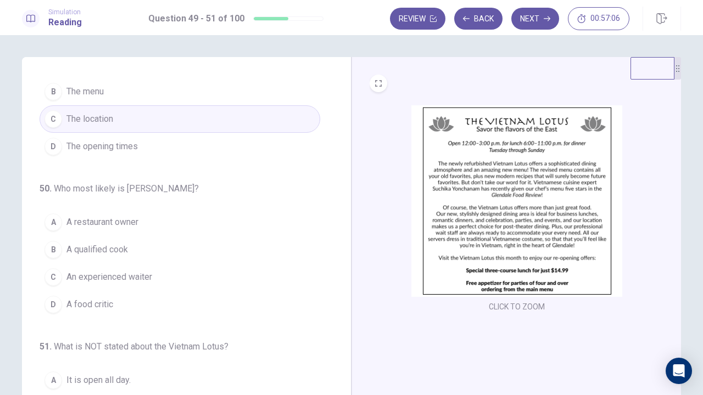
click at [129, 291] on button "D A food critic" at bounding box center [180, 304] width 281 height 27
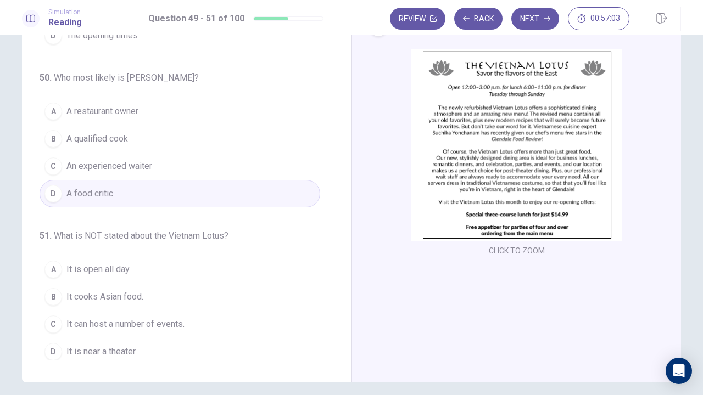
scroll to position [100, 0]
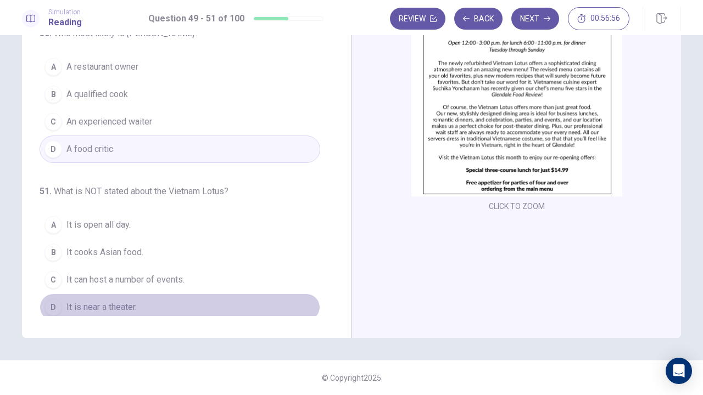
click at [180, 297] on button "D It is near a theater." at bounding box center [180, 307] width 281 height 27
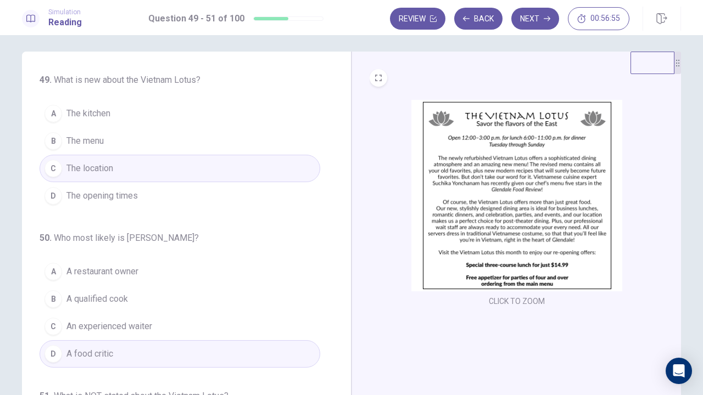
scroll to position [0, 0]
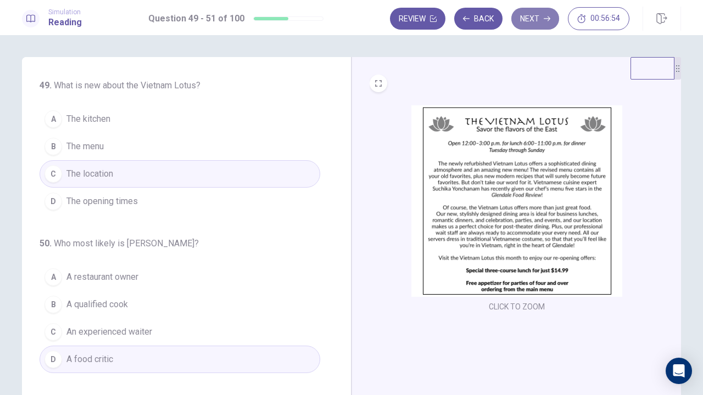
click at [543, 21] on button "Next" at bounding box center [535, 19] width 48 height 22
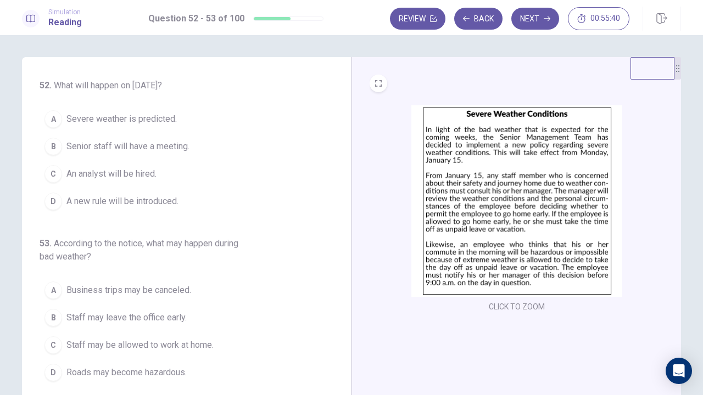
click at [184, 198] on button "D A new rule will be introduced." at bounding box center [180, 201] width 281 height 27
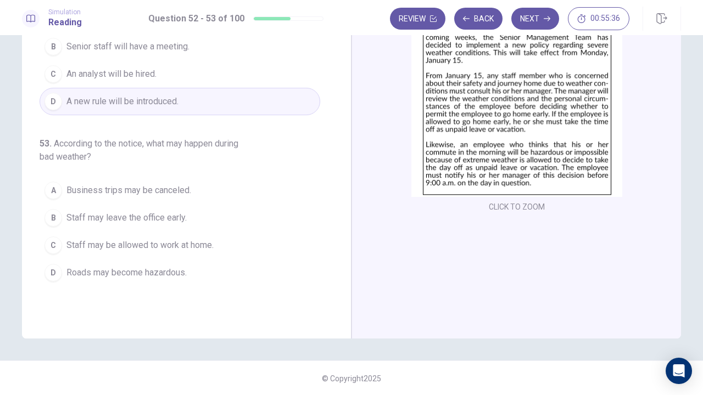
scroll to position [100, 0]
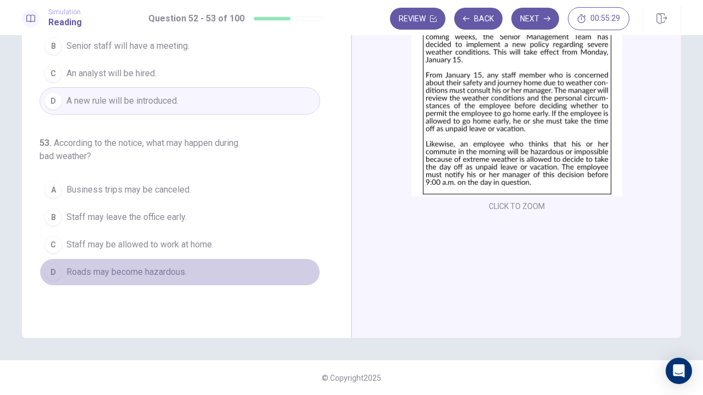
click at [198, 267] on button "D Roads may become hazardous." at bounding box center [180, 272] width 281 height 27
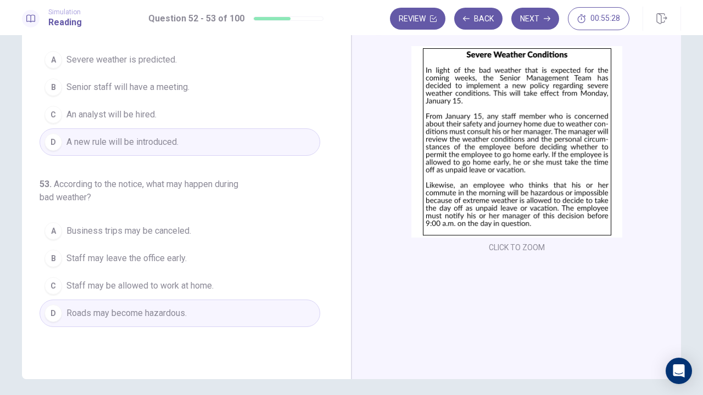
scroll to position [0, 0]
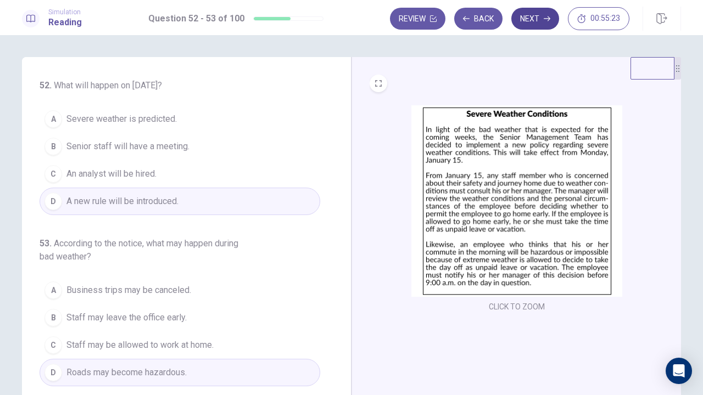
click at [542, 13] on button "Next" at bounding box center [535, 19] width 48 height 22
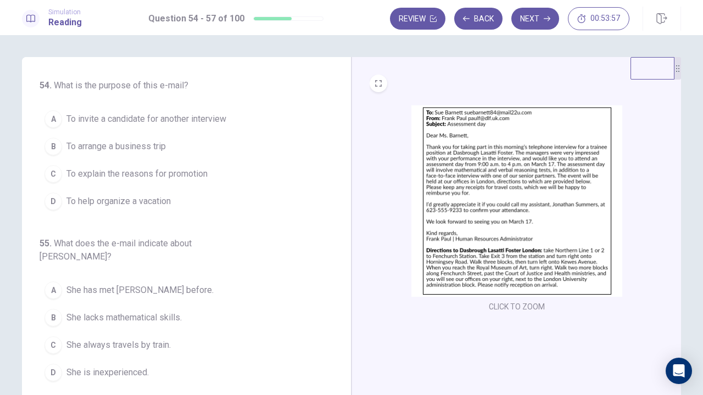
click at [179, 121] on span "To invite a candidate for another interview" at bounding box center [146, 119] width 160 height 13
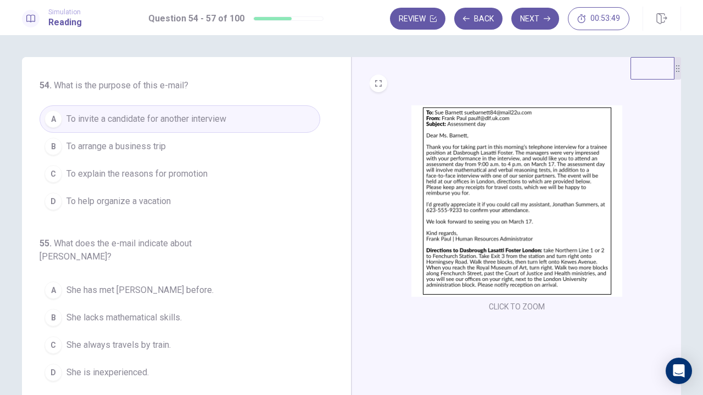
scroll to position [55, 0]
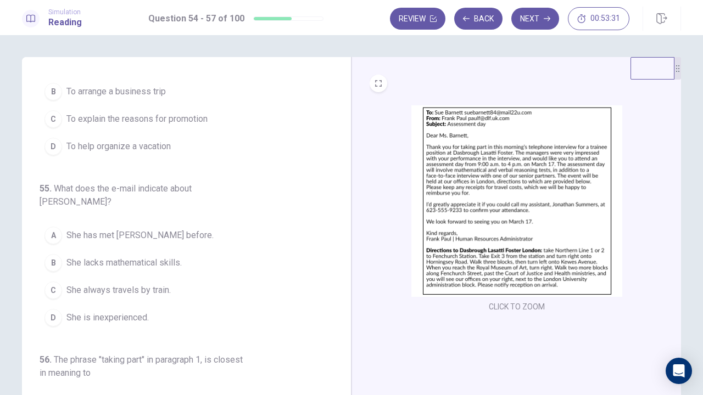
click at [173, 229] on span "She has met Mr. Paul before." at bounding box center [139, 235] width 147 height 13
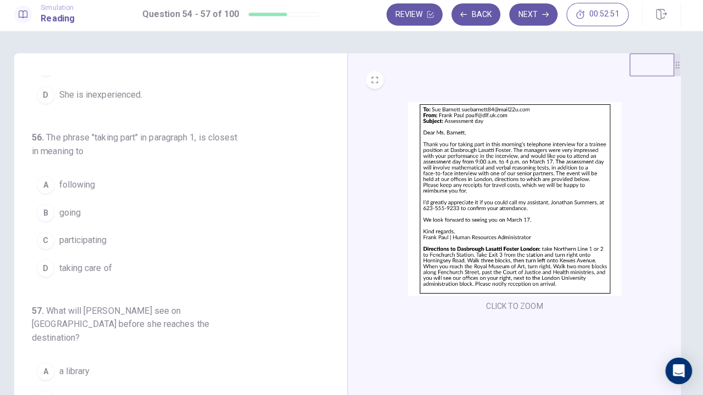
scroll to position [0, 0]
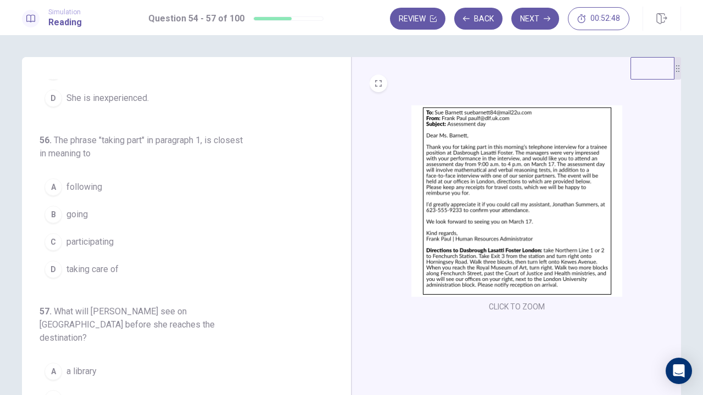
click at [124, 228] on button "C participating" at bounding box center [180, 241] width 281 height 27
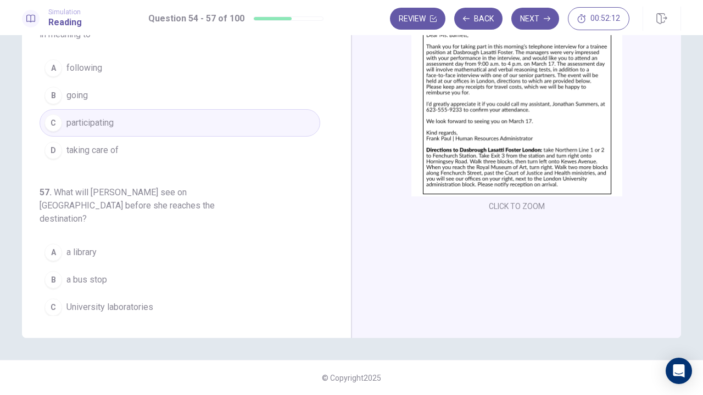
click at [108, 302] on button "D Government buildings" at bounding box center [180, 334] width 281 height 27
click at [547, 17] on icon "button" at bounding box center [546, 18] width 7 height 7
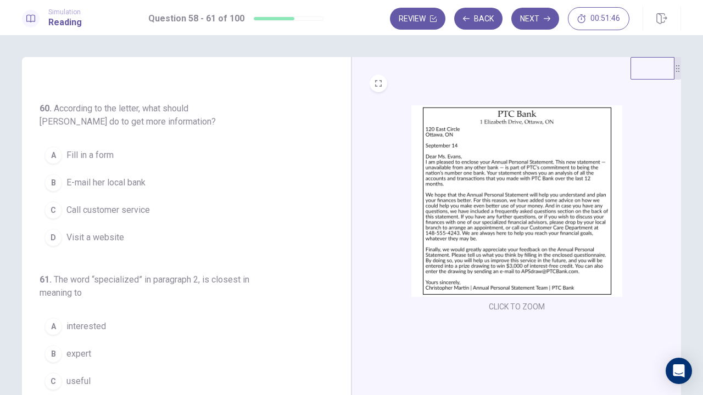
click at [479, 205] on img at bounding box center [516, 201] width 211 height 192
click at [80, 302] on span "expert" at bounding box center [78, 354] width 25 height 13
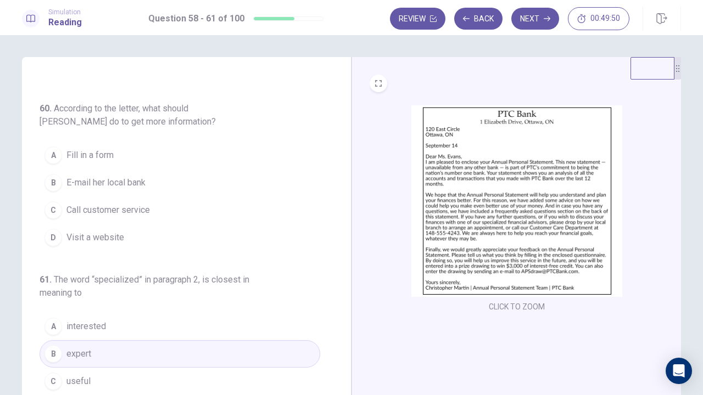
click at [223, 239] on button "D Visit a website" at bounding box center [180, 237] width 281 height 27
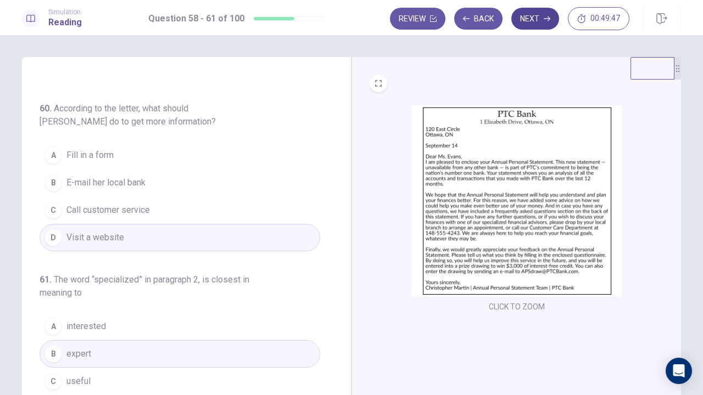
click at [535, 20] on button "Next" at bounding box center [535, 19] width 48 height 22
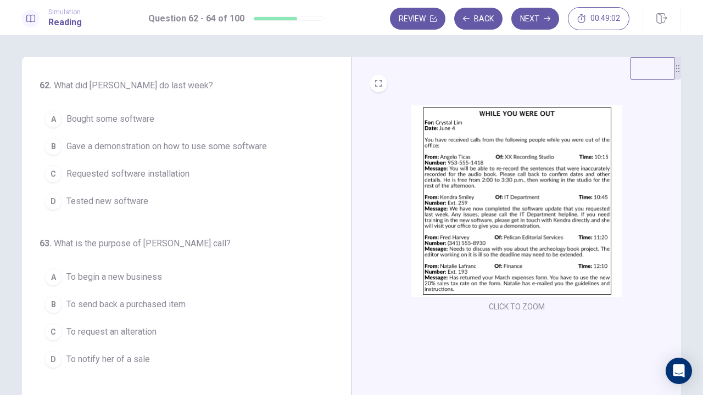
click at [529, 163] on img at bounding box center [516, 201] width 211 height 192
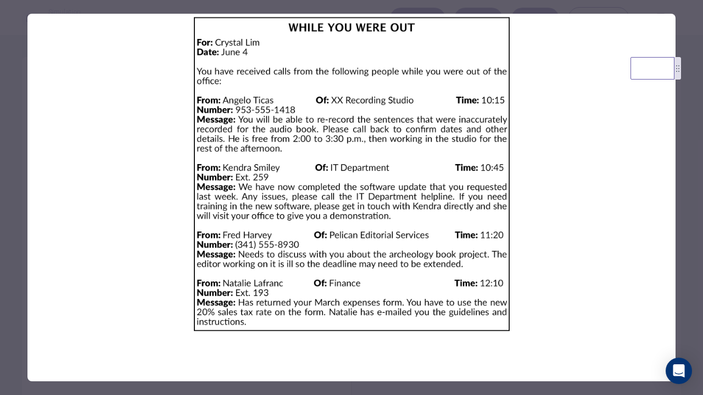
click at [688, 198] on div at bounding box center [351, 197] width 703 height 395
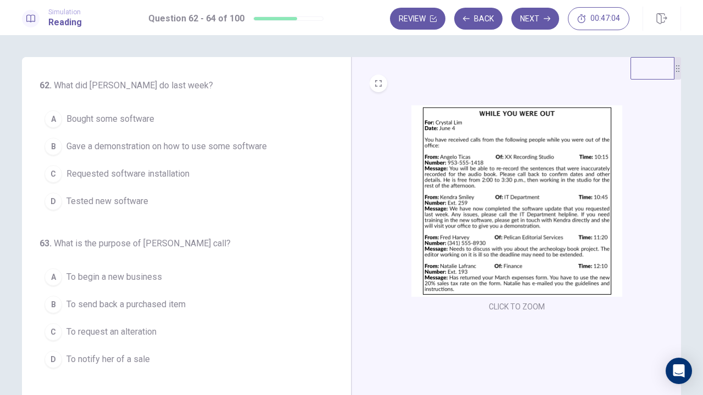
click at [298, 184] on button "C Requested software installation" at bounding box center [180, 173] width 281 height 27
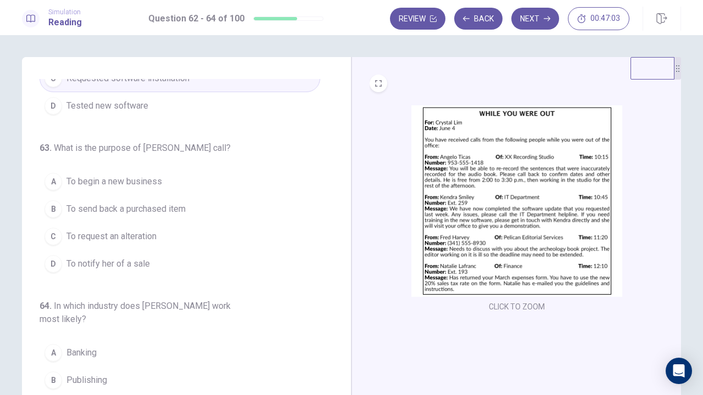
scroll to position [104, 0]
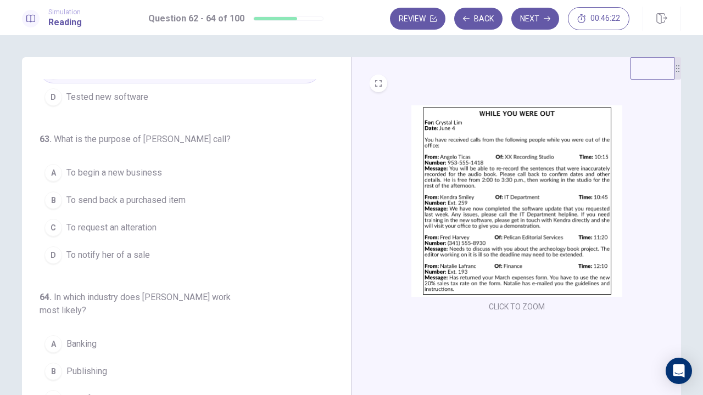
click at [265, 206] on button "B To send back a purchased item" at bounding box center [180, 200] width 281 height 27
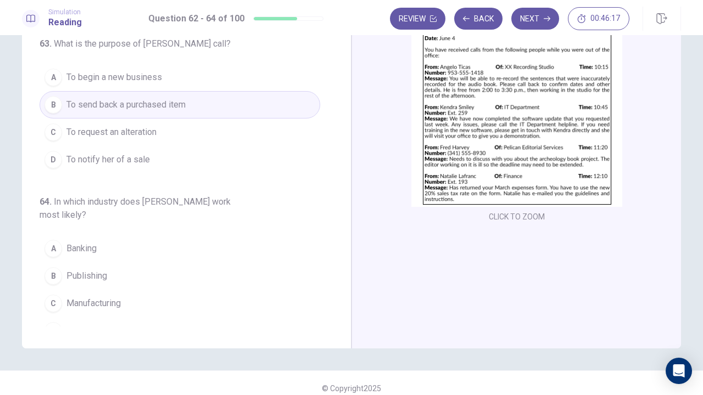
scroll to position [91, 0]
click at [205, 289] on button "C Manufacturing" at bounding box center [180, 302] width 281 height 27
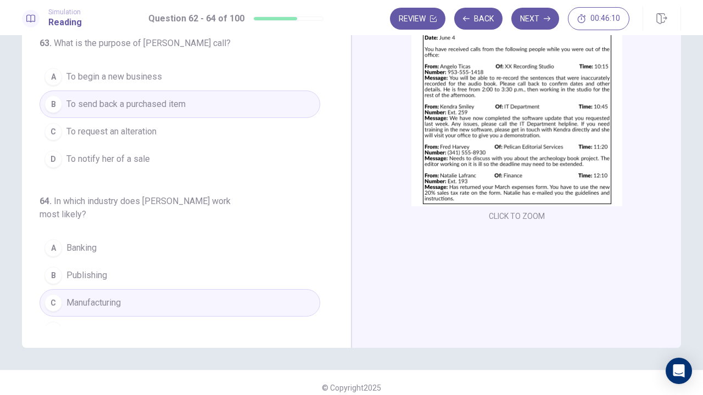
click at [250, 262] on button "B Publishing" at bounding box center [180, 275] width 281 height 27
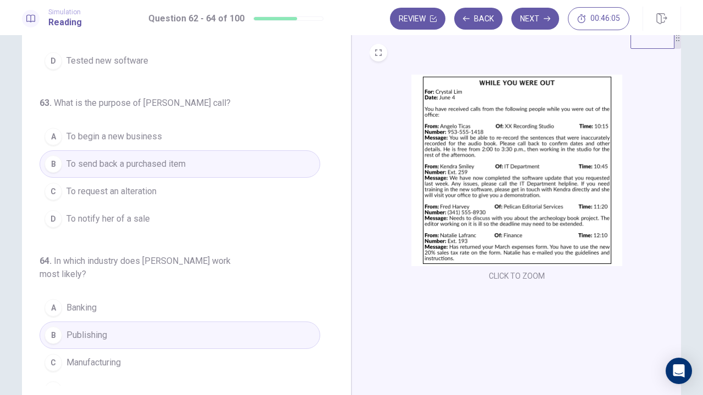
scroll to position [30, 0]
click at [279, 218] on button "D To notify her of a sale" at bounding box center [180, 219] width 281 height 27
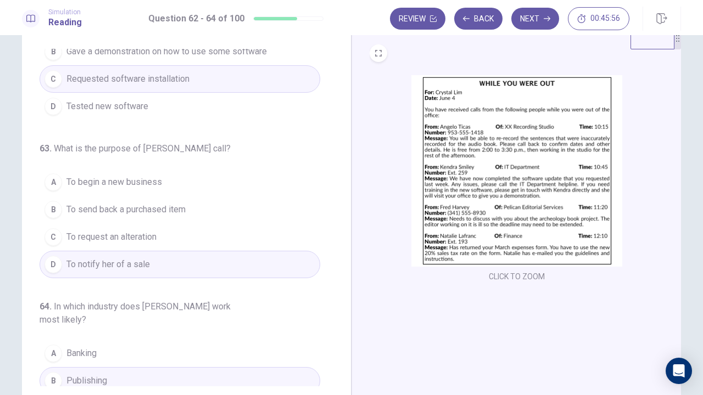
scroll to position [65, 0]
click at [539, 26] on button "Next" at bounding box center [535, 19] width 48 height 22
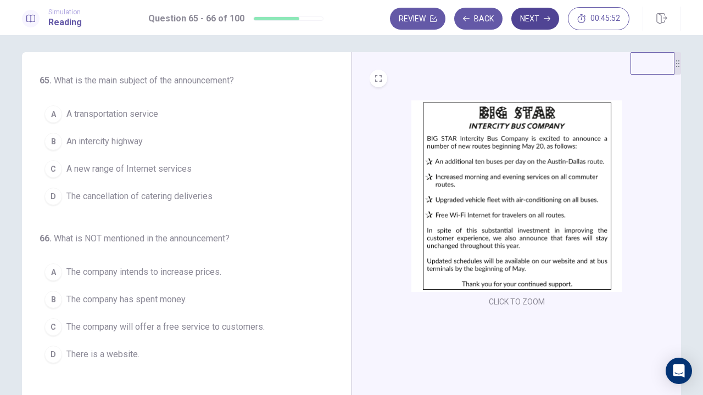
scroll to position [0, 0]
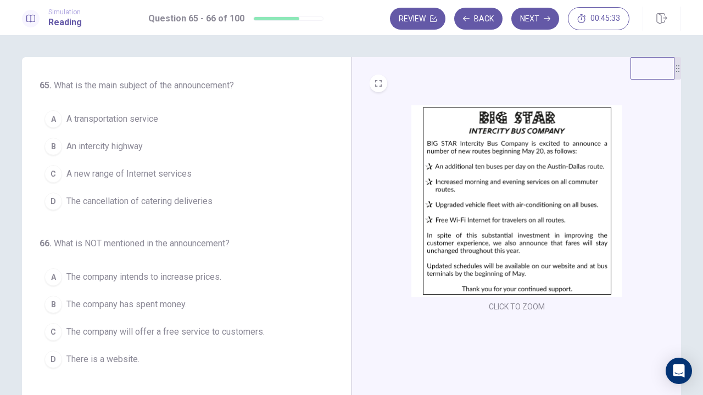
click at [541, 199] on img at bounding box center [516, 201] width 211 height 192
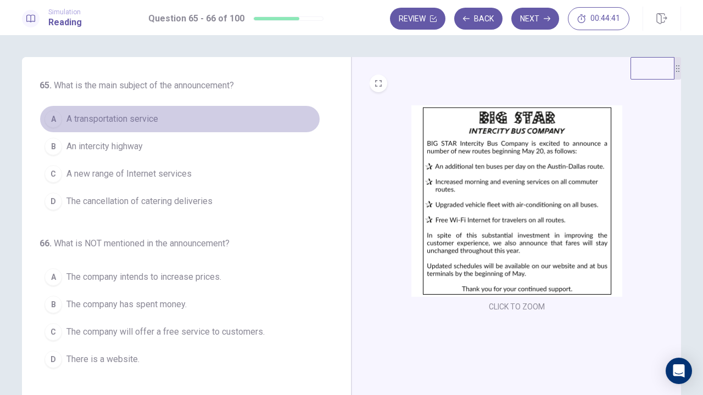
click at [117, 125] on span "A transportation service" at bounding box center [112, 119] width 92 height 13
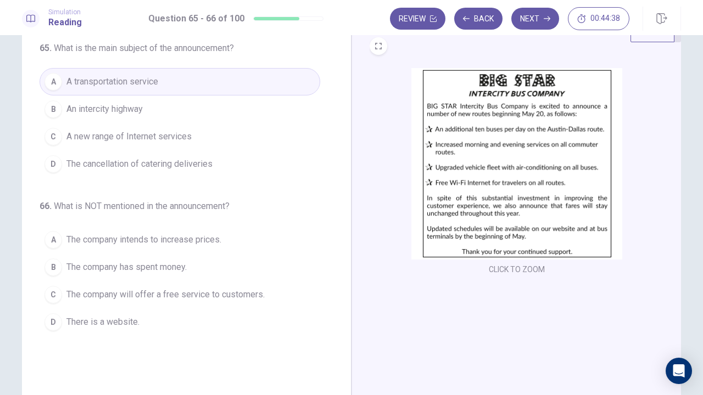
scroll to position [55, 0]
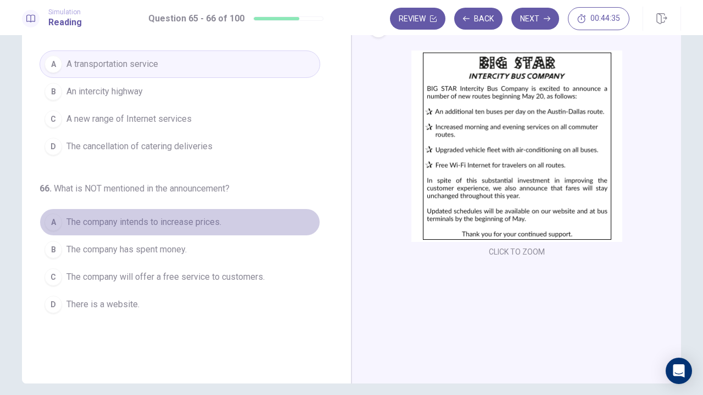
click at [185, 222] on span "The company intends to increase prices." at bounding box center [143, 222] width 155 height 13
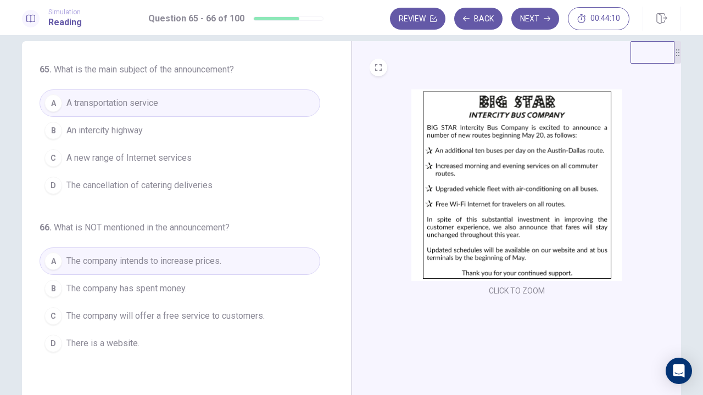
scroll to position [0, 0]
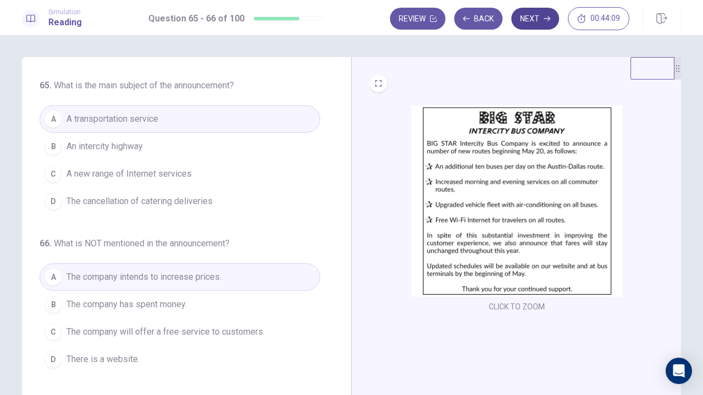
click at [533, 16] on button "Next" at bounding box center [535, 19] width 48 height 22
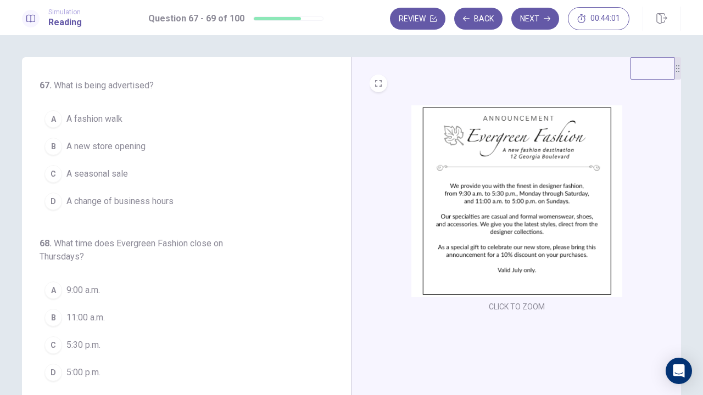
click at [498, 179] on img at bounding box center [516, 201] width 211 height 192
click at [125, 148] on span "A new store opening" at bounding box center [105, 146] width 79 height 13
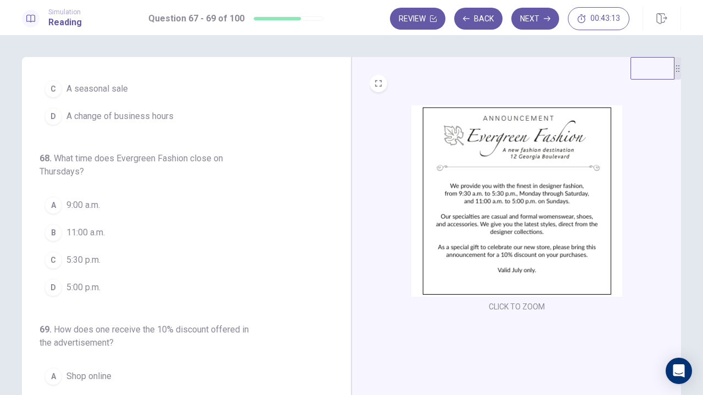
scroll to position [110, 0]
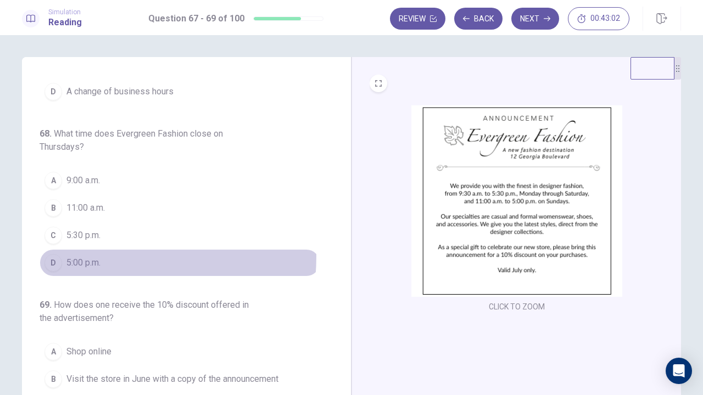
click at [83, 256] on span "5:00 p.m." at bounding box center [83, 262] width 34 height 13
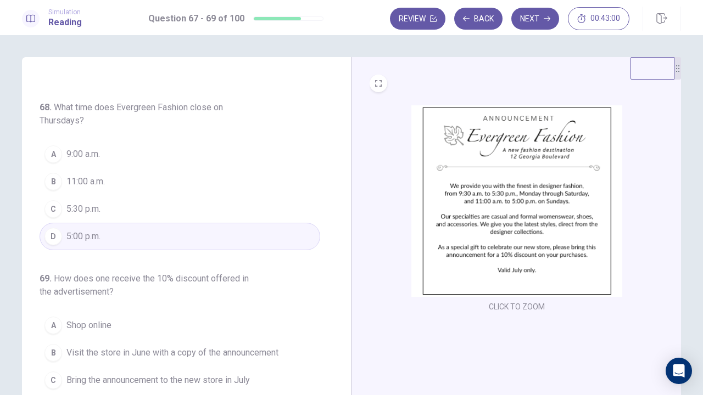
scroll to position [100, 0]
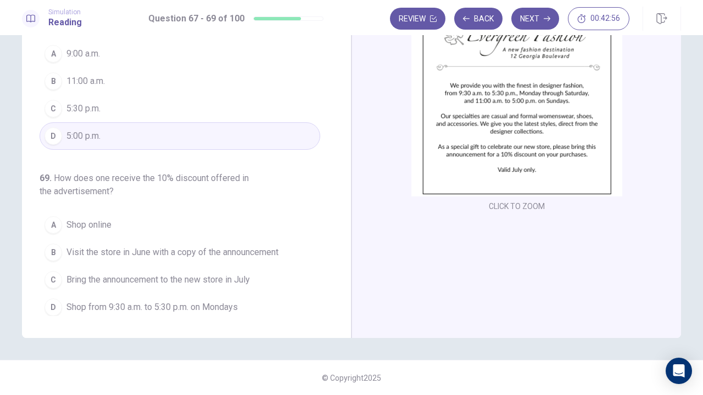
click at [211, 273] on span "Bring the announcement to the new store in July" at bounding box center [157, 279] width 183 height 13
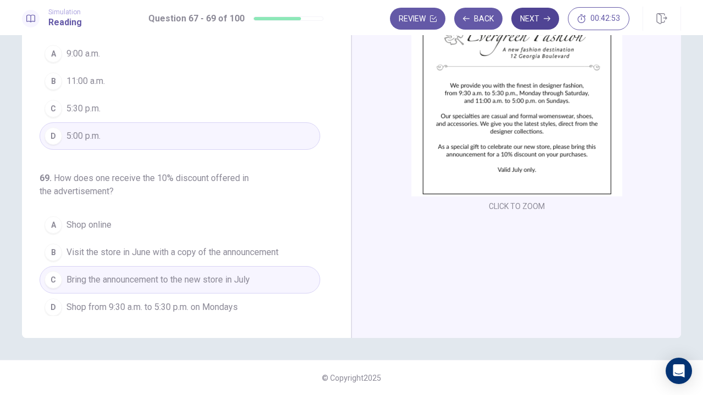
click at [539, 9] on button "Next" at bounding box center [535, 19] width 48 height 22
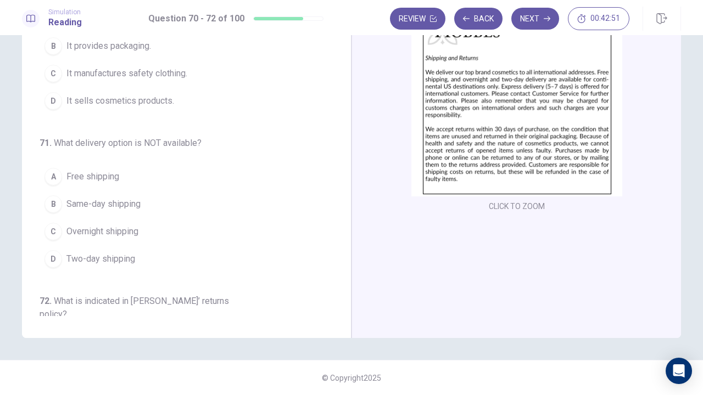
scroll to position [0, 0]
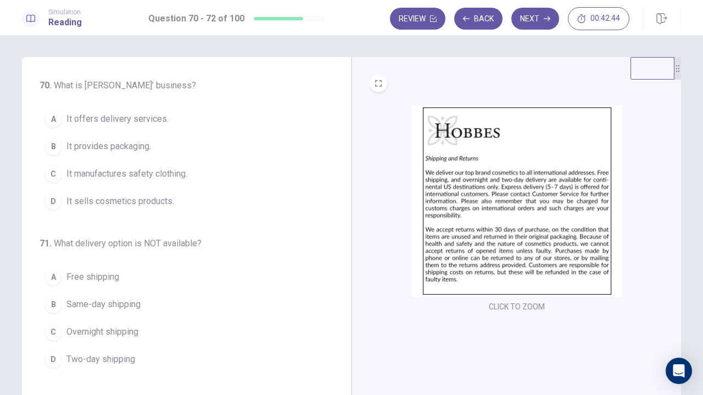
click at [517, 174] on img at bounding box center [516, 201] width 211 height 192
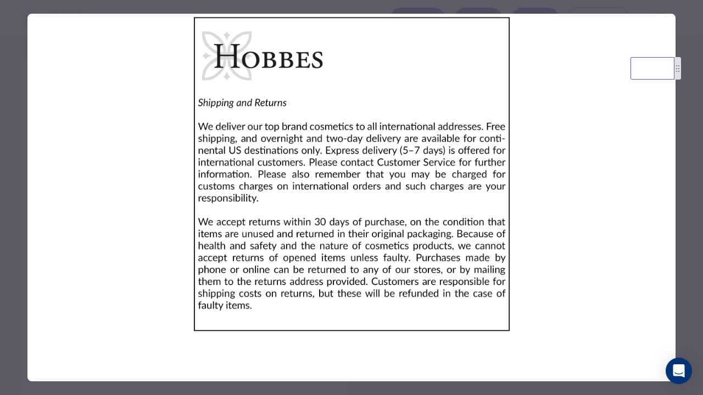
click at [700, 199] on div at bounding box center [351, 197] width 703 height 395
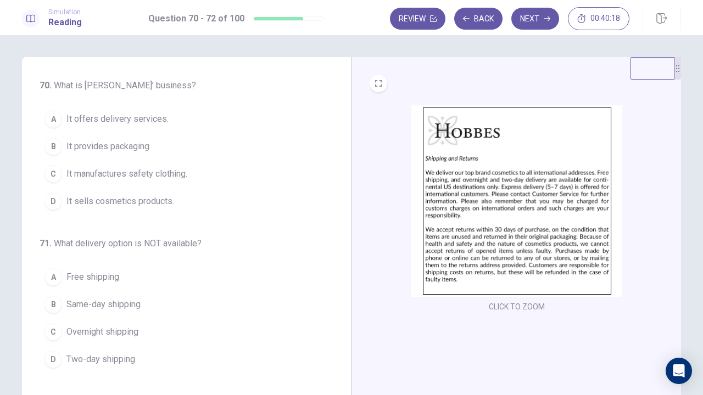
click at [190, 116] on button "A It offers delivery services." at bounding box center [180, 118] width 281 height 27
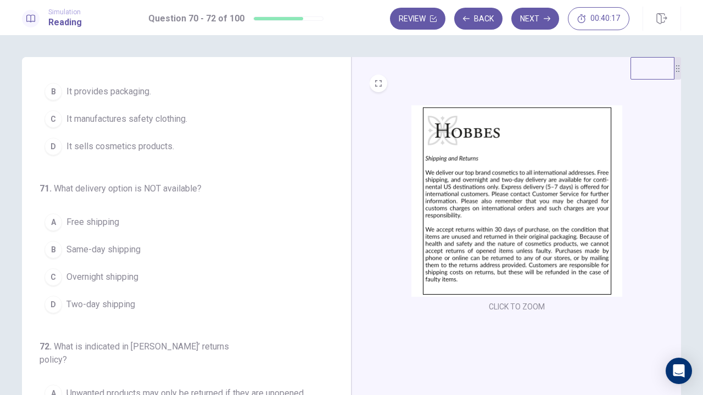
scroll to position [119, 0]
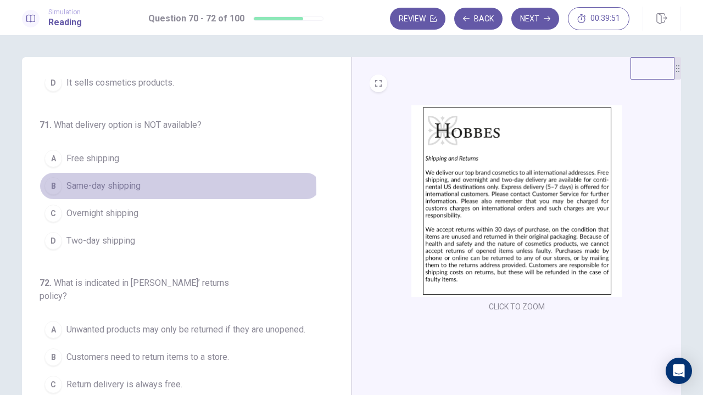
click at [129, 188] on span "Same-day shipping" at bounding box center [103, 186] width 74 height 13
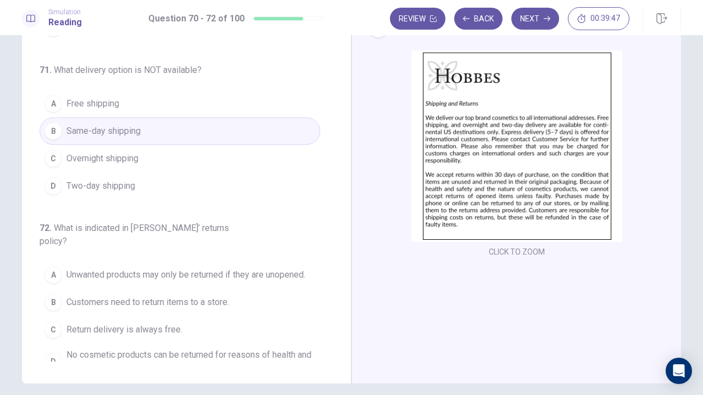
scroll to position [100, 0]
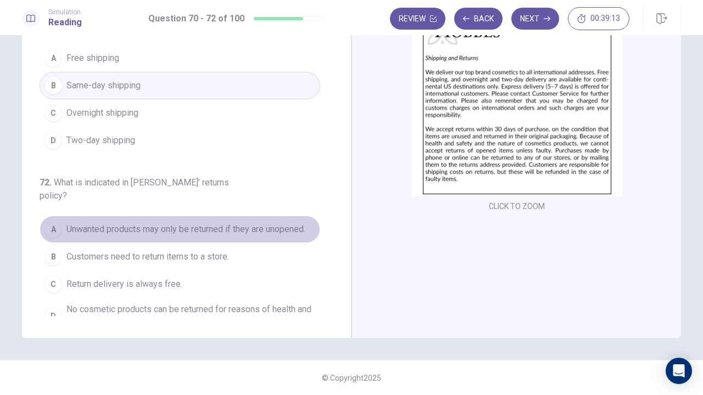
click at [238, 223] on span "Unwanted products may only be returned if they are unopened." at bounding box center [185, 229] width 239 height 13
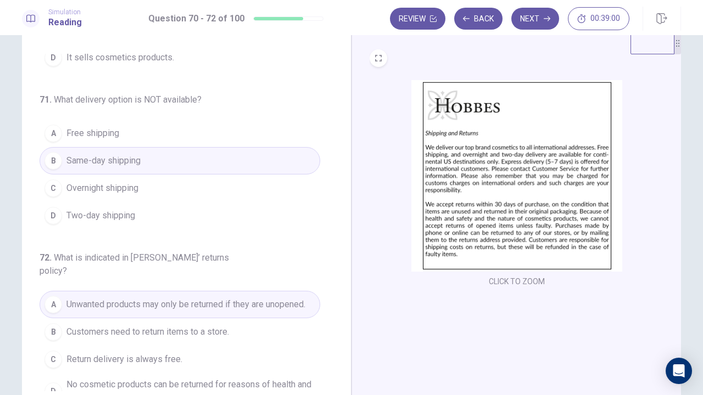
scroll to position [0, 0]
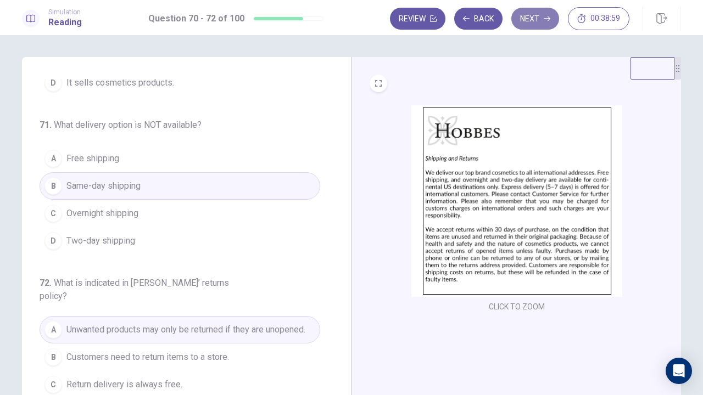
click at [545, 18] on icon "button" at bounding box center [546, 18] width 7 height 7
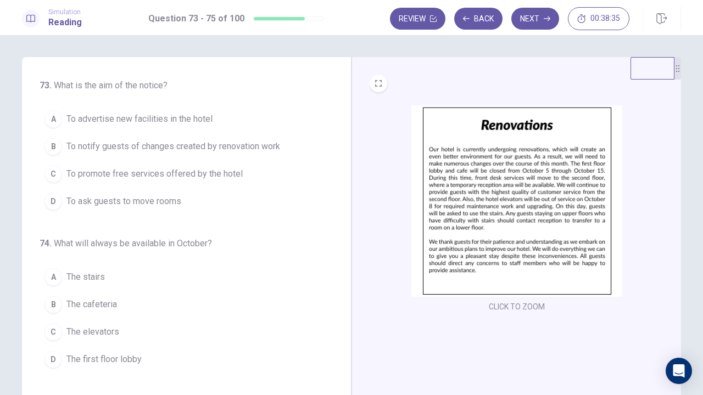
scroll to position [22, 0]
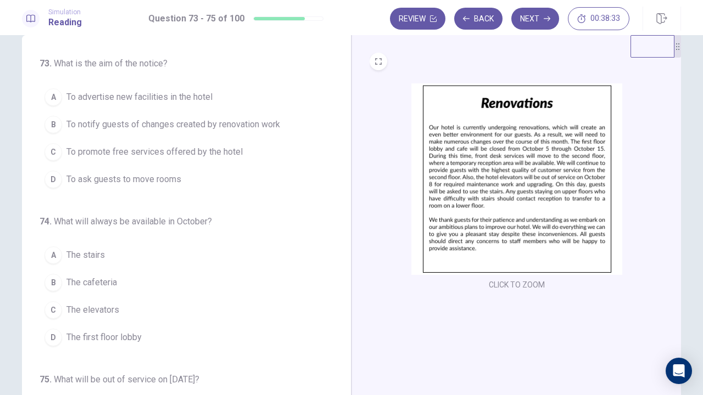
click at [544, 210] on img at bounding box center [516, 179] width 211 height 192
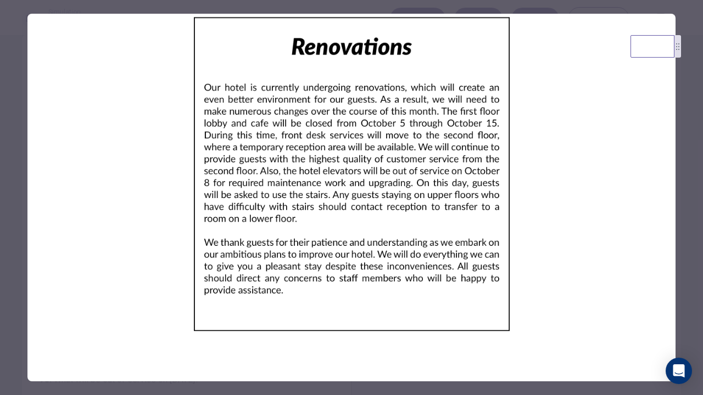
click at [690, 209] on div at bounding box center [351, 197] width 703 height 395
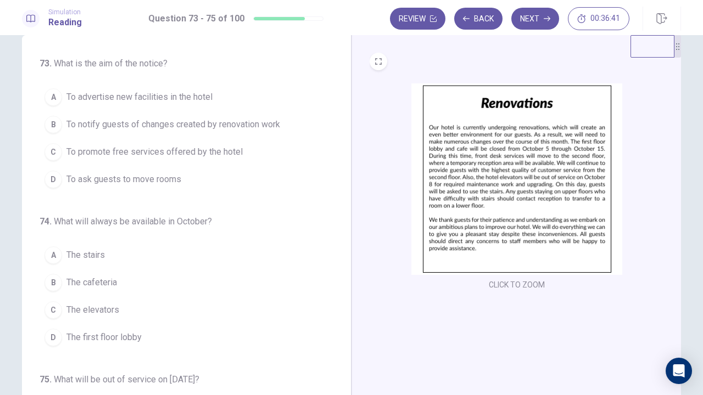
scroll to position [0, 0]
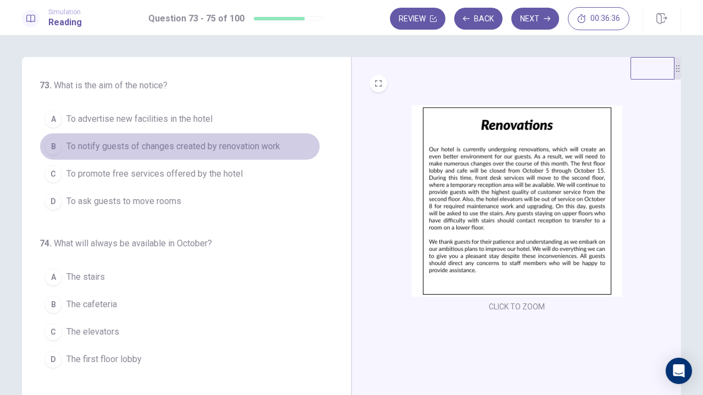
click at [201, 148] on span "To notify guests of changes created by renovation work" at bounding box center [173, 146] width 214 height 13
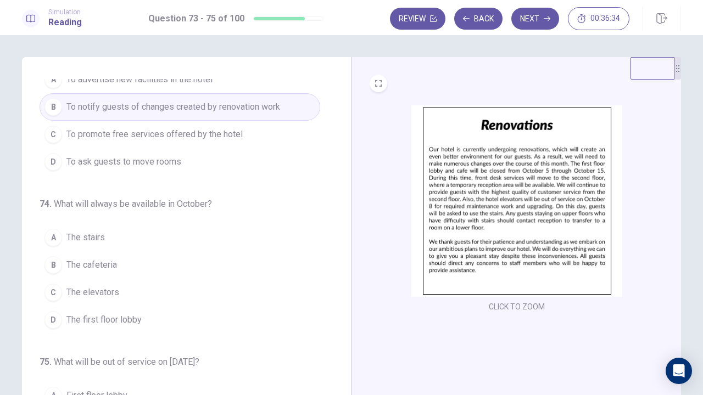
scroll to position [47, 0]
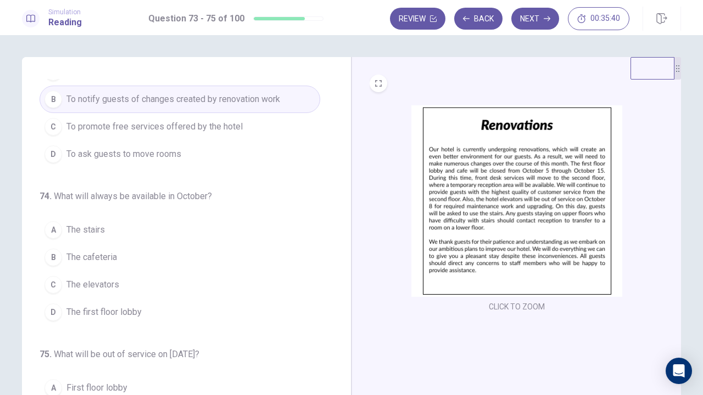
click at [139, 287] on button "C The elevators" at bounding box center [180, 284] width 281 height 27
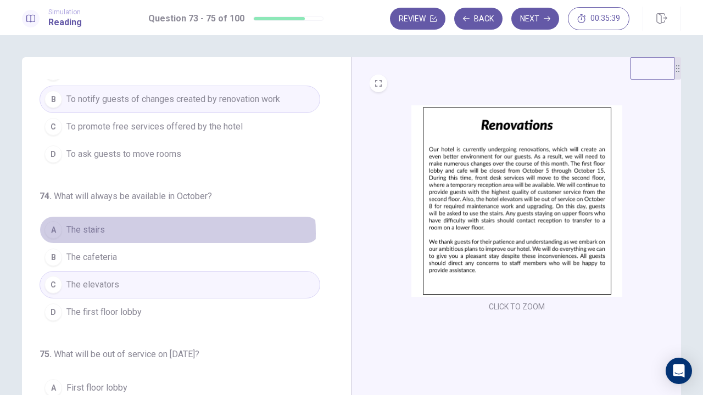
click at [130, 232] on button "A The stairs" at bounding box center [180, 229] width 281 height 27
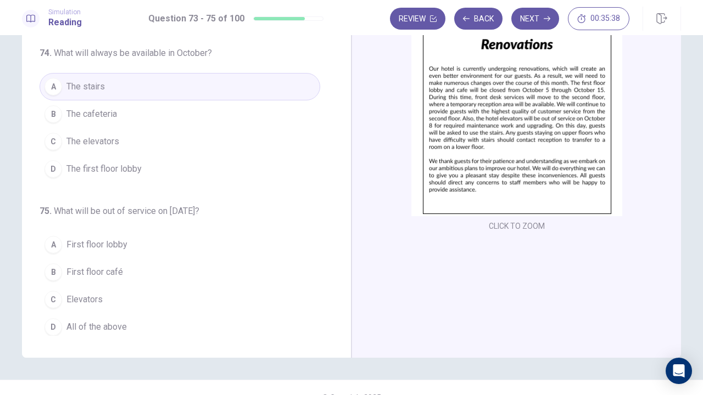
scroll to position [100, 0]
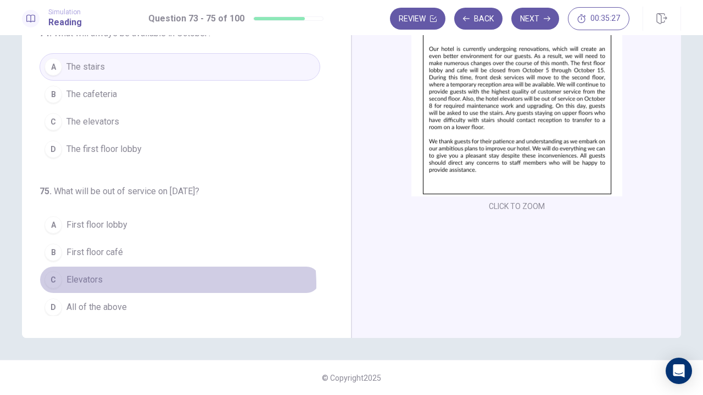
click at [130, 281] on button "C Elevators" at bounding box center [180, 279] width 281 height 27
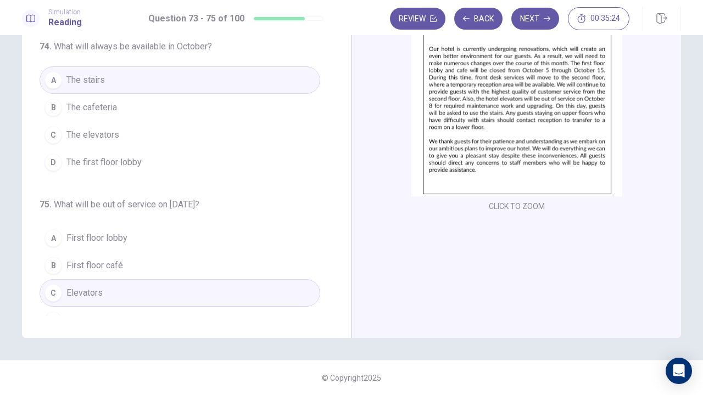
scroll to position [110, 0]
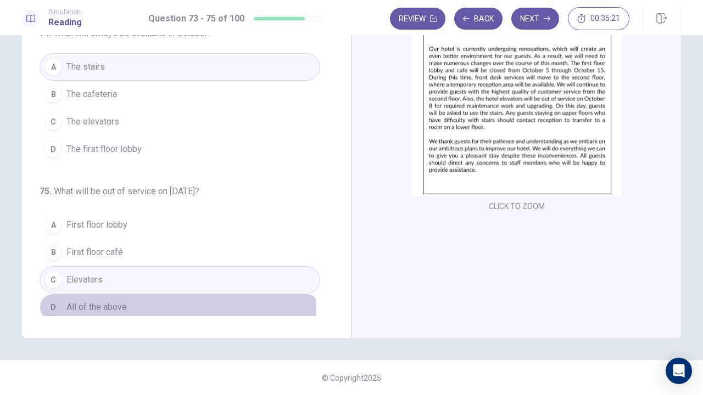
click at [136, 302] on button "D All of the above" at bounding box center [180, 307] width 281 height 27
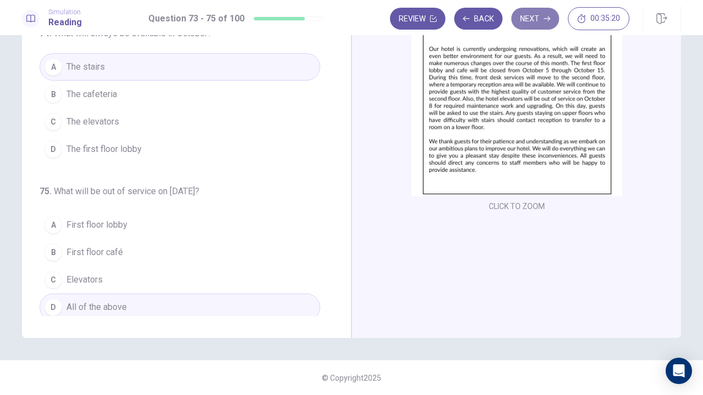
click at [536, 11] on button "Next" at bounding box center [535, 19] width 48 height 22
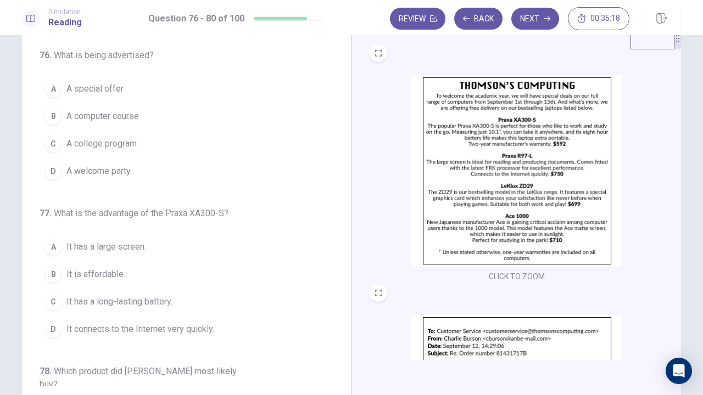
scroll to position [0, 0]
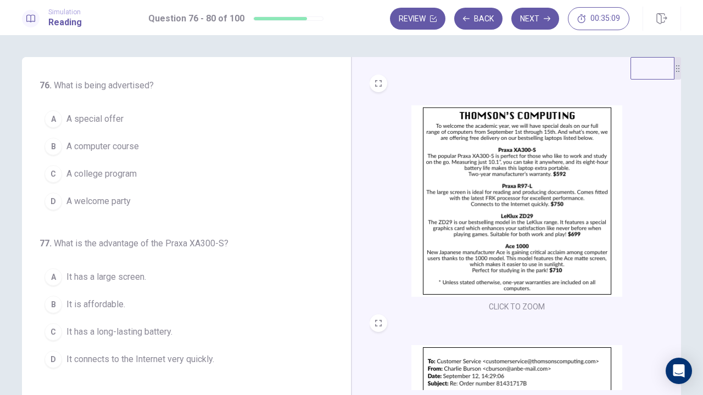
click at [470, 153] on img at bounding box center [516, 201] width 211 height 192
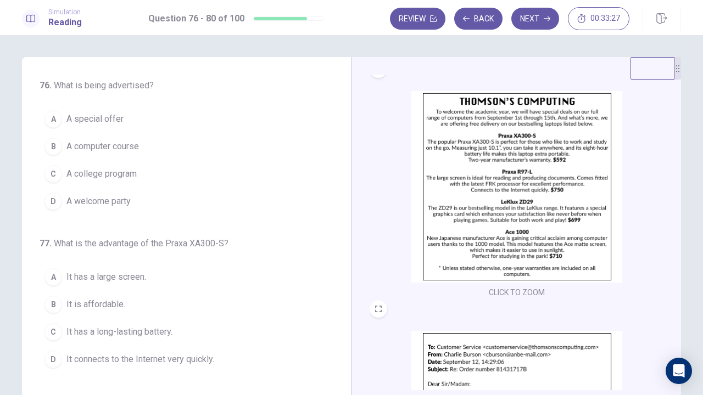
scroll to position [14, 0]
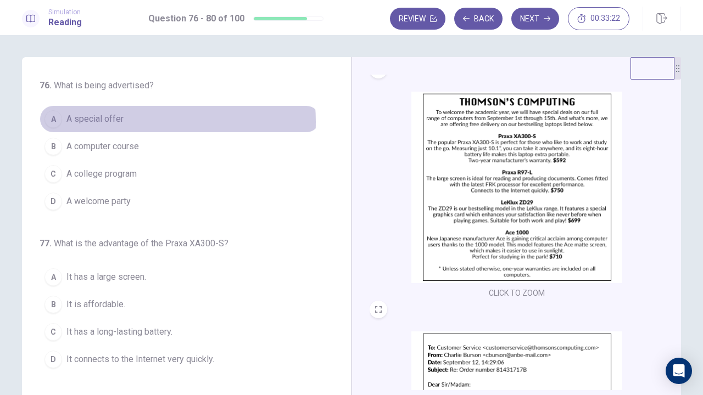
click at [110, 122] on span "A special offer" at bounding box center [94, 119] width 57 height 13
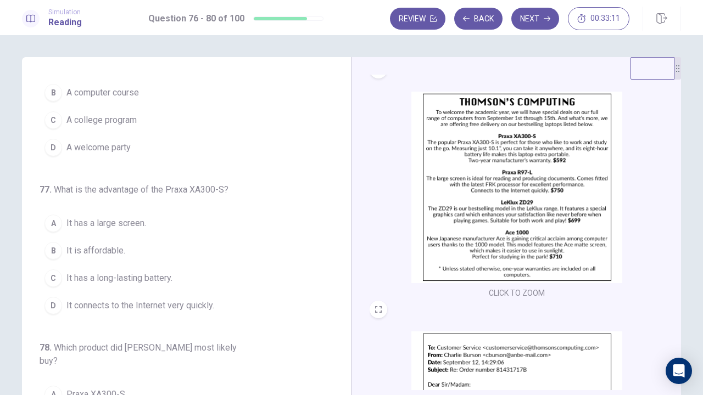
scroll to position [57, 0]
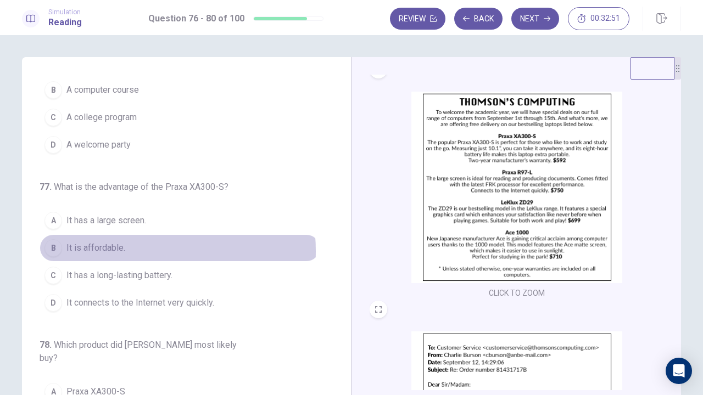
click at [110, 249] on span "It is affordable." at bounding box center [95, 248] width 59 height 13
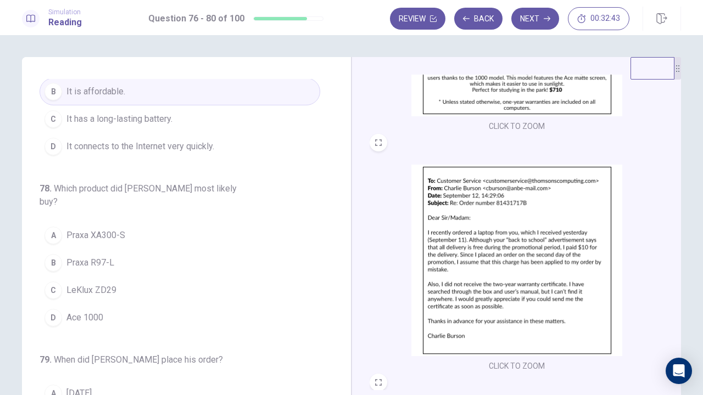
scroll to position [189, 0]
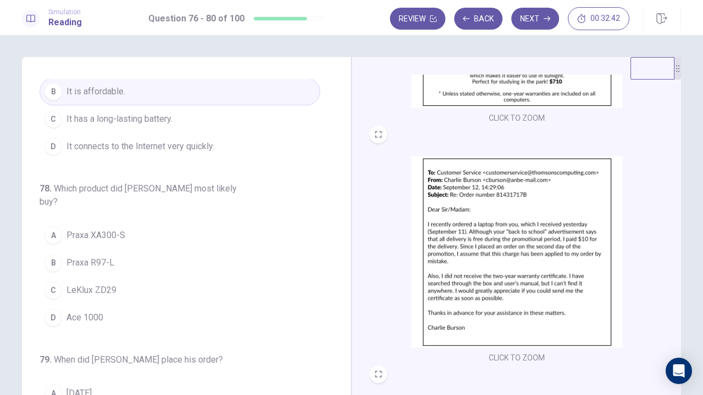
click at [488, 240] on img at bounding box center [516, 252] width 211 height 192
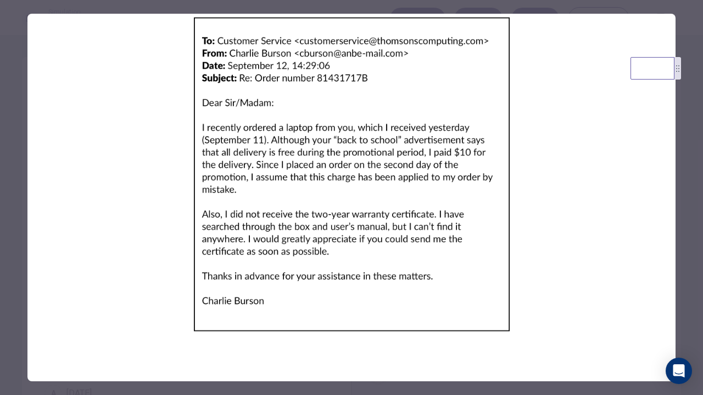
click at [337, 177] on img at bounding box center [351, 174] width 648 height 321
click at [0, 255] on div at bounding box center [351, 197] width 703 height 395
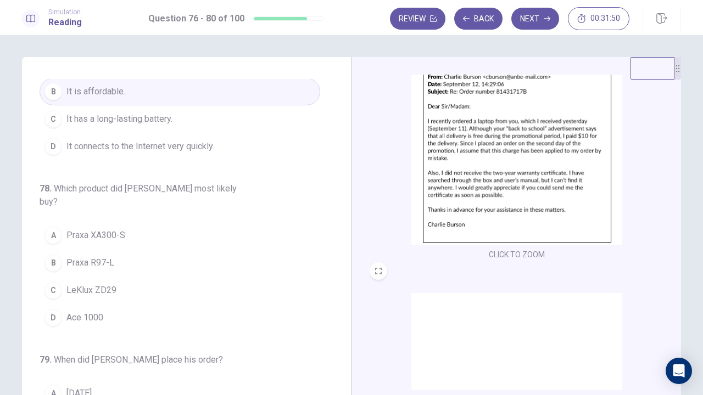
scroll to position [404, 0]
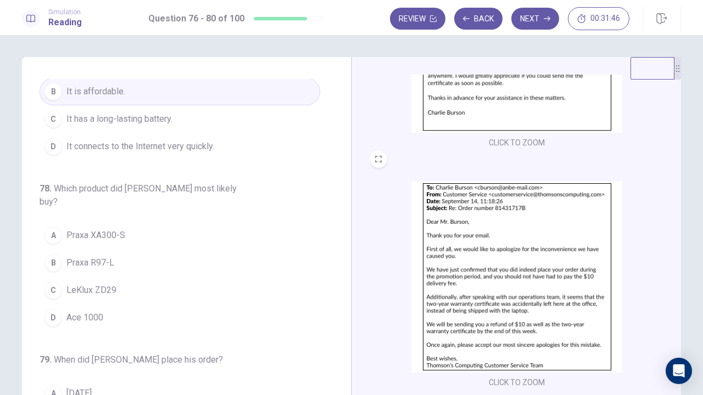
click at [545, 266] on img at bounding box center [516, 277] width 211 height 192
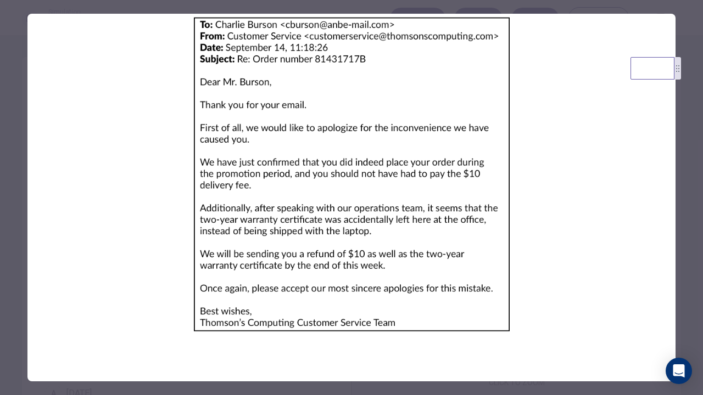
click at [0, 273] on div at bounding box center [351, 197] width 703 height 395
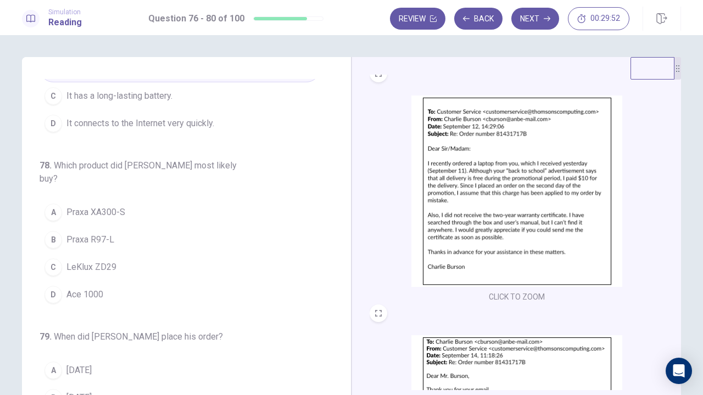
scroll to position [250, 0]
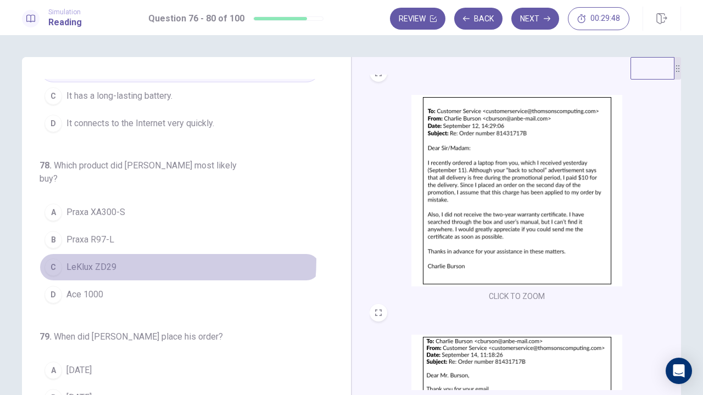
click at [102, 254] on button "C LeKlux ZD29" at bounding box center [180, 267] width 281 height 27
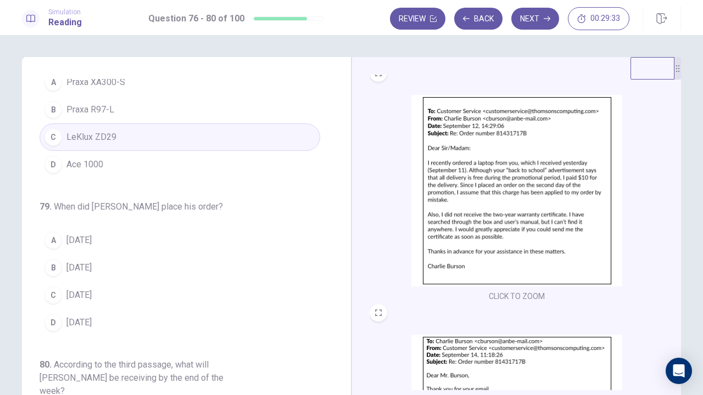
scroll to position [367, 0]
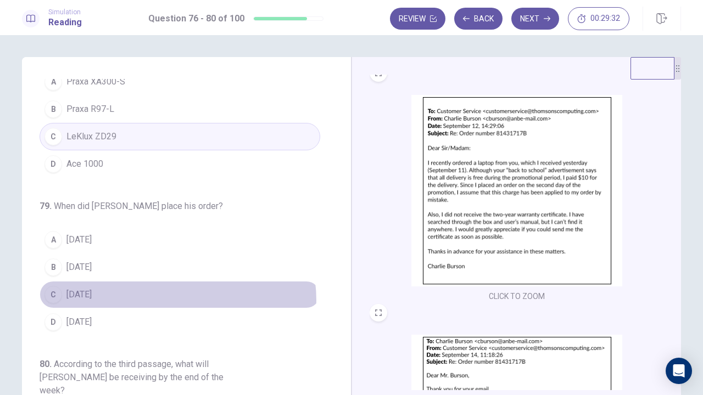
click at [171, 282] on button "C September 12" at bounding box center [180, 294] width 281 height 27
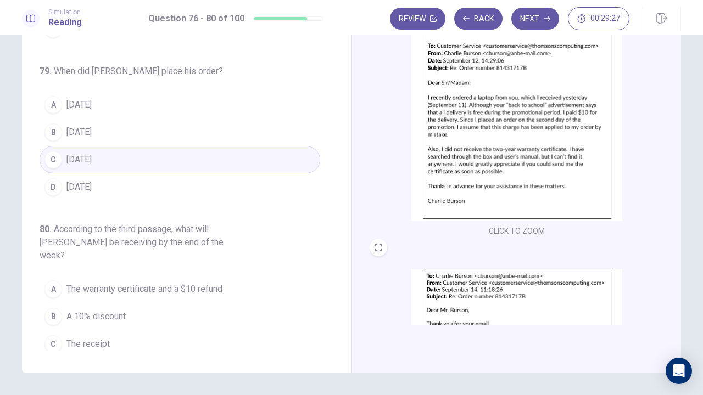
scroll to position [77, 0]
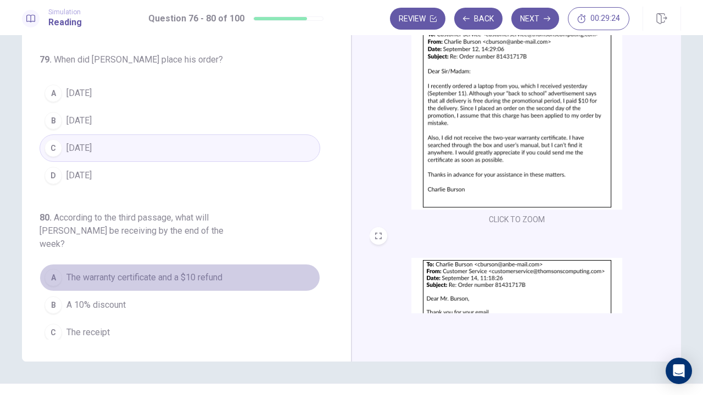
click at [192, 271] on span "The warranty certificate and a $10 refund" at bounding box center [144, 277] width 156 height 13
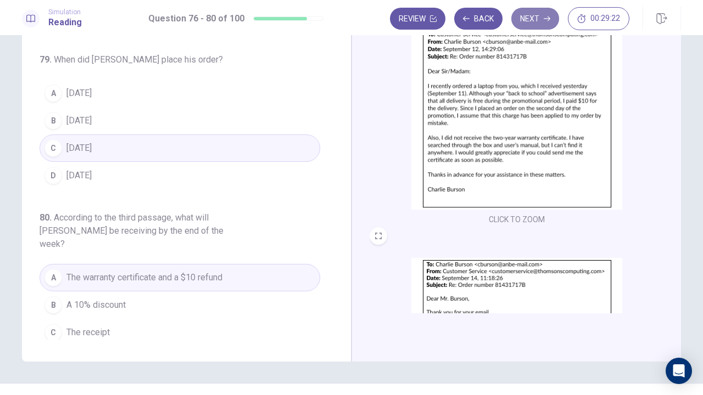
click at [541, 16] on button "Next" at bounding box center [535, 19] width 48 height 22
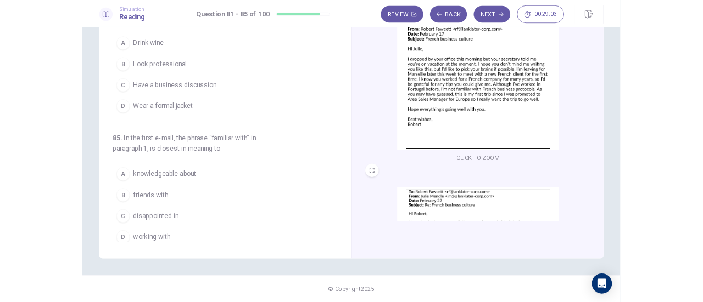
scroll to position [0, 0]
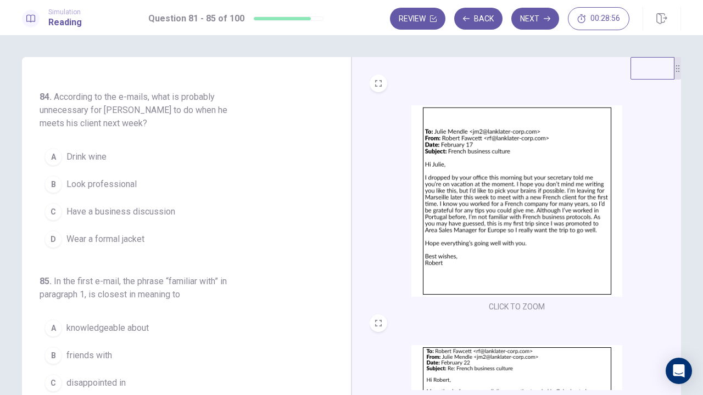
click at [452, 203] on img at bounding box center [516, 201] width 211 height 192
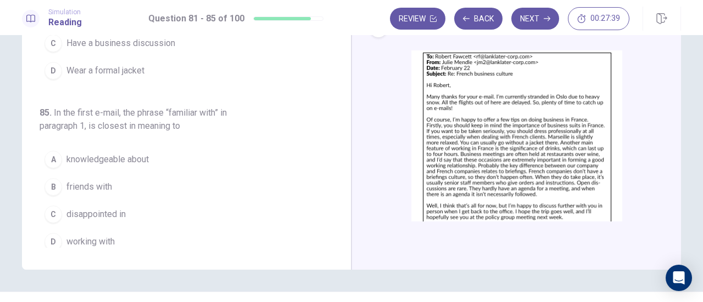
scroll to position [124, 0]
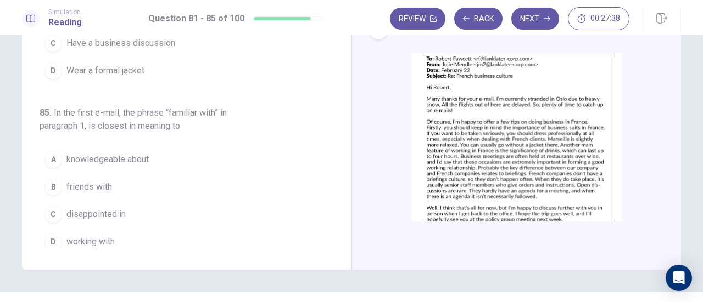
click at [476, 155] on img at bounding box center [516, 149] width 211 height 192
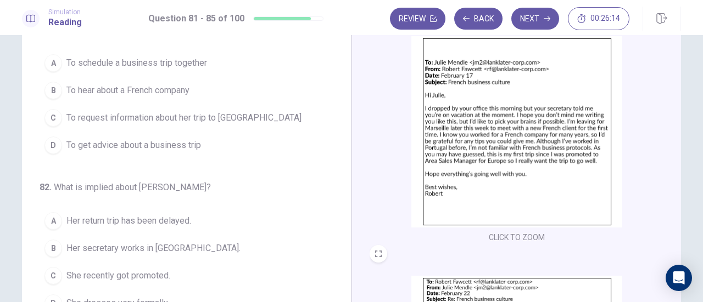
scroll to position [0, 0]
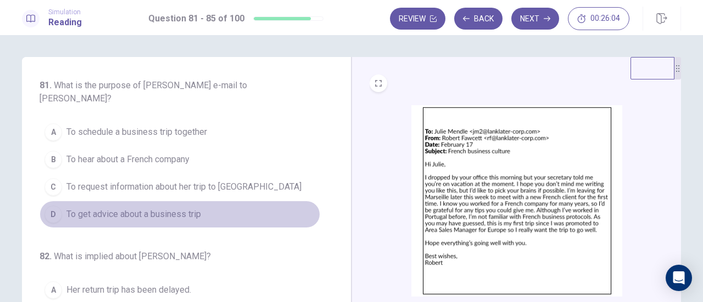
click at [223, 207] on button "D To get advice about a business trip" at bounding box center [180, 214] width 281 height 27
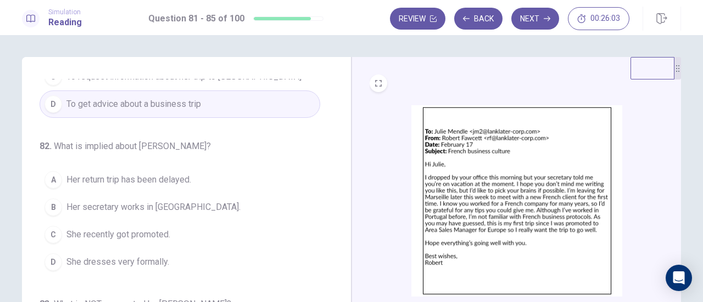
scroll to position [165, 0]
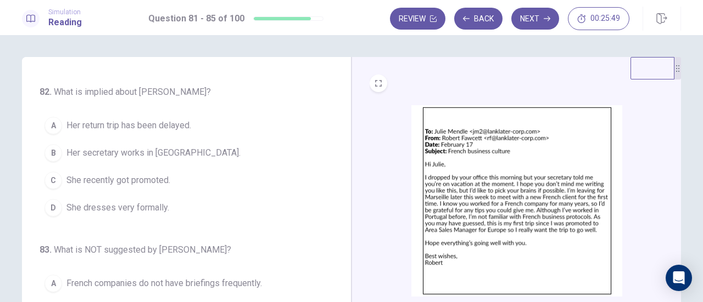
click at [159, 130] on span "Her return trip has been delayed." at bounding box center [128, 125] width 125 height 13
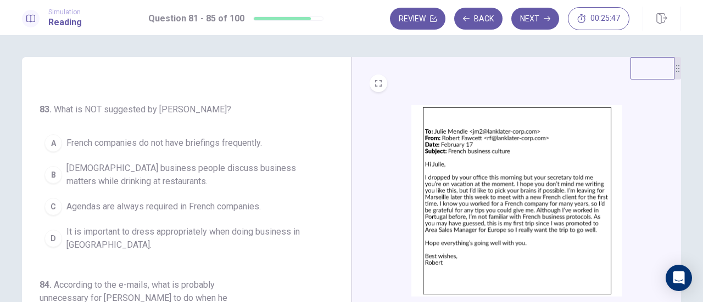
scroll to position [329, 0]
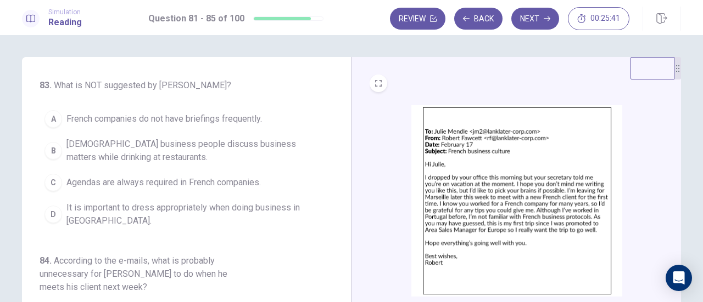
click at [199, 177] on span "Agendas are always required in French companies." at bounding box center [163, 182] width 194 height 13
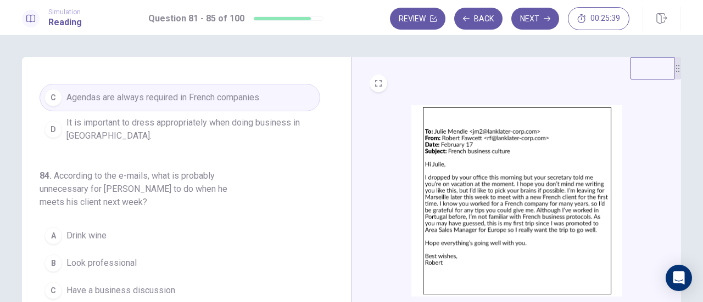
scroll to position [494, 0]
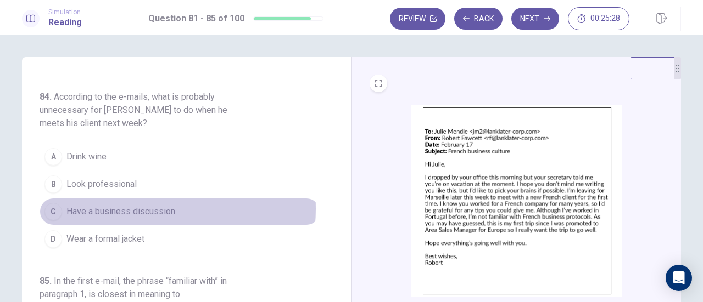
click at [144, 205] on span "Have a business discussion" at bounding box center [120, 211] width 109 height 13
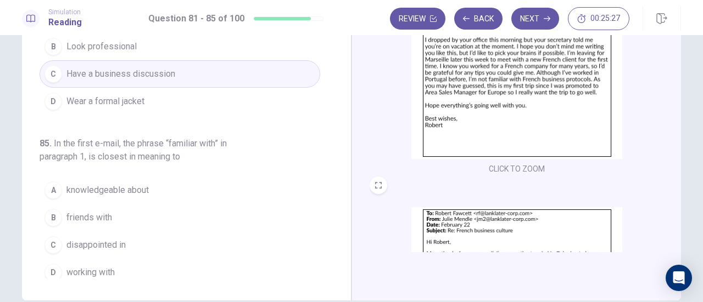
scroll to position [165, 0]
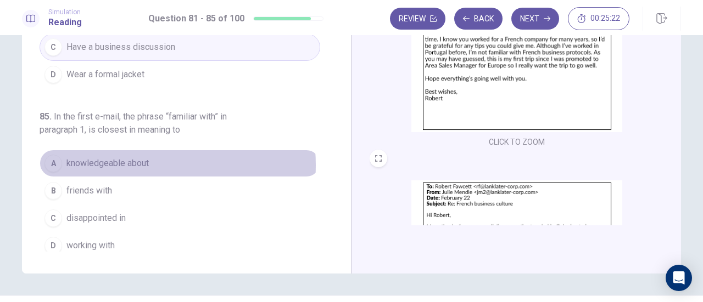
click at [133, 159] on span "knowledgeable about" at bounding box center [107, 163] width 82 height 13
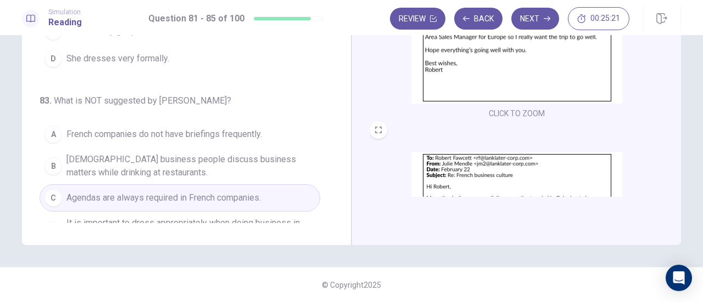
scroll to position [0, 0]
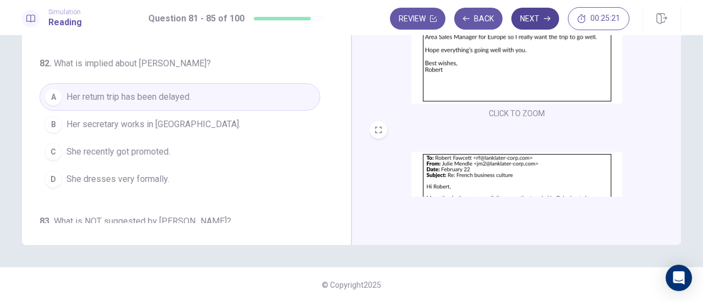
click at [543, 24] on button "Next" at bounding box center [535, 19] width 48 height 22
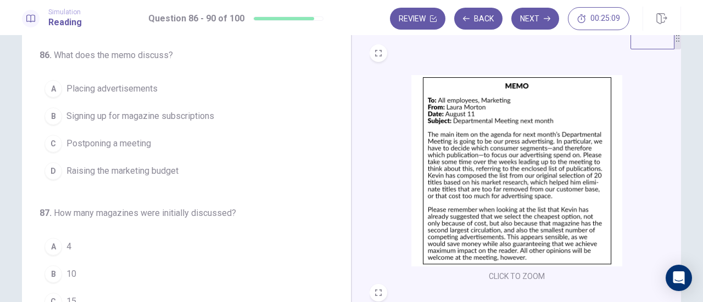
scroll to position [55, 0]
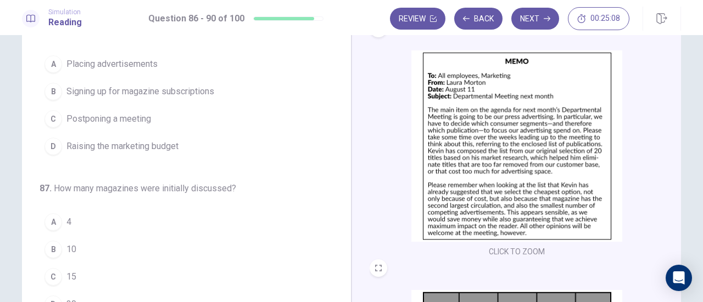
click at [434, 132] on img at bounding box center [516, 147] width 211 height 192
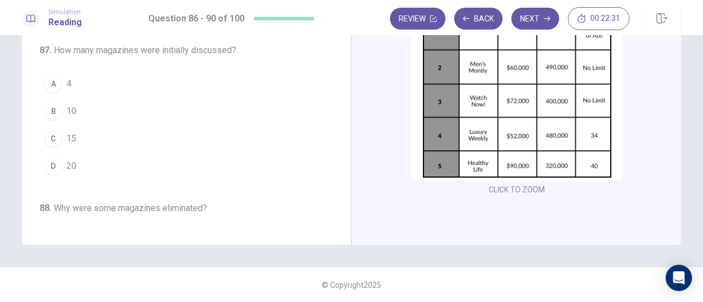
scroll to position [0, 0]
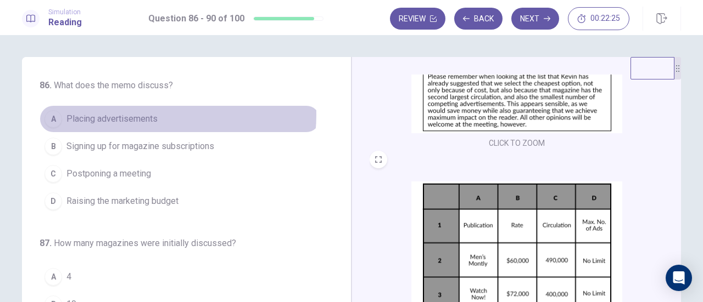
click at [141, 115] on span "Placing advertisements" at bounding box center [111, 119] width 91 height 13
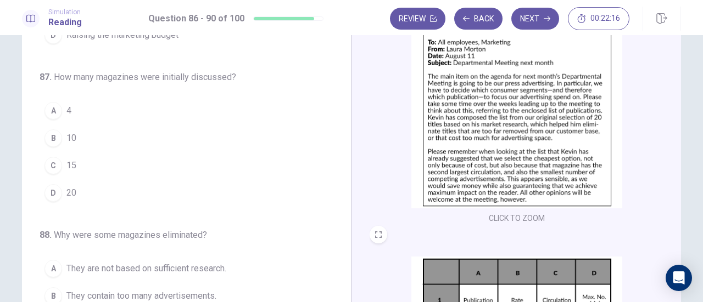
scroll to position [40, 0]
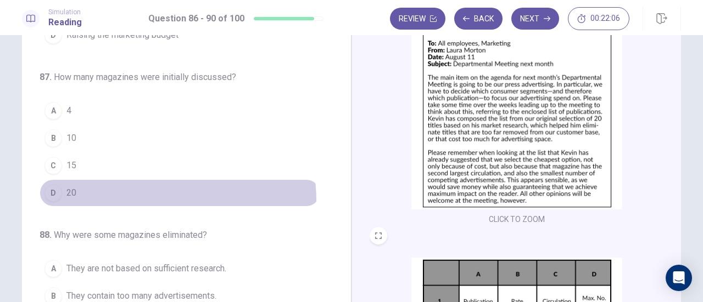
click at [150, 198] on button "D 20" at bounding box center [180, 193] width 281 height 27
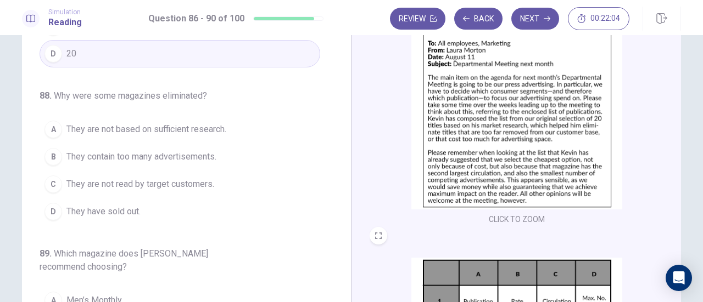
scroll to position [267, 0]
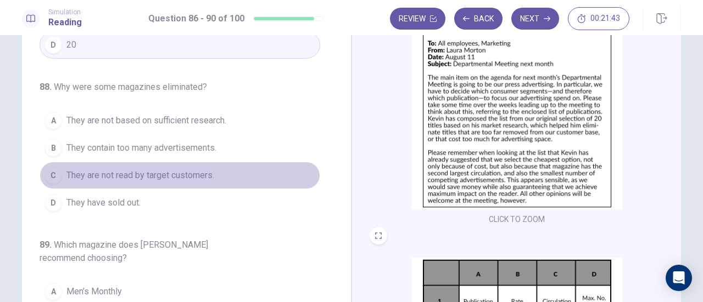
click at [181, 172] on span "They are not read by target customers." at bounding box center [140, 175] width 148 height 13
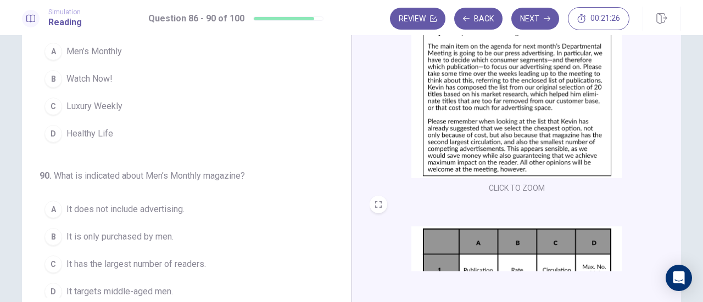
scroll to position [107, 0]
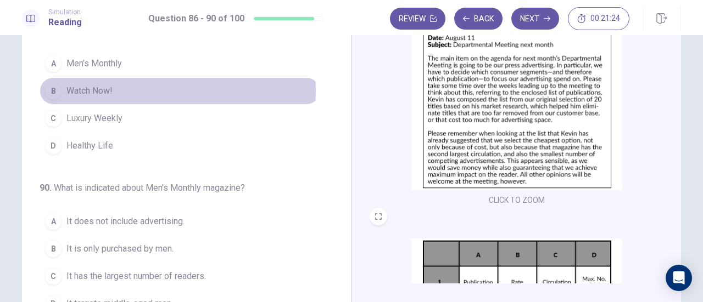
click at [138, 86] on button "B Watch Now!" at bounding box center [180, 90] width 281 height 27
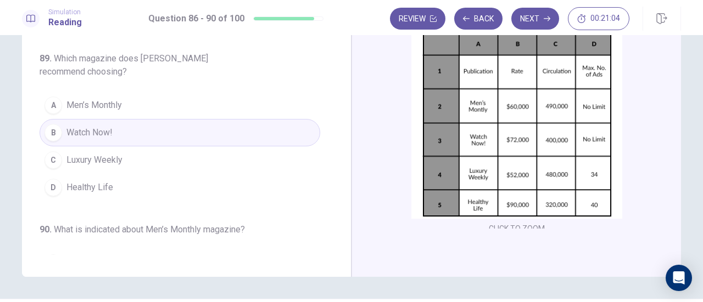
scroll to position [339, 0]
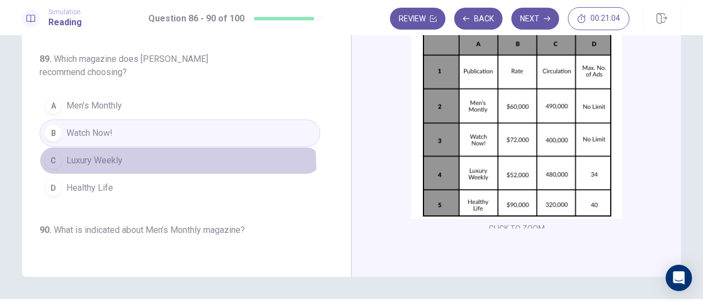
click at [103, 164] on button "C Luxury Weekly" at bounding box center [180, 160] width 281 height 27
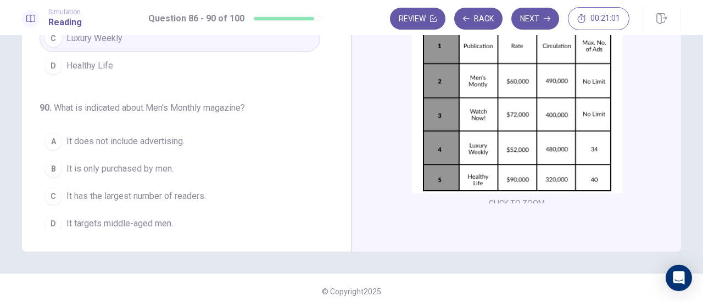
scroll to position [193, 0]
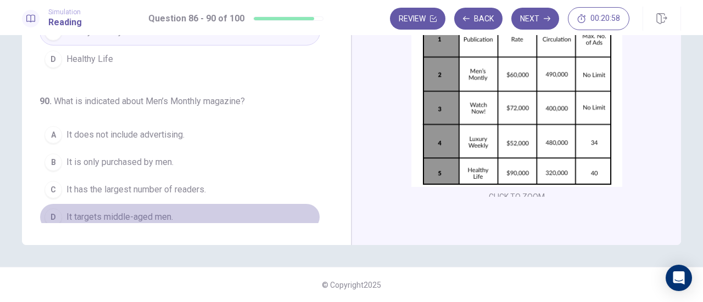
click at [202, 210] on button "D It targets middle-aged men." at bounding box center [180, 217] width 281 height 27
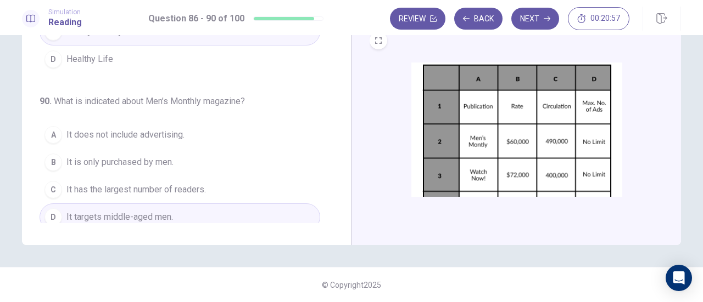
scroll to position [85, 0]
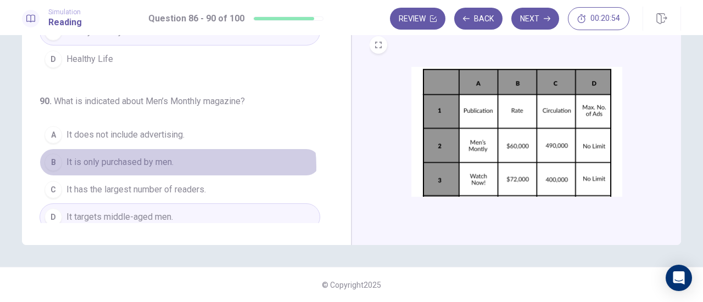
click at [170, 160] on span "It is only purchased by men." at bounding box center [119, 162] width 107 height 13
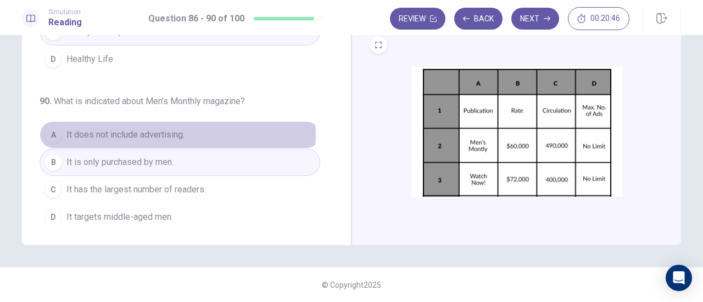
click at [171, 128] on span "It does not include advertising." at bounding box center [125, 134] width 118 height 13
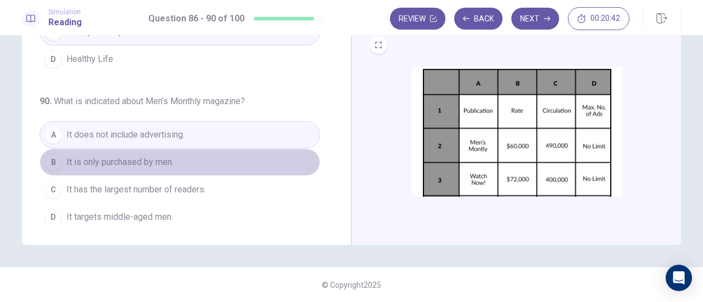
click at [220, 167] on button "B It is only purchased by men." at bounding box center [180, 162] width 281 height 27
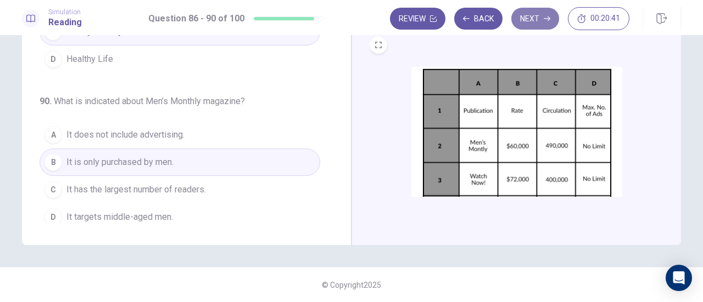
click at [518, 19] on button "Next" at bounding box center [535, 19] width 48 height 22
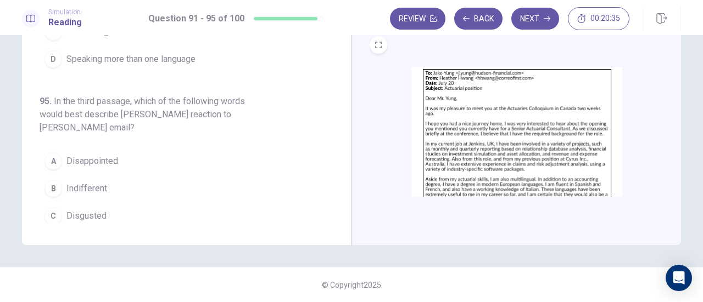
click at [360, 115] on div "CLICK TO ZOOM CLICK TO ZOOM CLICK TO ZOOM" at bounding box center [515, 55] width 329 height 382
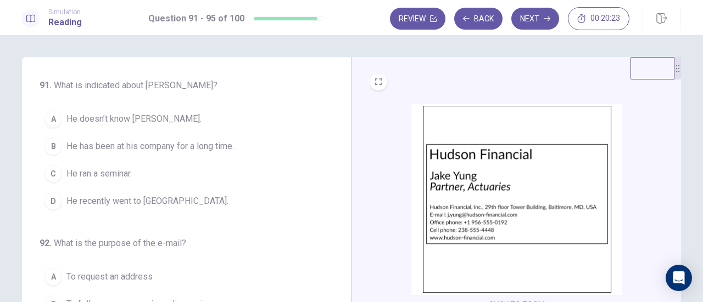
scroll to position [0, 0]
click at [473, 182] on img at bounding box center [516, 201] width 211 height 192
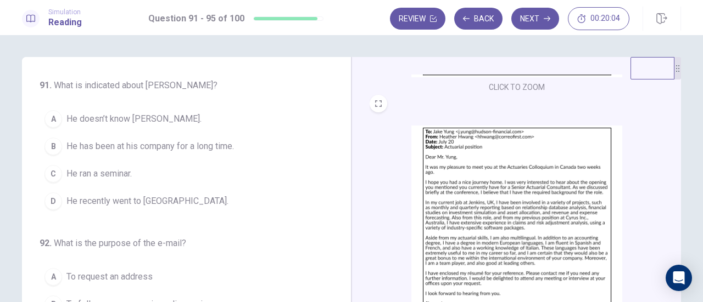
scroll to position [274, 0]
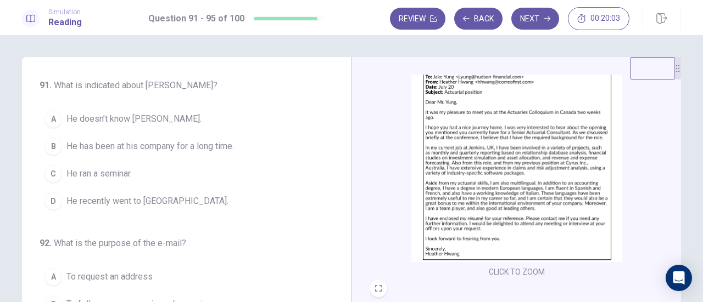
click at [483, 153] on img at bounding box center [516, 167] width 211 height 192
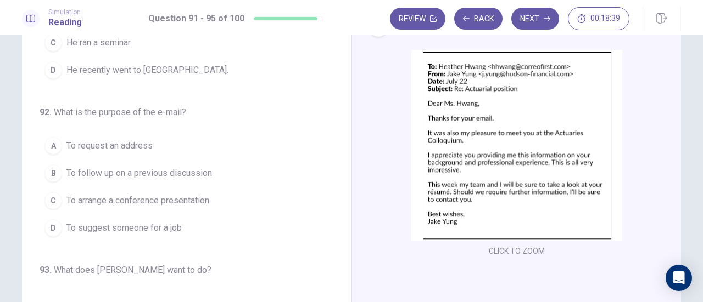
scroll to position [132, 0]
click at [499, 148] on img at bounding box center [516, 145] width 211 height 192
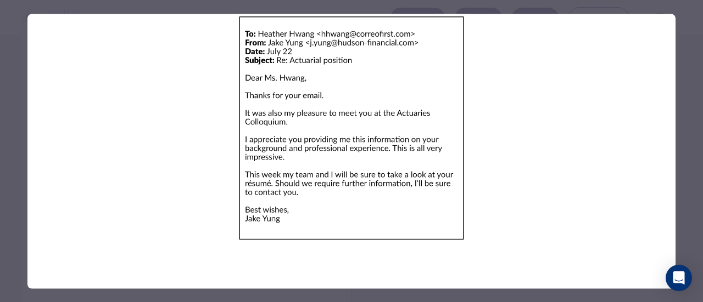
click at [0, 144] on div at bounding box center [351, 151] width 703 height 302
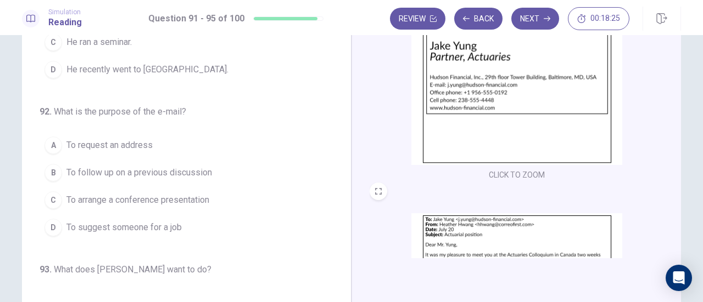
scroll to position [0, 0]
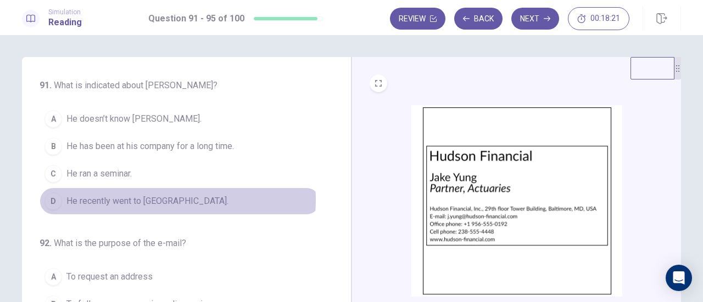
click at [150, 199] on span "He recently went to Canada." at bounding box center [147, 201] width 162 height 13
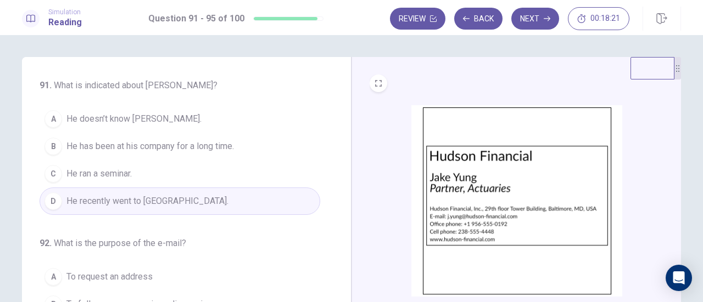
scroll to position [139, 0]
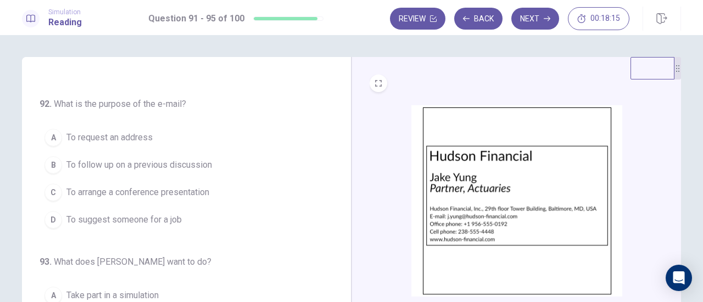
click at [186, 218] on button "D To suggest someone for a job" at bounding box center [180, 219] width 281 height 27
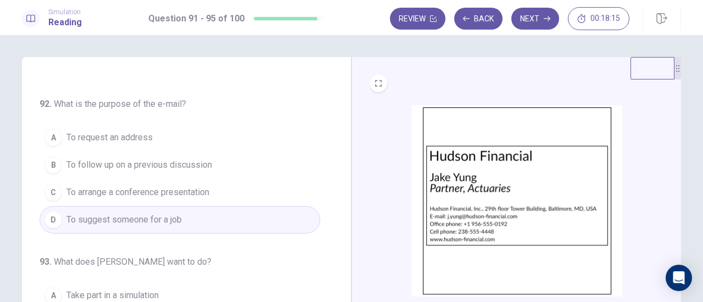
scroll to position [160, 0]
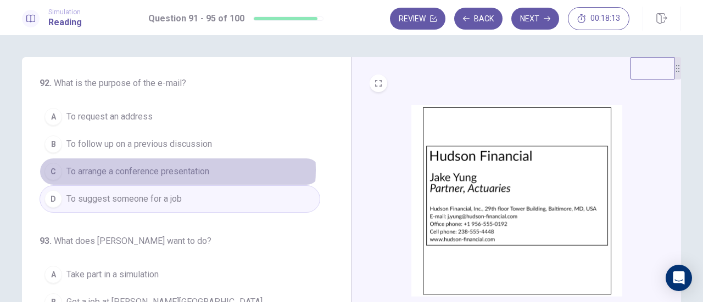
click at [167, 168] on span "To arrange a conference presentation" at bounding box center [137, 171] width 143 height 13
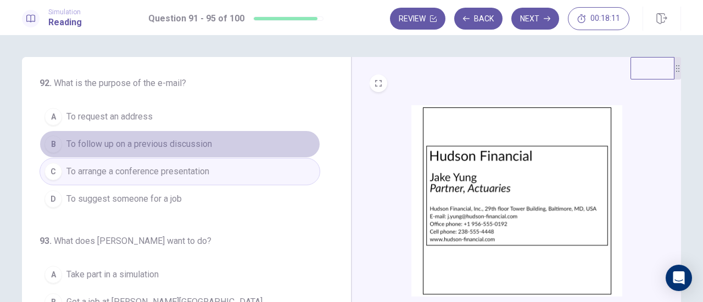
click at [180, 146] on span "To follow up on a previous discussion" at bounding box center [138, 144] width 145 height 13
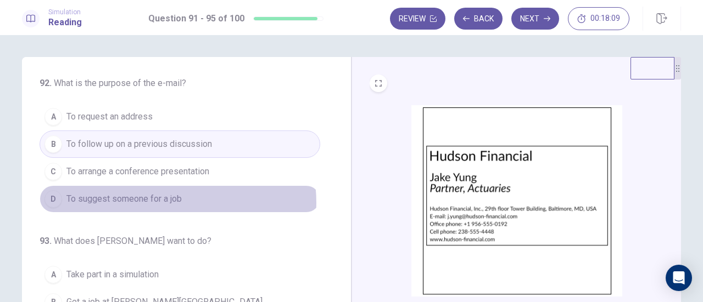
click at [159, 200] on span "To suggest someone for a job" at bounding box center [123, 199] width 115 height 13
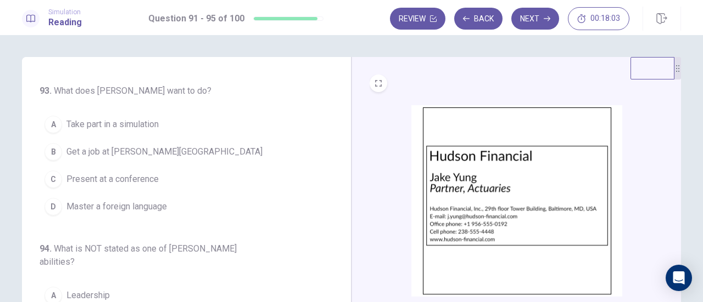
scroll to position [313, 0]
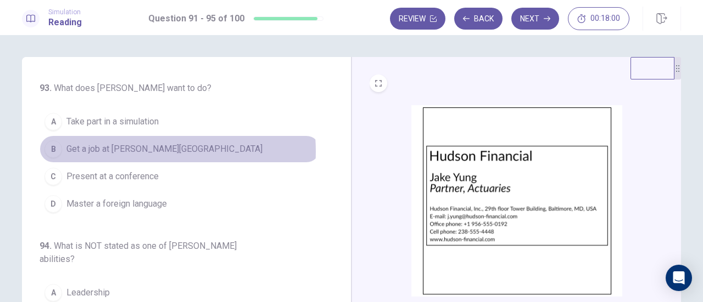
click at [128, 148] on span "Get a job at Hudson Financial" at bounding box center [164, 149] width 196 height 13
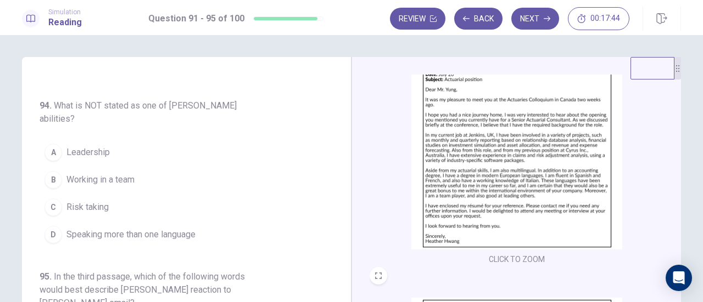
scroll to position [287, 0]
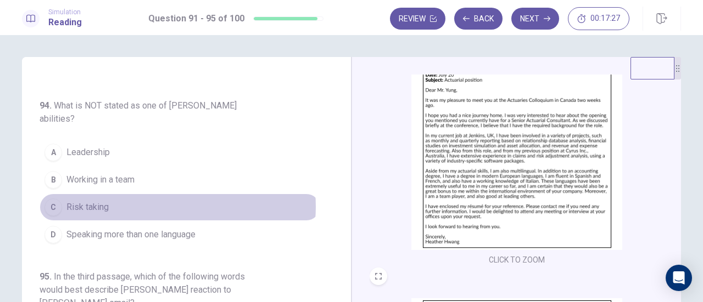
click at [157, 201] on button "C Risk taking" at bounding box center [180, 207] width 281 height 27
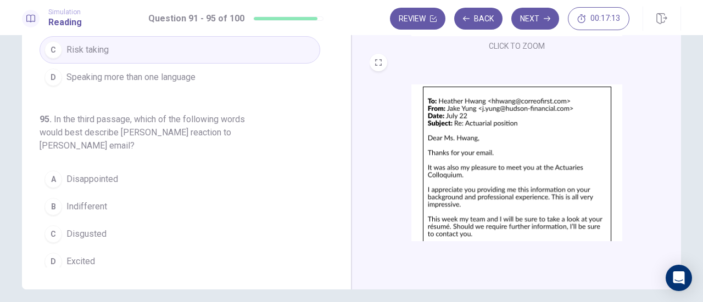
scroll to position [352, 0]
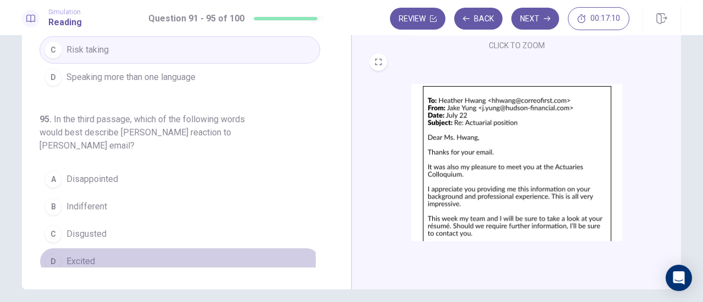
click at [125, 255] on button "D Excited" at bounding box center [180, 261] width 281 height 27
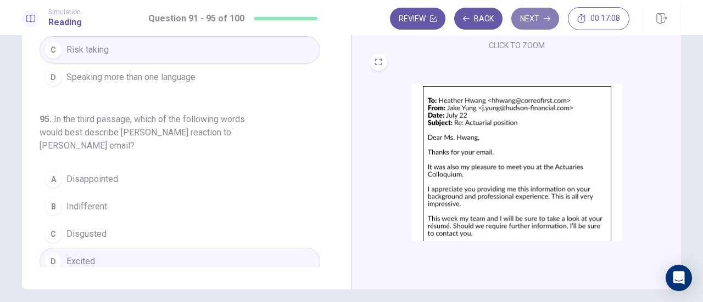
click at [552, 15] on button "Next" at bounding box center [535, 19] width 48 height 22
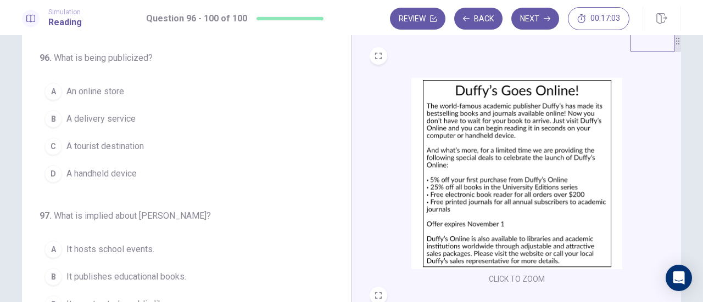
scroll to position [0, 0]
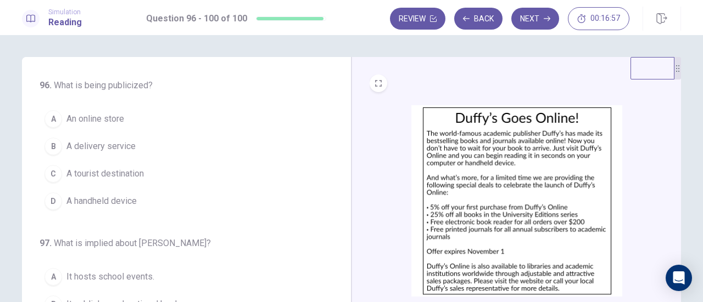
click at [491, 152] on img at bounding box center [516, 201] width 211 height 192
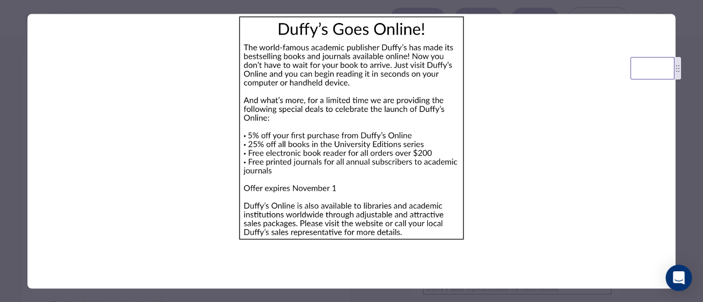
click at [688, 138] on div at bounding box center [351, 151] width 703 height 302
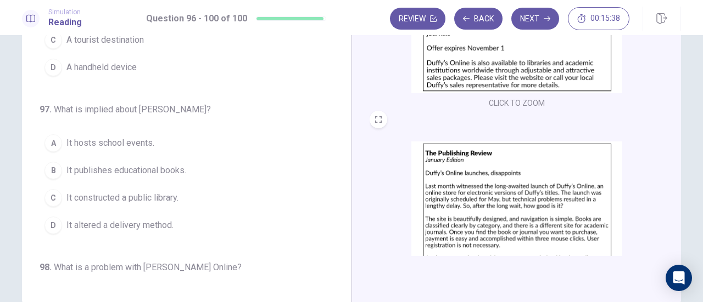
scroll to position [138, 0]
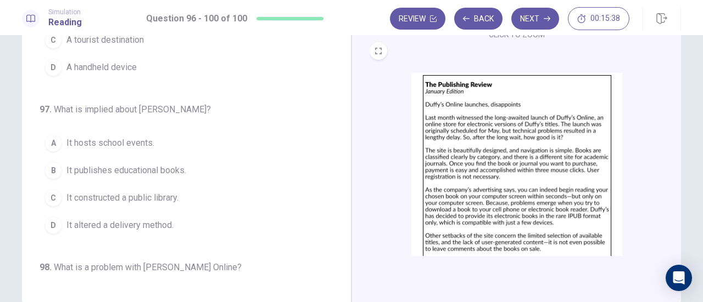
click at [579, 165] on img at bounding box center [516, 169] width 211 height 192
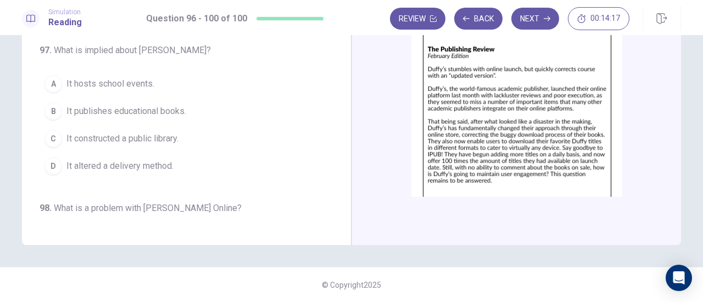
scroll to position [368, 0]
click at [514, 149] on img at bounding box center [516, 120] width 211 height 192
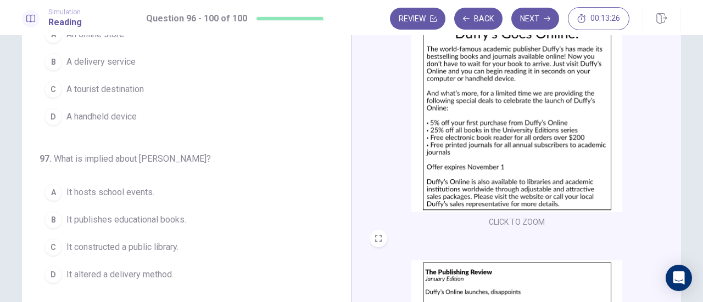
scroll to position [0, 0]
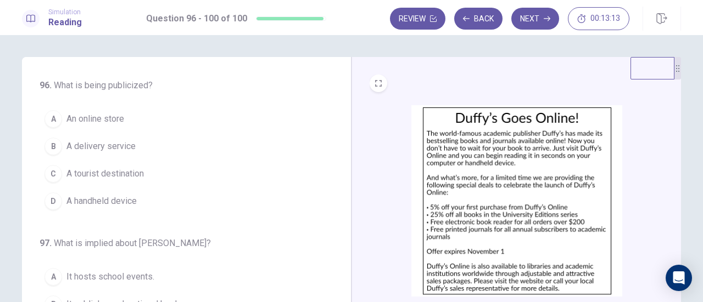
click at [113, 196] on span "A handheld device" at bounding box center [101, 201] width 70 height 13
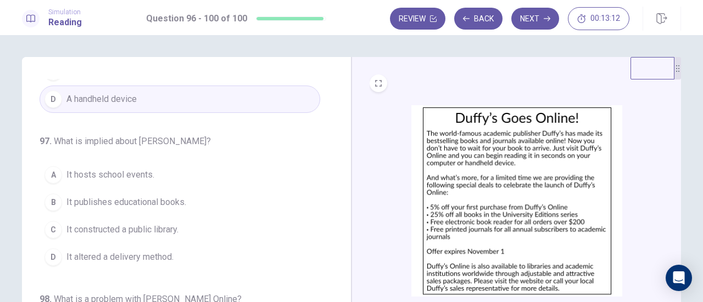
scroll to position [110, 0]
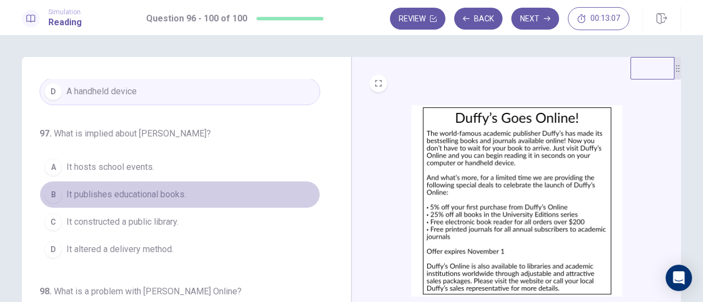
click at [185, 188] on button "B It publishes educational books." at bounding box center [180, 194] width 281 height 27
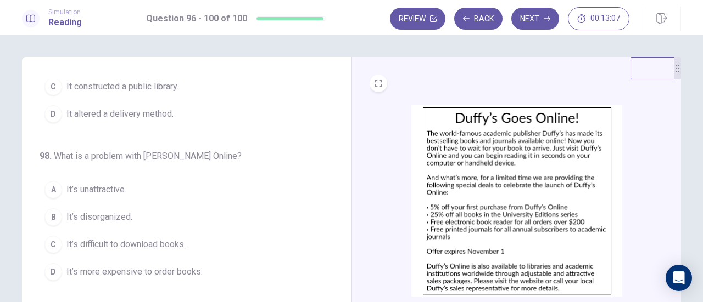
scroll to position [274, 0]
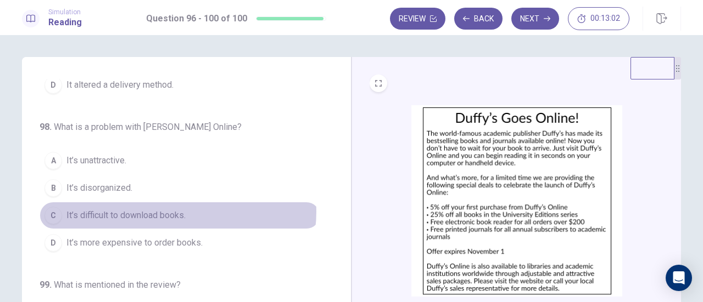
click at [172, 209] on span "It’s difficult to download books." at bounding box center [125, 215] width 119 height 13
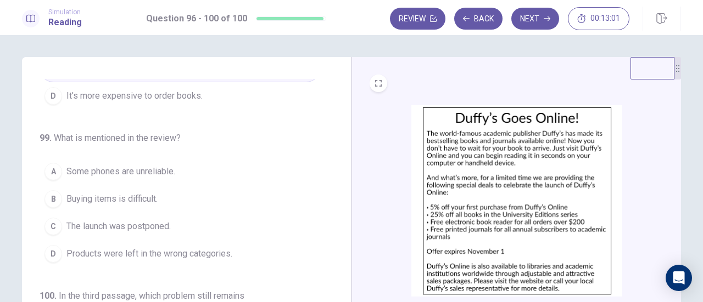
scroll to position [439, 0]
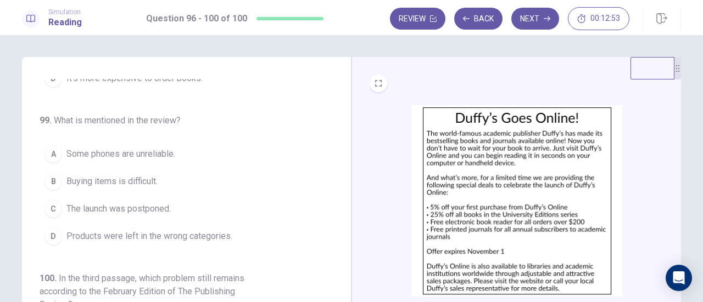
click at [202, 204] on button "C The launch was postponed." at bounding box center [180, 208] width 281 height 27
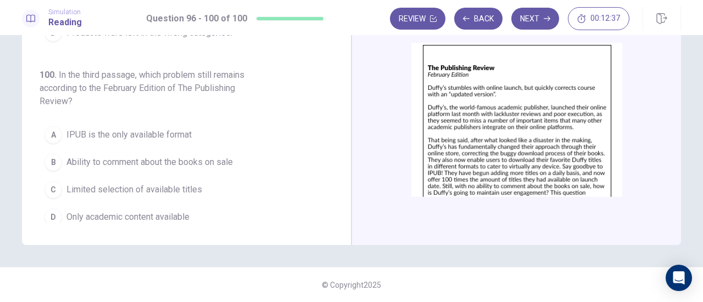
scroll to position [404, 0]
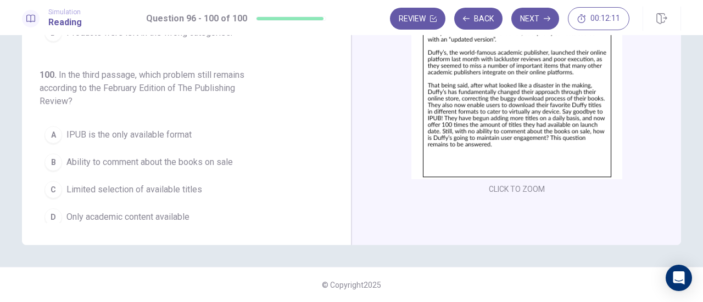
click at [235, 151] on button "B Ability to comment about the books on sale" at bounding box center [180, 162] width 281 height 27
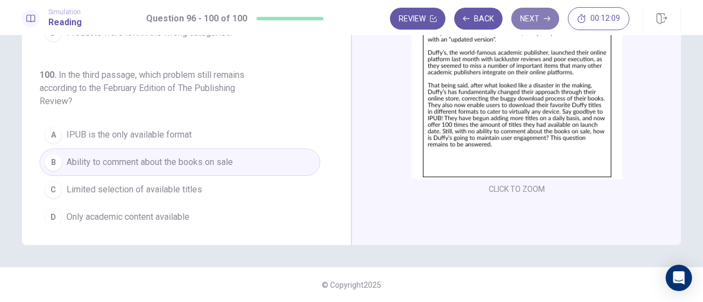
click at [530, 15] on button "Next" at bounding box center [535, 19] width 48 height 22
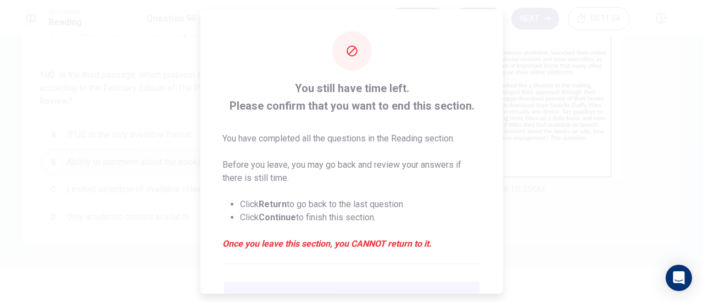
scroll to position [107, 0]
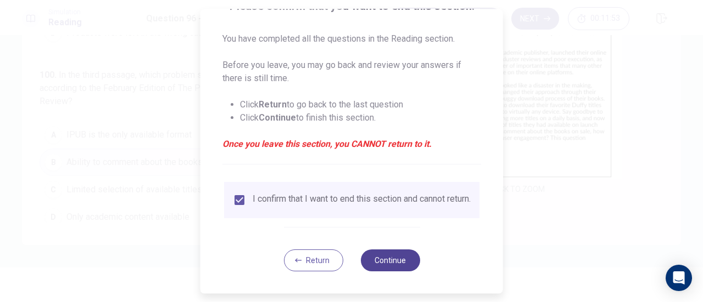
click at [401, 253] on button "Continue" at bounding box center [389, 261] width 59 height 22
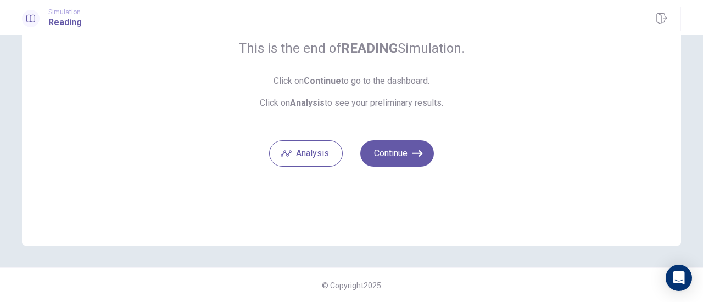
scroll to position [42, 0]
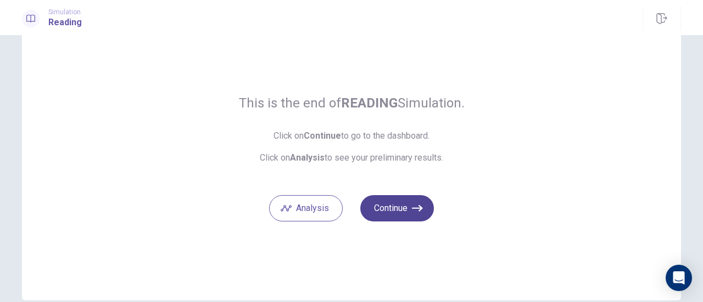
click at [419, 206] on icon "button" at bounding box center [417, 208] width 11 height 11
